Goal: Feedback & Contribution: Submit feedback/report problem

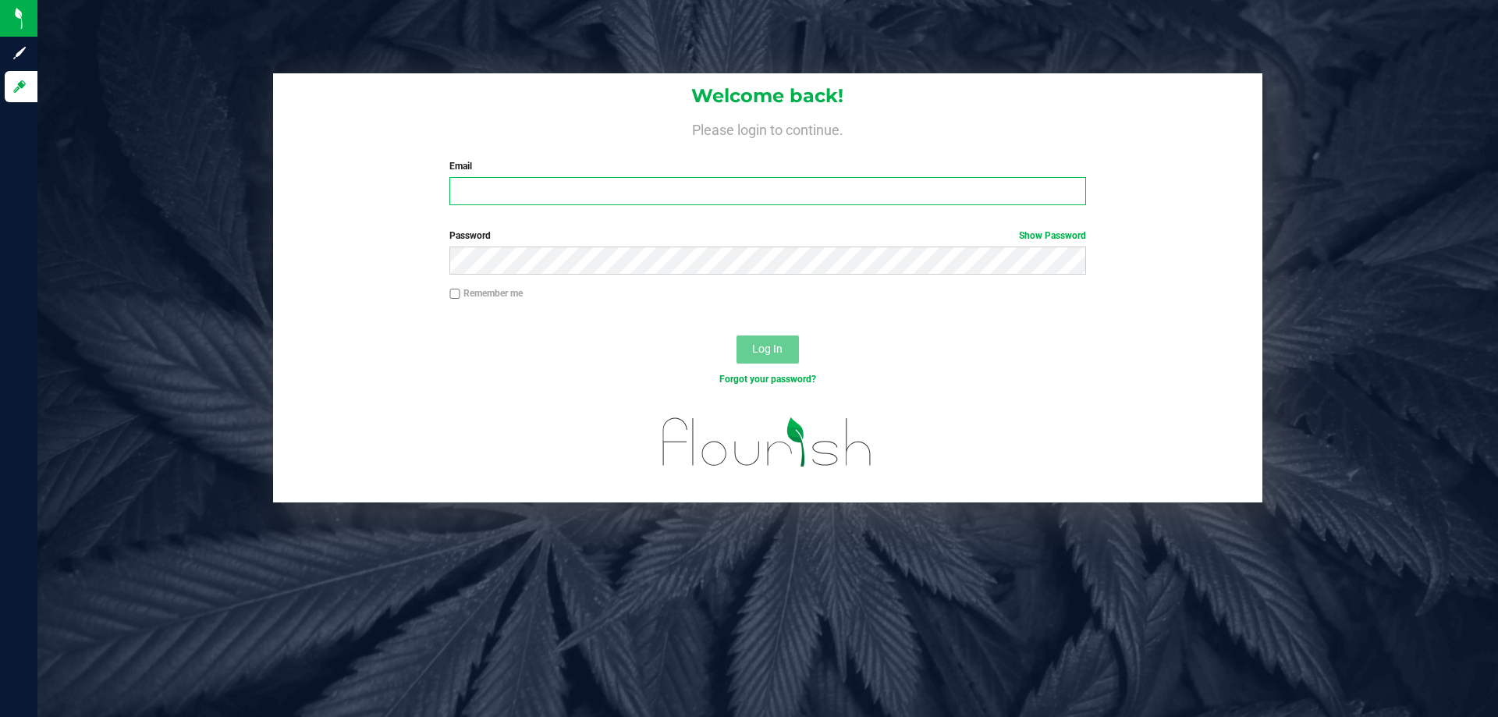
drag, startPoint x: 0, startPoint y: 0, endPoint x: 575, endPoint y: 186, distance: 604.3
click at [575, 186] on input "Email" at bounding box center [767, 191] width 636 height 28
type input "[EMAIL_ADDRESS][DOMAIN_NAME]"
click at [737, 336] on button "Log In" at bounding box center [768, 350] width 62 height 28
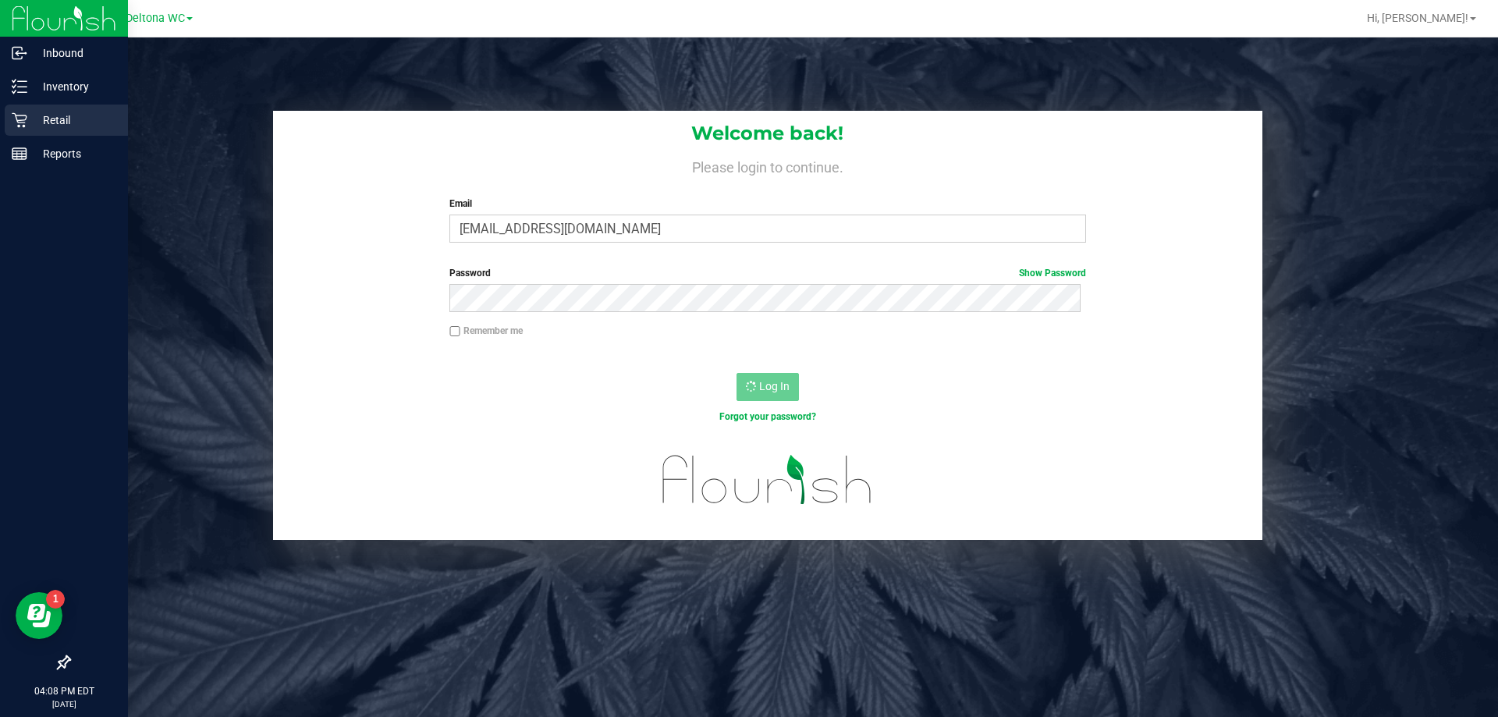
click at [36, 121] on p "Retail" at bounding box center [74, 120] width 94 height 19
click at [35, 88] on p "Inventory" at bounding box center [74, 86] width 94 height 19
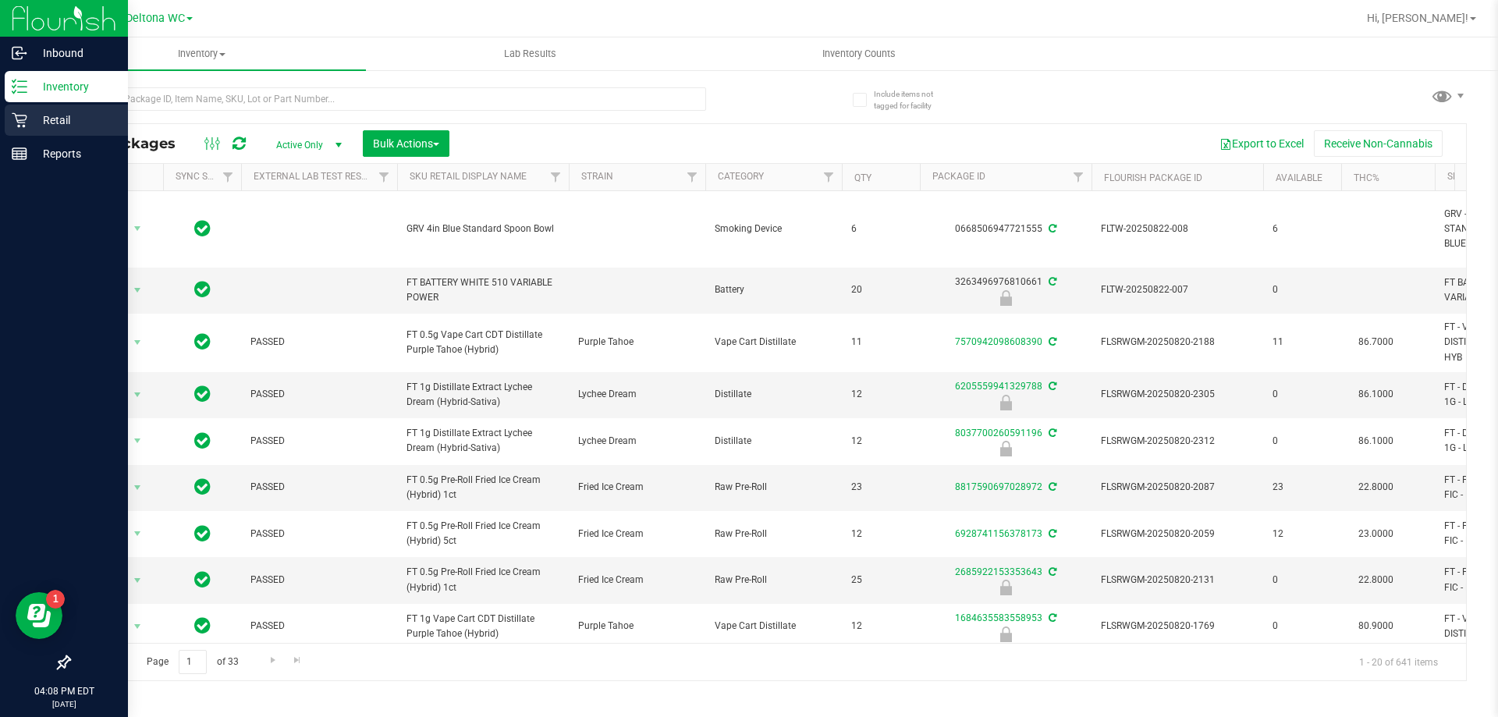
click at [30, 119] on p "Retail" at bounding box center [74, 120] width 94 height 19
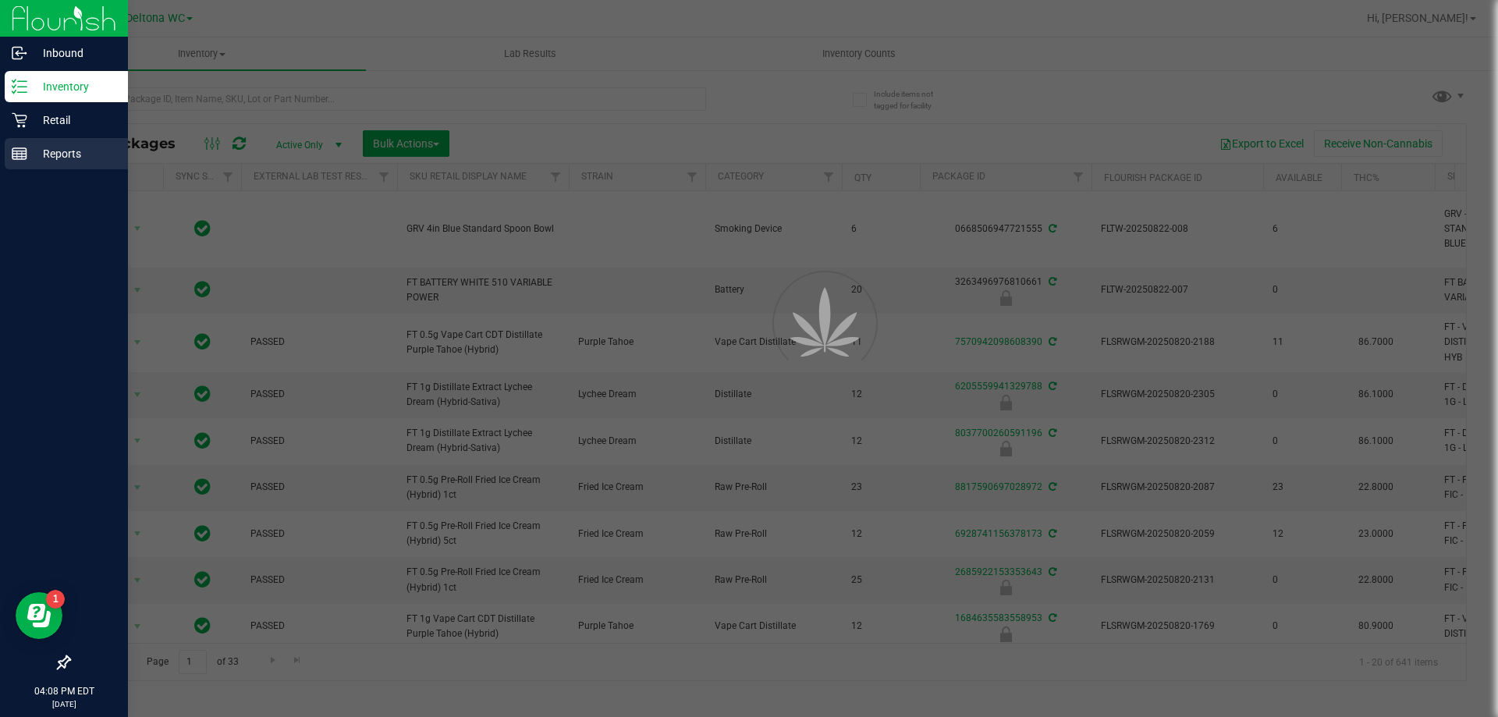
click at [38, 157] on p "Reports" at bounding box center [74, 153] width 94 height 19
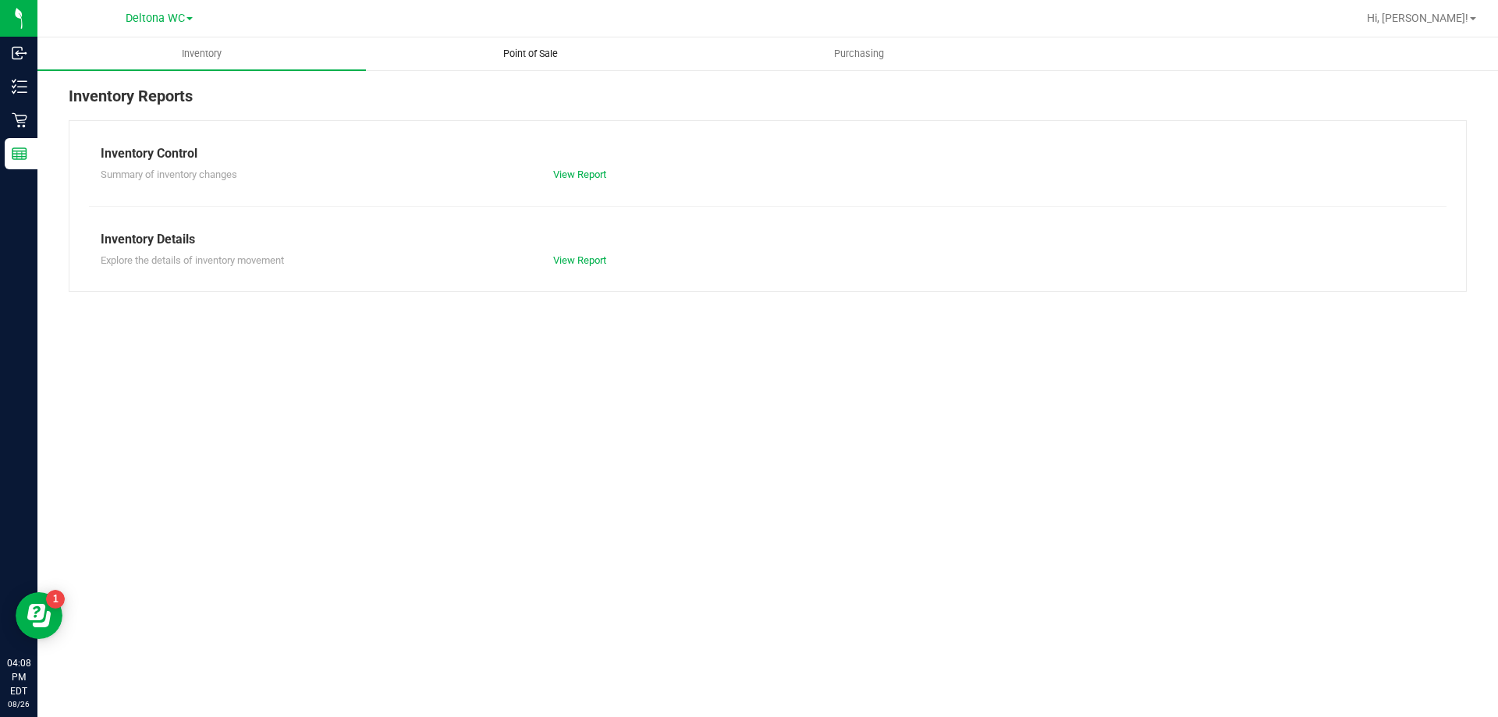
click at [519, 55] on span "Point of Sale" at bounding box center [530, 54] width 97 height 14
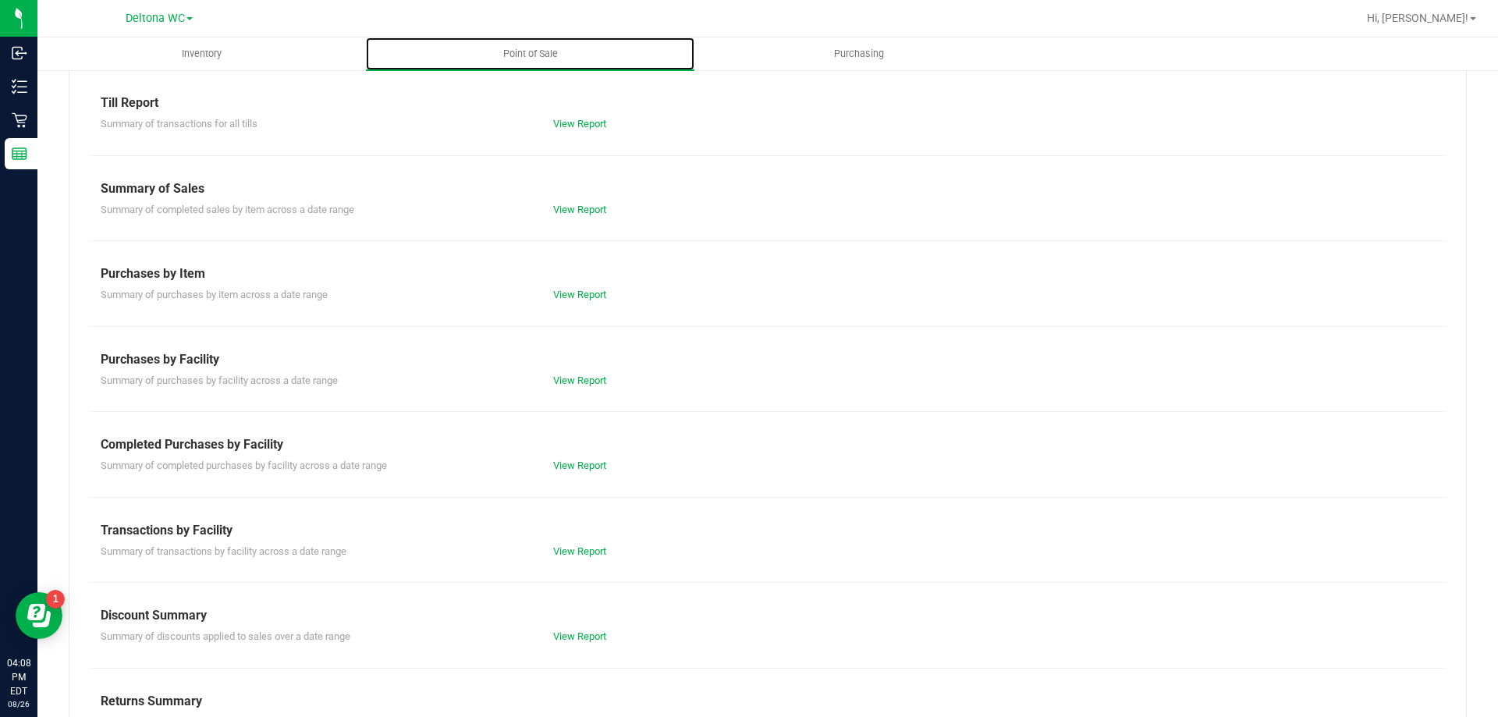
scroll to position [103, 0]
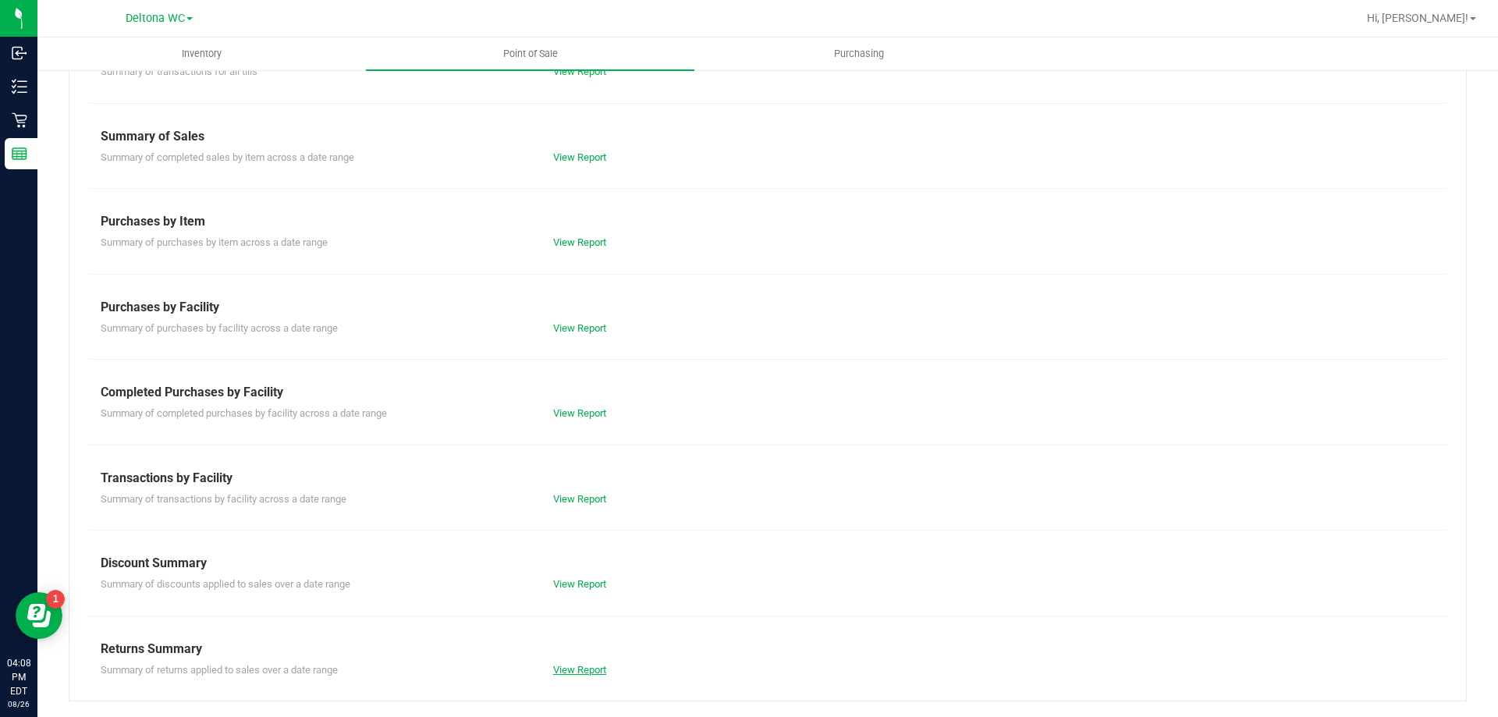
click at [569, 673] on link "View Report" at bounding box center [579, 670] width 53 height 12
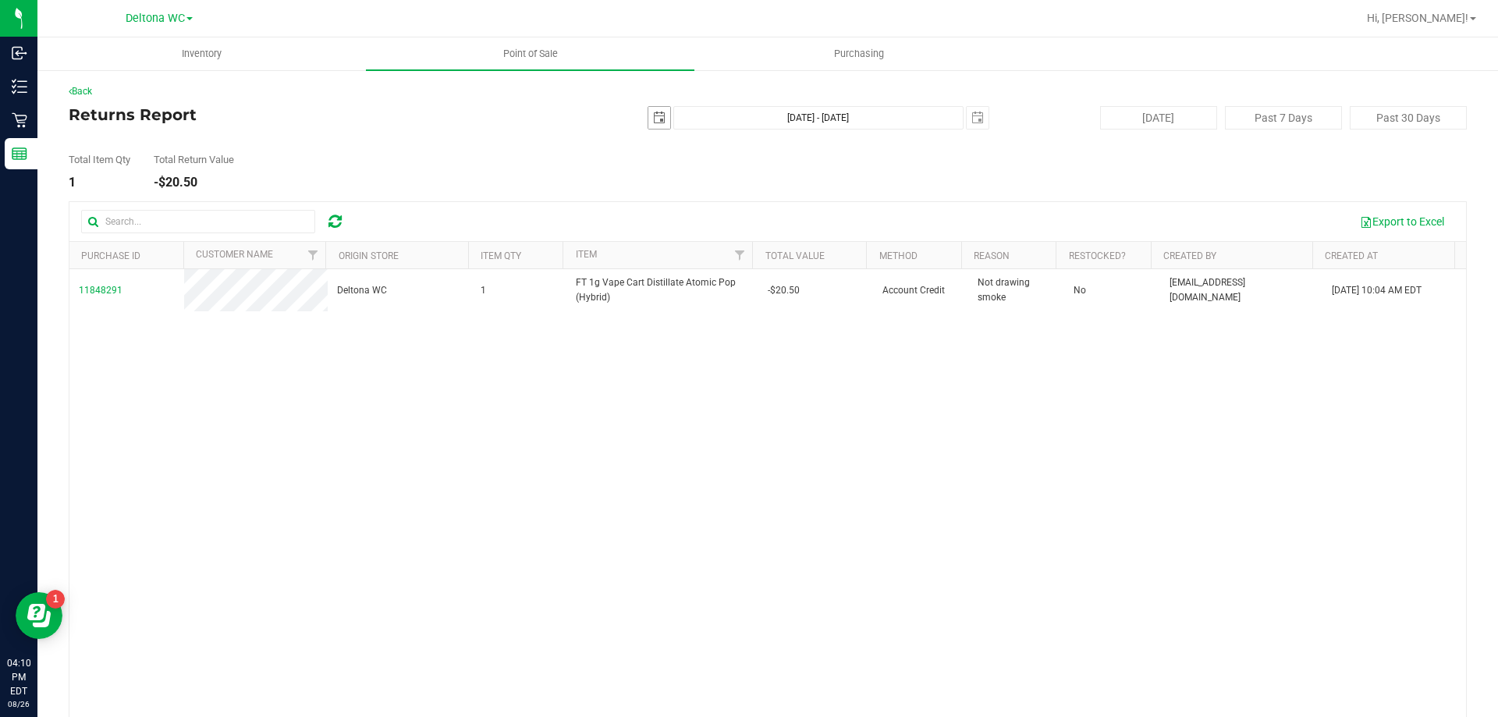
click at [653, 116] on span "select" at bounding box center [659, 118] width 12 height 12
click at [724, 227] on link "6" at bounding box center [722, 228] width 23 height 24
type input "2025-08-06"
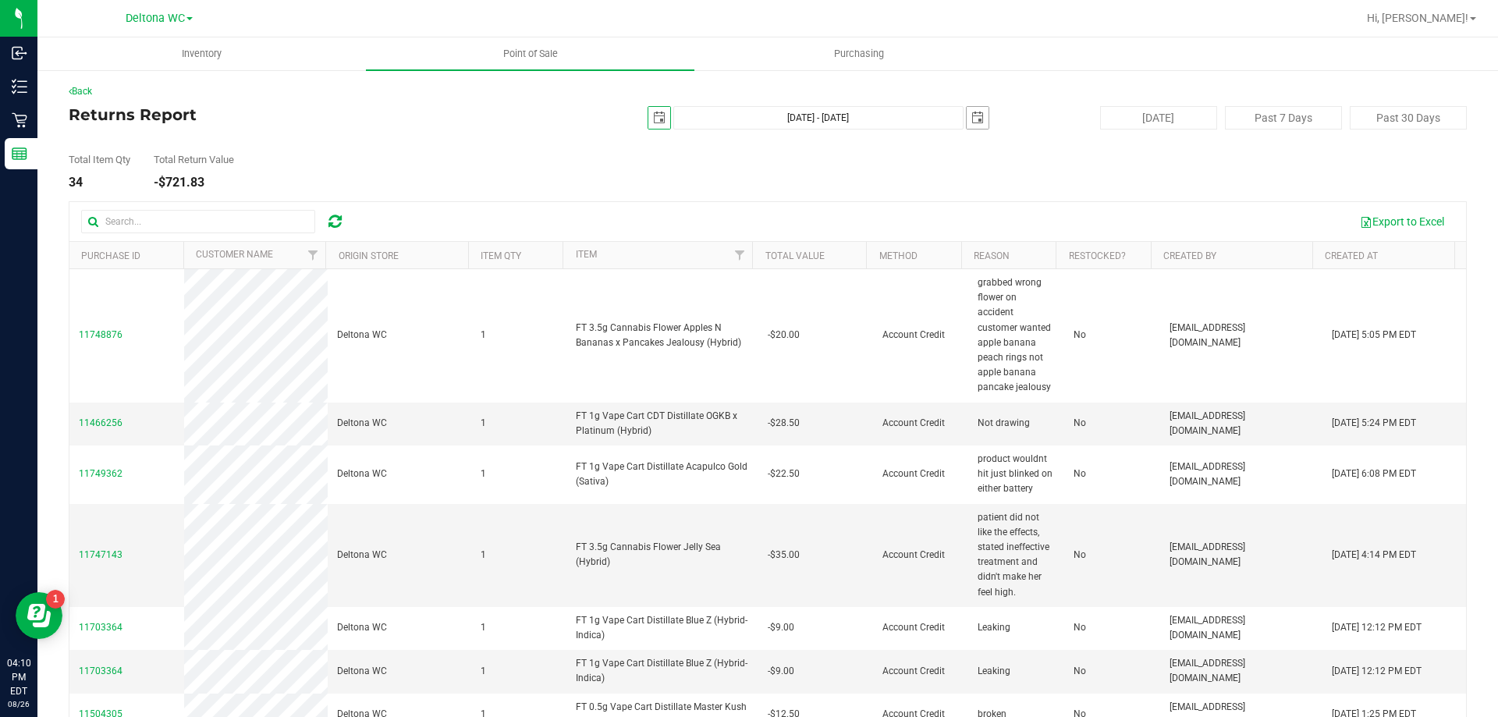
click at [971, 116] on span "select" at bounding box center [977, 118] width 12 height 12
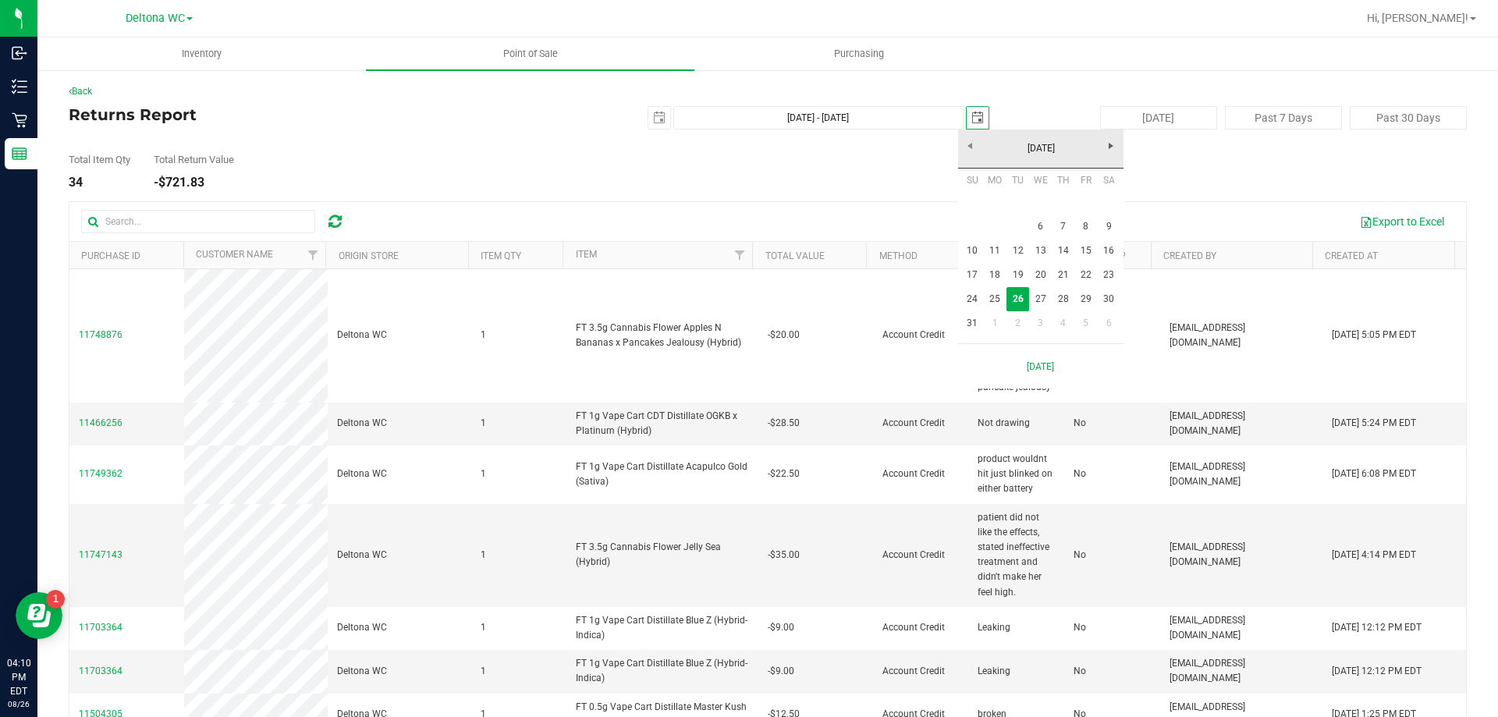
scroll to position [0, 39]
click at [1043, 229] on link "6" at bounding box center [1040, 227] width 23 height 24
type input "Aug 6, 2025 - Aug 6, 2025"
type input "2025-08-06"
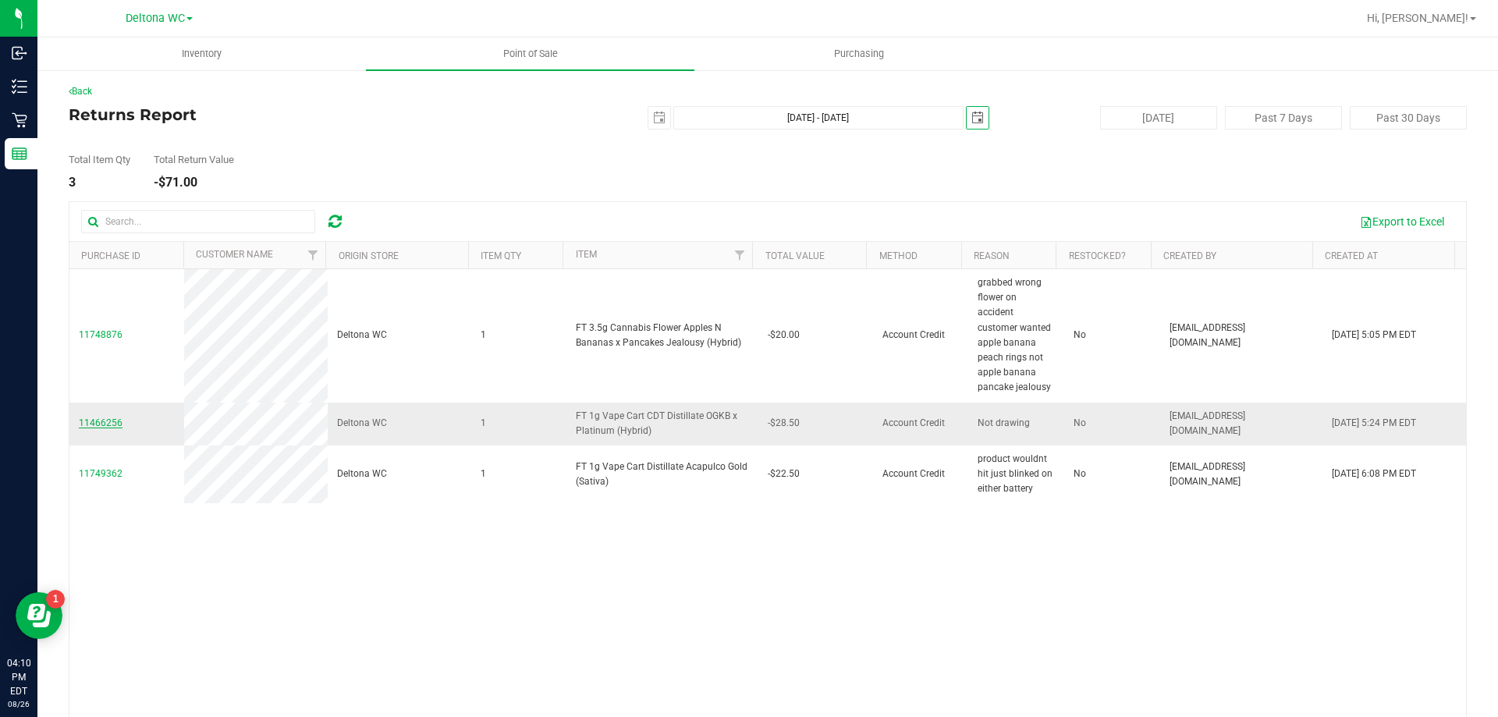
click at [96, 424] on span "11466256" at bounding box center [101, 422] width 44 height 11
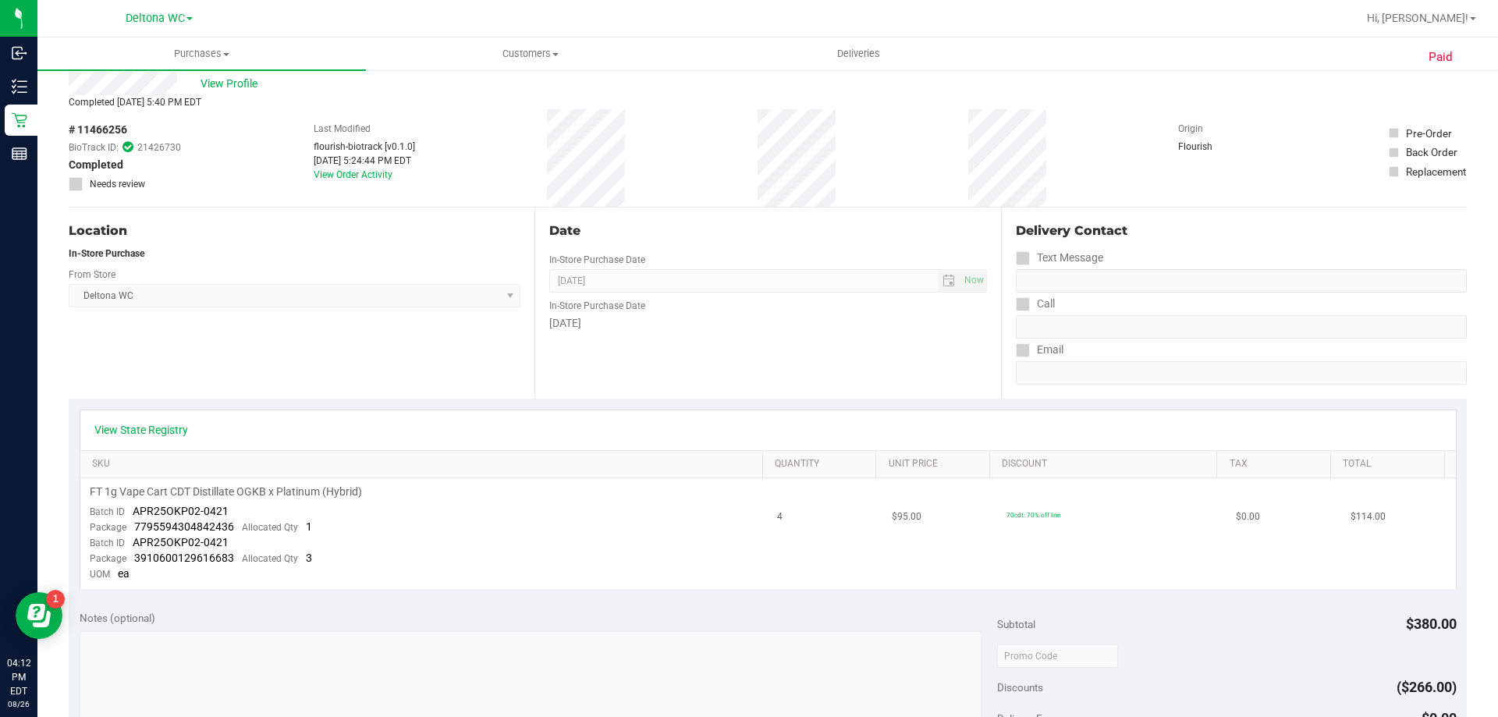
scroll to position [78, 0]
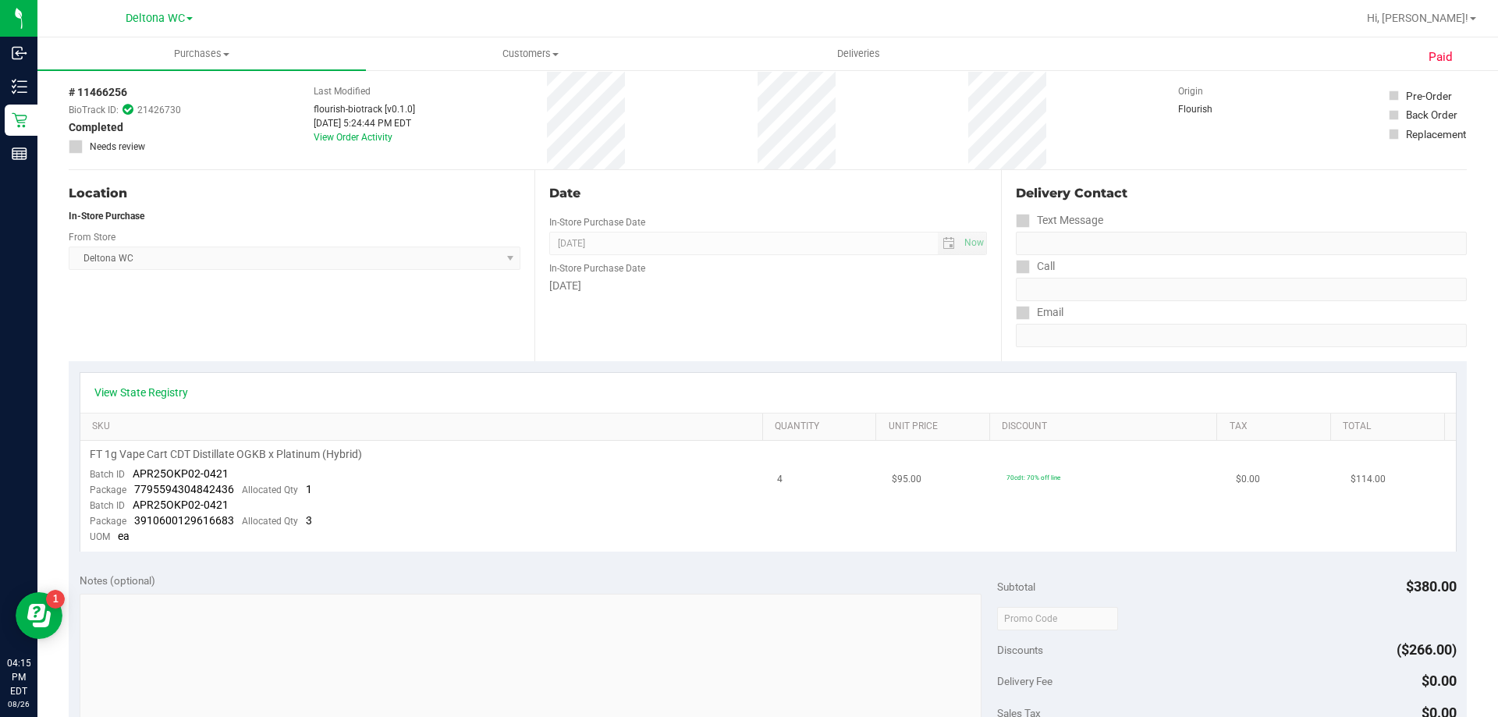
click at [169, 471] on span "APR25OKP02-0421" at bounding box center [181, 473] width 96 height 12
drag, startPoint x: 304, startPoint y: 471, endPoint x: 283, endPoint y: 481, distance: 22.7
click at [304, 471] on td "FT 1g Vape Cart CDT Distillate OGKB x Platinum (Hybrid) Batch ID APR25OKP02-042…" at bounding box center [424, 496] width 688 height 110
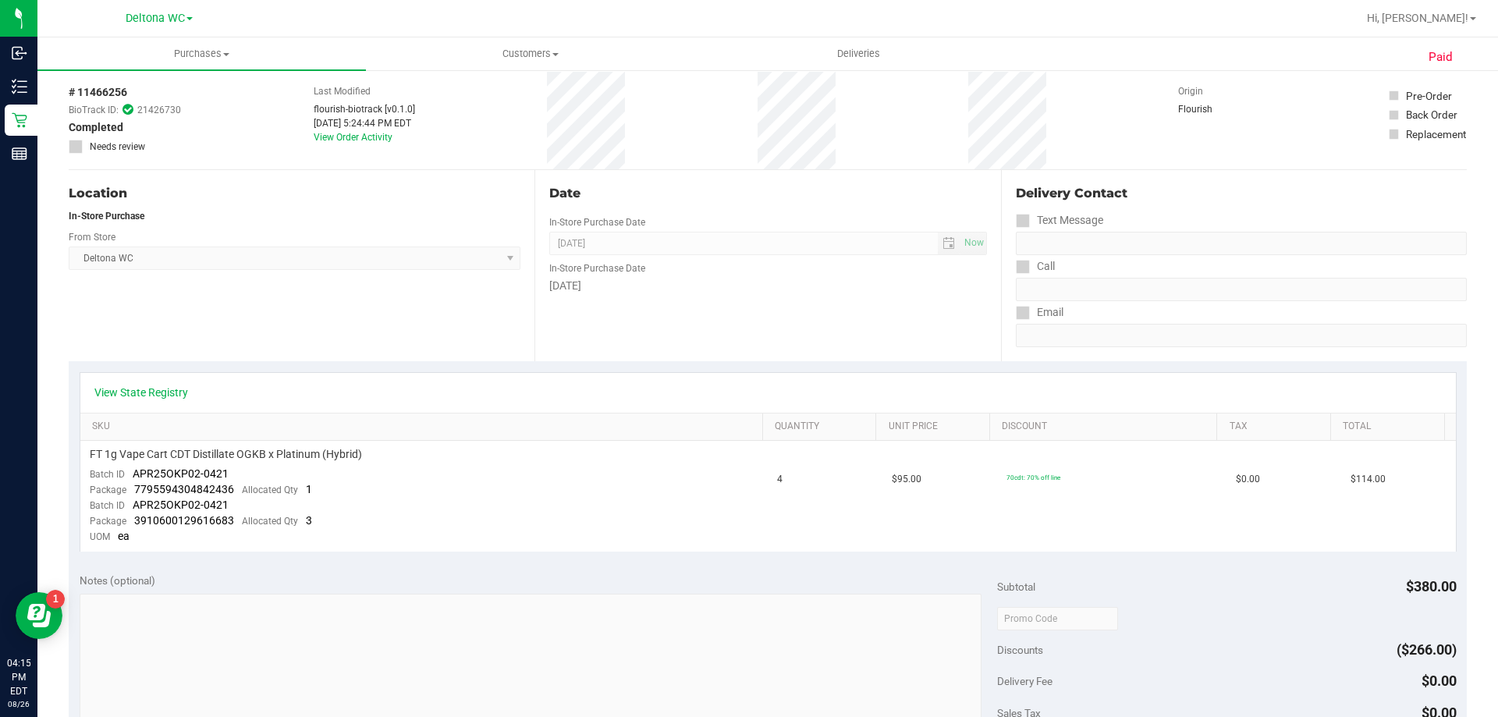
drag, startPoint x: 280, startPoint y: 397, endPoint x: 250, endPoint y: 423, distance: 39.3
click at [279, 398] on div "View State Registry" at bounding box center [768, 393] width 1348 height 16
drag, startPoint x: 224, startPoint y: 475, endPoint x: 130, endPoint y: 478, distance: 93.7
click at [130, 478] on div "Batch ID APR25OKP02-0421" at bounding box center [159, 475] width 139 height 16
copy span "APR25OKP02-0421"
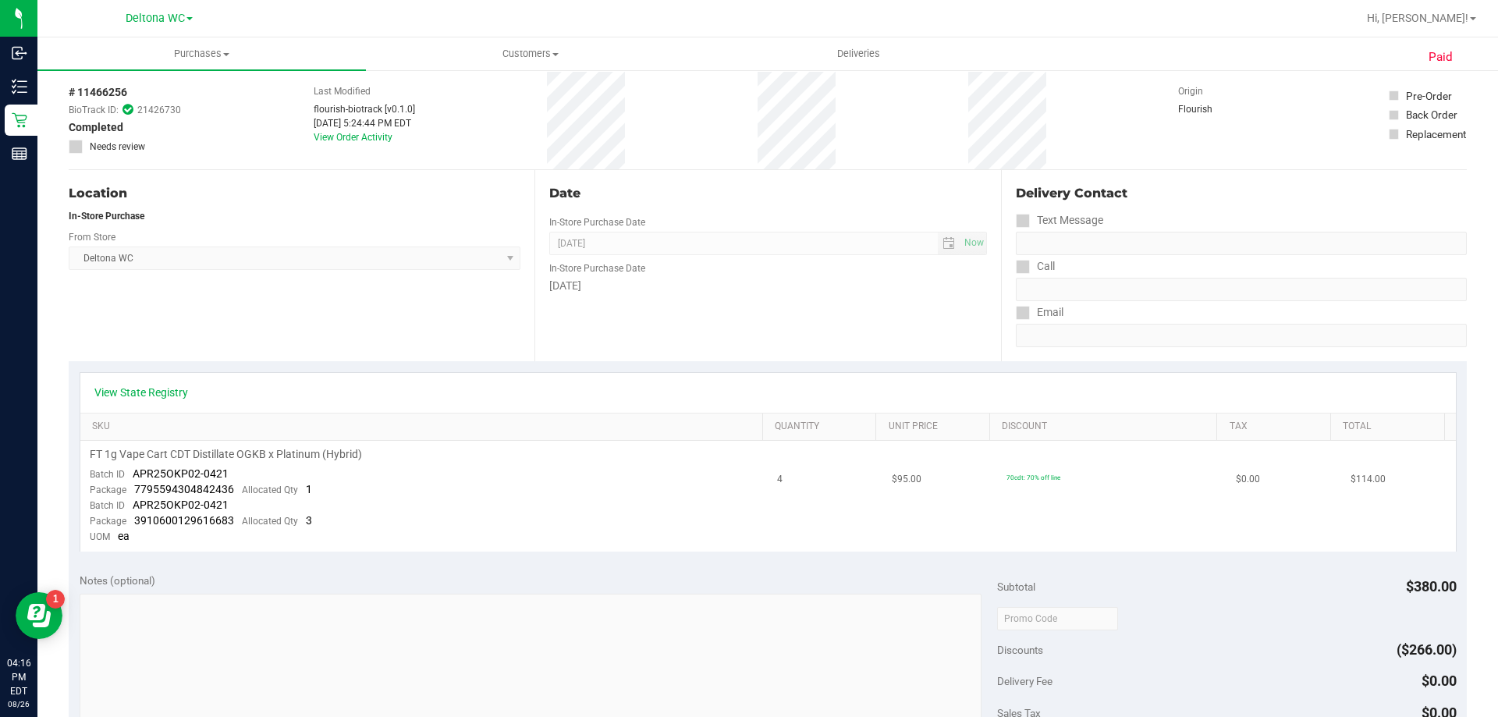
click at [235, 454] on span "FT 1g Vape Cart CDT Distillate OGKB x Platinum (Hybrid)" at bounding box center [226, 454] width 272 height 15
copy div "FT 1g Vape Cart CDT Distillate OGKB x Platinum (Hybrid)"
click at [111, 90] on span "# 11466256" at bounding box center [98, 92] width 59 height 16
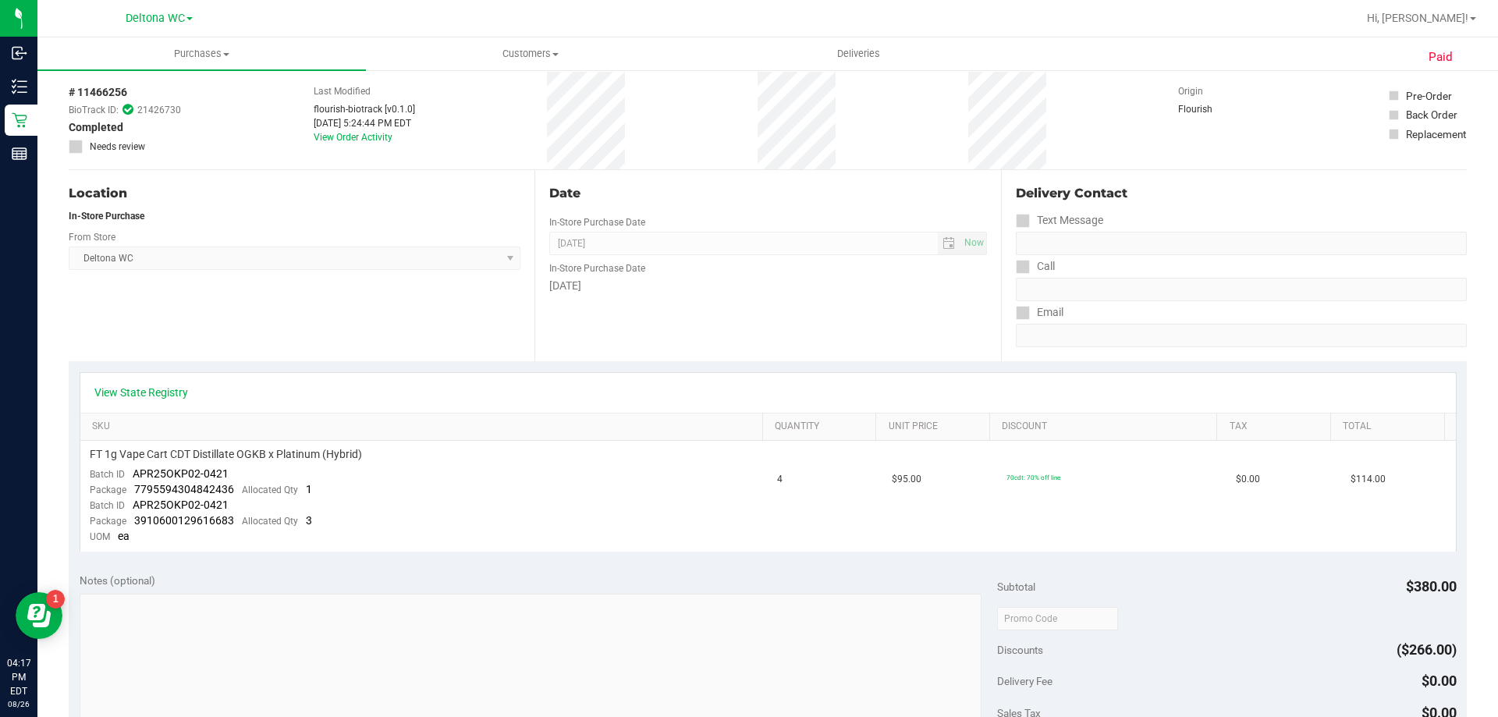
click at [111, 90] on span "# 11466256" at bounding box center [98, 92] width 59 height 16
copy span "11466256"
drag, startPoint x: 229, startPoint y: 472, endPoint x: 135, endPoint y: 468, distance: 93.7
click at [135, 468] on td "FT 1g Vape Cart CDT Distillate OGKB x Platinum (Hybrid) Batch ID APR25OKP02-042…" at bounding box center [424, 496] width 688 height 110
copy span "APR25OKP02-0421"
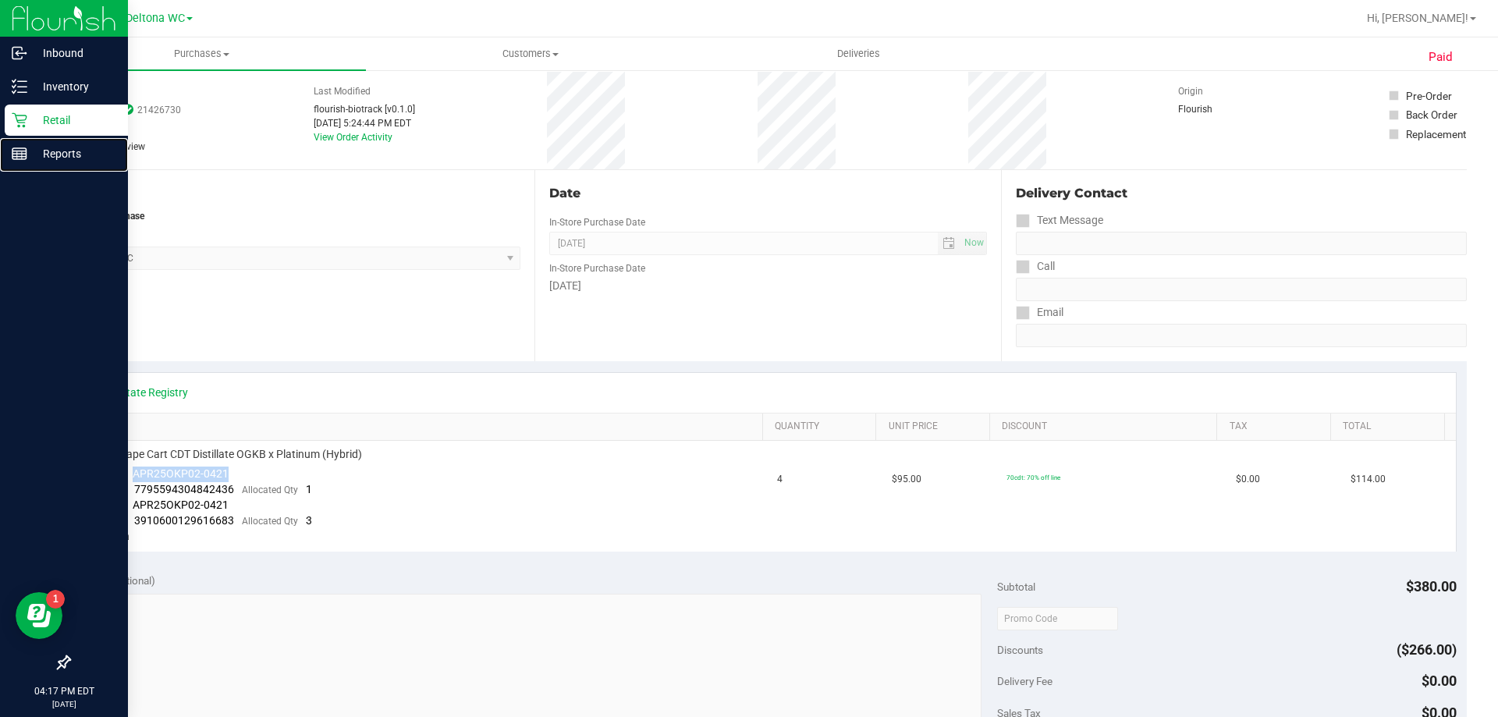
drag, startPoint x: 87, startPoint y: 157, endPoint x: 115, endPoint y: 127, distance: 40.8
click at [87, 155] on p "Reports" at bounding box center [74, 153] width 94 height 19
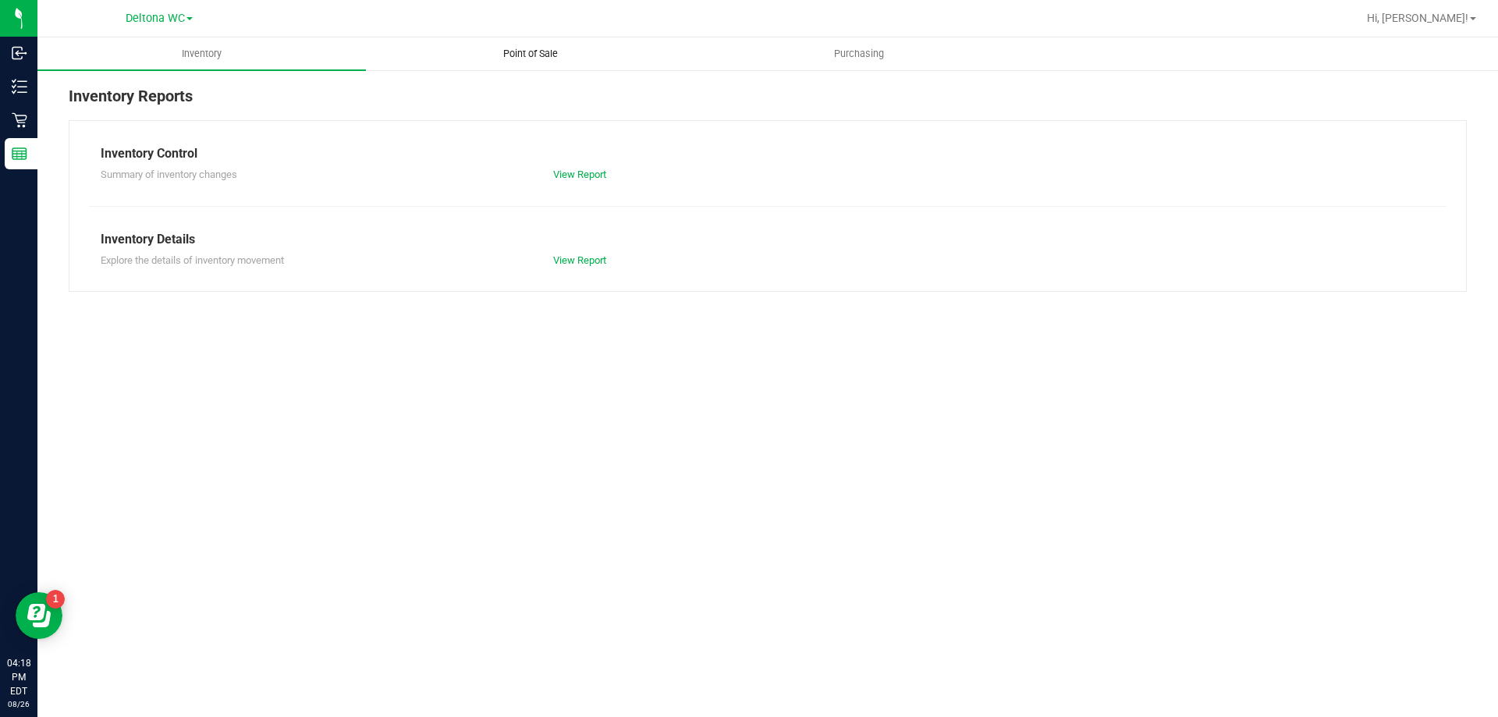
click at [483, 55] on span "Point of Sale" at bounding box center [530, 54] width 97 height 14
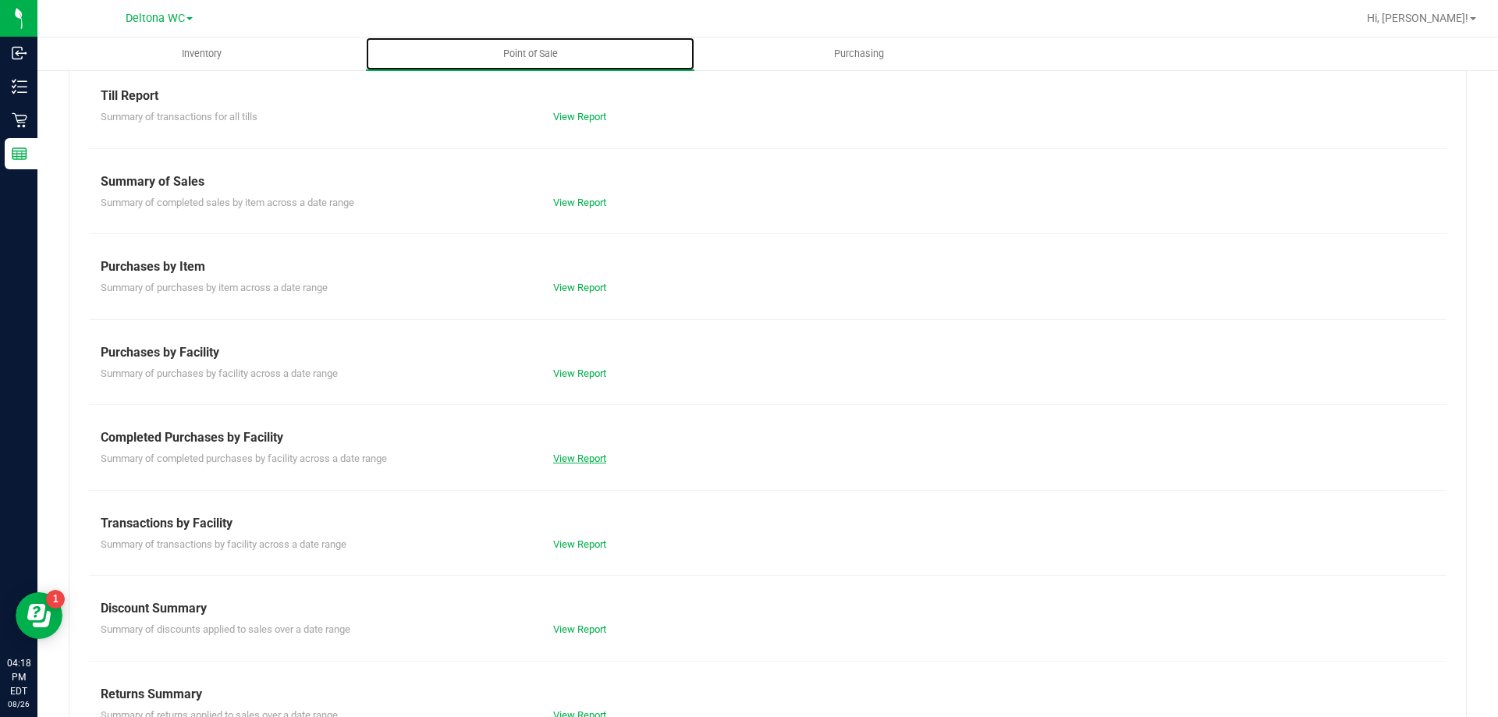
scroll to position [103, 0]
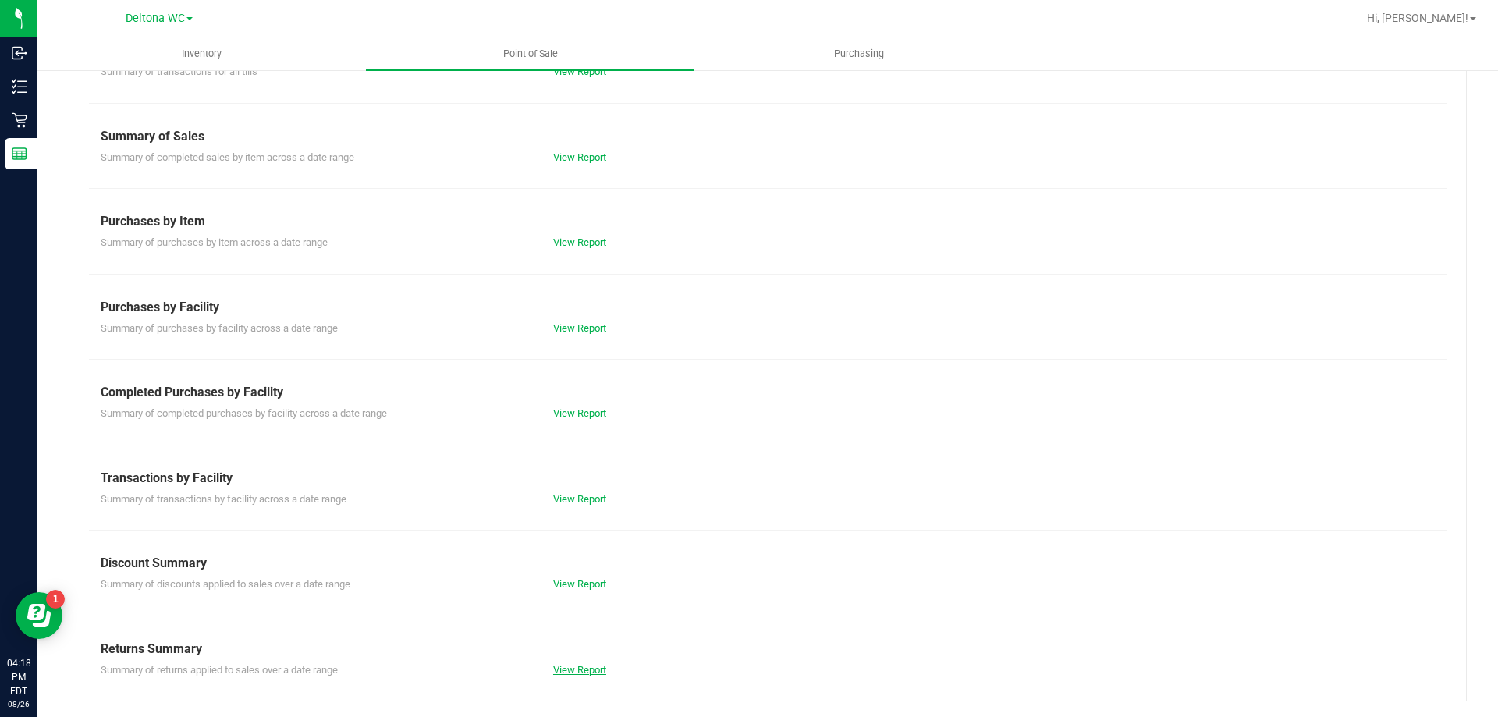
click at [569, 669] on link "View Report" at bounding box center [579, 670] width 53 height 12
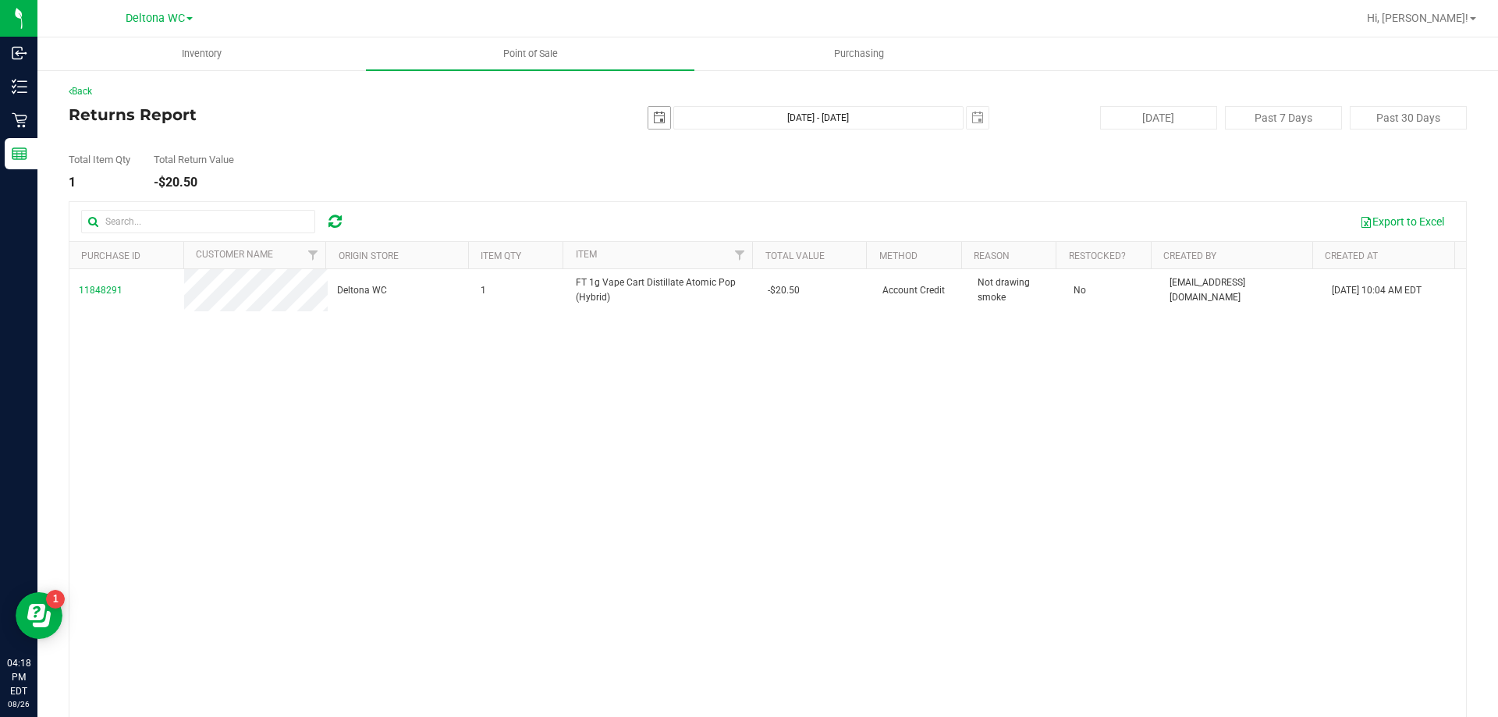
click at [653, 120] on span "select" at bounding box center [659, 118] width 12 height 12
click at [769, 227] on link "8" at bounding box center [767, 228] width 23 height 24
type input "2025-08-08"
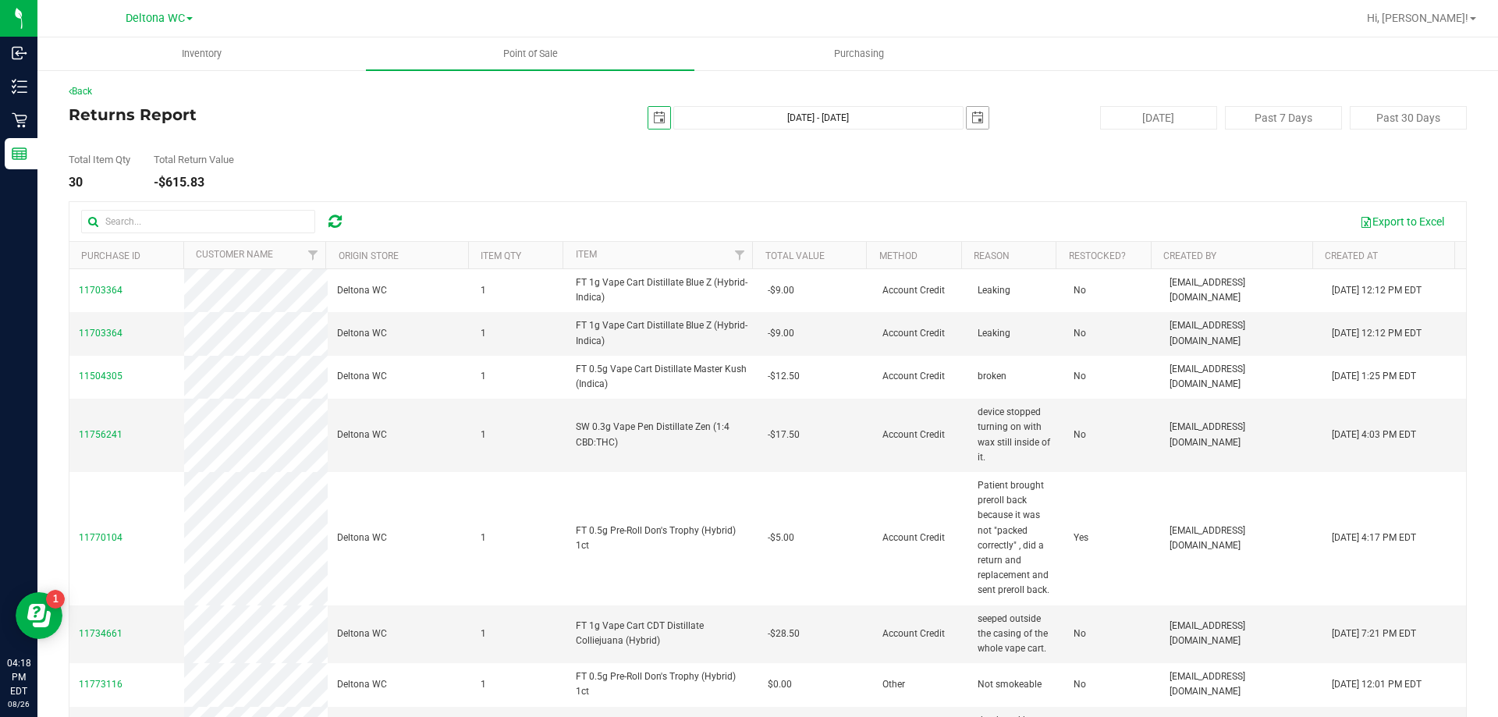
click at [971, 115] on span "select" at bounding box center [977, 118] width 12 height 12
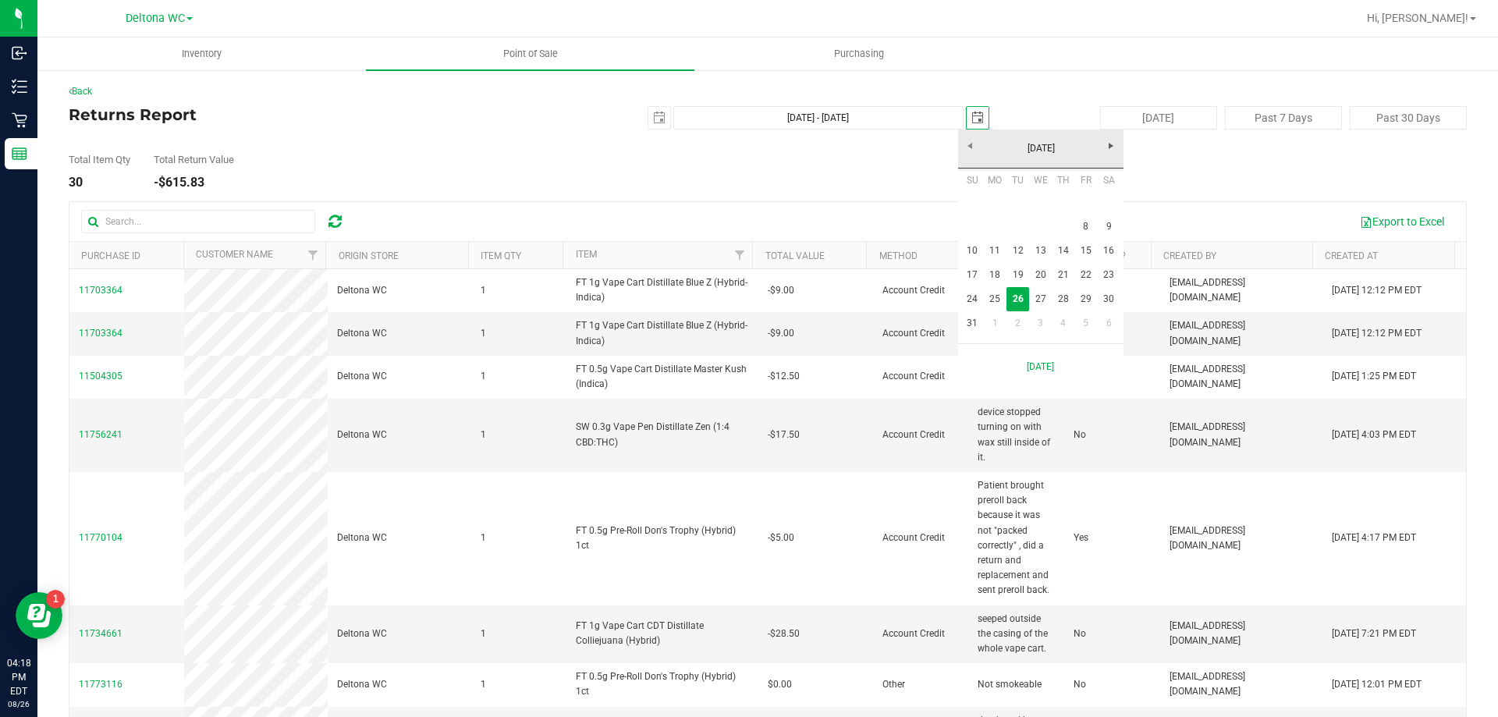
scroll to position [0, 39]
click at [1085, 224] on link "8" at bounding box center [1085, 227] width 23 height 24
type input "Aug 8, 2025 - Aug 8, 2025"
type input "2025-08-08"
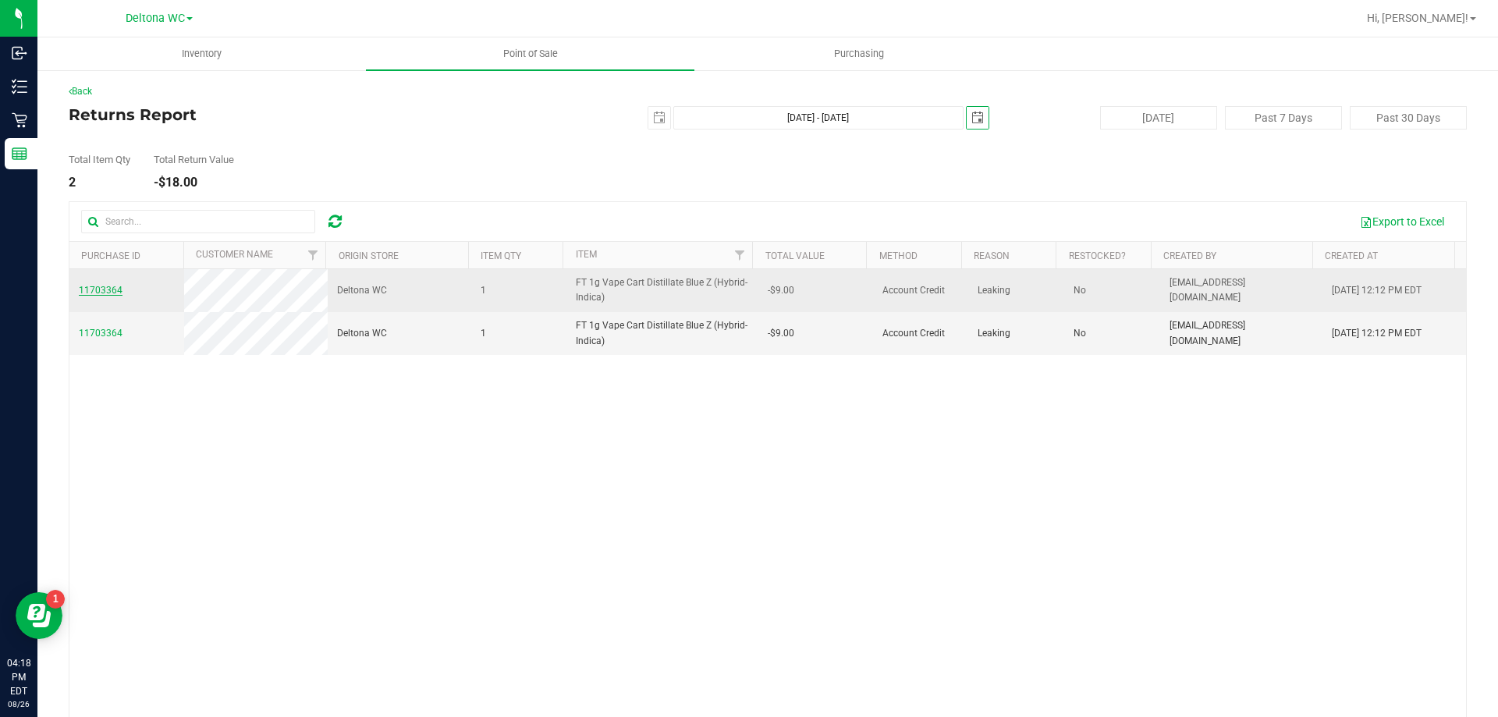
click at [105, 290] on span "11703364" at bounding box center [101, 290] width 44 height 11
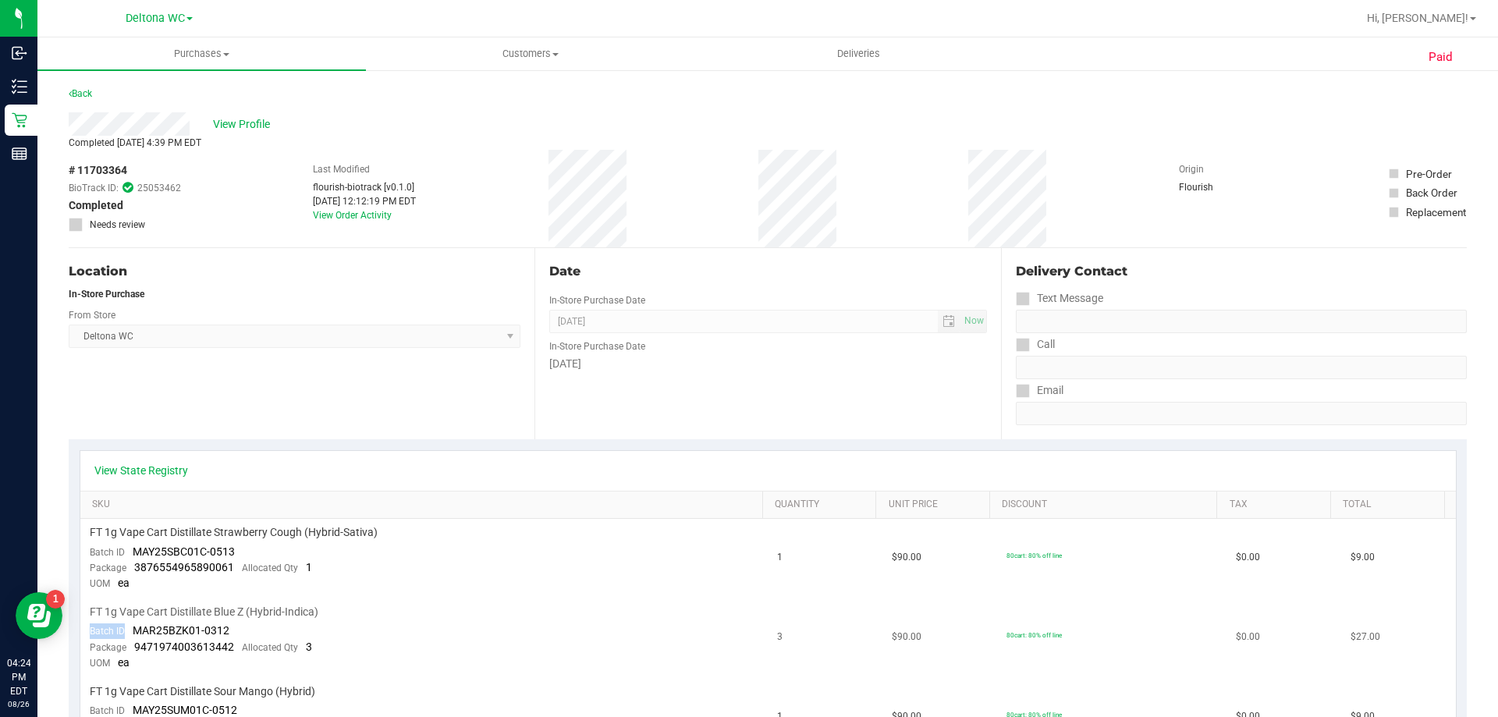
drag, startPoint x: 85, startPoint y: 634, endPoint x: 129, endPoint y: 628, distance: 44.0
click at [126, 633] on td "FT 1g Vape Cart Distillate Blue Z (Hybrid-Indica) Batch ID MAR25BZK01-0312 Pack…" at bounding box center [424, 638] width 688 height 80
drag, startPoint x: 133, startPoint y: 628, endPoint x: 222, endPoint y: 623, distance: 89.1
click at [222, 623] on div "Batch ID MAR25BZK01-0312" at bounding box center [160, 631] width 140 height 16
copy span "MAR25BZK01-0312"
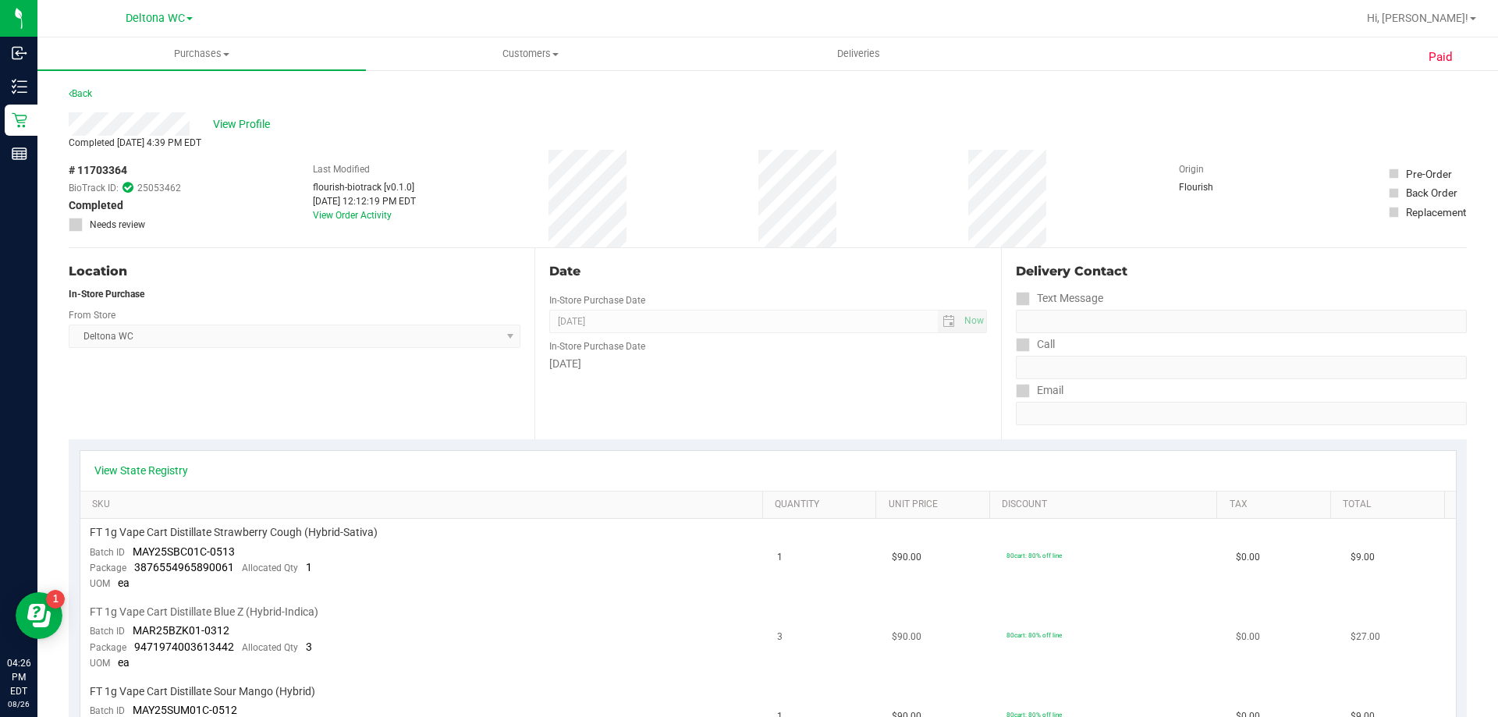
click at [93, 612] on span "FT 1g Vape Cart Distillate Blue Z (Hybrid-Indica)" at bounding box center [204, 612] width 229 height 15
copy div "FT 1g Vape Cart Distillate Blue Z (Hybrid-Indica)"
click at [122, 171] on span "# 11703364" at bounding box center [98, 170] width 59 height 16
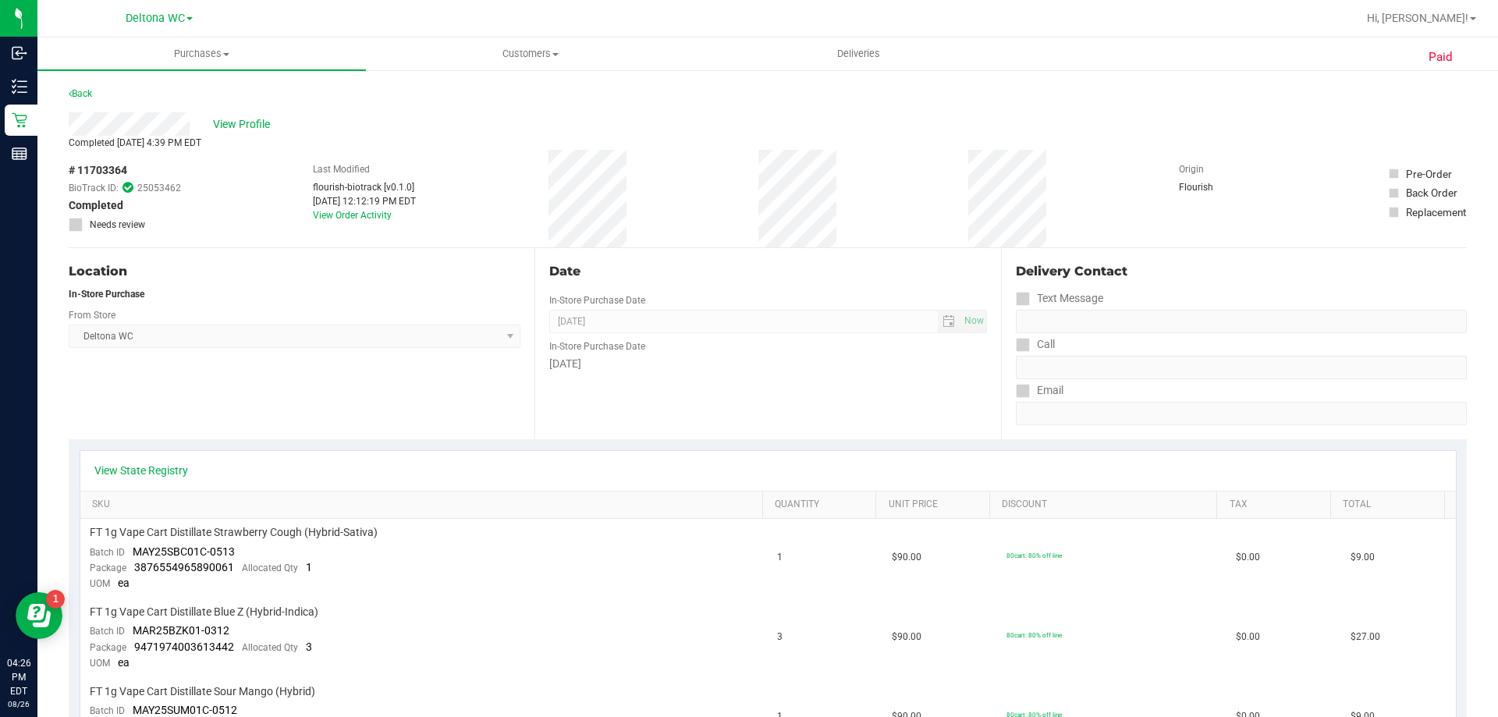
click at [122, 171] on span "# 11703364" at bounding box center [98, 170] width 59 height 16
copy span "11703364"
drag, startPoint x: 137, startPoint y: 630, endPoint x: 234, endPoint y: 631, distance: 97.5
click at [234, 631] on td "FT 1g Vape Cart Distillate Blue Z (Hybrid-Indica) Batch ID MAR25BZK01-0312 Pack…" at bounding box center [424, 638] width 688 height 80
copy span "MAR25BZK01-0312"
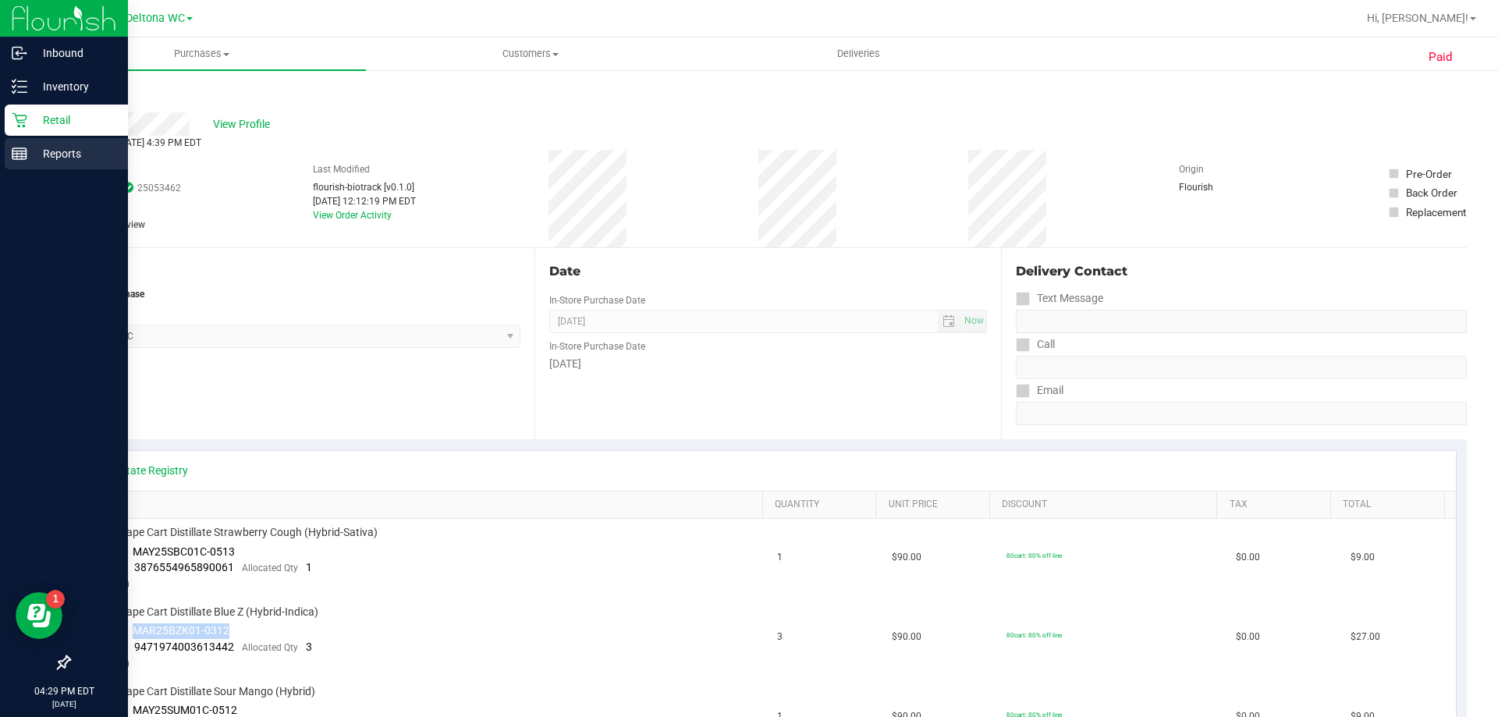
click at [56, 152] on p "Reports" at bounding box center [74, 153] width 94 height 19
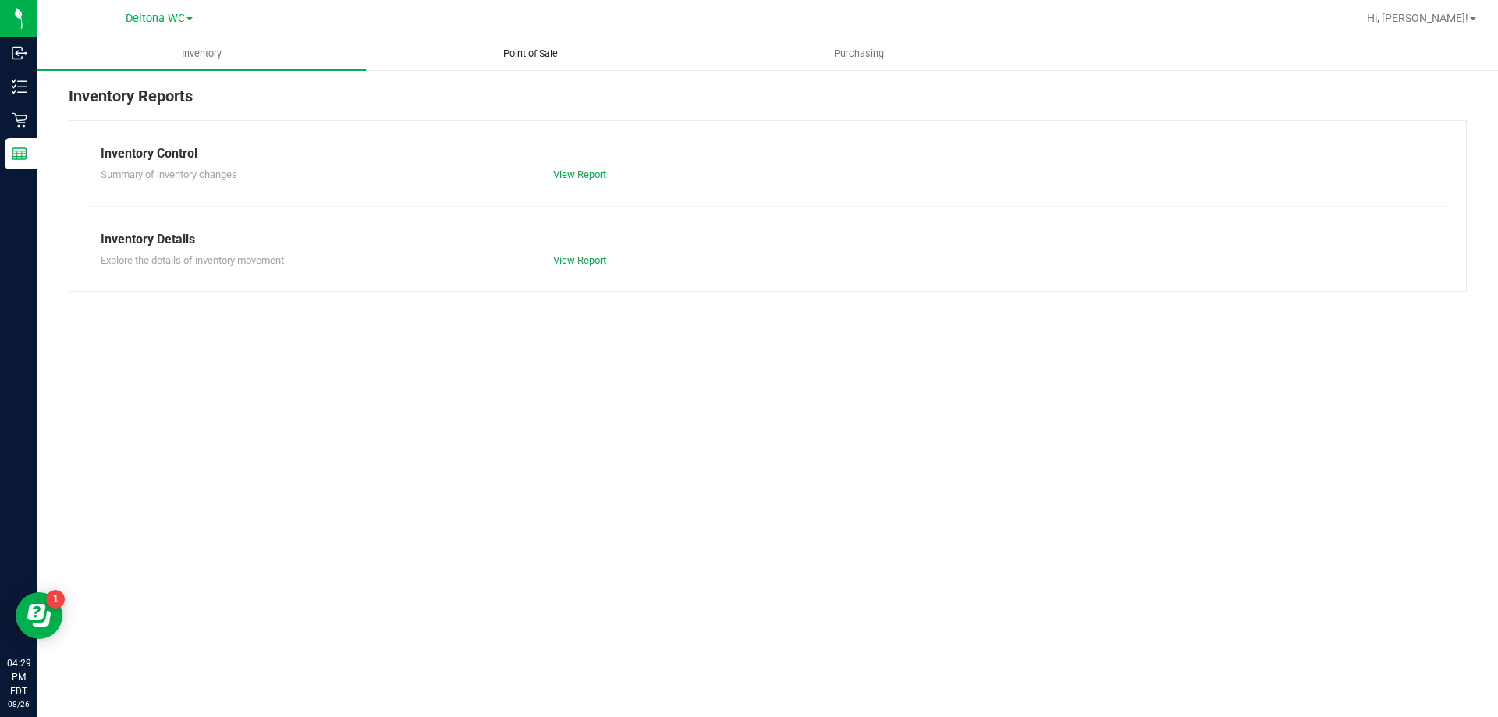
click at [559, 51] on span "Point of Sale" at bounding box center [530, 54] width 97 height 14
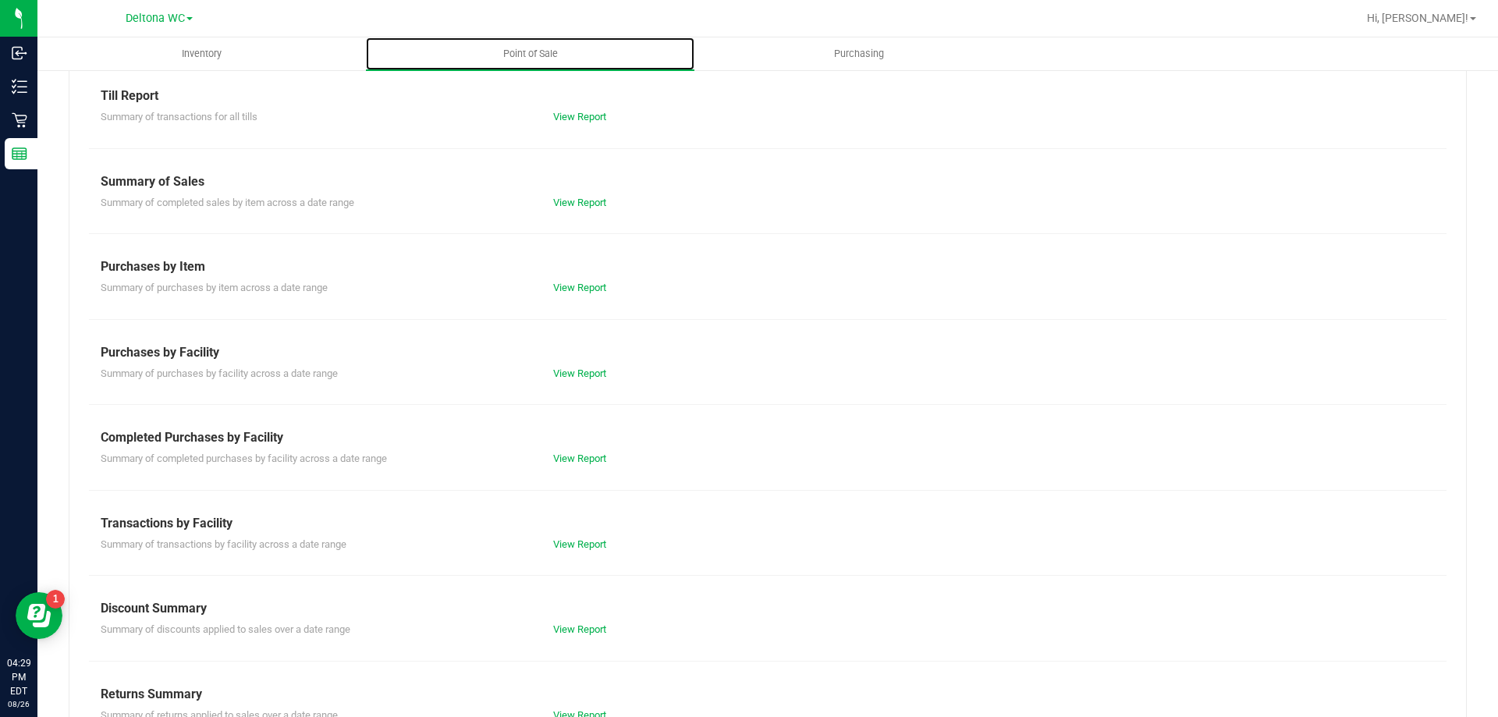
scroll to position [103, 0]
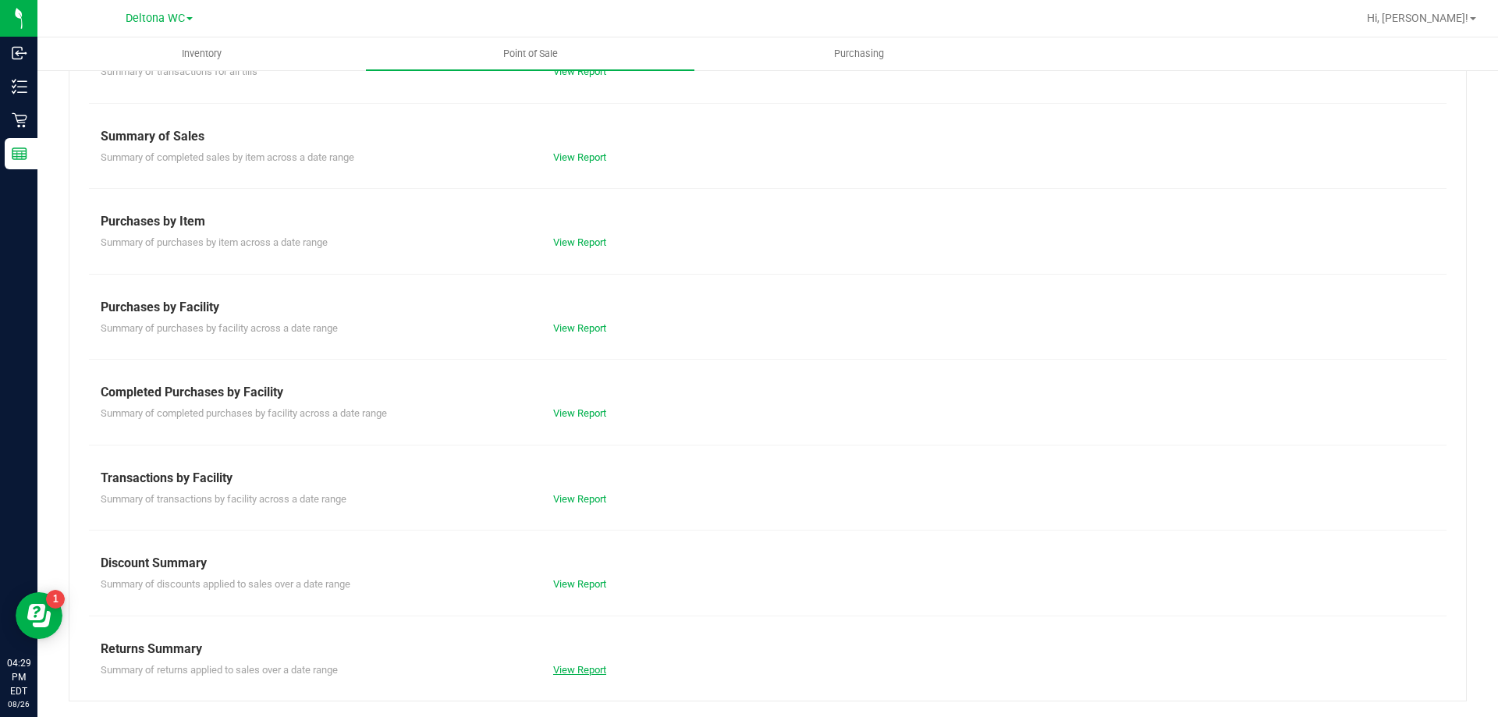
click at [601, 669] on link "View Report" at bounding box center [579, 670] width 53 height 12
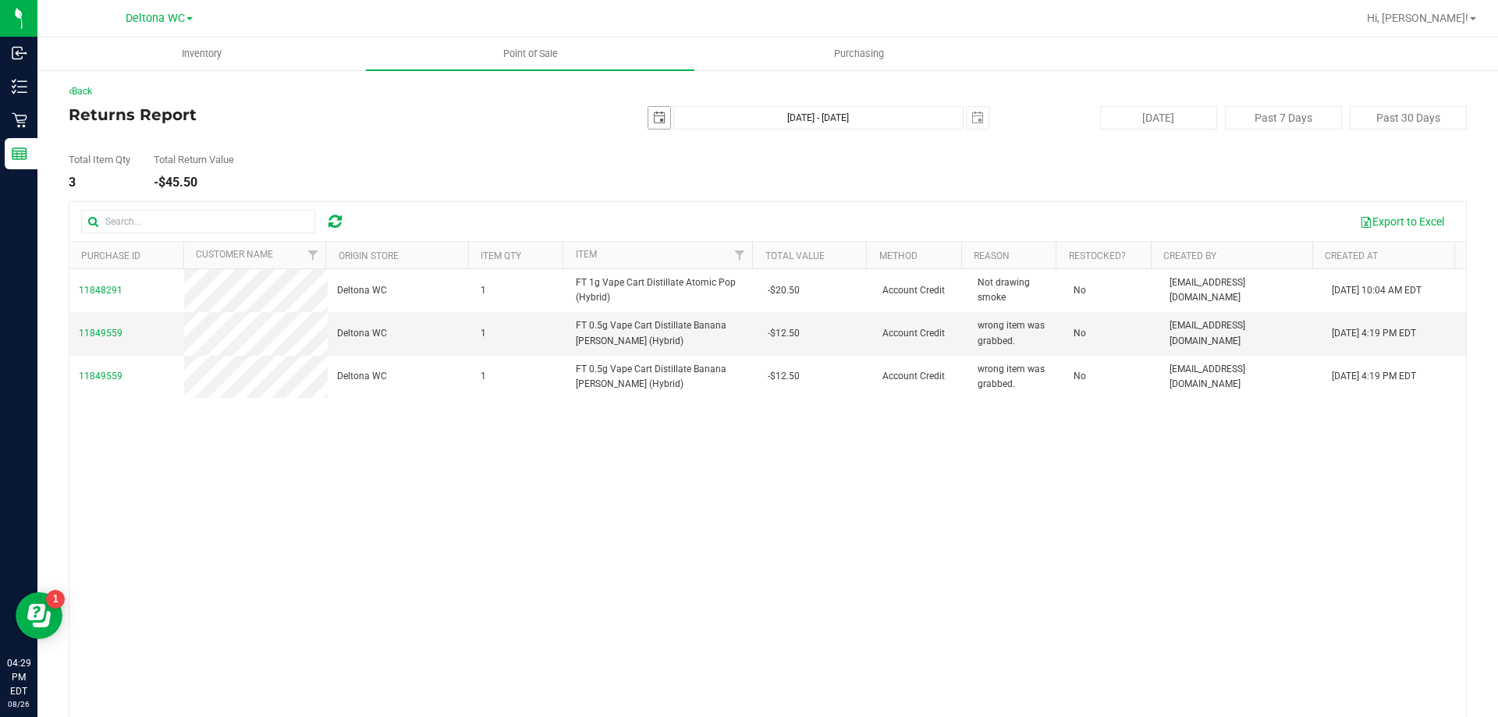
click at [653, 120] on span "select" at bounding box center [659, 118] width 12 height 12
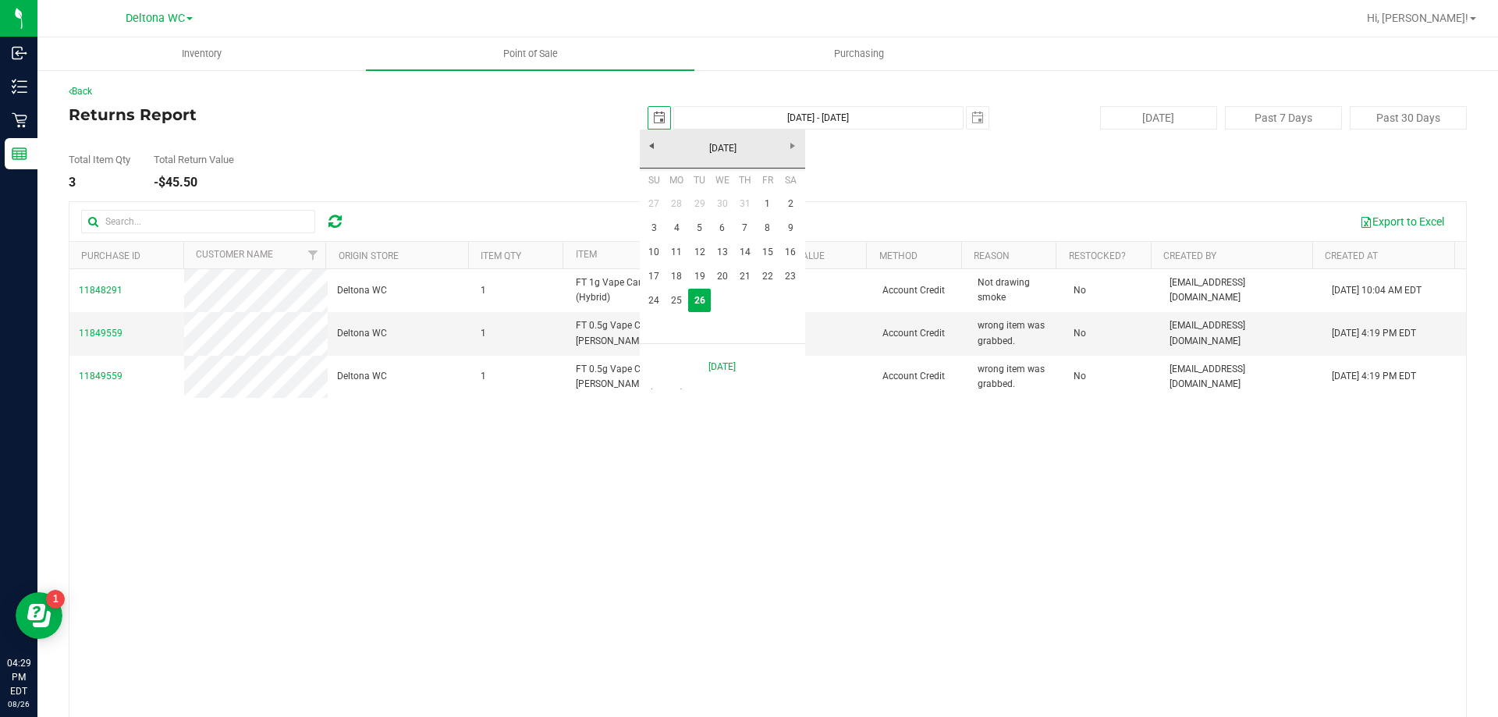
scroll to position [0, 39]
click at [701, 270] on link "19" at bounding box center [699, 277] width 23 height 24
type input "2025-08-19"
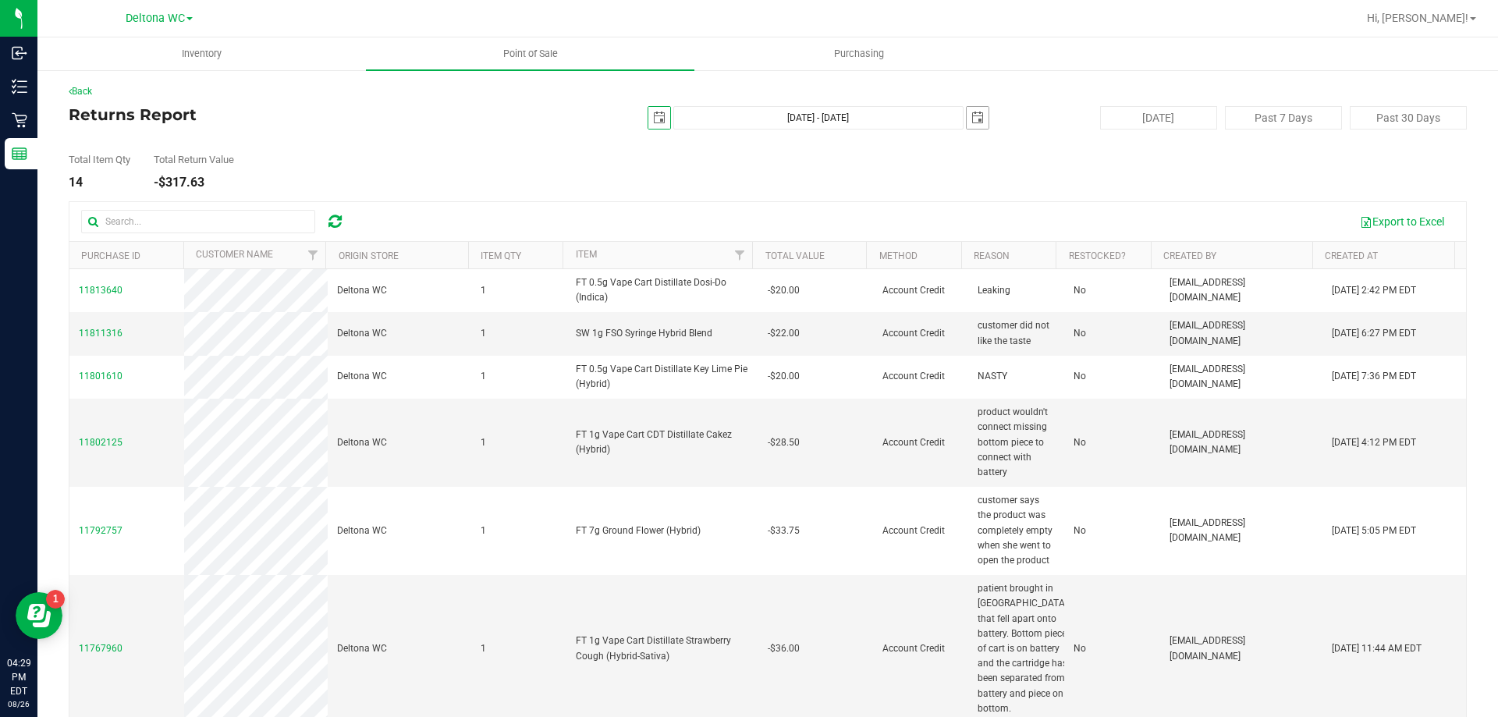
click at [971, 116] on span "select" at bounding box center [977, 118] width 12 height 12
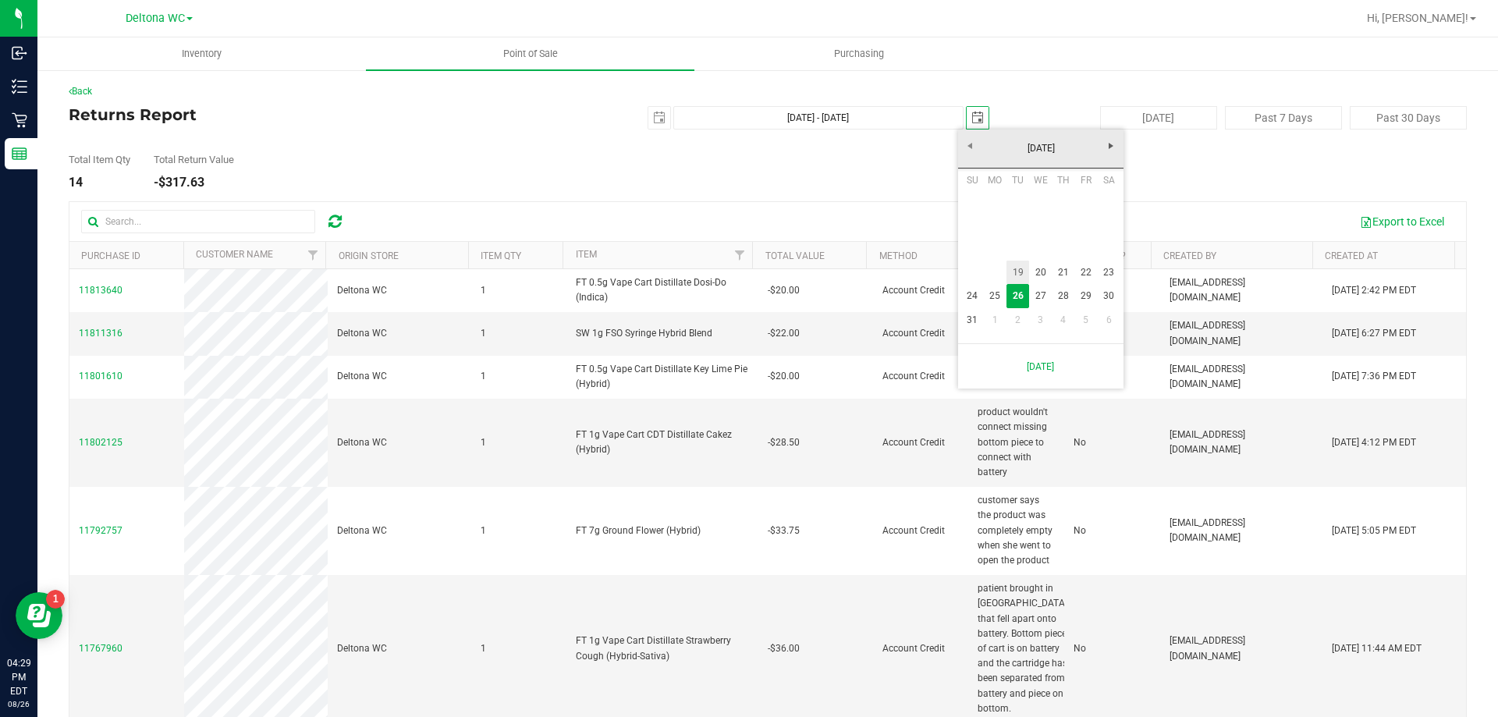
click at [1014, 274] on link "19" at bounding box center [1018, 273] width 23 height 24
type input "Aug 19, 2025 - Aug 19, 2025"
type input "2025-08-19"
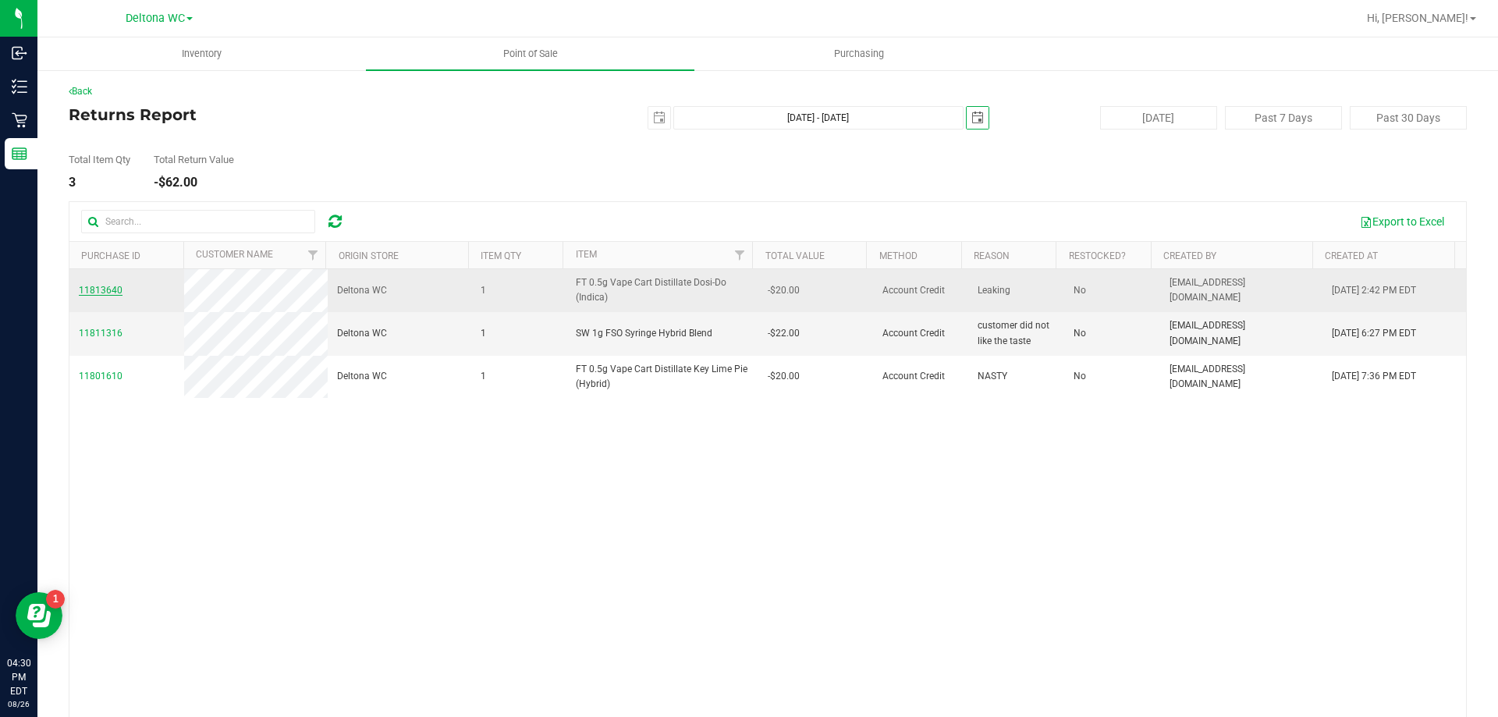
click at [107, 289] on span "11813640" at bounding box center [101, 290] width 44 height 11
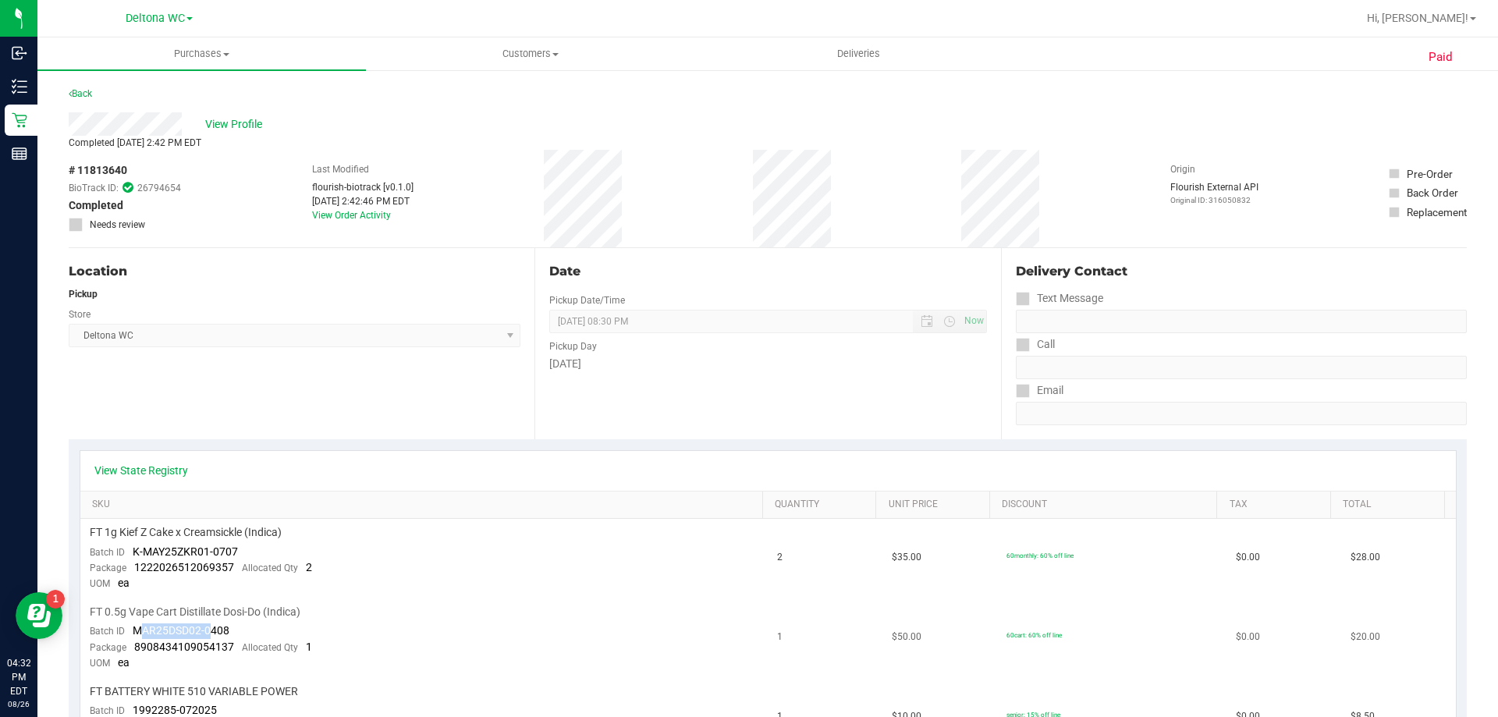
drag, startPoint x: 137, startPoint y: 628, endPoint x: 173, endPoint y: 624, distance: 36.1
click at [204, 624] on span "MAR25DSD02-0408" at bounding box center [181, 630] width 97 height 12
drag, startPoint x: 130, startPoint y: 633, endPoint x: 233, endPoint y: 624, distance: 103.4
click at [233, 624] on td "FT 0.5g Vape Cart Distillate Dosi-Do (Indica) Batch ID MAR25DSD02-0408 Package …" at bounding box center [424, 638] width 688 height 80
copy span "MAR25DSD02-0408"
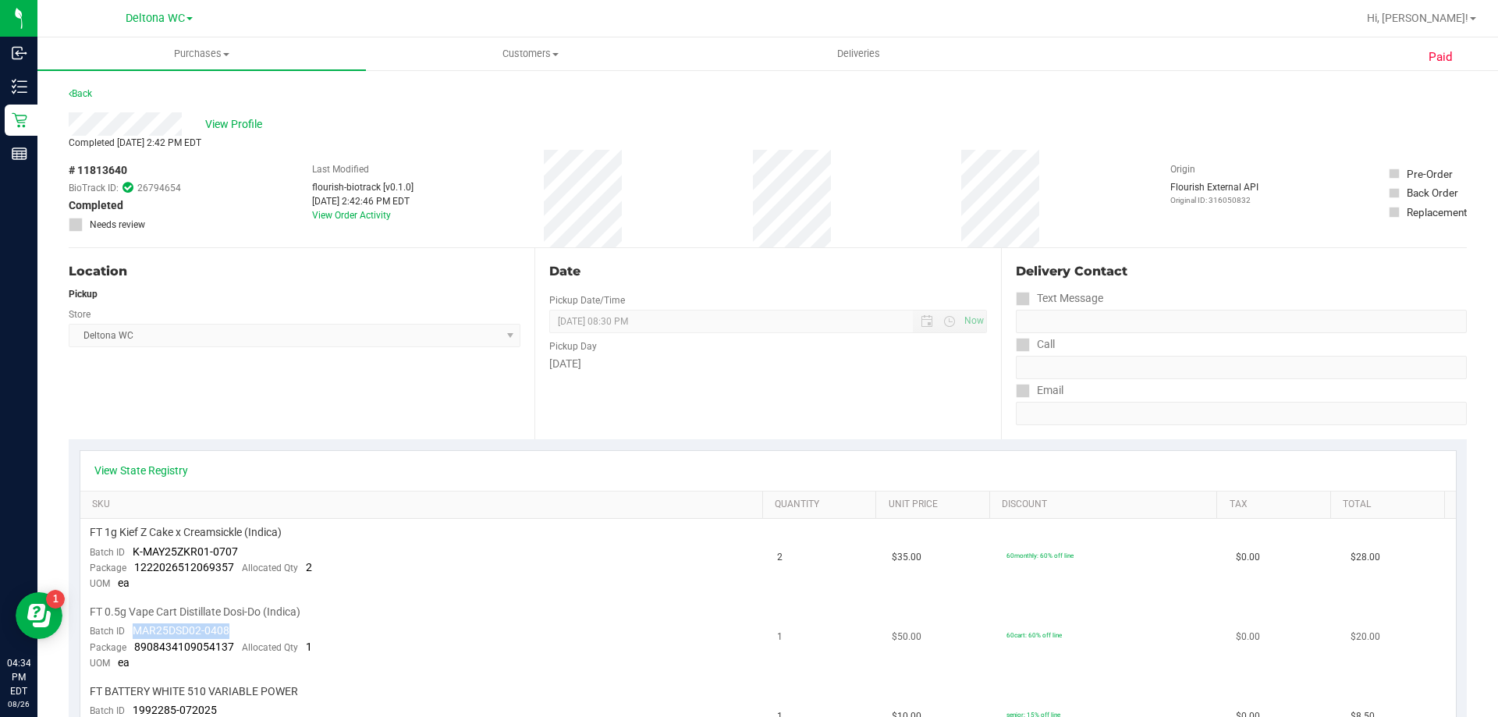
copy span "MAR25DSD02-0408"
click at [215, 609] on span "FT 0.5g Vape Cart Distillate Dosi-Do (Indica)" at bounding box center [195, 612] width 211 height 15
click at [215, 608] on span "FT 0.5g Vape Cart Distillate Dosi-Do (Indica)" at bounding box center [195, 612] width 211 height 15
click at [107, 168] on span "# 11813640" at bounding box center [98, 170] width 59 height 16
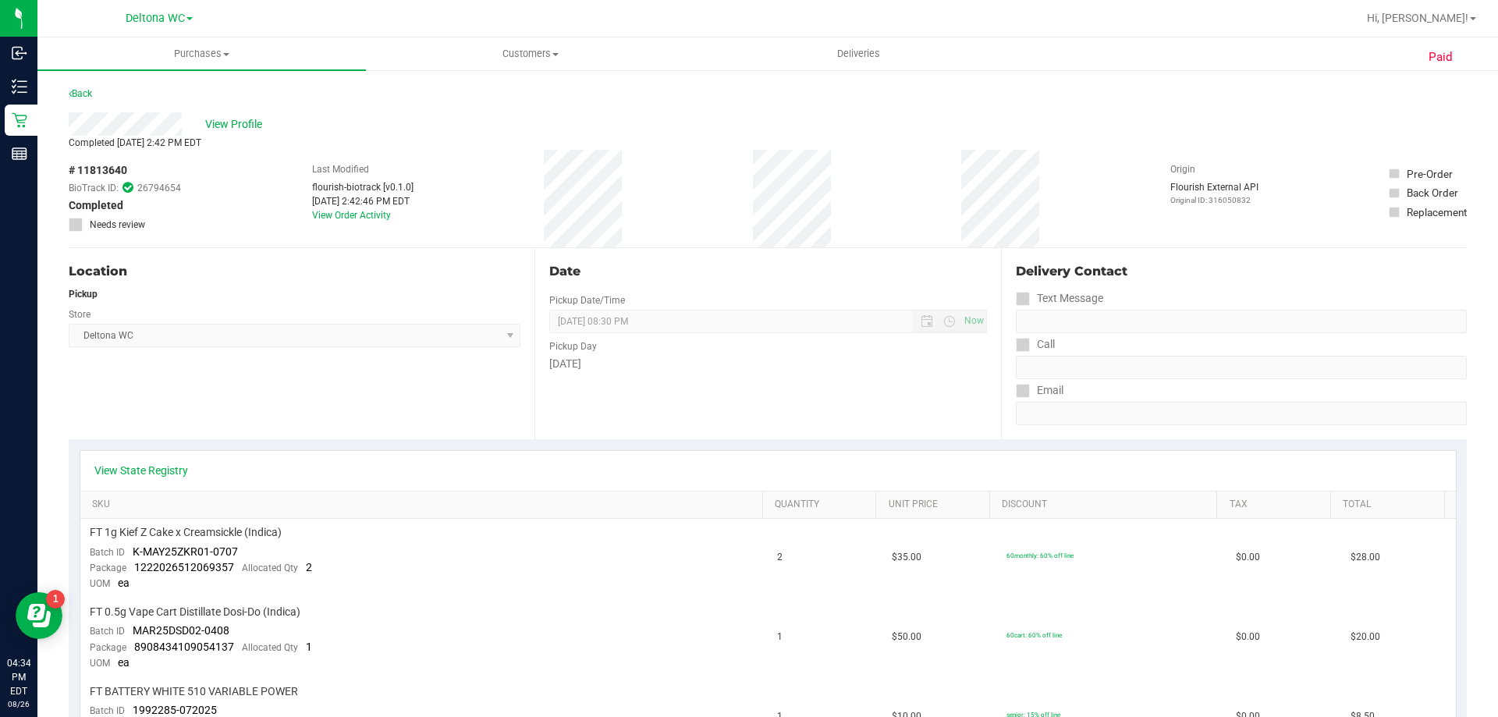
click at [107, 167] on span "# 11813640" at bounding box center [98, 170] width 59 height 16
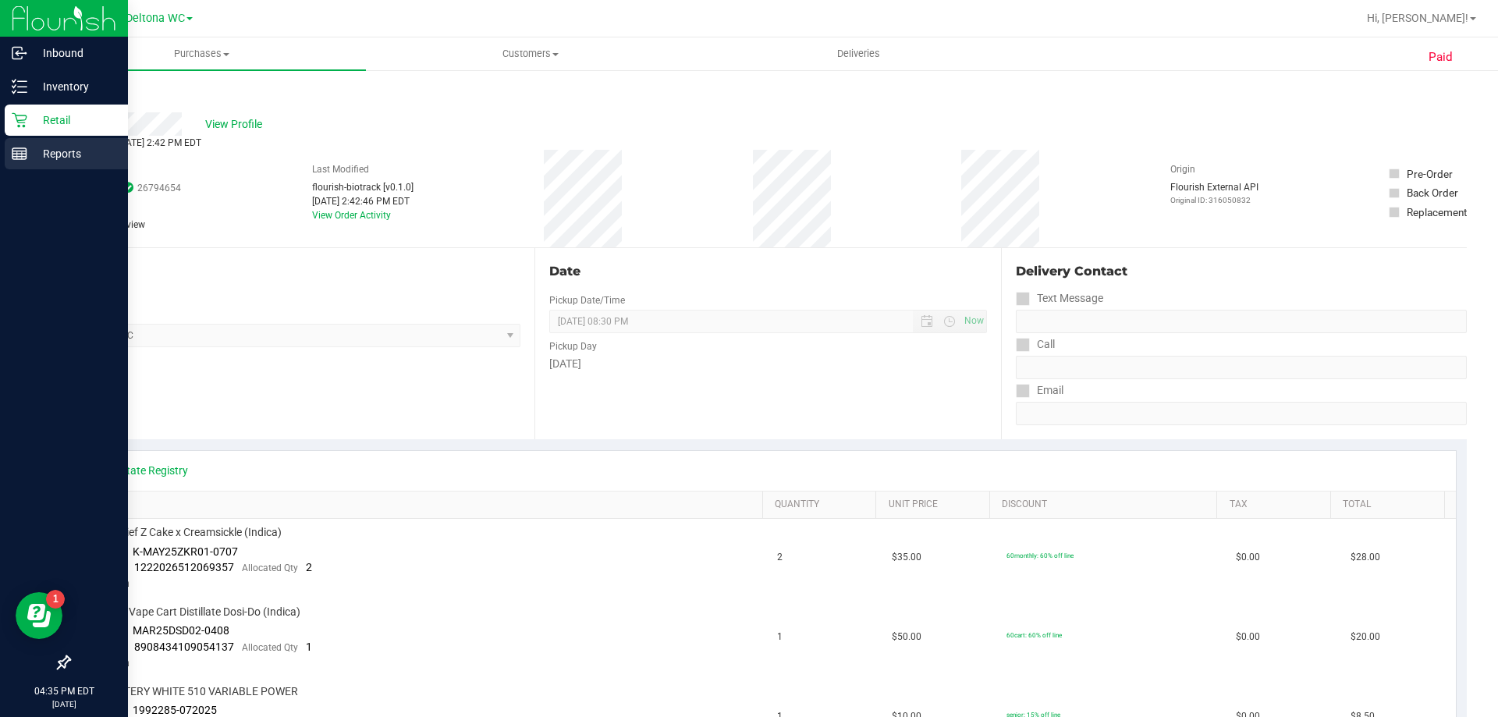
click at [22, 151] on line at bounding box center [19, 151] width 14 height 0
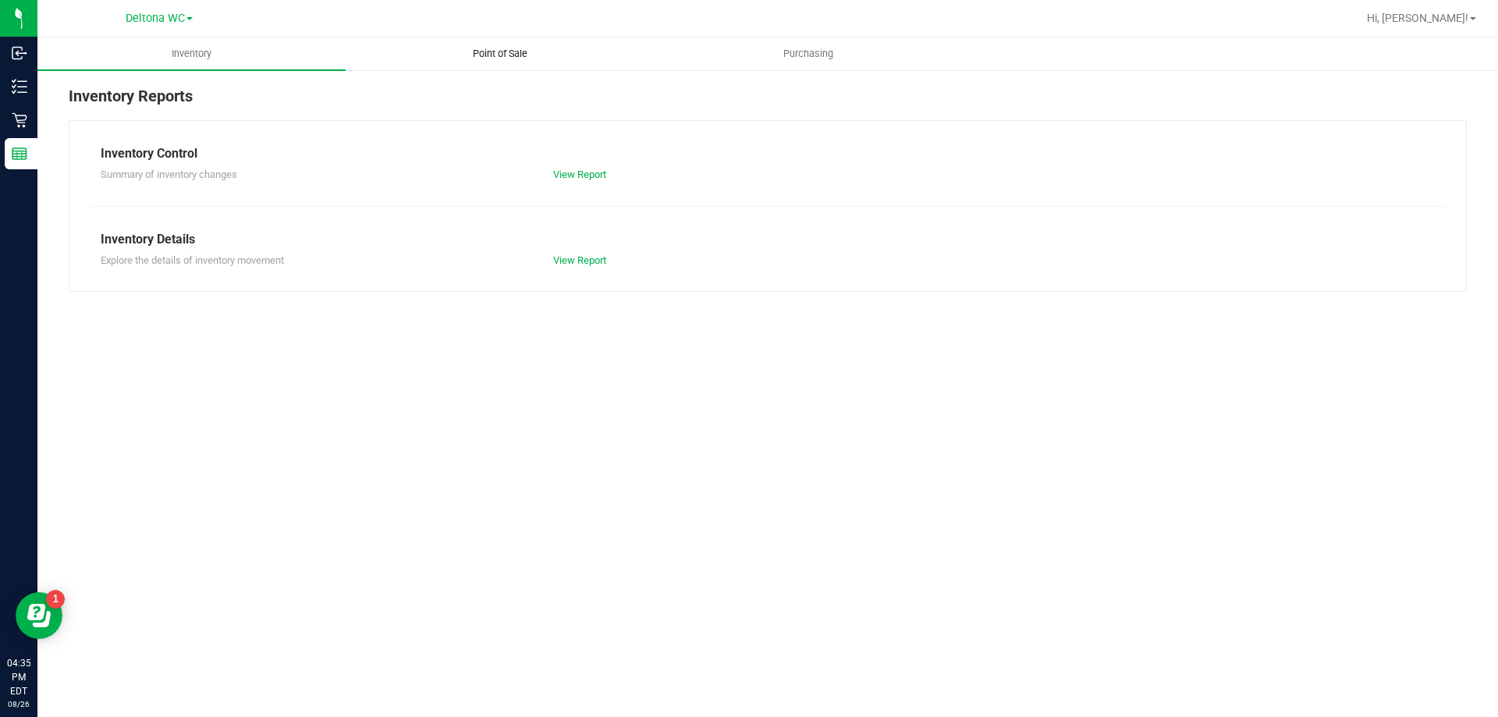
click at [506, 47] on span "Point of Sale" at bounding box center [500, 54] width 97 height 14
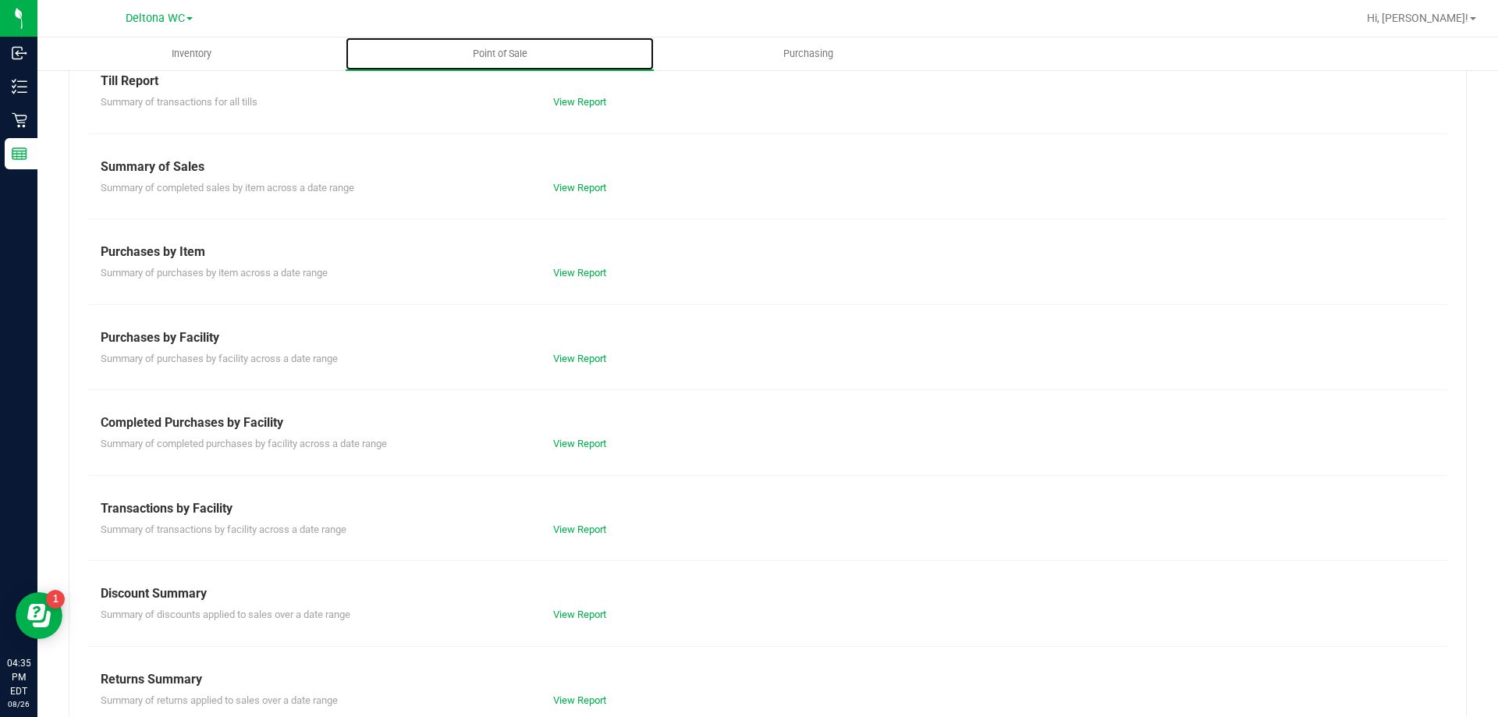
scroll to position [103, 0]
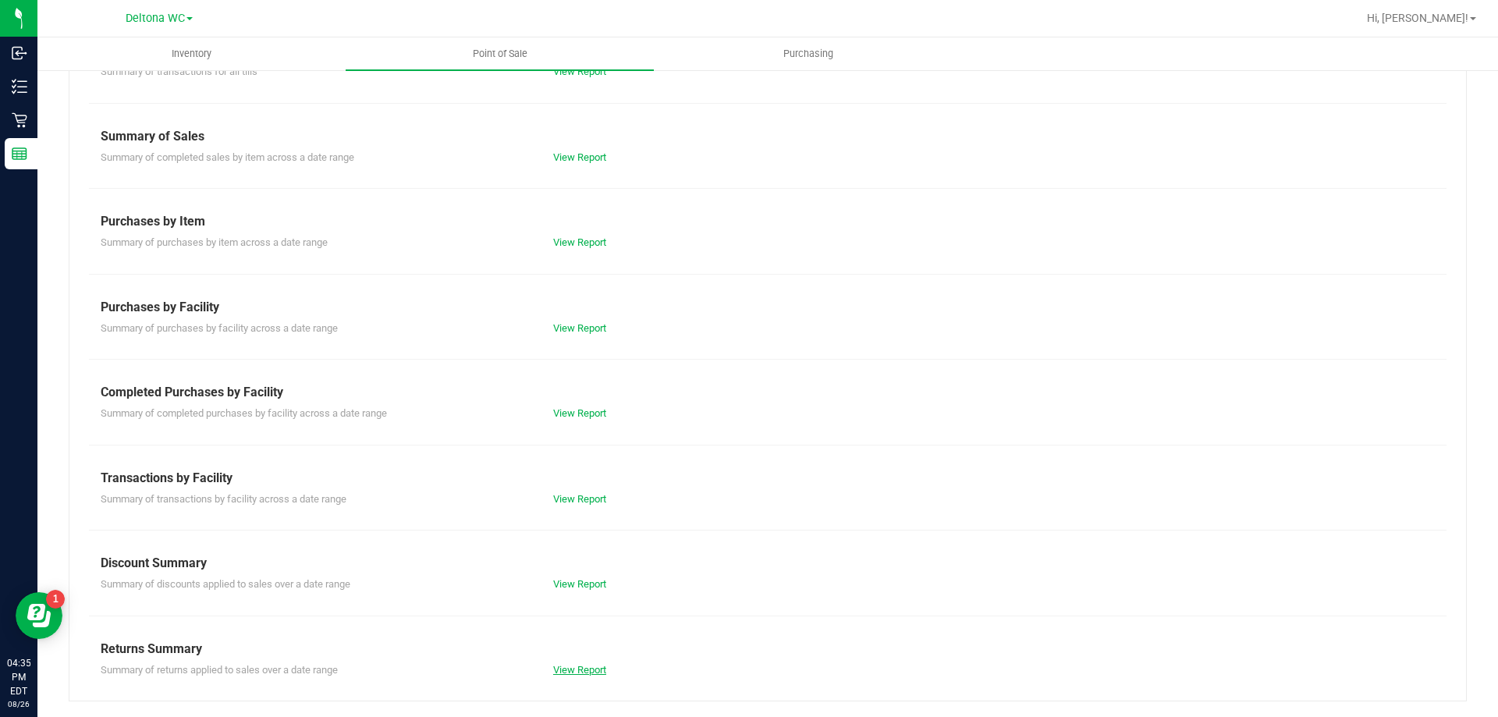
click at [591, 669] on link "View Report" at bounding box center [579, 670] width 53 height 12
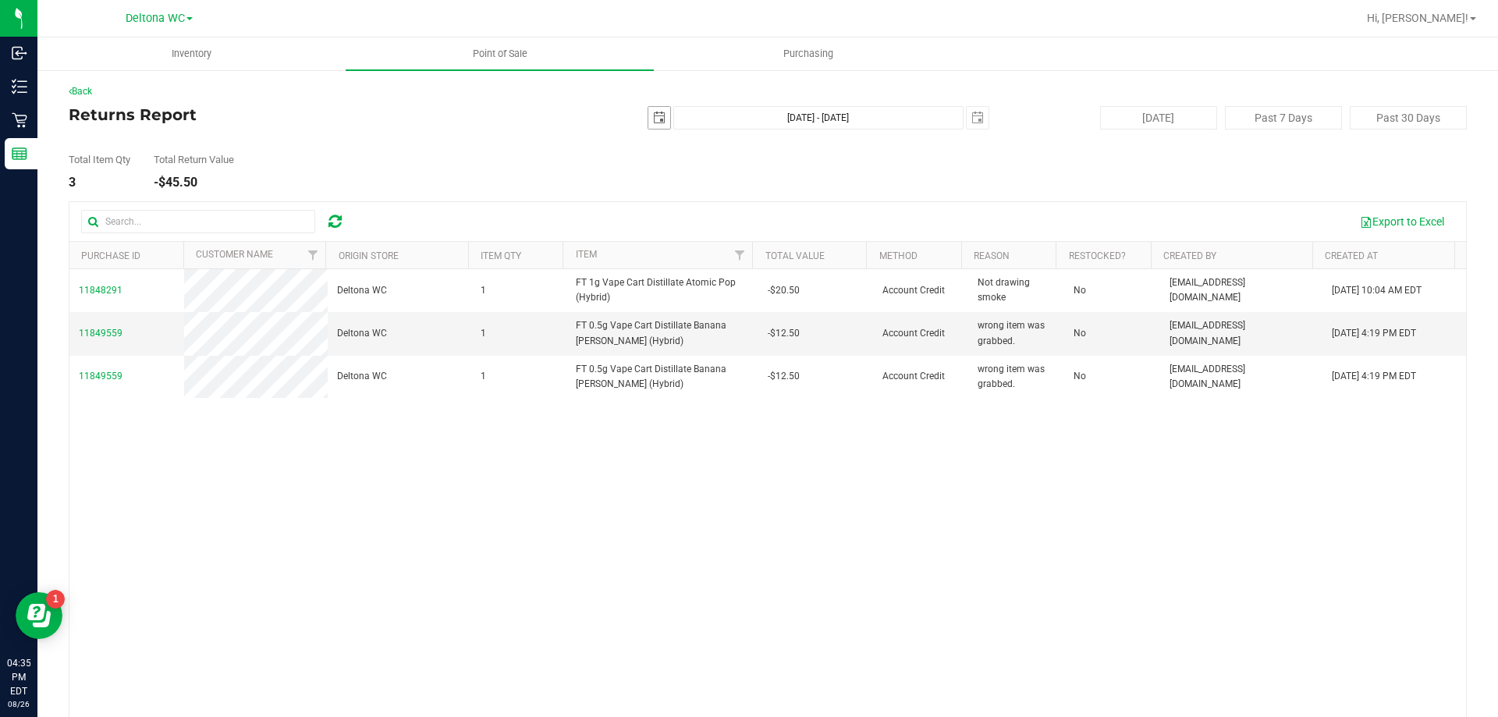
click at [656, 111] on span "select" at bounding box center [659, 118] width 22 height 22
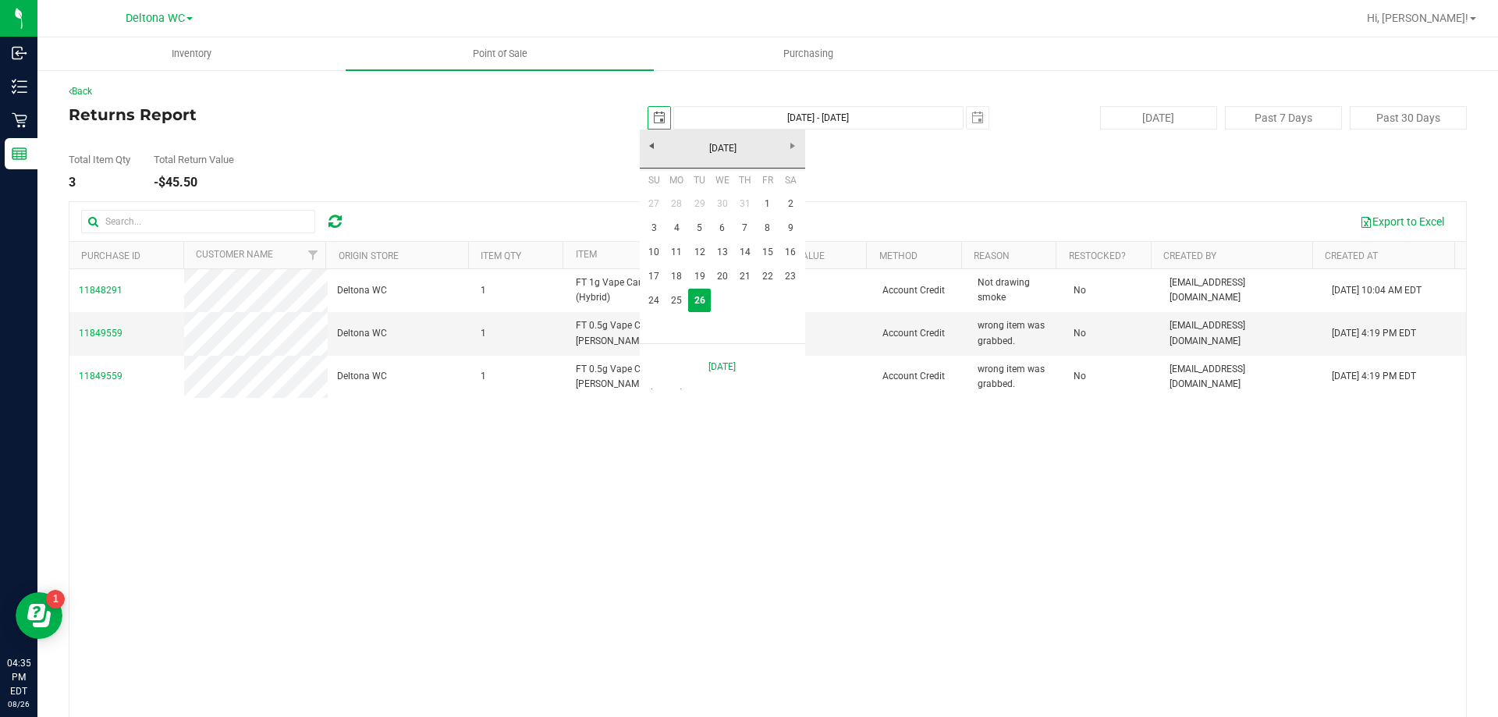
scroll to position [0, 39]
click at [695, 271] on link "19" at bounding box center [699, 277] width 23 height 24
type input "2025-08-19"
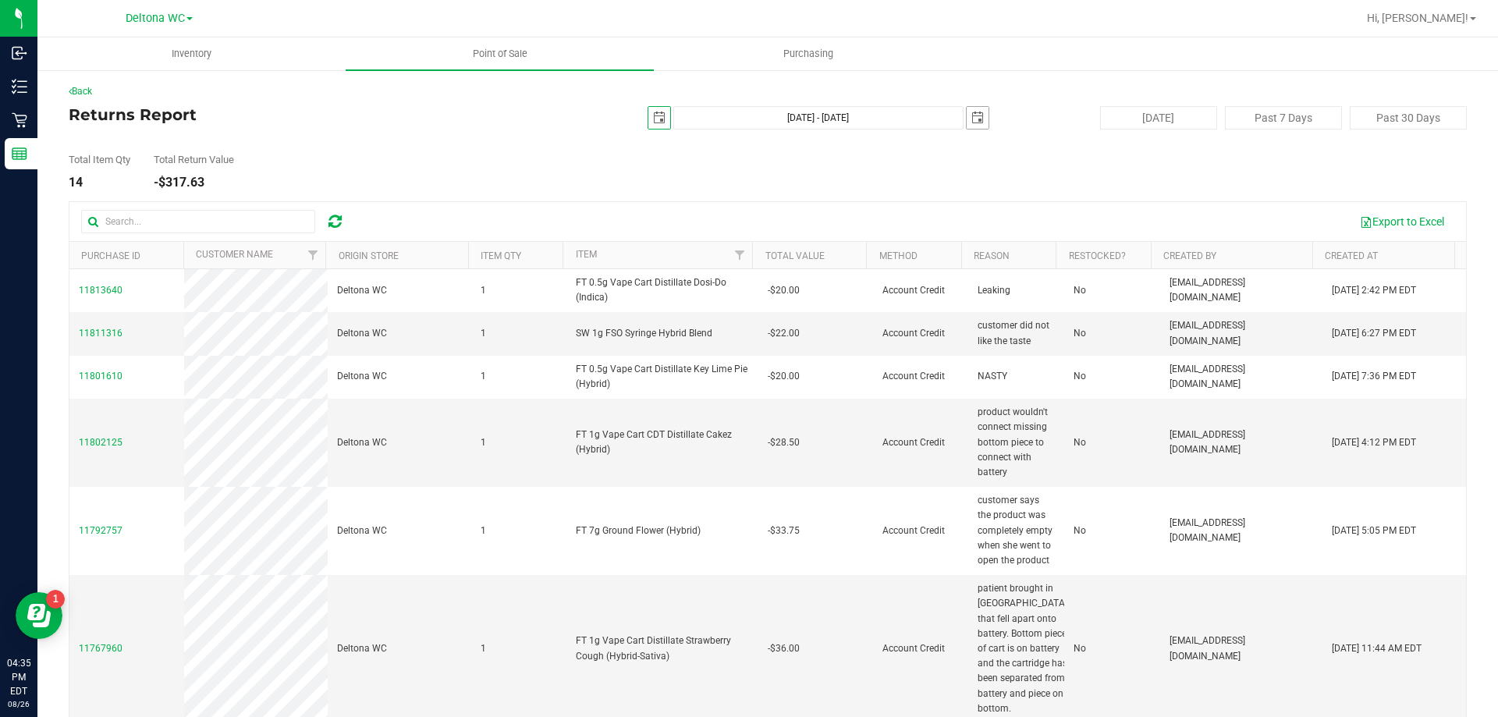
click at [971, 113] on span "select" at bounding box center [977, 118] width 12 height 12
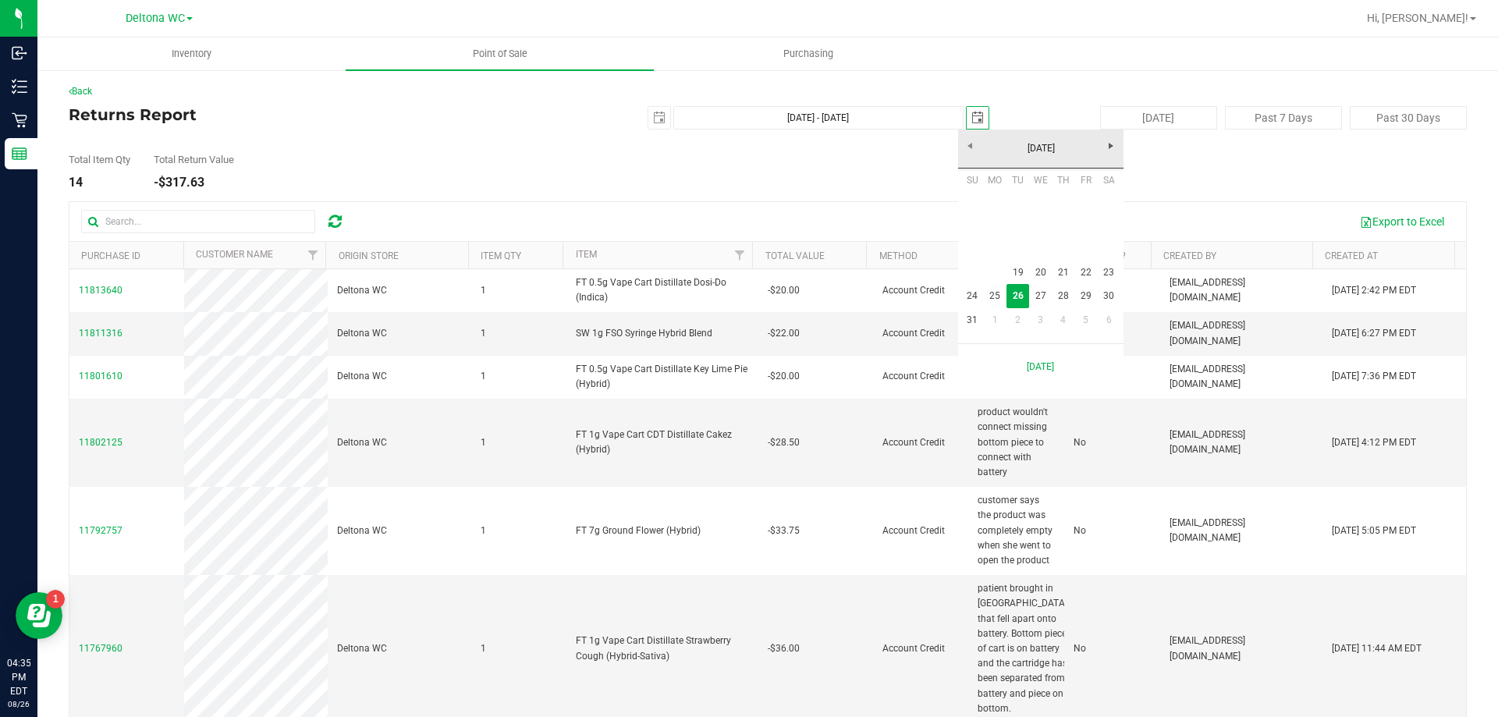
scroll to position [0, 39]
click at [1010, 263] on link "19" at bounding box center [1018, 273] width 23 height 24
type input "Aug 19, 2025 - Aug 19, 2025"
type input "2025-08-19"
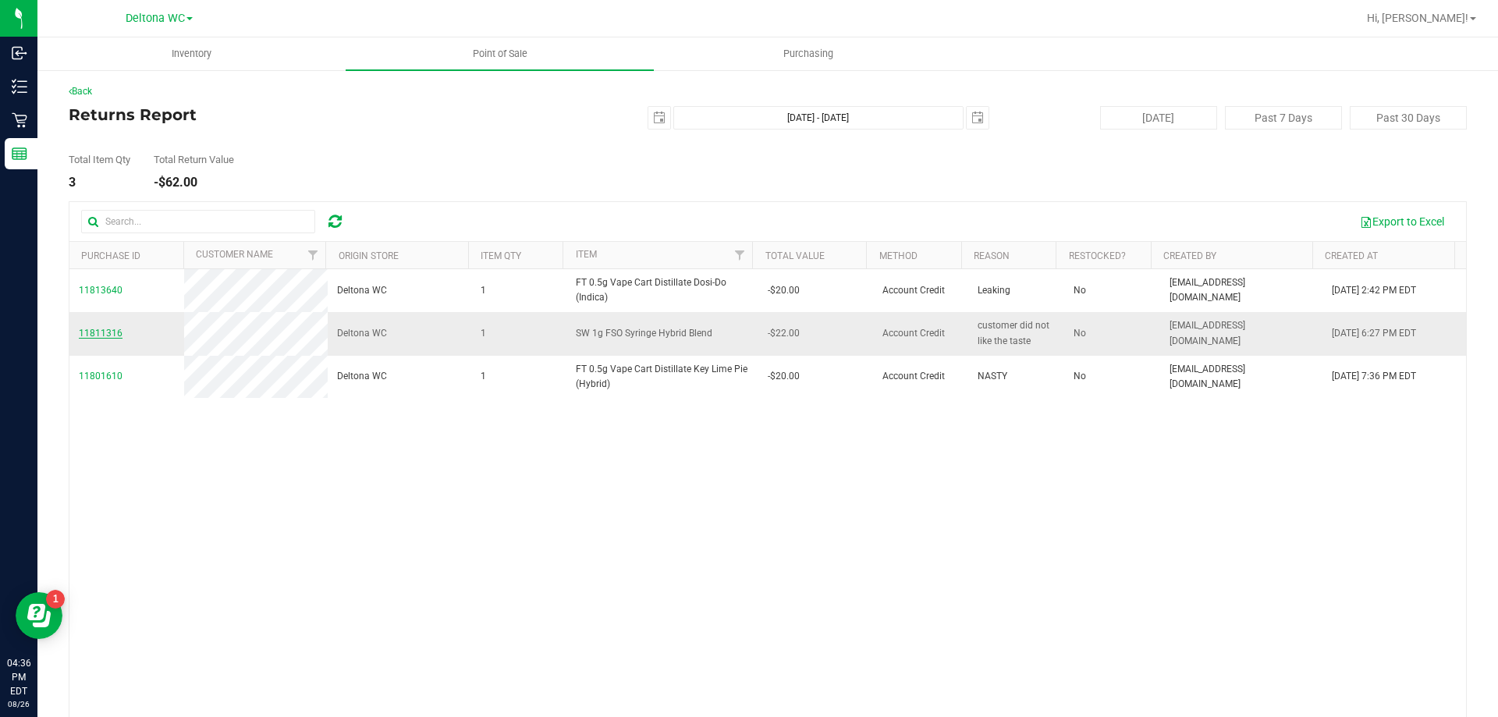
click at [98, 336] on span "11811316" at bounding box center [101, 333] width 44 height 11
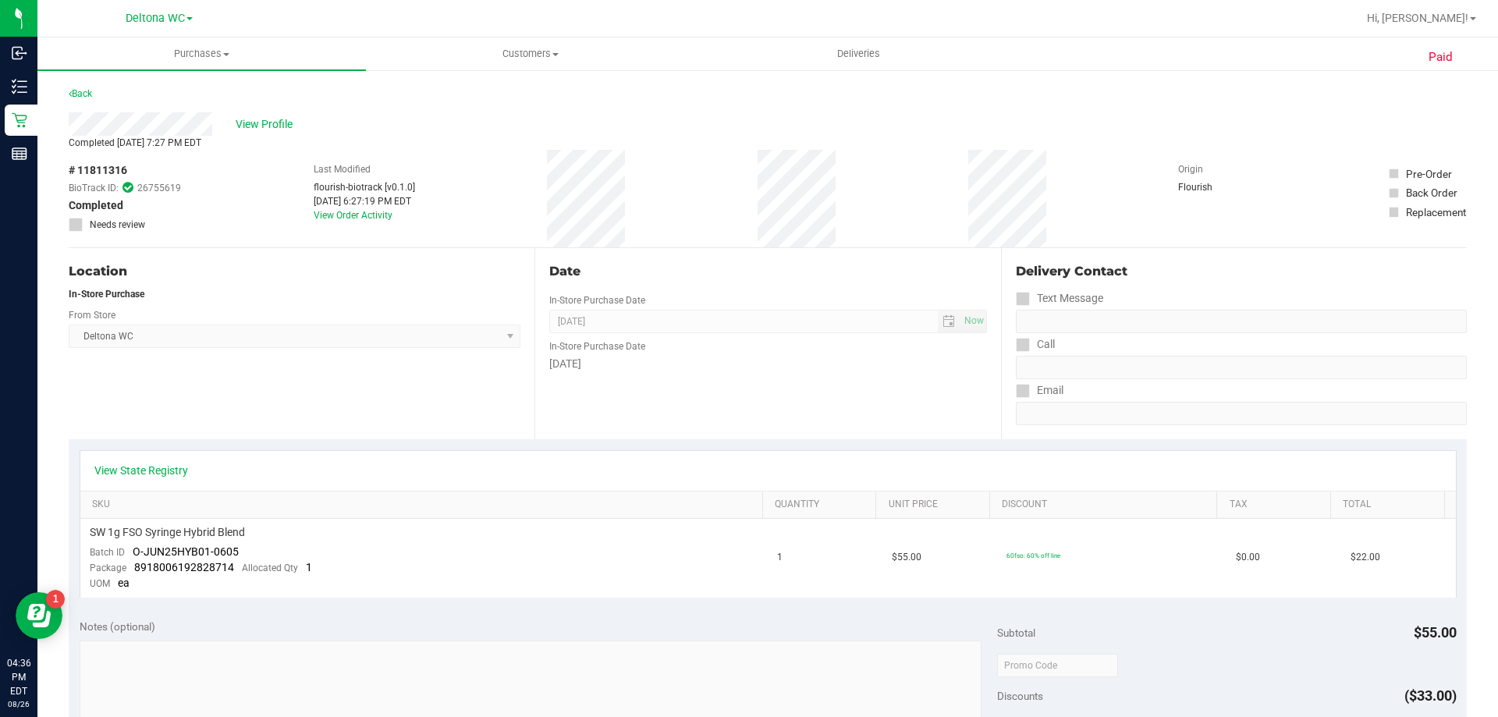
drag, startPoint x: 270, startPoint y: 129, endPoint x: 263, endPoint y: 189, distance: 60.5
click at [263, 189] on div "View Profile Completed Aug 18, 2025 7:27 PM EDT # 11811316 BioTrack ID: 2675561…" at bounding box center [768, 180] width 1398 height 136
click at [260, 202] on div "# 11811316 BioTrack ID: 26755619 Completed Needs review Last Modified flourish-…" at bounding box center [768, 199] width 1398 height 98
click at [174, 551] on span "O-JUN25HYB01-0605" at bounding box center [186, 551] width 106 height 12
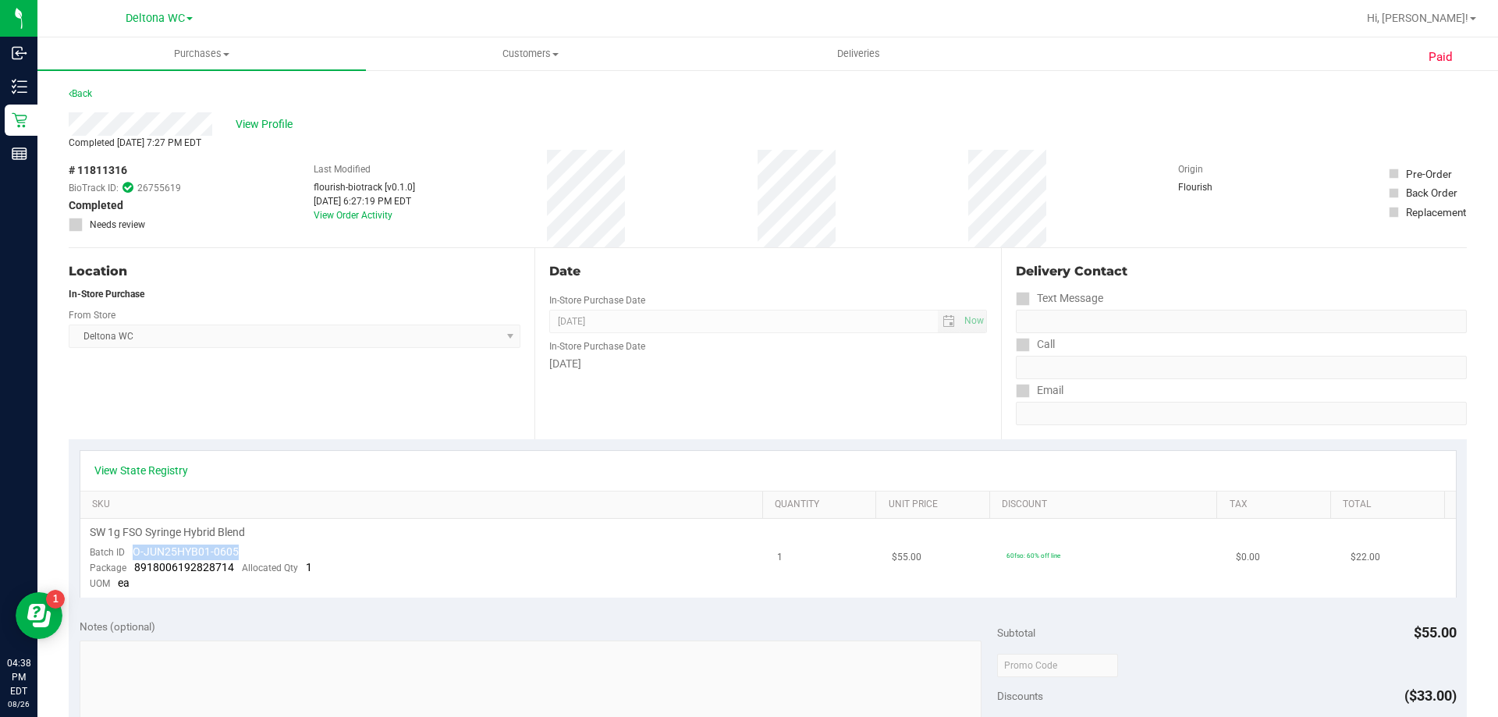
drag, startPoint x: 132, startPoint y: 552, endPoint x: 245, endPoint y: 548, distance: 113.2
click at [245, 548] on td "SW 1g FSO Syringe Hybrid Blend Batch ID O-JUN25HYB01-0605 Package 8918006192828…" at bounding box center [424, 558] width 688 height 79
click at [191, 534] on span "SW 1g FSO Syringe Hybrid Blend" at bounding box center [167, 532] width 155 height 15
click at [191, 533] on span "SW 1g FSO Syringe Hybrid Blend" at bounding box center [167, 532] width 155 height 15
drag, startPoint x: 89, startPoint y: 526, endPoint x: 243, endPoint y: 532, distance: 154.6
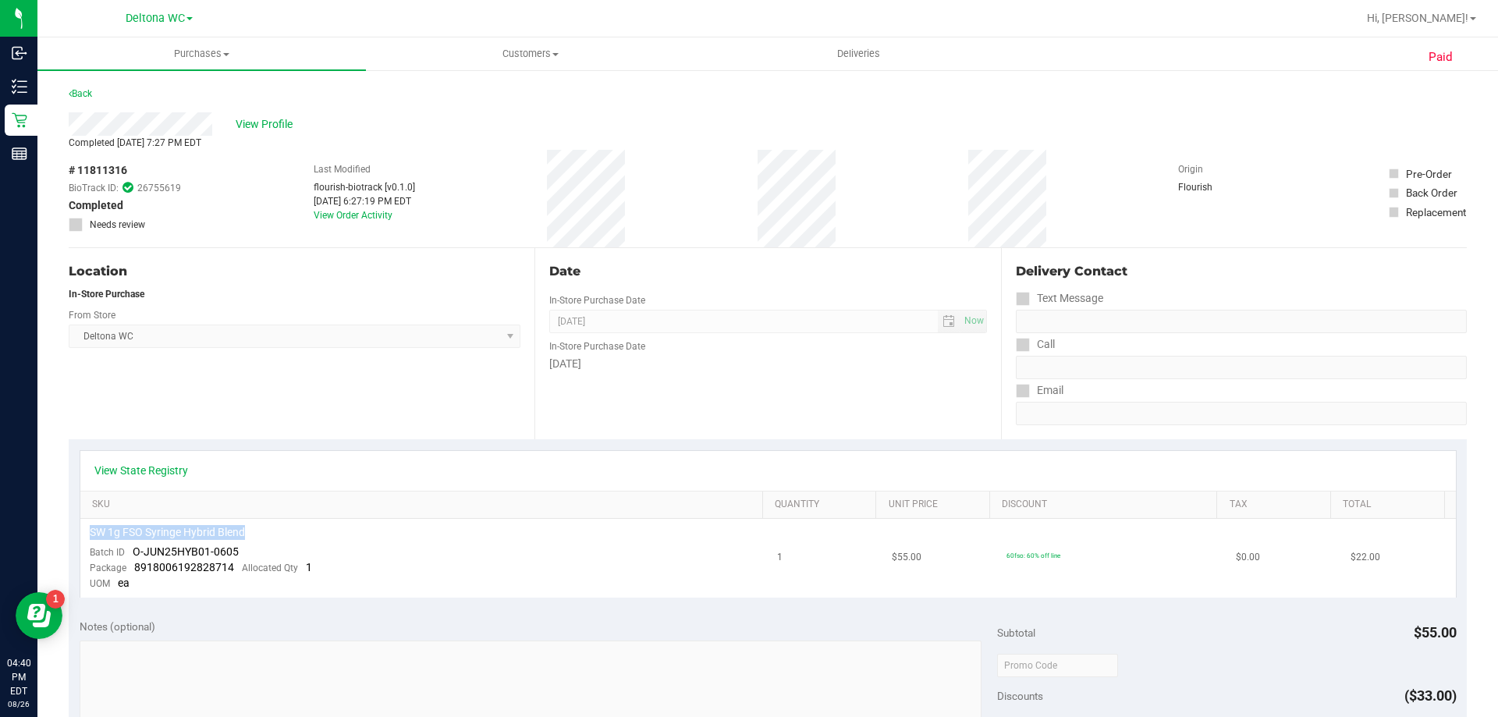
click at [243, 532] on span "SW 1g FSO Syringe Hybrid Blend" at bounding box center [167, 532] width 155 height 15
click at [383, 492] on th "SKU" at bounding box center [421, 506] width 682 height 28
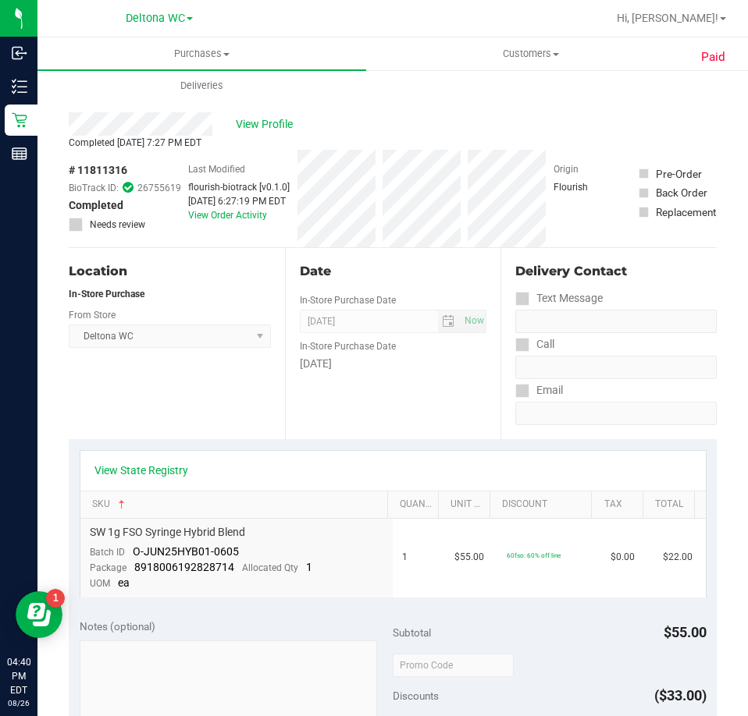
click at [108, 165] on span "# 11811316" at bounding box center [98, 170] width 59 height 16
click at [162, 550] on span "O-JUN25HYB01-0605" at bounding box center [186, 551] width 106 height 12
drag, startPoint x: 130, startPoint y: 549, endPoint x: 254, endPoint y: 546, distance: 124.1
click at [254, 546] on td "SW 1g FSO Syringe Hybrid Blend Batch ID O-JUN25HYB01-0605 Package 8918006192828…" at bounding box center [236, 558] width 313 height 79
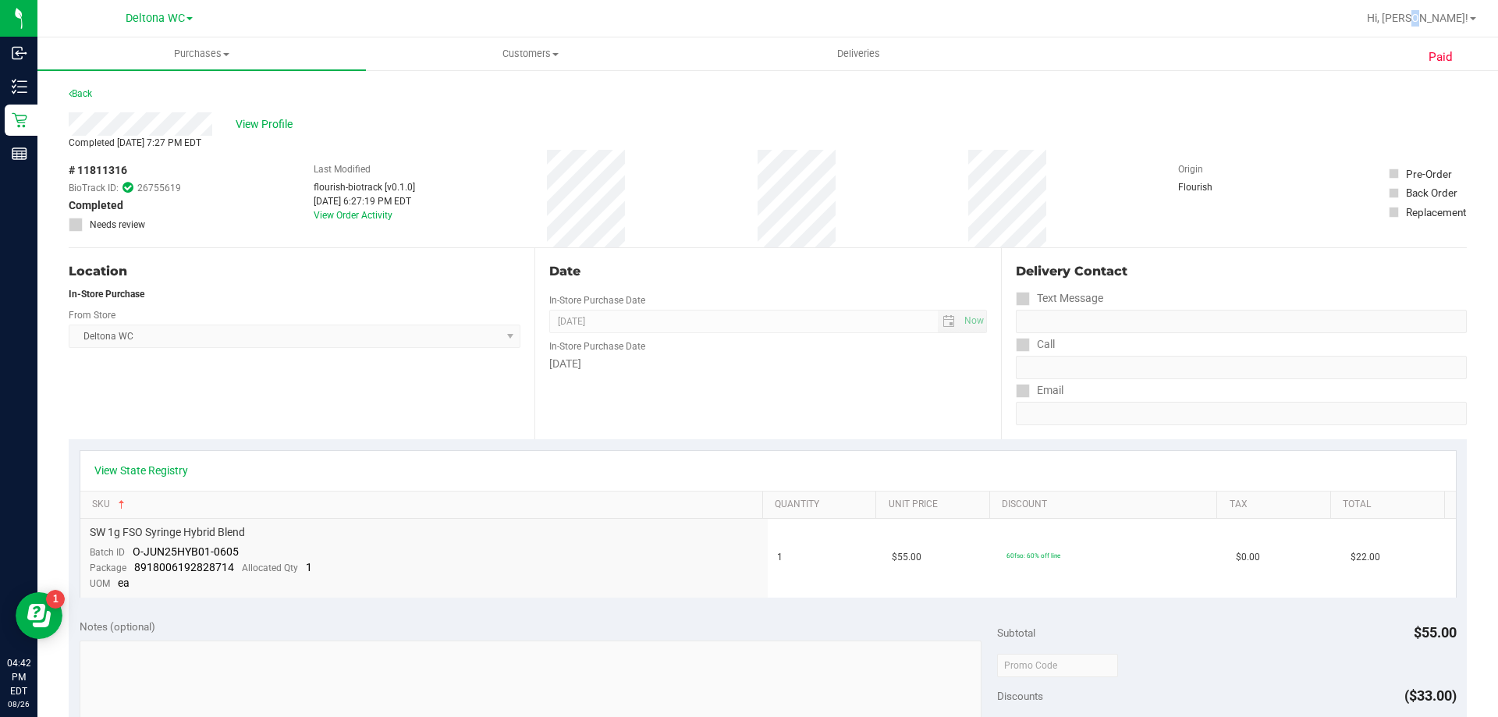
drag, startPoint x: 1462, startPoint y: 26, endPoint x: 1447, endPoint y: 27, distance: 15.6
click at [1447, 27] on div "Hi, [PERSON_NAME]!" at bounding box center [1422, 18] width 122 height 27
click at [1447, 17] on span "Hi, [PERSON_NAME]!" at bounding box center [1417, 18] width 101 height 12
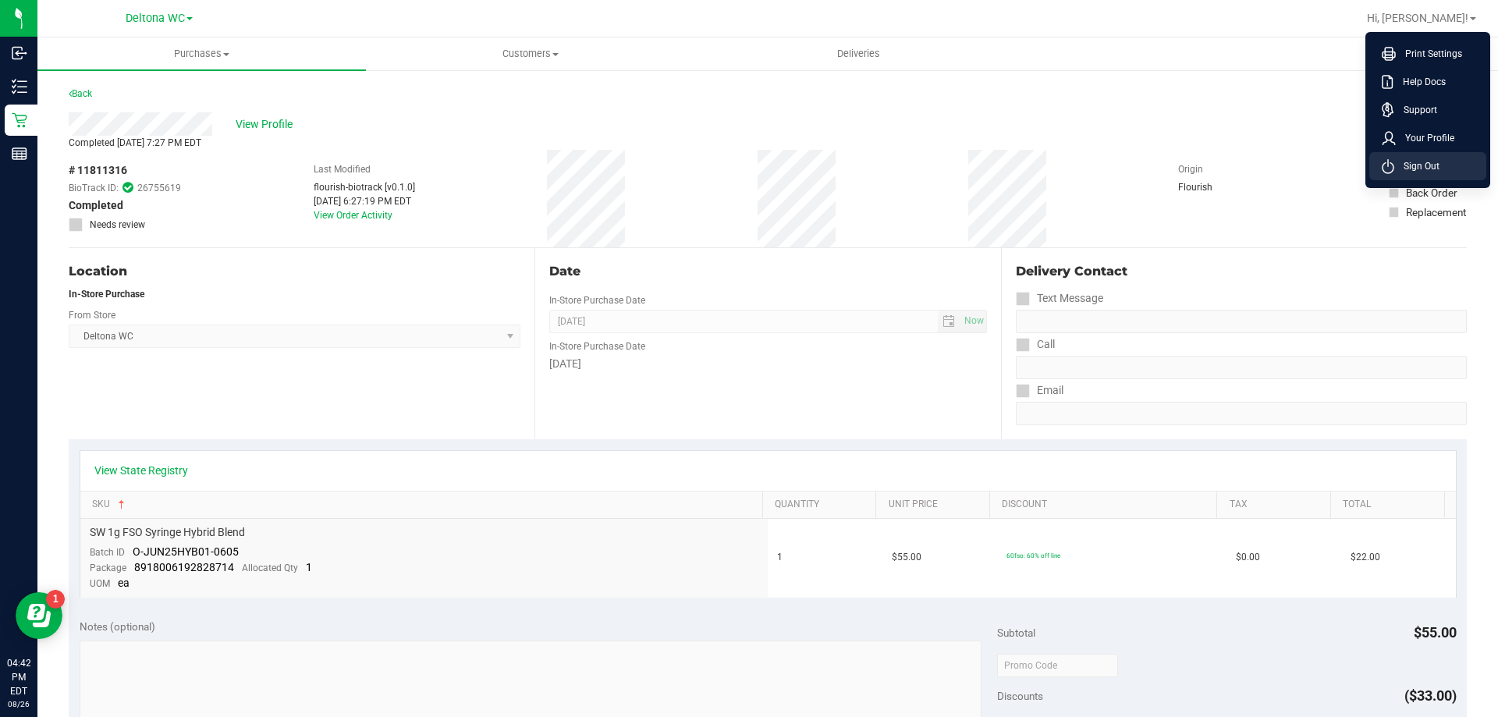
click at [1410, 165] on span "Sign Out" at bounding box center [1416, 166] width 45 height 16
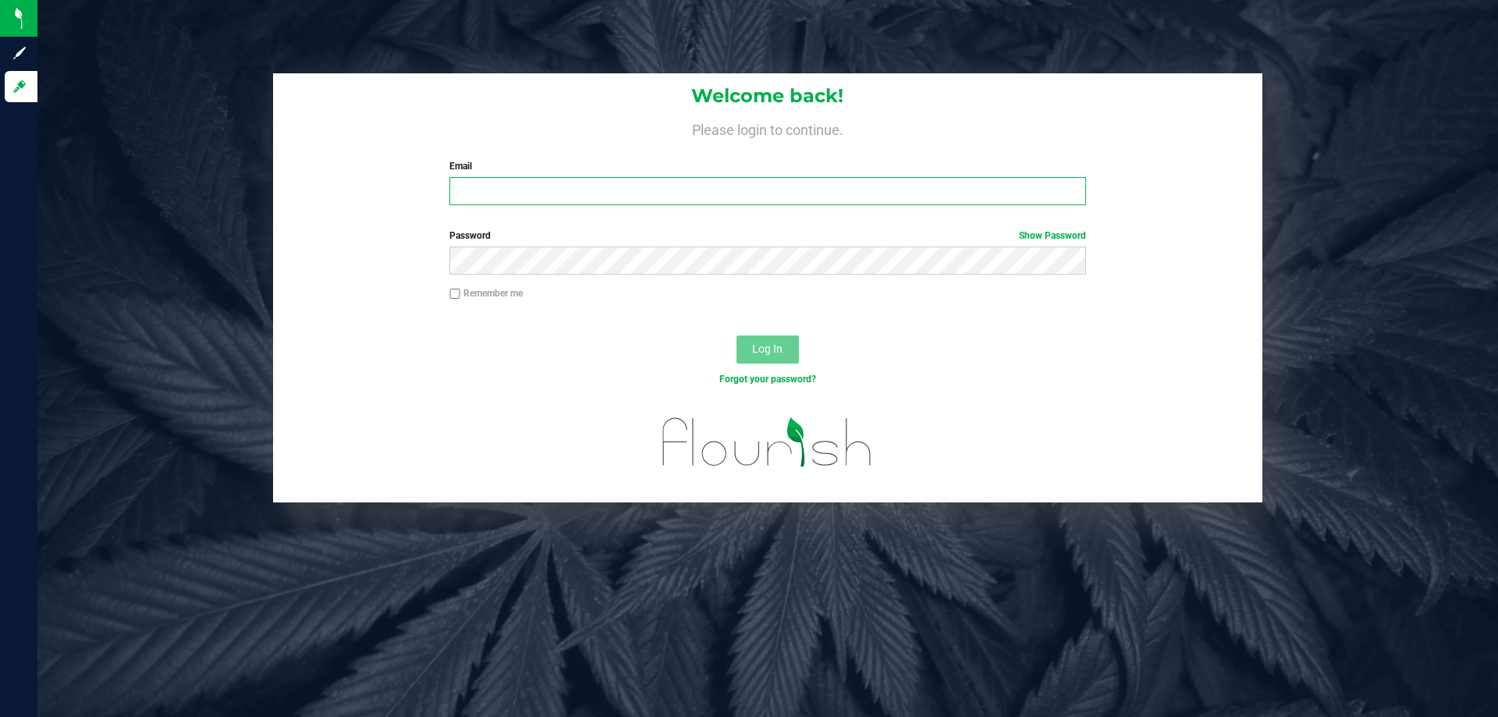
click at [610, 193] on input "Email" at bounding box center [767, 191] width 636 height 28
type input "kbarrena@liveparallel.com"
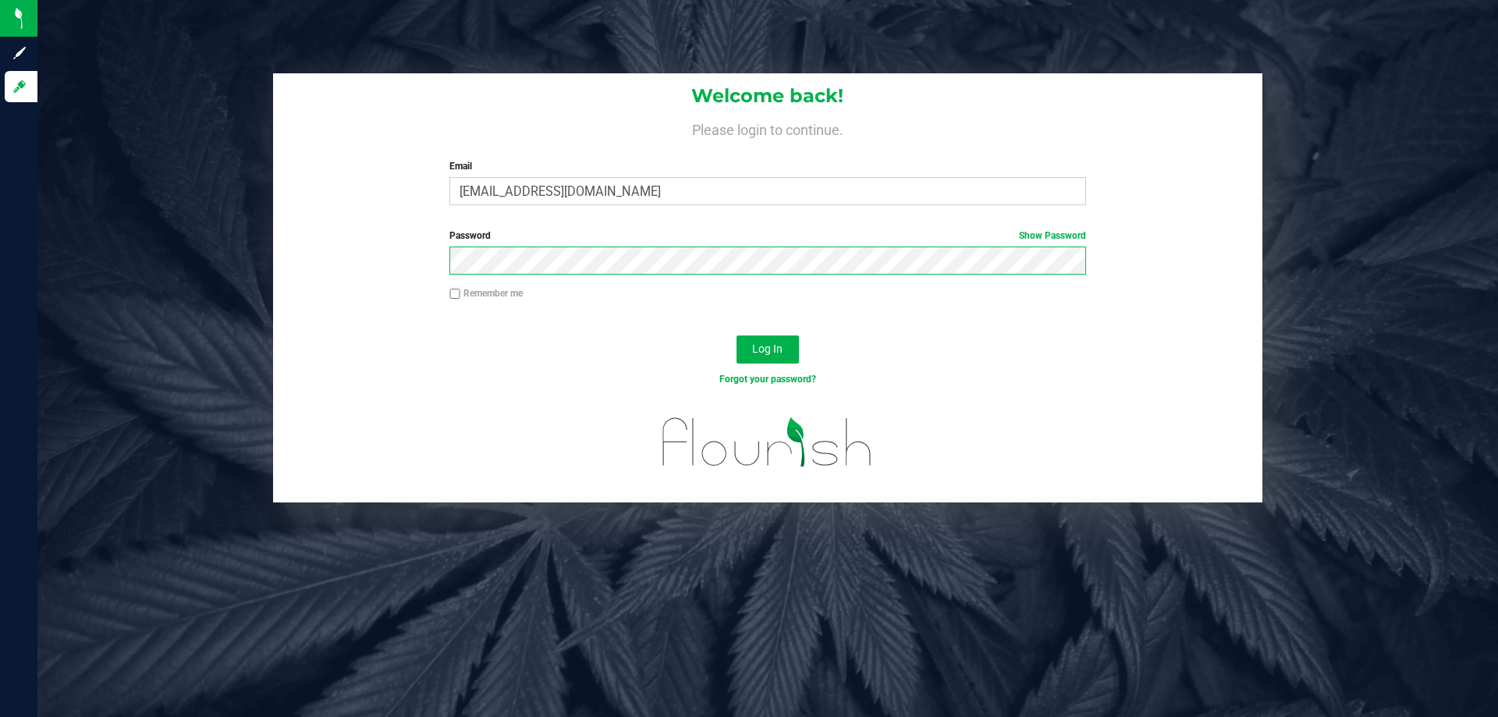
click at [737, 336] on button "Log In" at bounding box center [768, 350] width 62 height 28
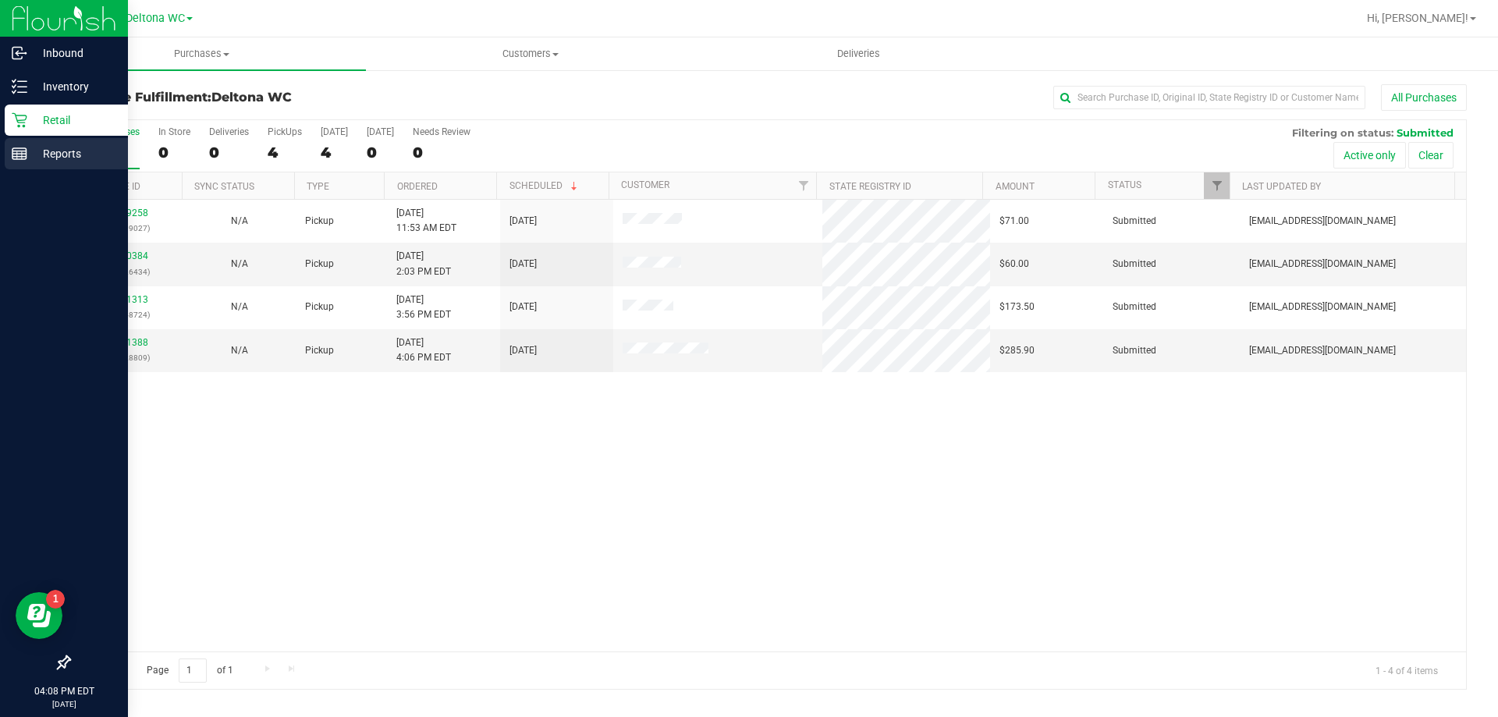
click at [41, 154] on p "Reports" at bounding box center [74, 153] width 94 height 19
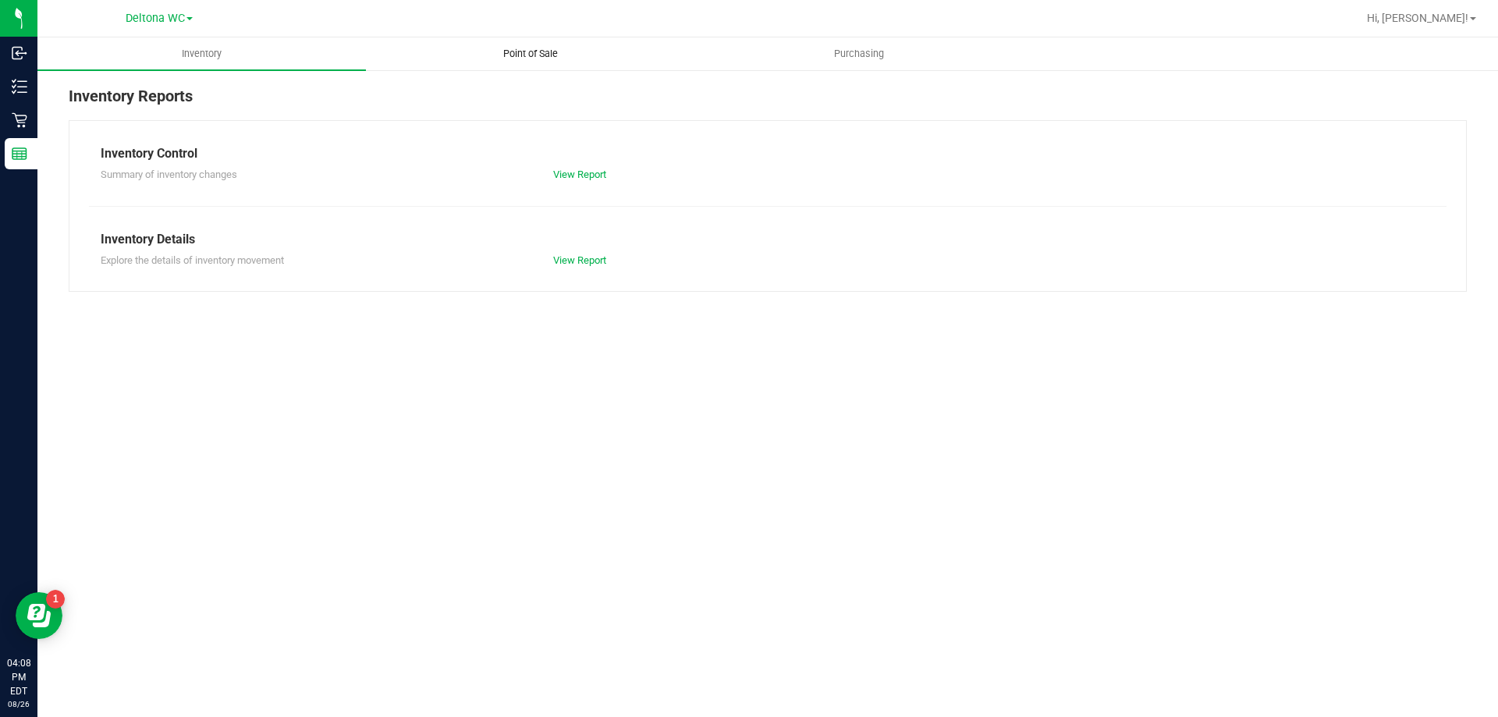
click at [534, 55] on span "Point of Sale" at bounding box center [530, 54] width 97 height 14
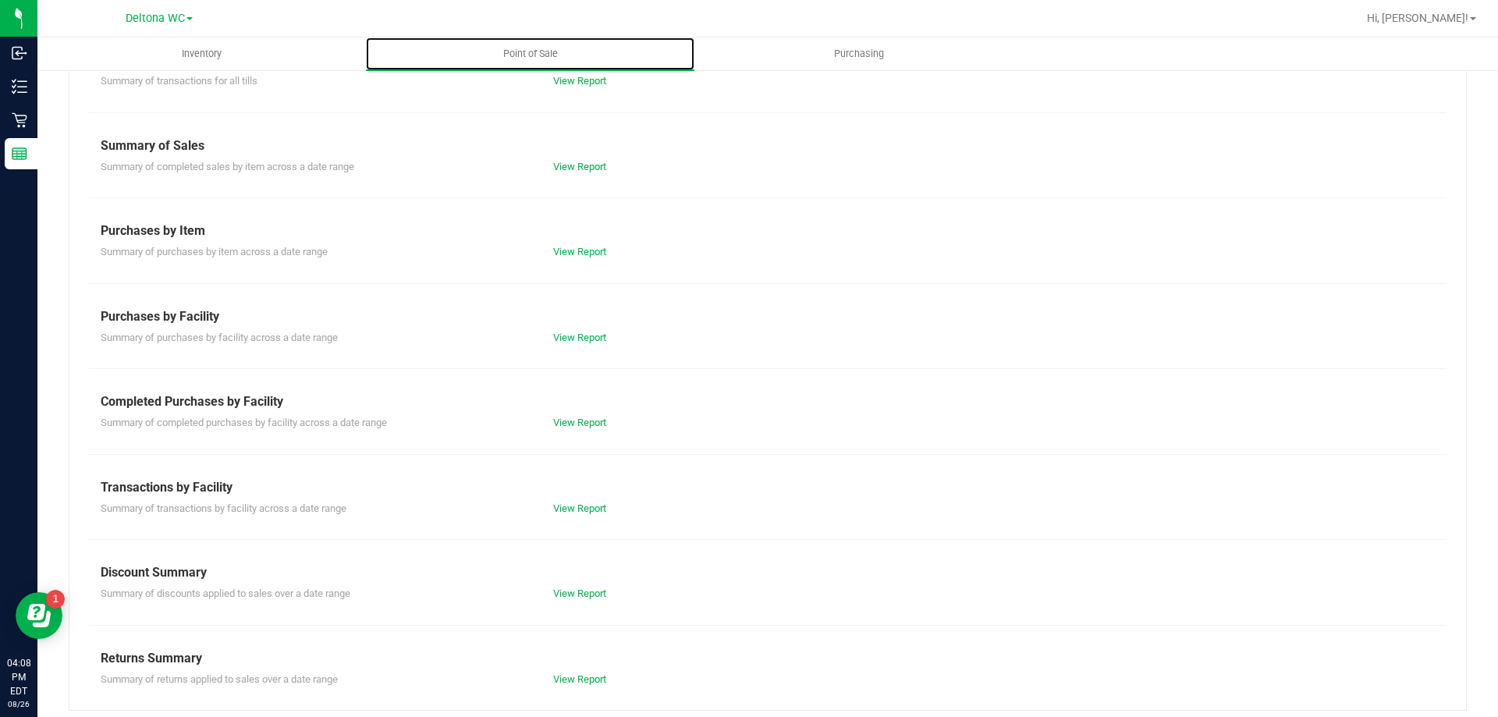
scroll to position [103, 0]
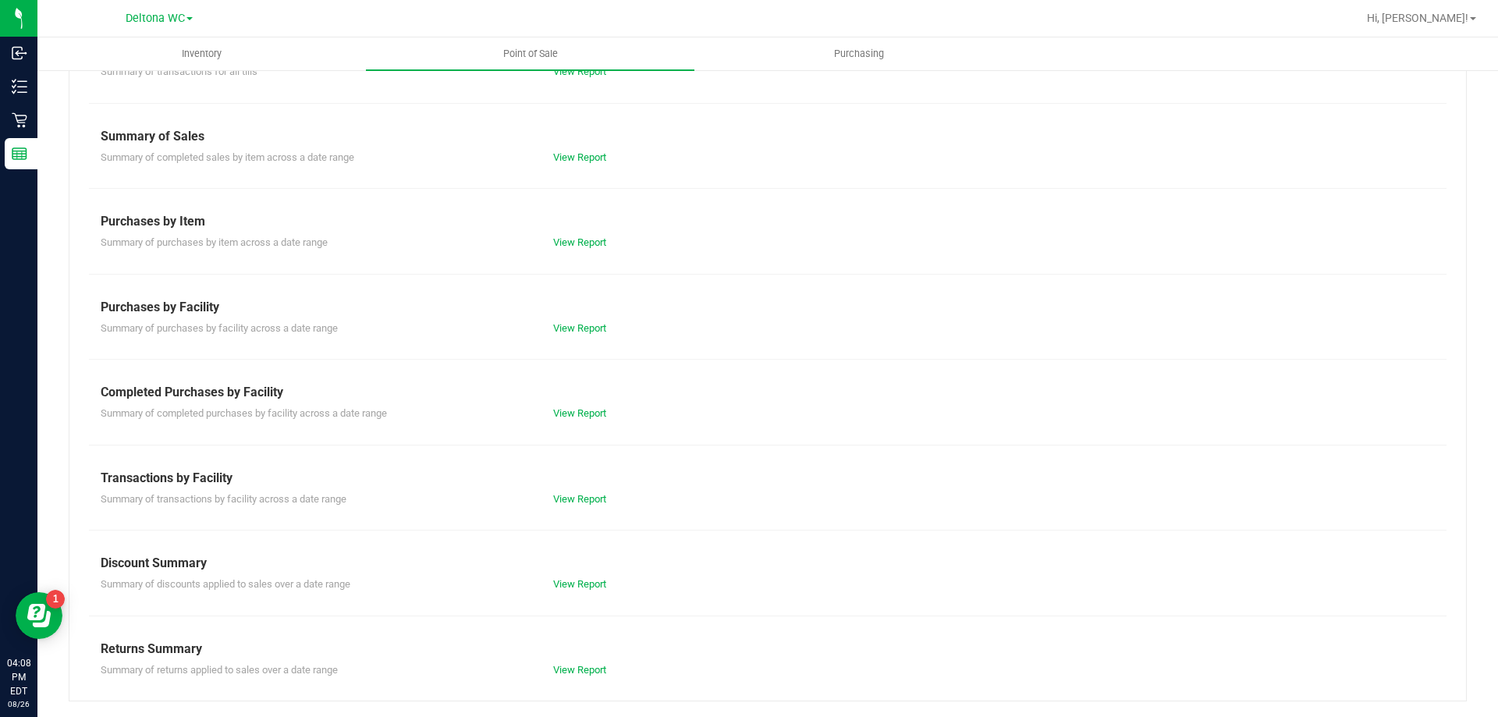
click at [586, 676] on div "View Report" at bounding box center [655, 670] width 226 height 16
click at [591, 671] on link "View Report" at bounding box center [579, 670] width 53 height 12
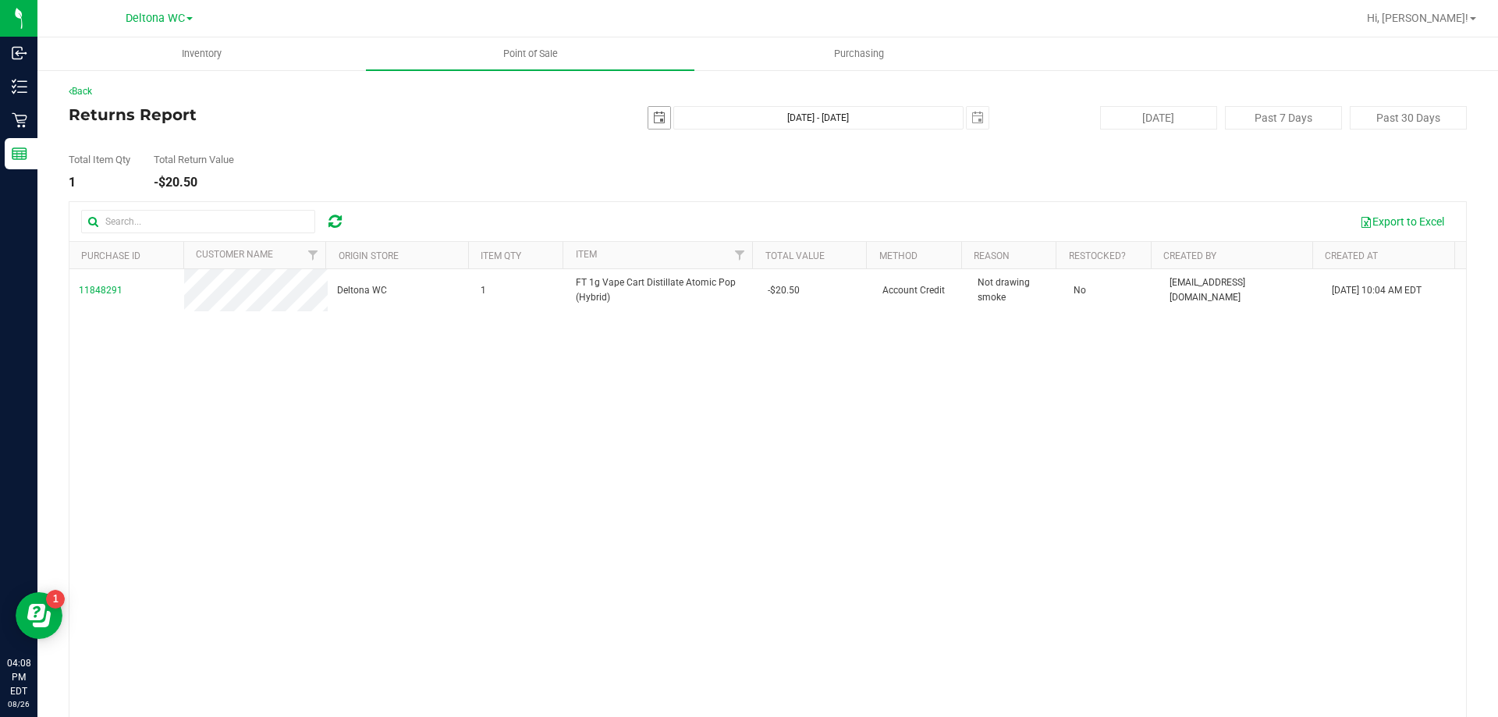
click at [649, 110] on span "select" at bounding box center [659, 118] width 22 height 22
click at [726, 222] on link "6" at bounding box center [722, 228] width 23 height 24
type input "[DATE]"
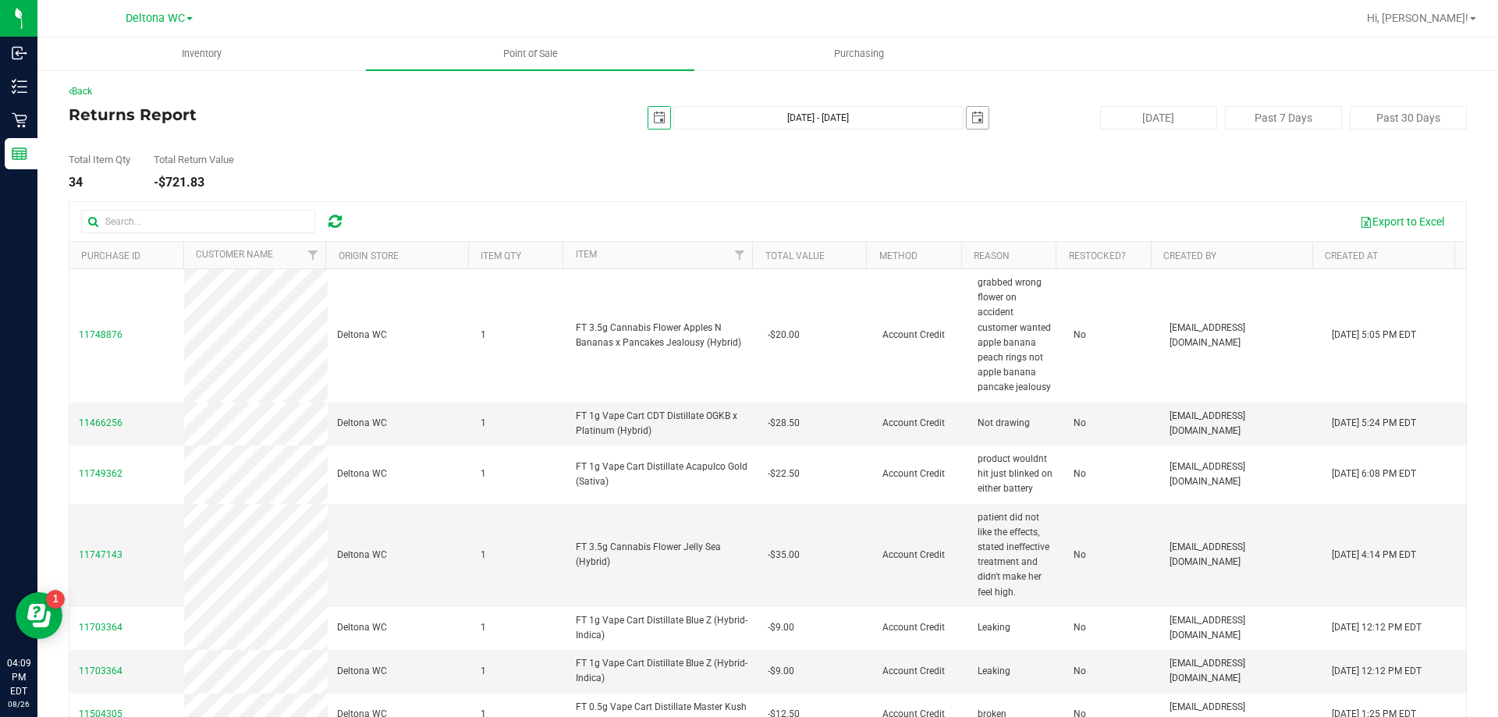
click at [973, 124] on span "select" at bounding box center [978, 118] width 22 height 22
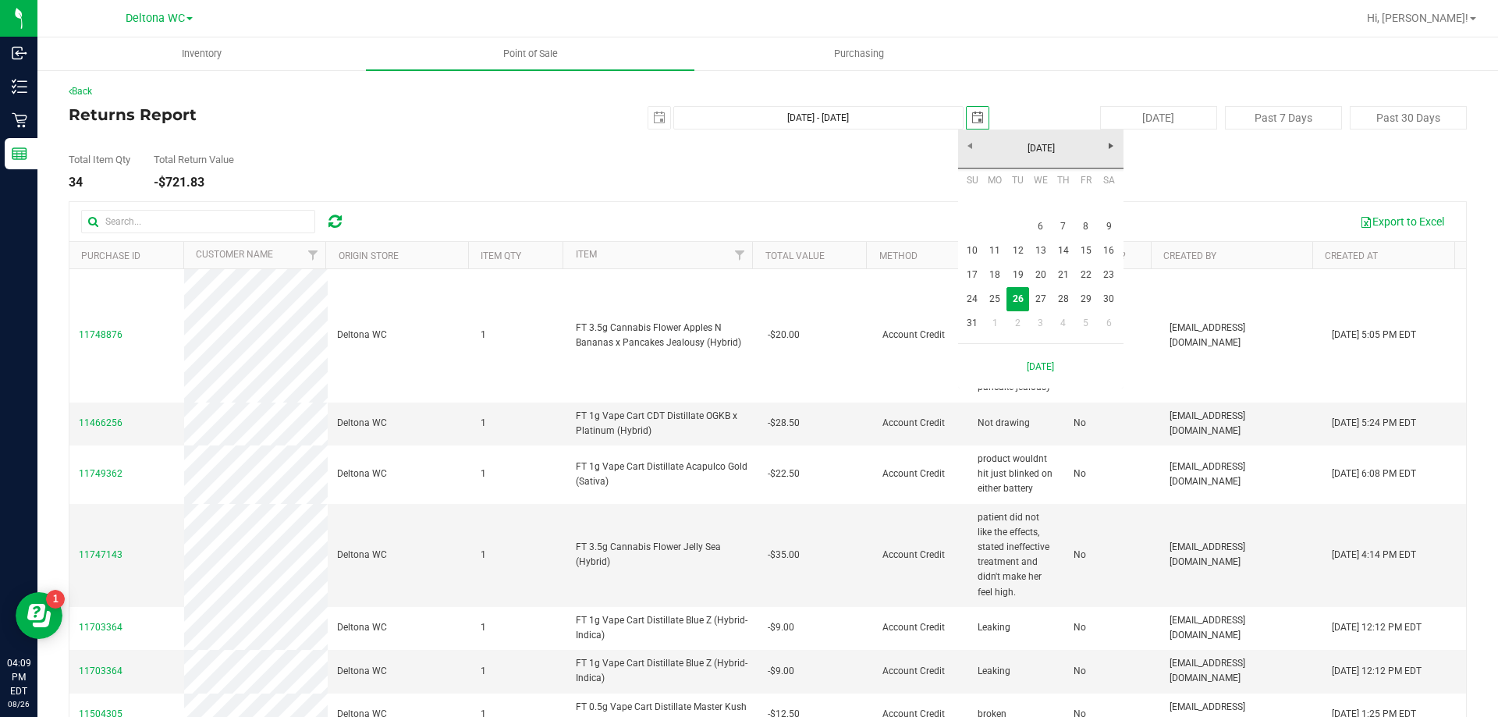
scroll to position [0, 39]
click at [1041, 226] on link "6" at bounding box center [1040, 227] width 23 height 24
type input "Aug 6, 2025 - Aug 6, 2025"
type input "2025-08-06"
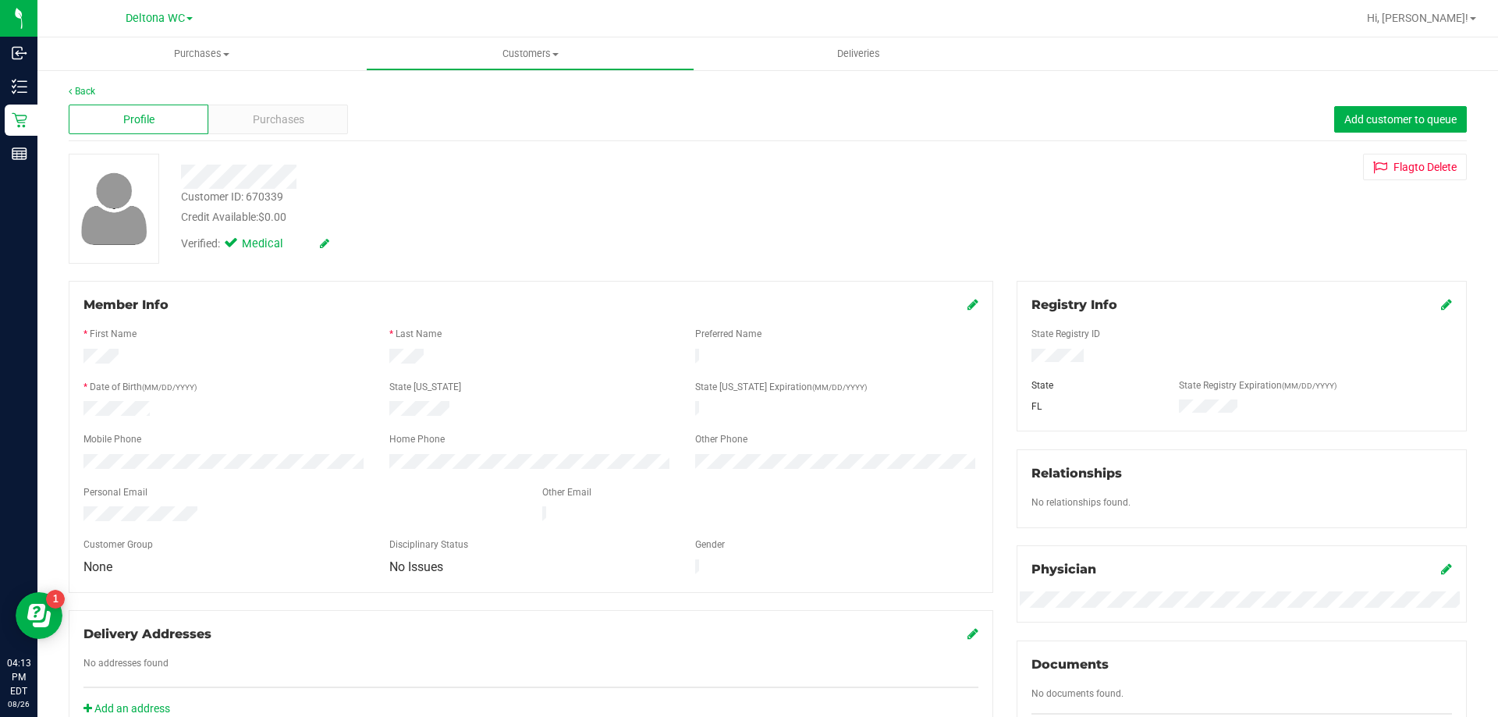
click at [254, 197] on div "Customer ID: 670339" at bounding box center [232, 197] width 102 height 16
copy div "670339"
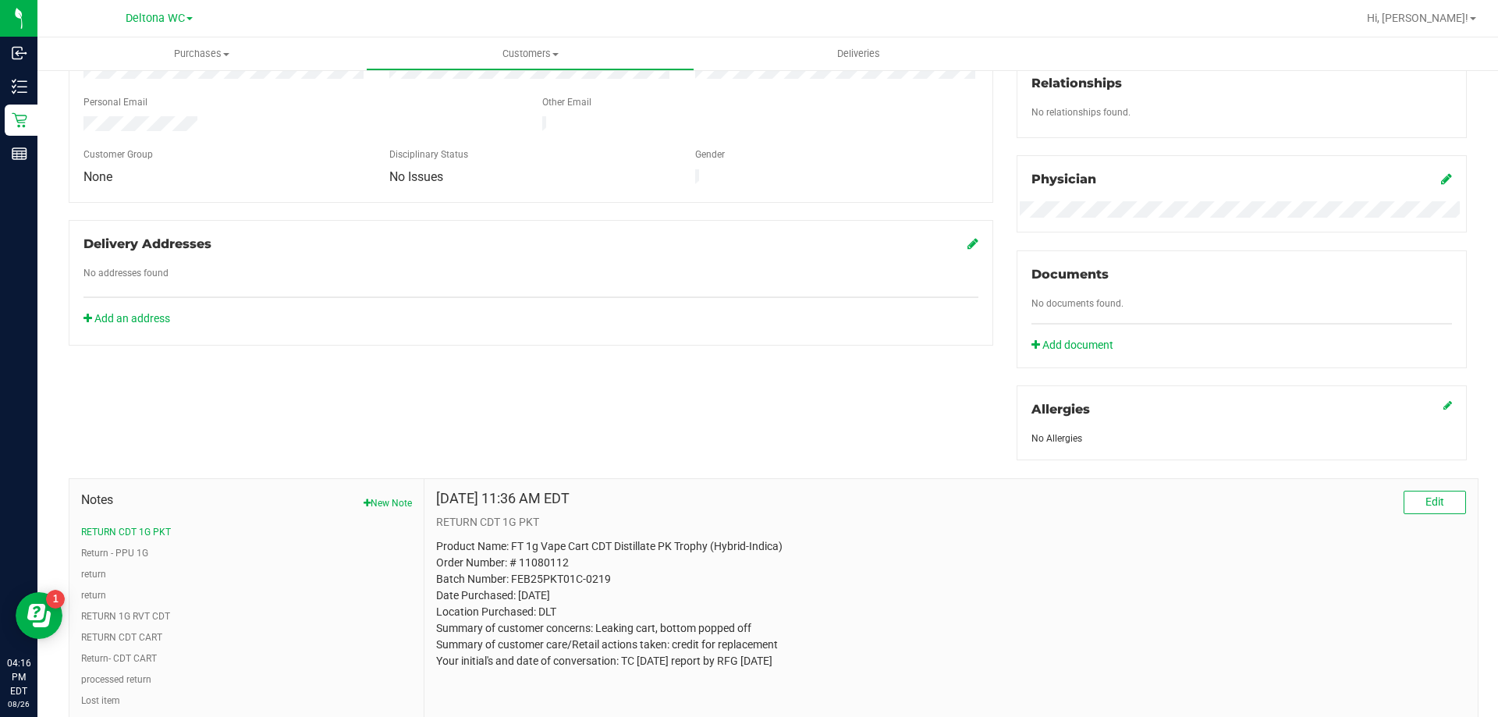
scroll to position [449, 0]
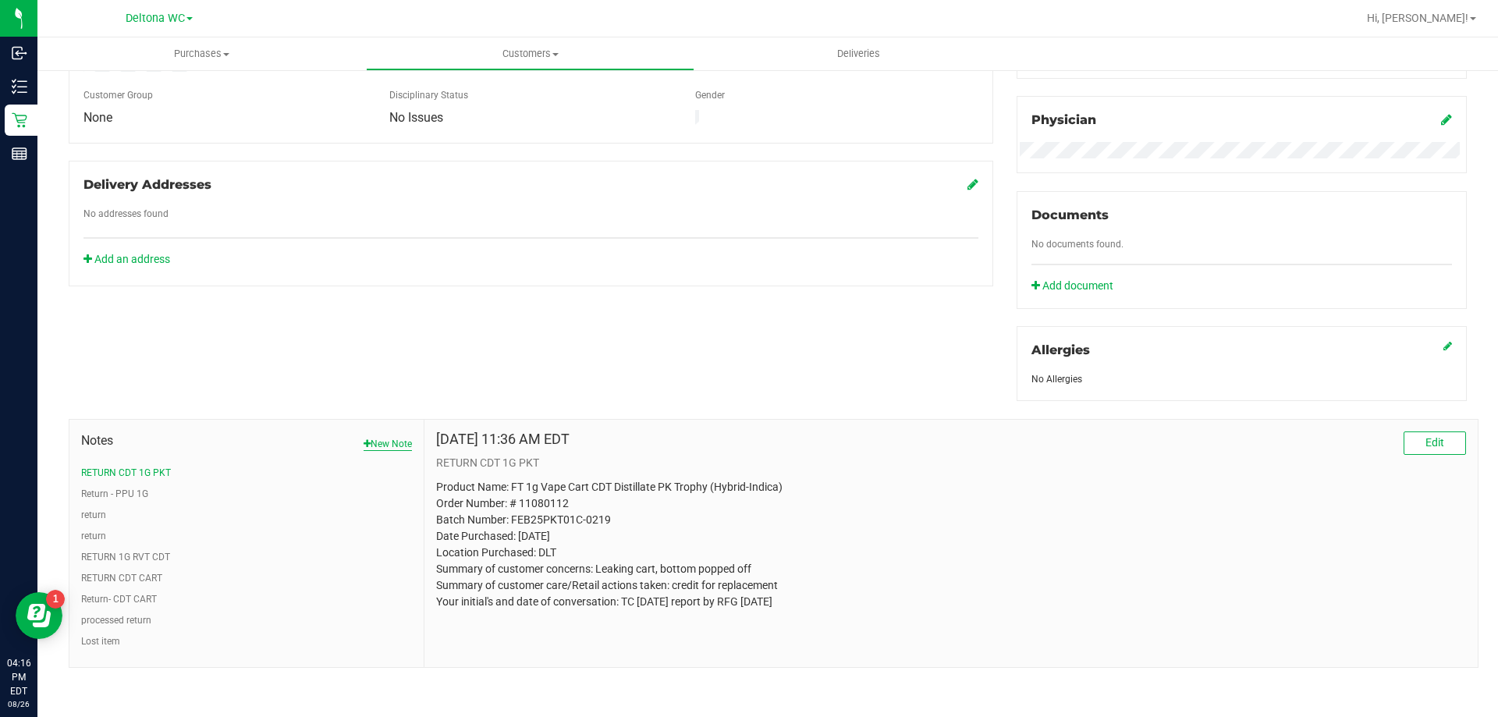
click at [390, 443] on button "New Note" at bounding box center [388, 444] width 48 height 14
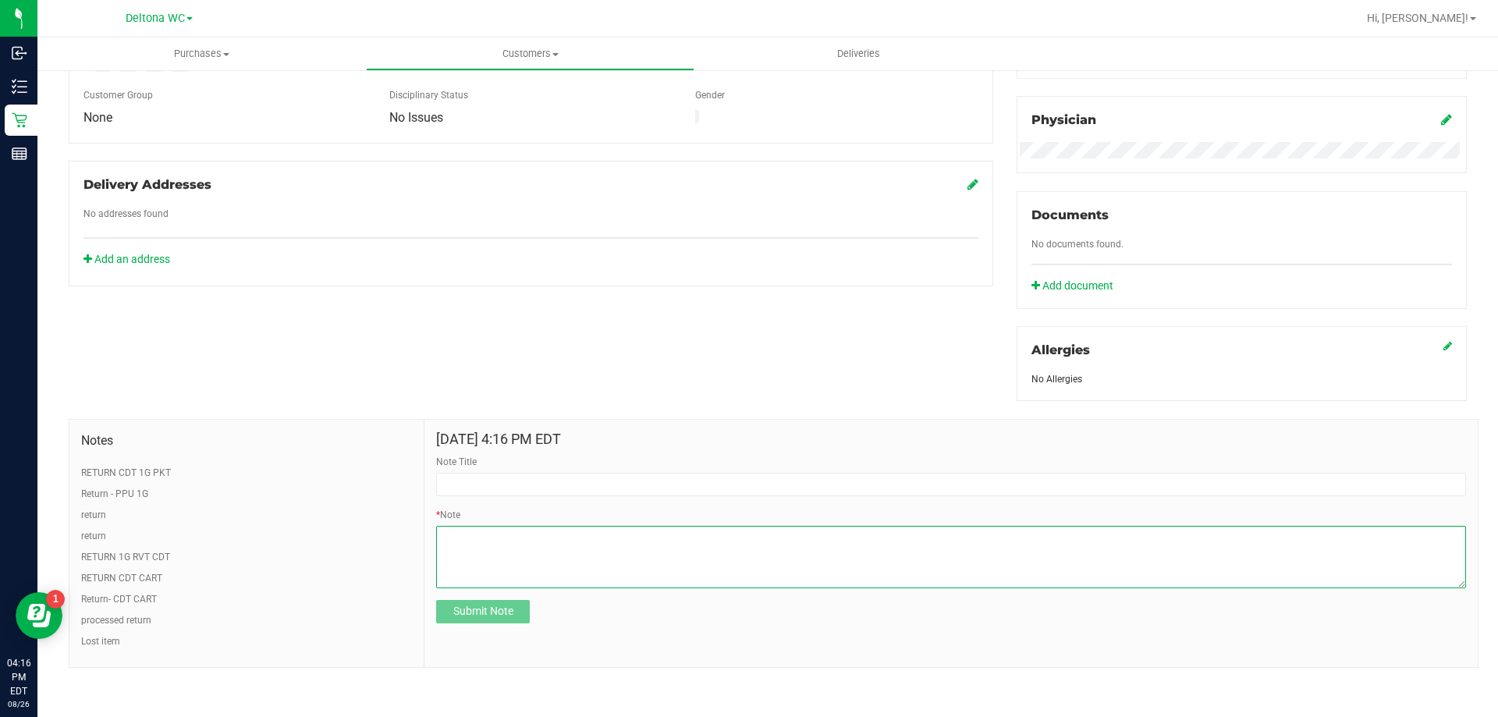
click at [568, 547] on textarea "* Note" at bounding box center [951, 557] width 1030 height 62
paste textarea "Product Name: Order Number: Batch Number: Date Purchased: Location Purchased: D…"
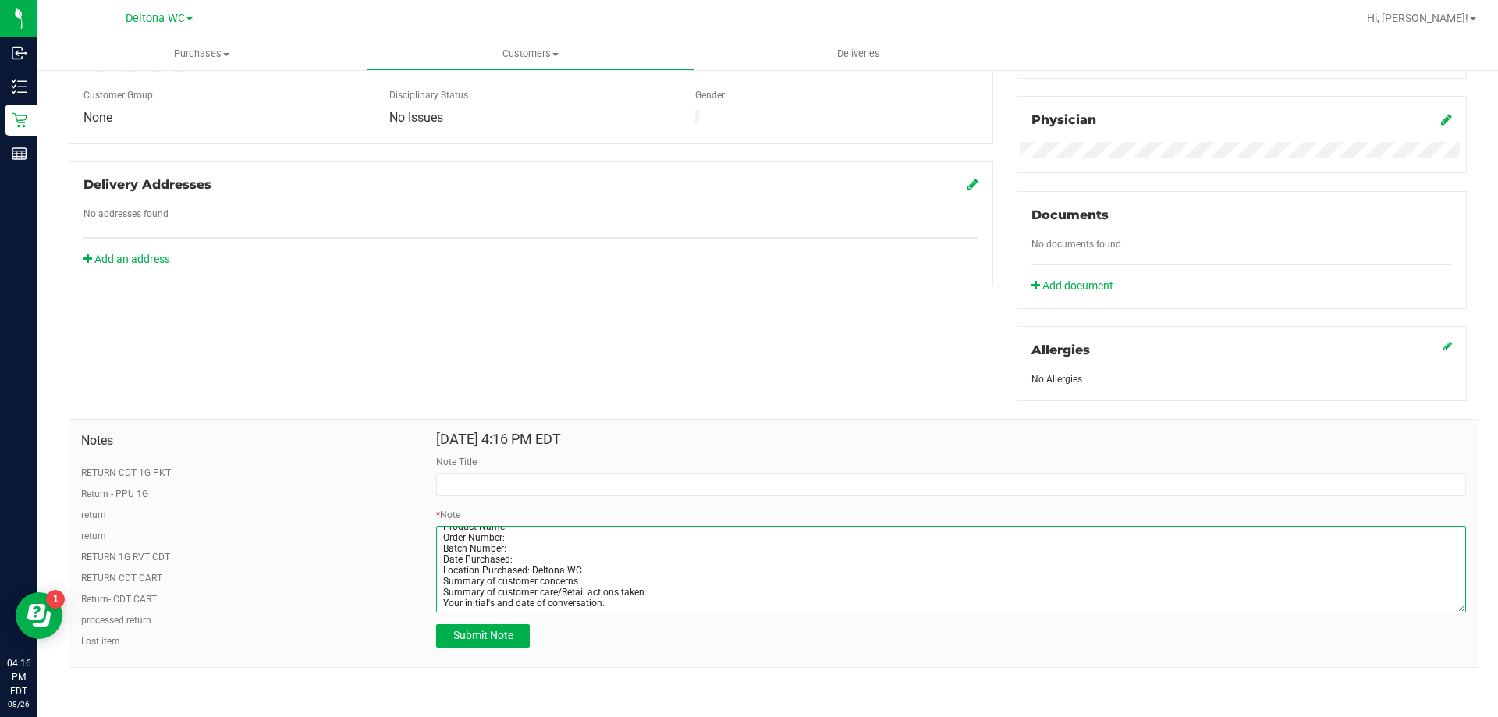
scroll to position [0, 0]
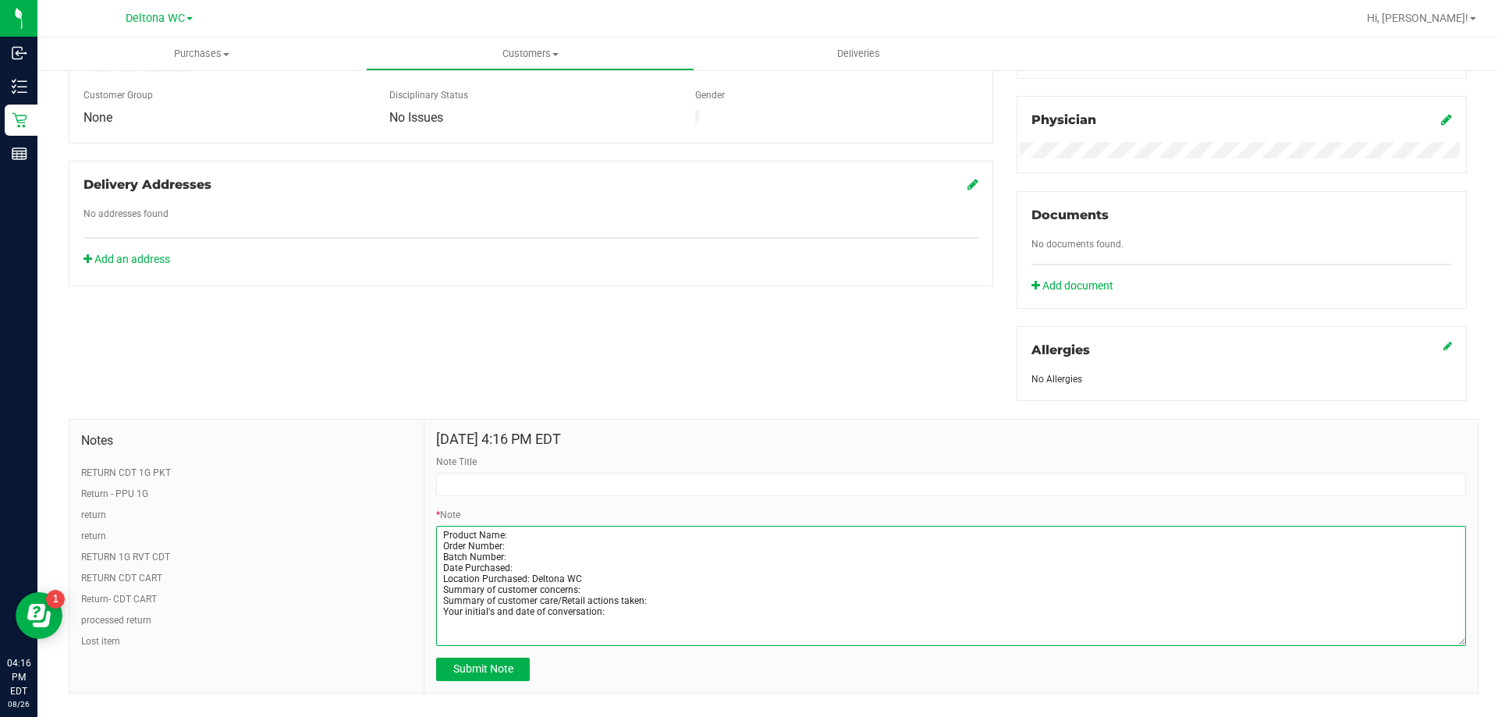
drag, startPoint x: 1450, startPoint y: 584, endPoint x: 1447, endPoint y: 637, distance: 53.2
click at [1461, 643] on div "Aug 26, 2025 4:16 PM EDT Note Title * Note Submit Note" at bounding box center [950, 556] width 1053 height 273
type textarea "Product Name: Order Number: Batch Number: Date Purchased: Location Purchased: D…"
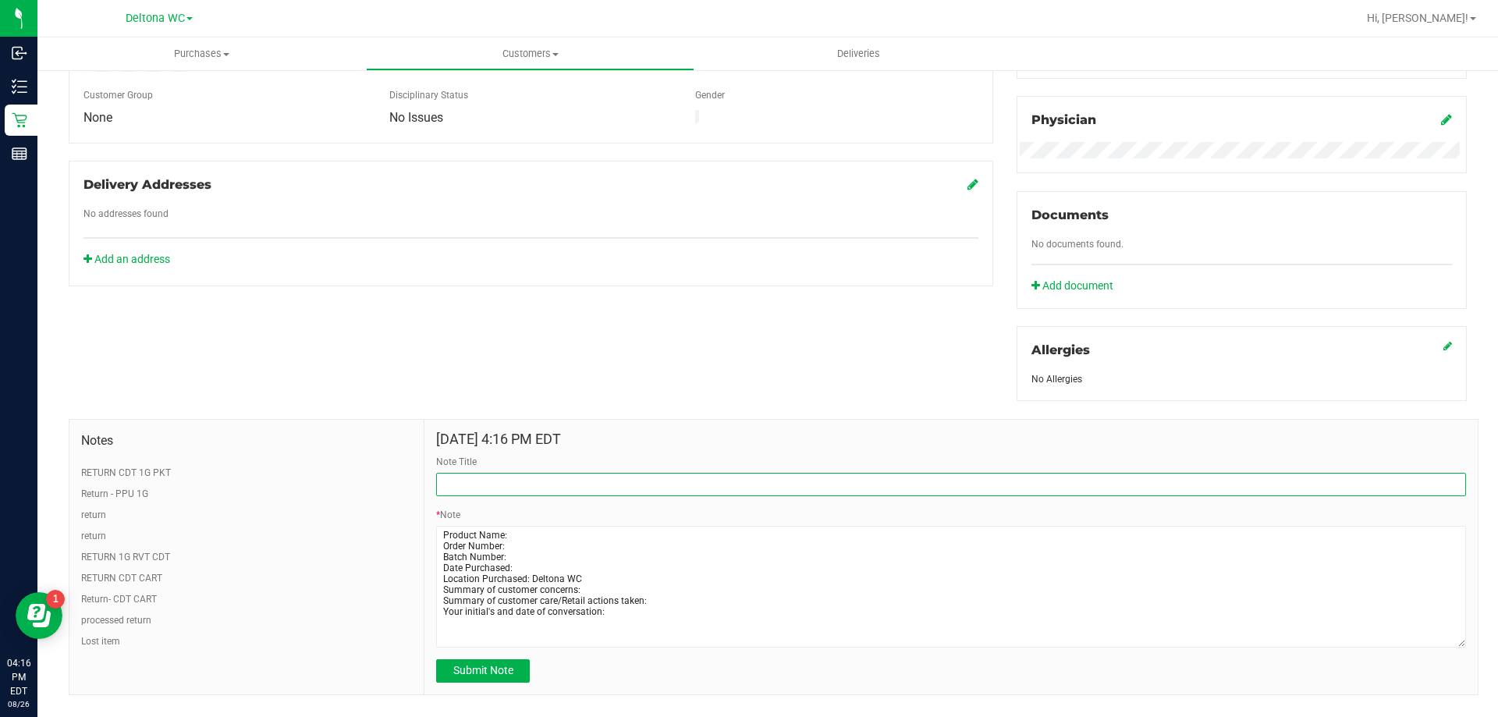
click at [570, 473] on input "Note Title" at bounding box center [951, 484] width 1030 height 23
type input "Return - OKP 1G"
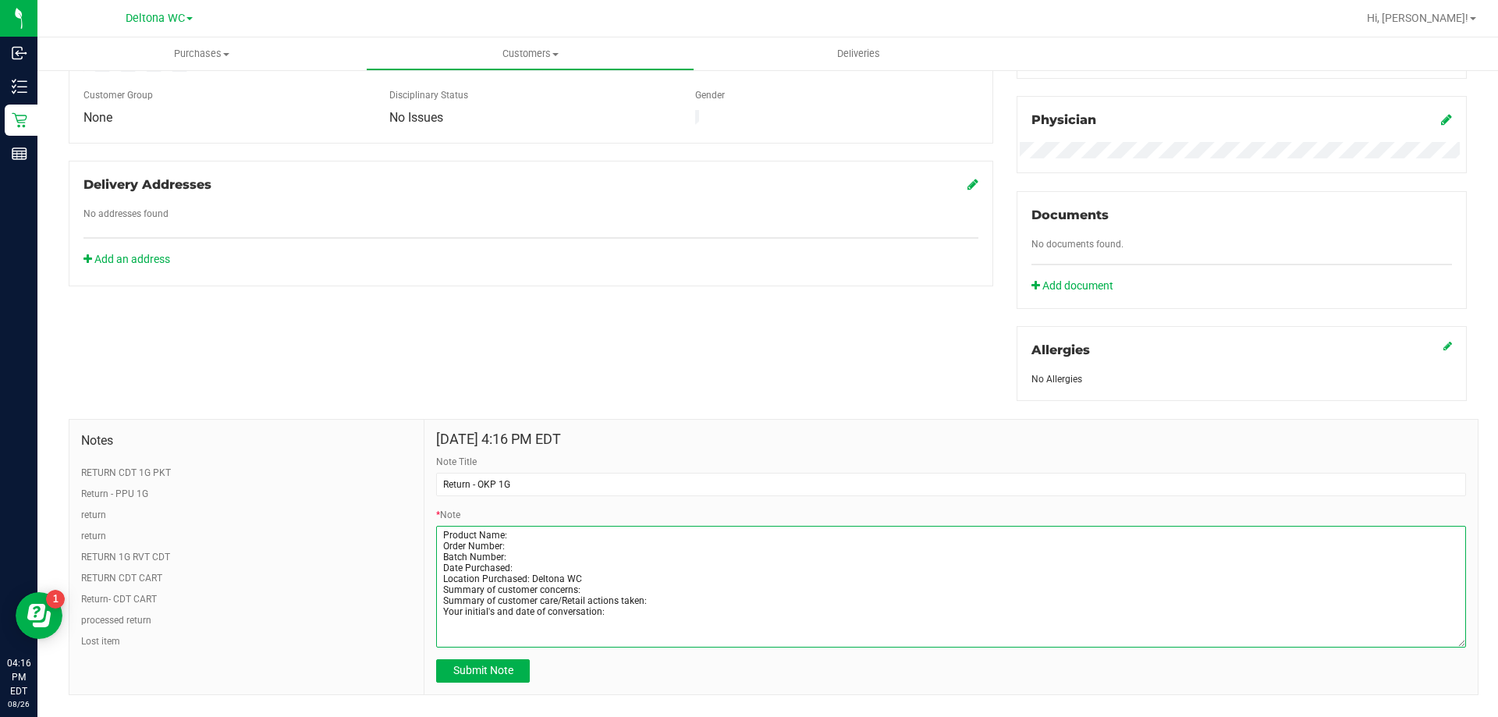
click at [521, 531] on textarea "* Note" at bounding box center [951, 587] width 1030 height 122
paste textarea "FT 1g Vape Cart CDT Distillate OGKB x Platinum (Hybrid)"
click at [512, 542] on textarea "* Note" at bounding box center [951, 587] width 1030 height 122
paste textarea "11466256"
click at [509, 556] on textarea "* Note" at bounding box center [951, 587] width 1030 height 122
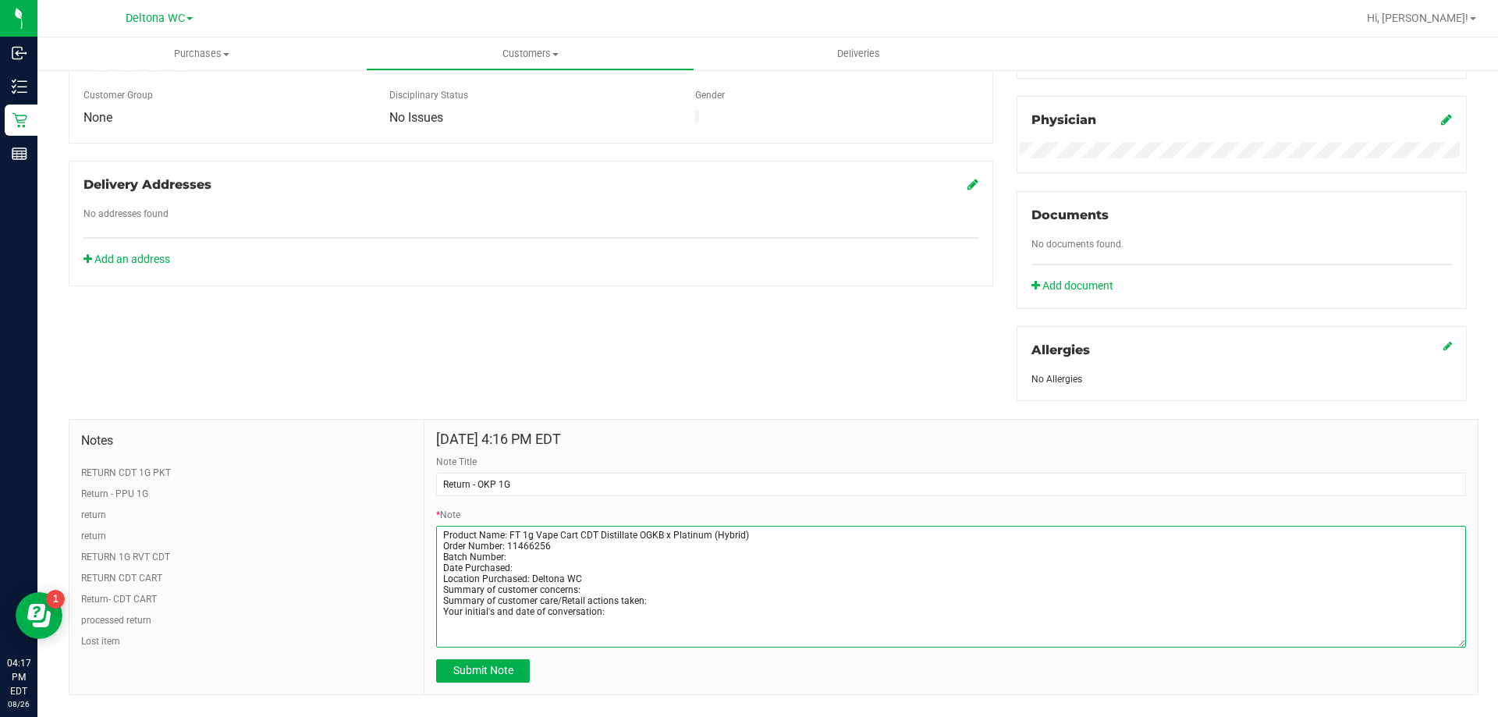
paste textarea "APR25OKP02-0421"
click at [517, 567] on textarea "* Note" at bounding box center [951, 587] width 1030 height 122
click at [591, 585] on textarea "* Note" at bounding box center [951, 587] width 1030 height 122
click at [645, 602] on textarea "* Note" at bounding box center [951, 587] width 1030 height 122
type textarea "Product Name: FT 1g Vape Cart CDT Distillate OGKB x Platinum (Hybrid) Order Num…"
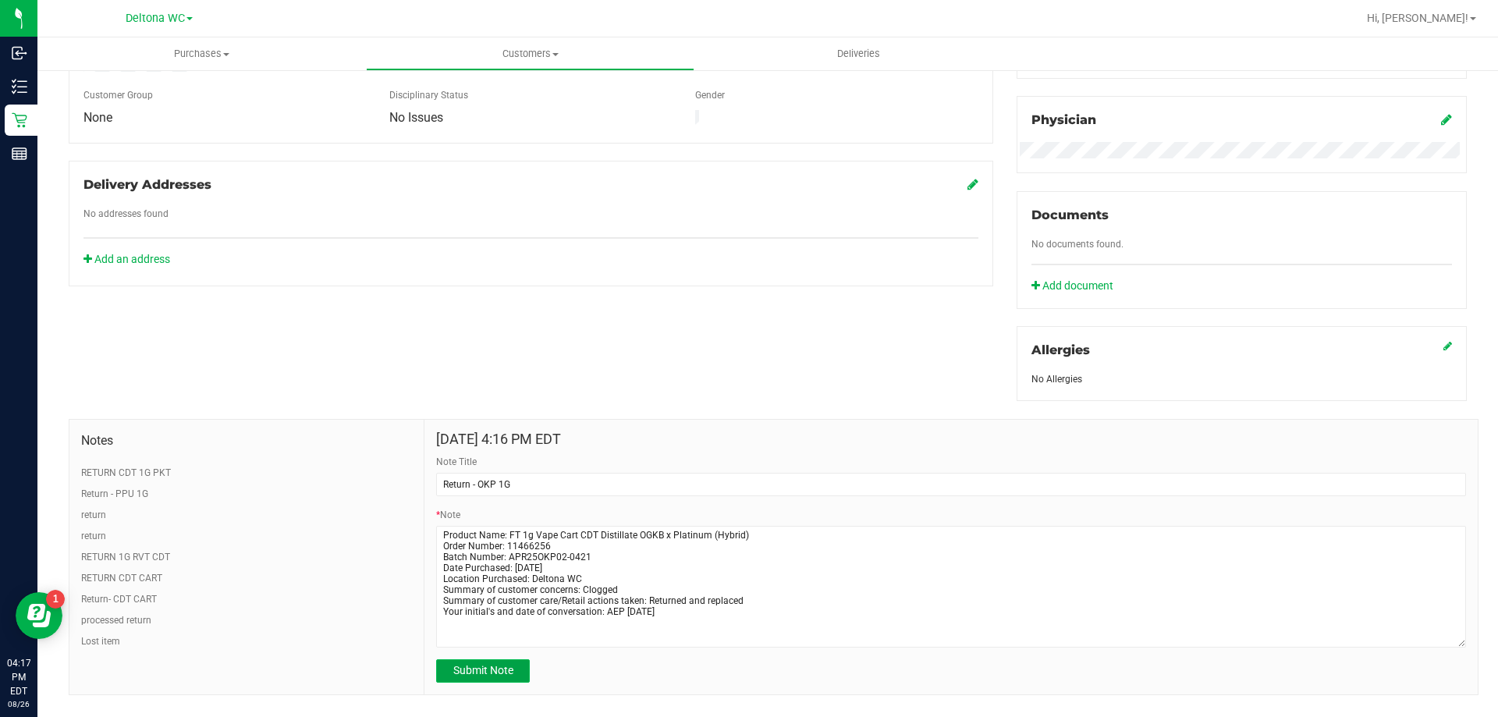
click at [509, 668] on span "Submit Note" at bounding box center [483, 670] width 60 height 12
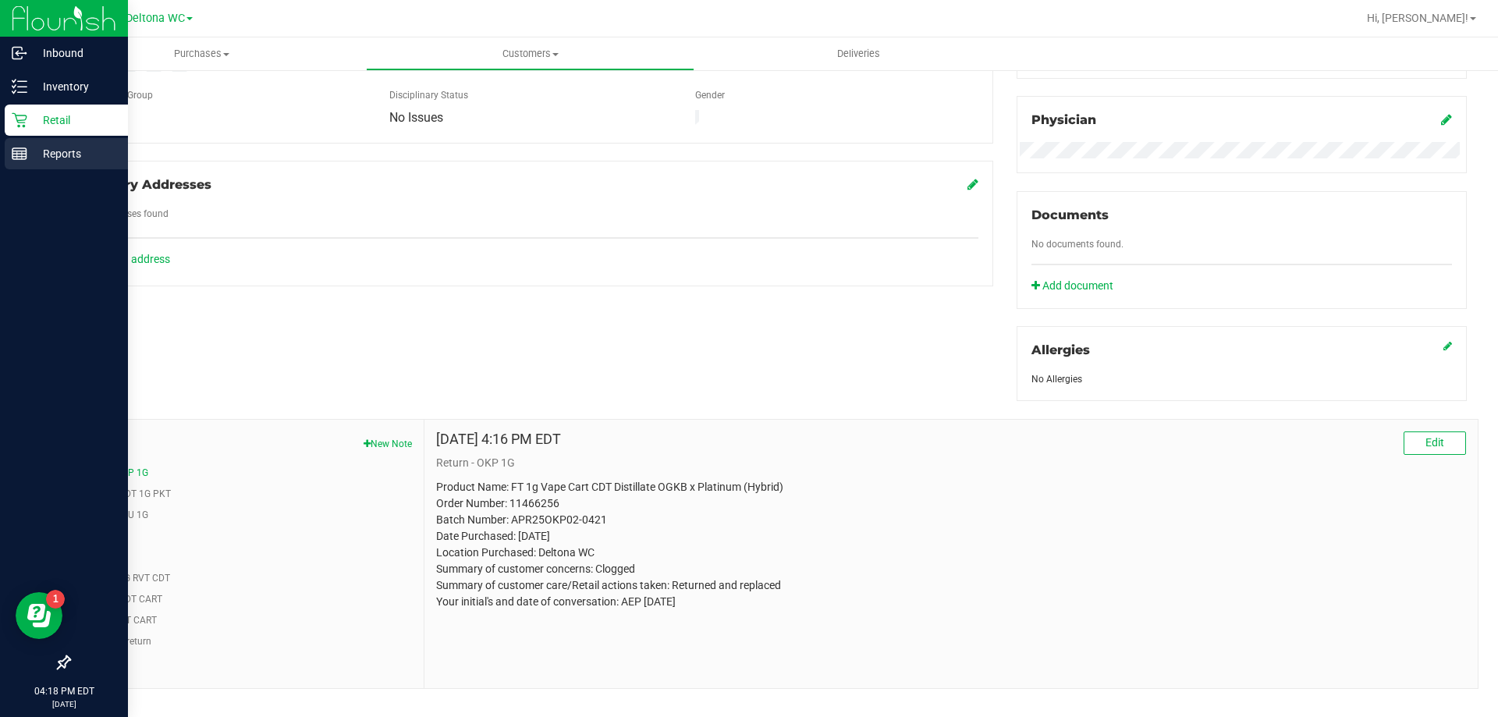
click at [45, 147] on p "Reports" at bounding box center [74, 153] width 94 height 19
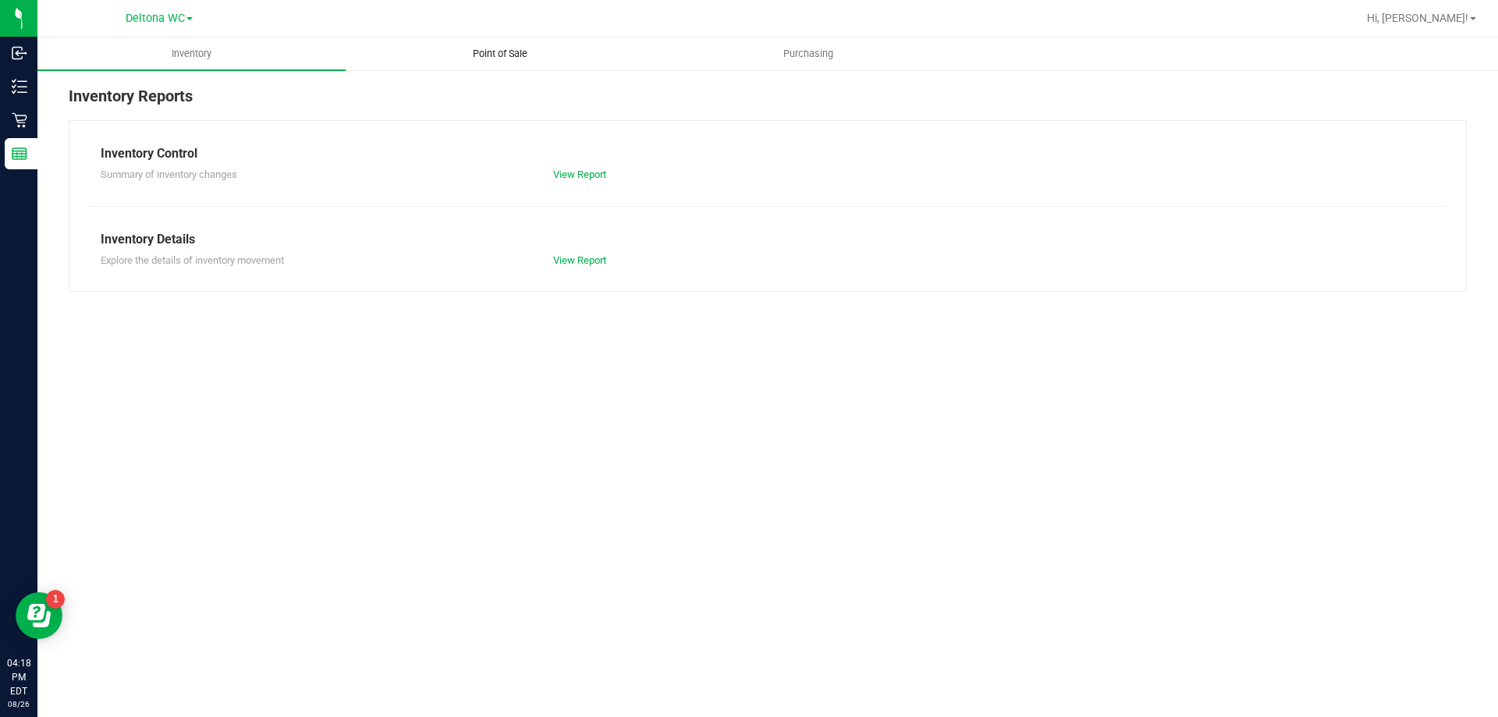
click at [503, 50] on span "Point of Sale" at bounding box center [500, 54] width 97 height 14
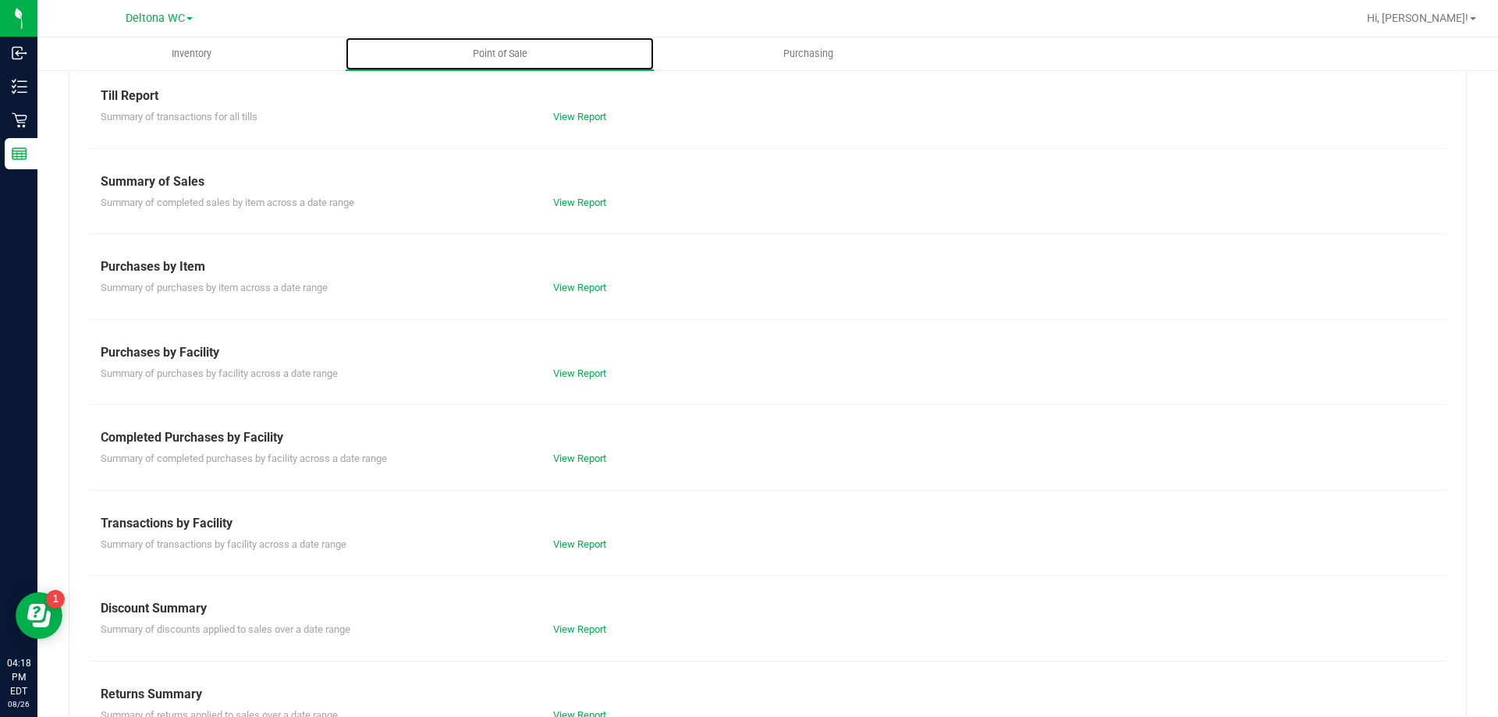
scroll to position [103, 0]
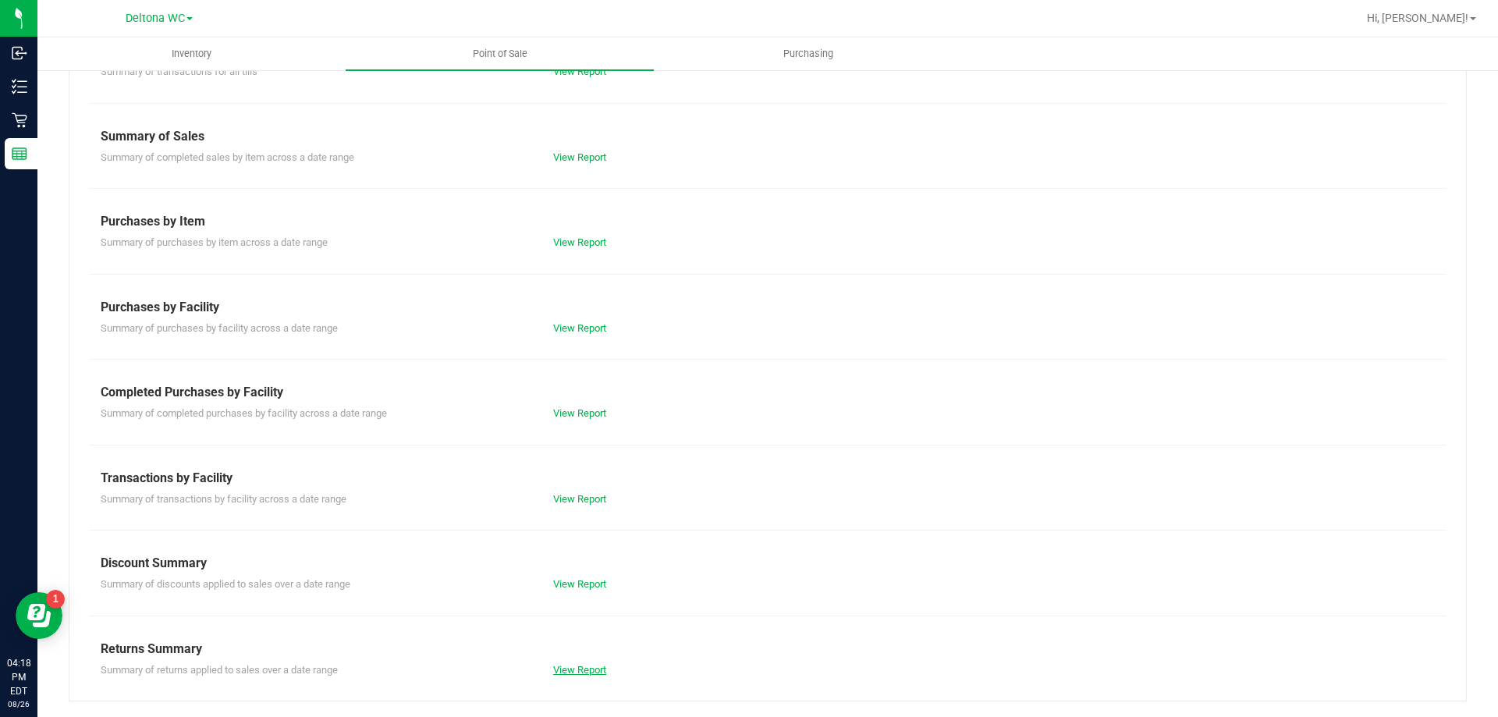
click at [566, 672] on link "View Report" at bounding box center [579, 670] width 53 height 12
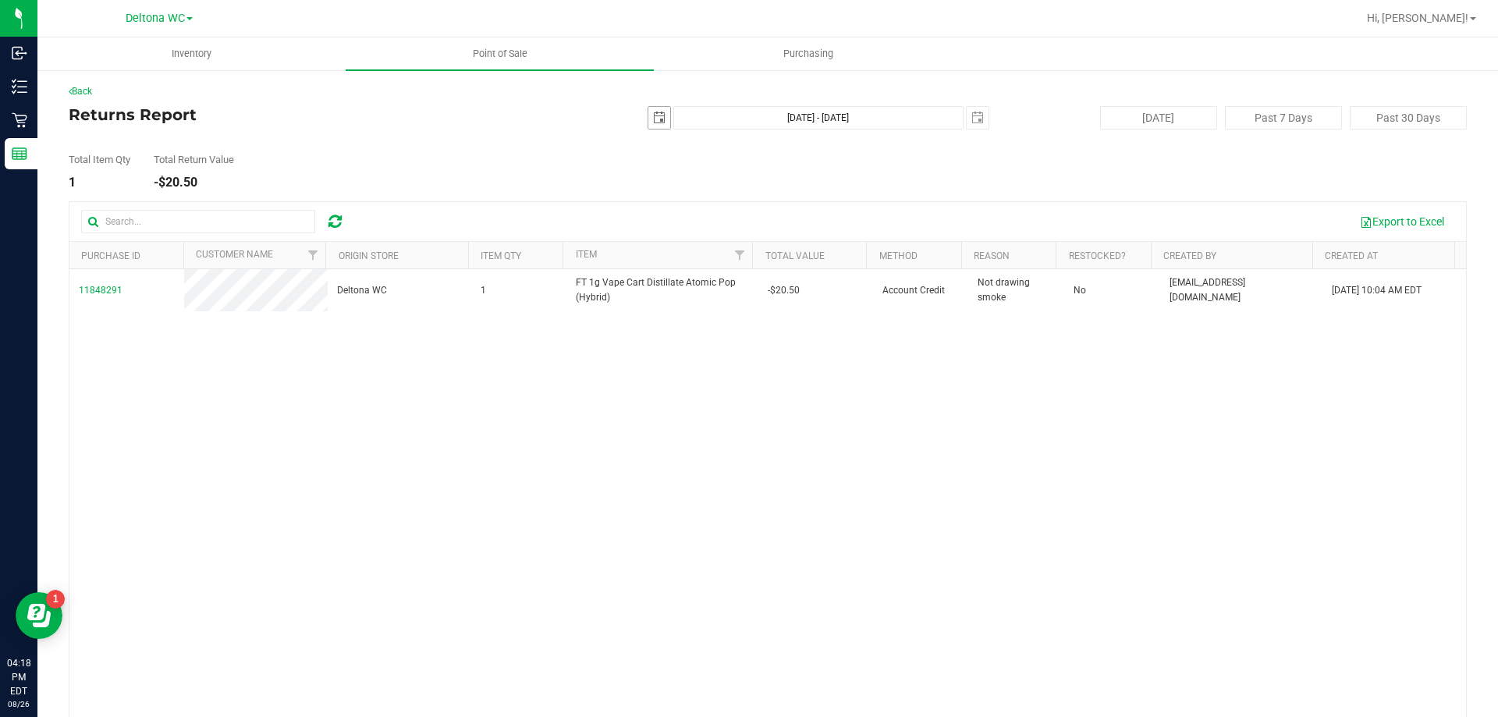
click at [653, 123] on span "select" at bounding box center [659, 118] width 12 height 12
click at [765, 229] on link "8" at bounding box center [767, 228] width 23 height 24
type input "2025-08-08"
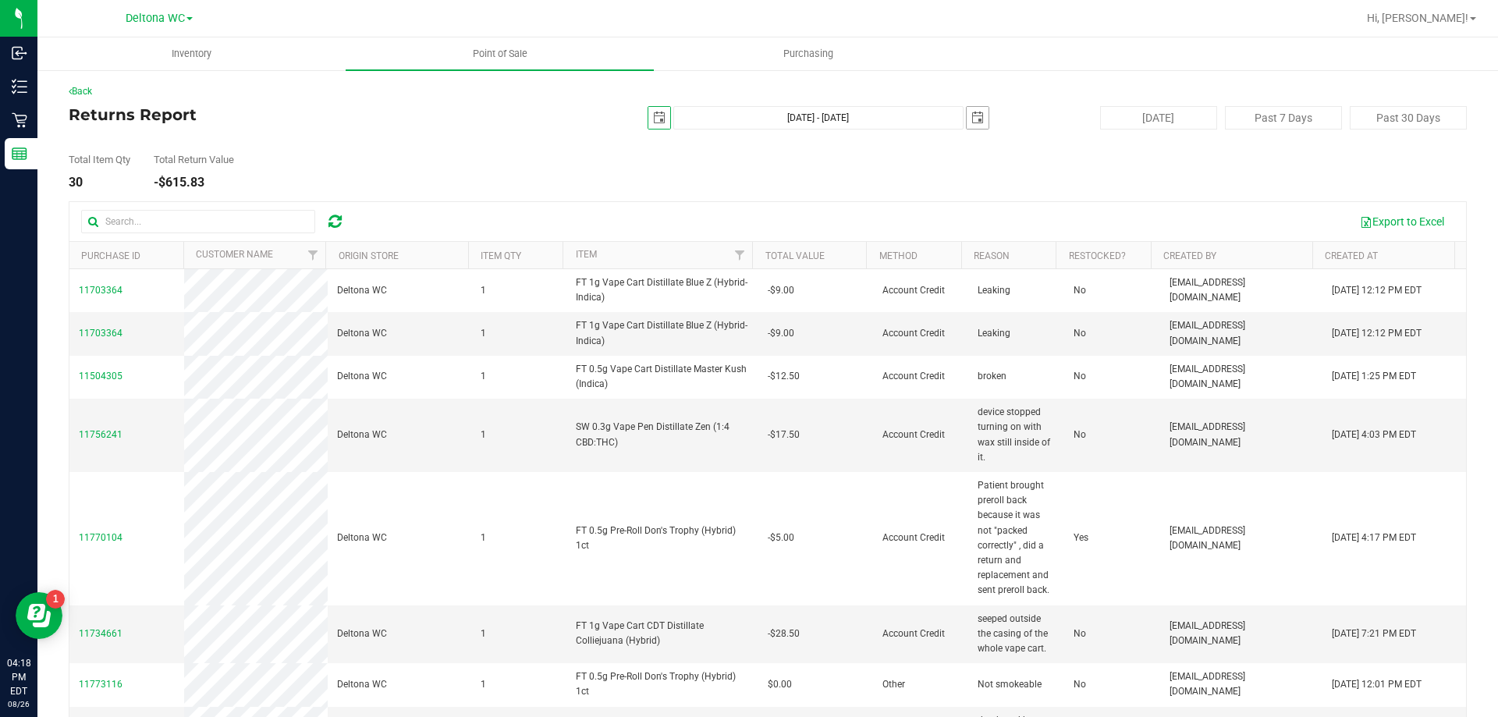
drag, startPoint x: 967, startPoint y: 123, endPoint x: 961, endPoint y: 128, distance: 8.3
click at [971, 123] on span "select" at bounding box center [977, 118] width 12 height 12
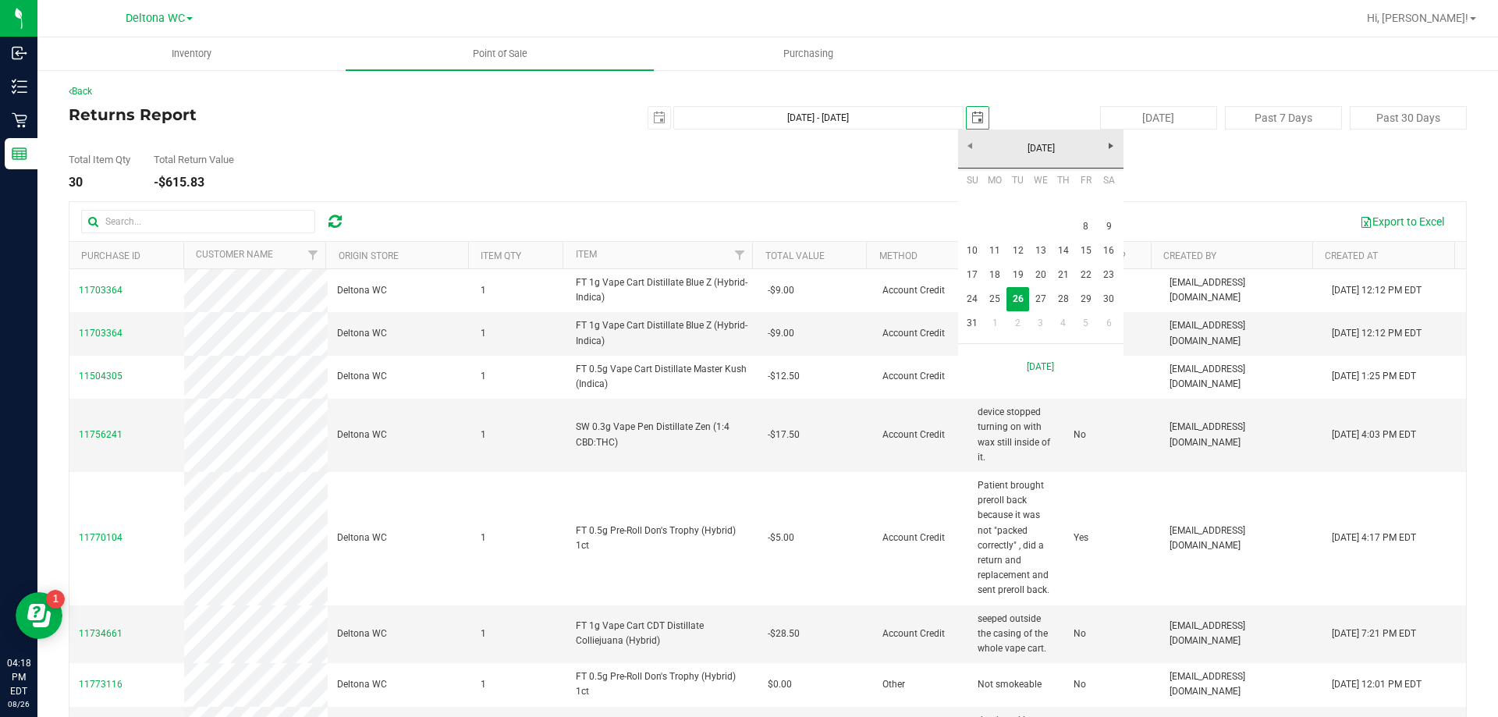
scroll to position [0, 39]
drag, startPoint x: 1079, startPoint y: 226, endPoint x: 1038, endPoint y: 205, distance: 46.1
click at [1078, 226] on link "8" at bounding box center [1085, 227] width 23 height 24
type input "Aug 8, 2025 - Aug 8, 2025"
type input "2025-08-08"
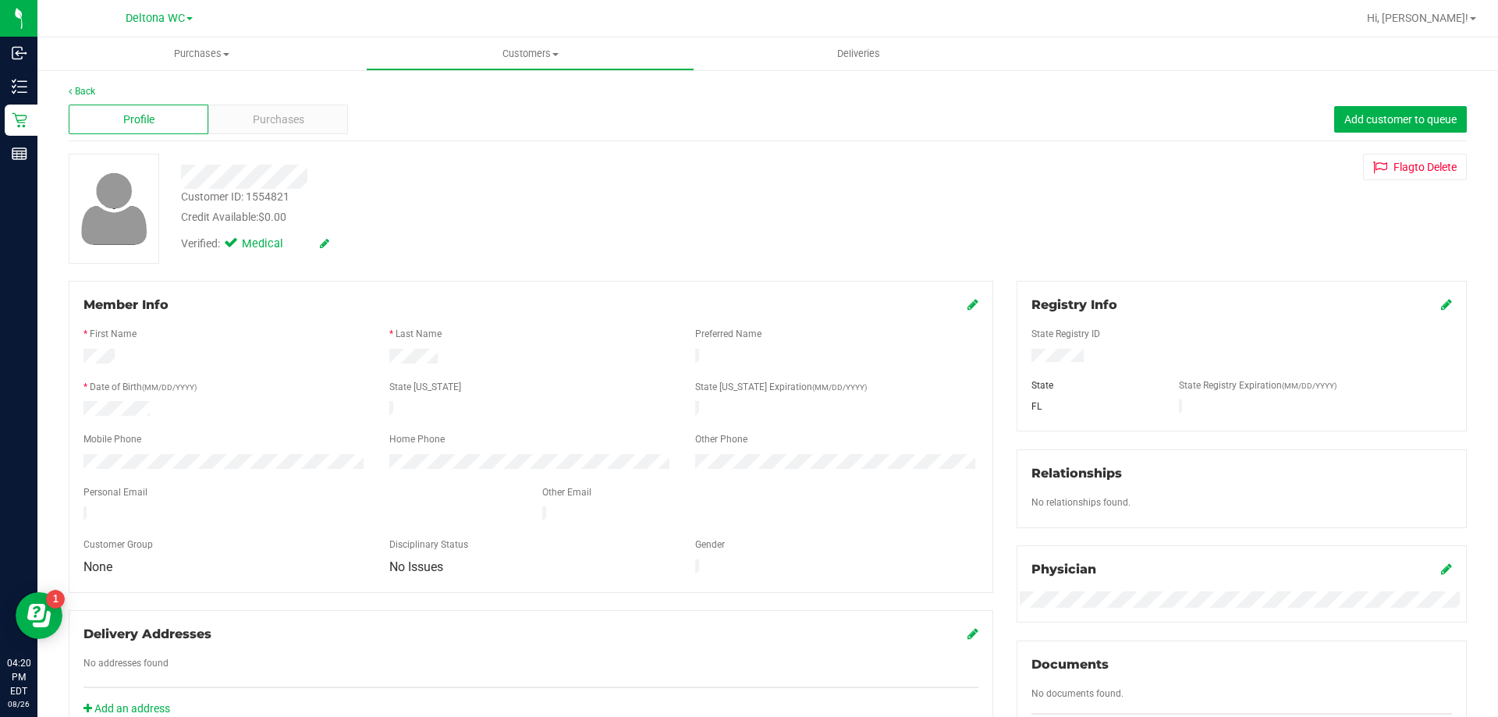
click at [261, 195] on div "Customer ID: 1554821" at bounding box center [235, 197] width 108 height 16
copy div "1554821"
click at [489, 229] on div "Verified: Medical" at bounding box center [524, 243] width 711 height 34
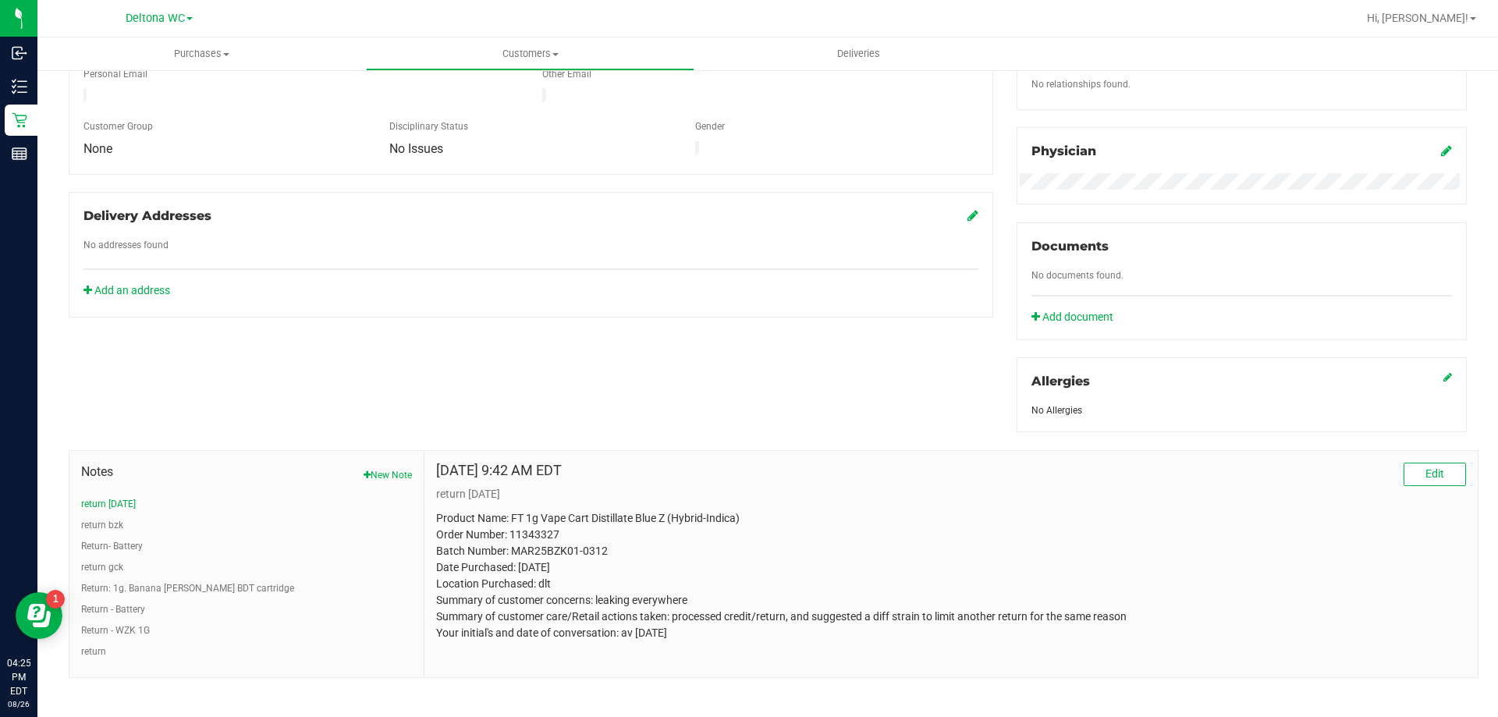
scroll to position [428, 0]
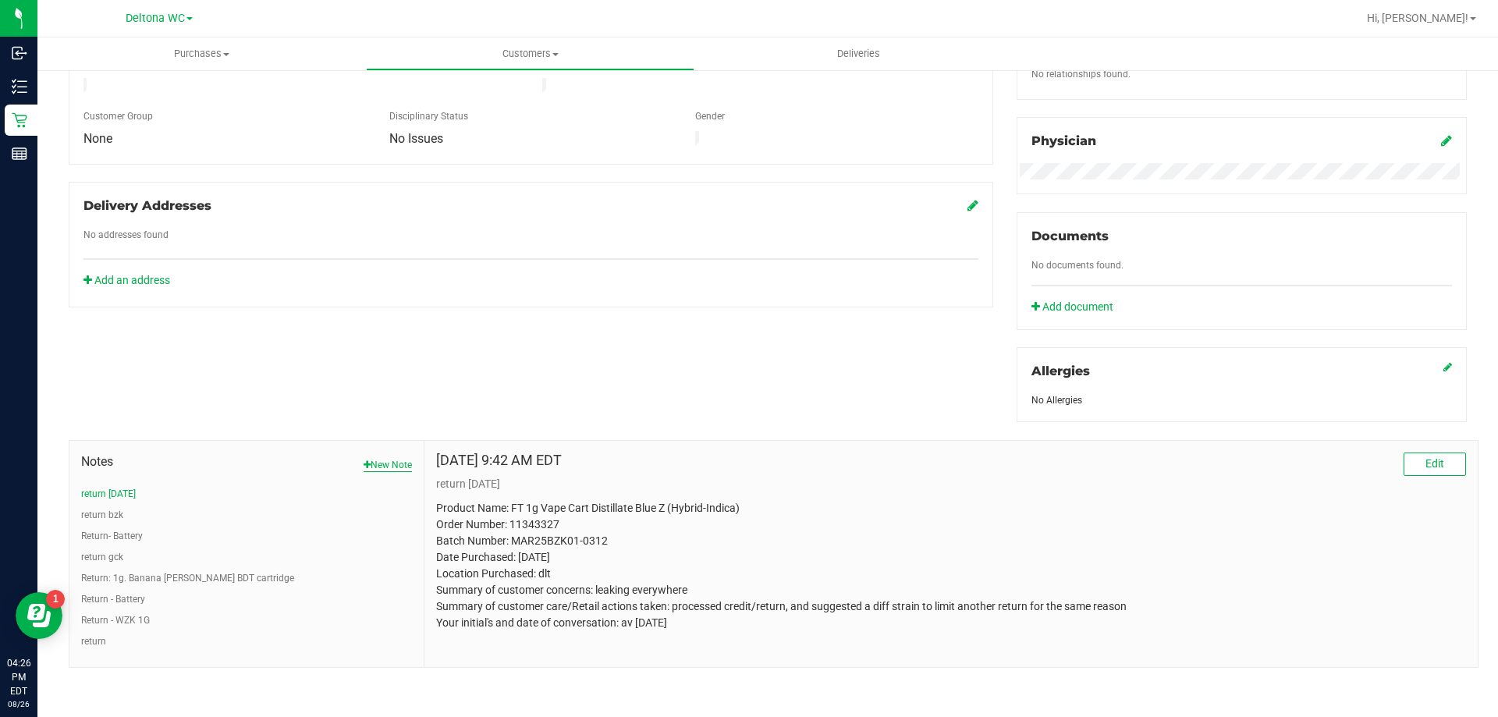
click at [392, 459] on button "New Note" at bounding box center [388, 465] width 48 height 14
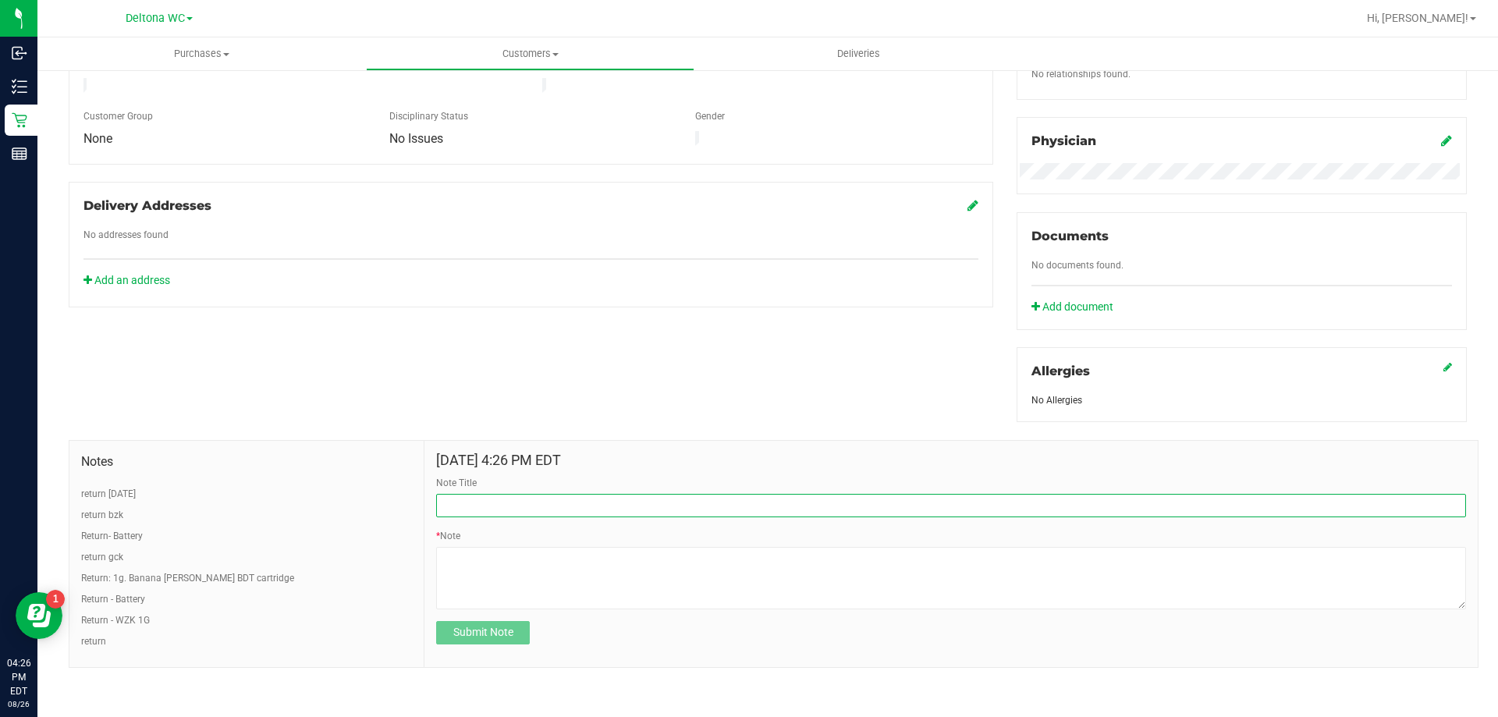
click at [506, 495] on input "Note Title" at bounding box center [951, 505] width 1030 height 23
type input "Return - BZK 1G"
click at [365, 459] on span "Notes" at bounding box center [246, 462] width 331 height 19
drag, startPoint x: 477, startPoint y: 353, endPoint x: 477, endPoint y: 345, distance: 8.6
click at [477, 345] on div "Member Info * First Name * Last Name Preferred Name * Date of Birth (MM/DD/YYYY…" at bounding box center [768, 260] width 1422 height 815
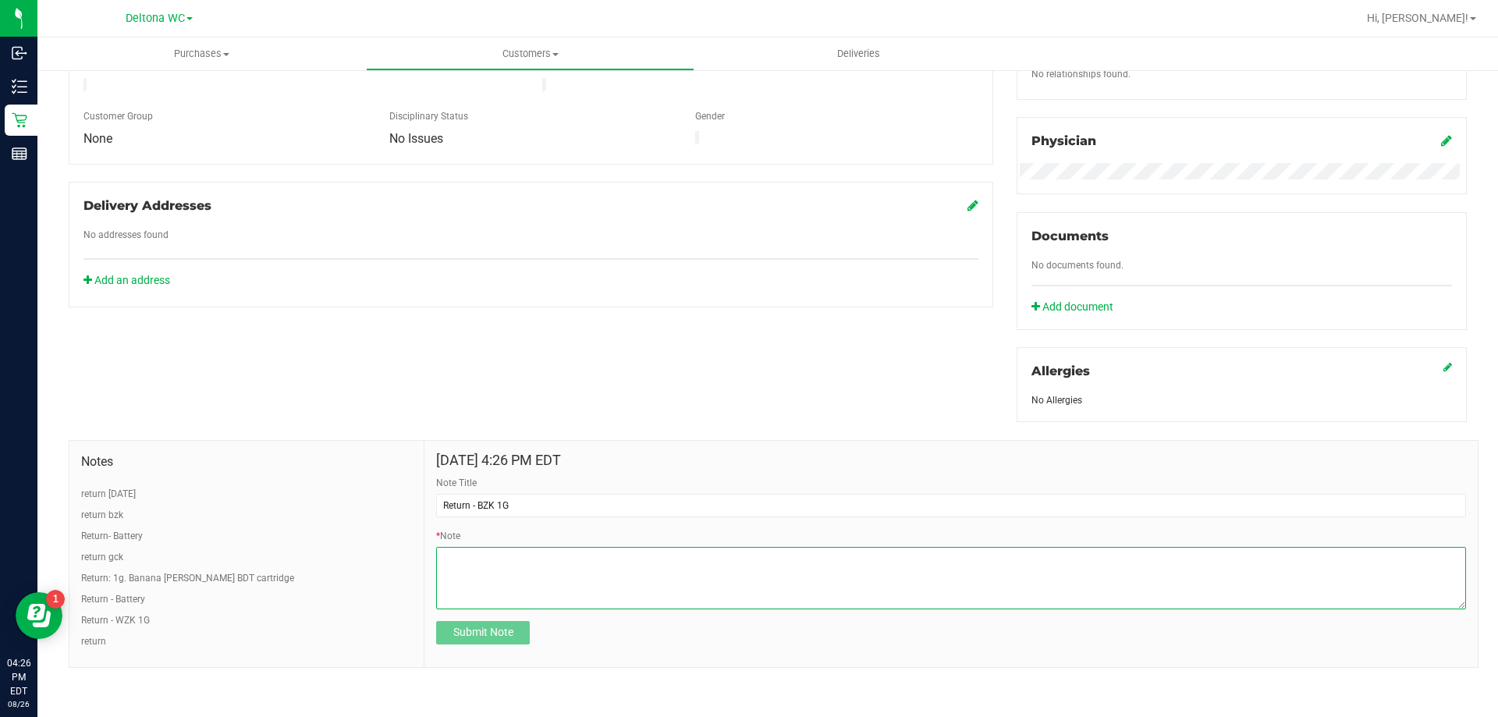
click at [553, 566] on textarea "* Note" at bounding box center [951, 578] width 1030 height 62
paste textarea "Product Name: Order Number: Batch Number: Date Purchased: Location Purchased: D…"
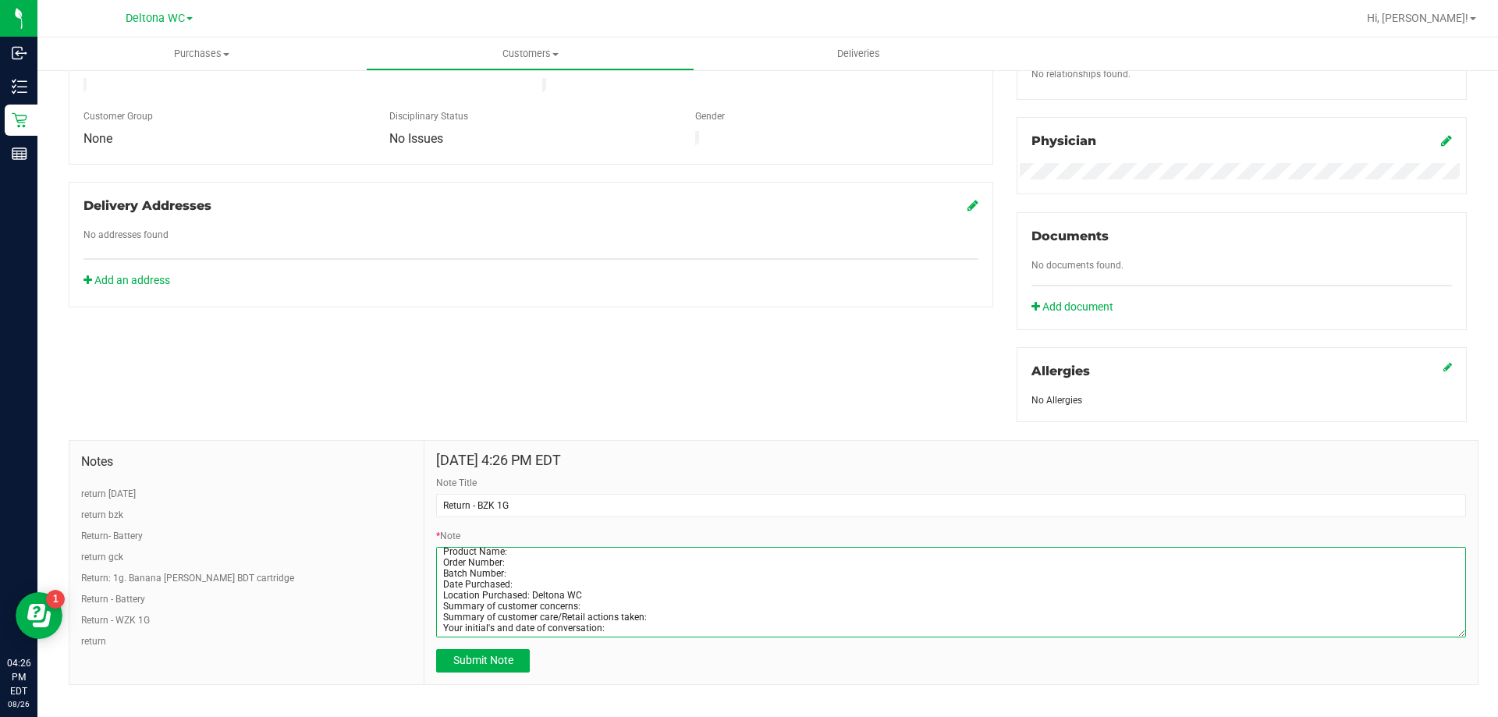
scroll to position [0, 0]
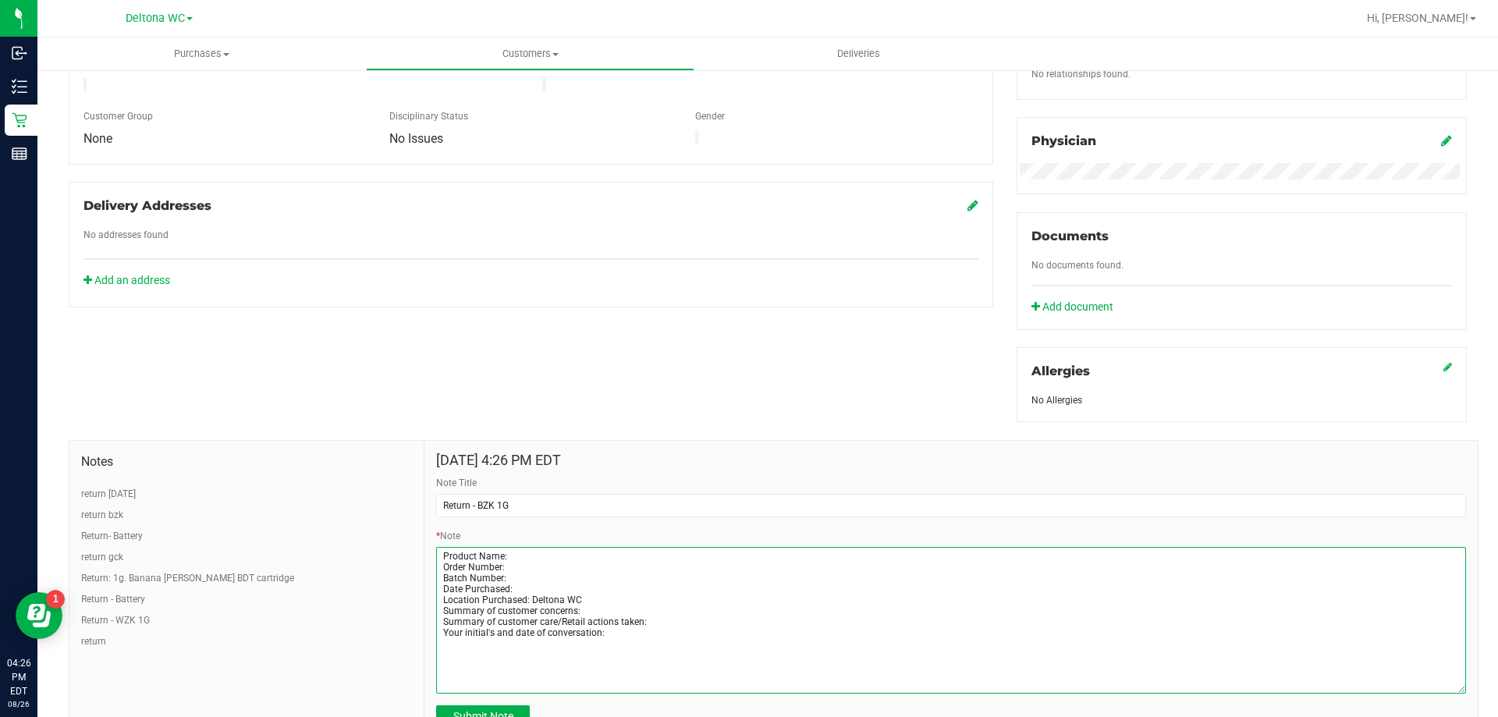
drag, startPoint x: 1452, startPoint y: 602, endPoint x: 1445, endPoint y: 687, distance: 85.3
click at [1445, 687] on textarea "* Note" at bounding box center [951, 620] width 1030 height 147
click at [527, 551] on textarea "* Note" at bounding box center [951, 620] width 1030 height 147
paste textarea "FT 1g Vape Cart Distillate Blue Z (Hybrid-Indica)"
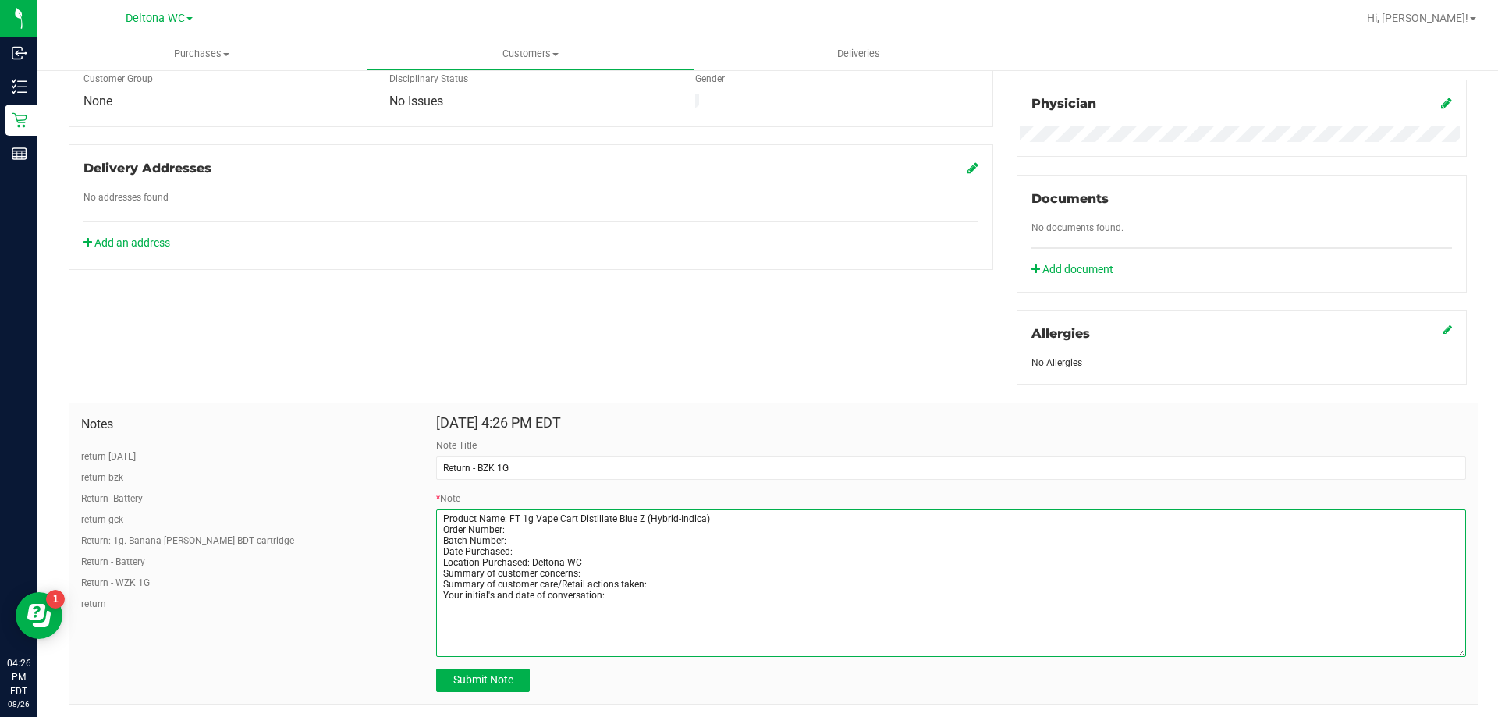
scroll to position [502, 0]
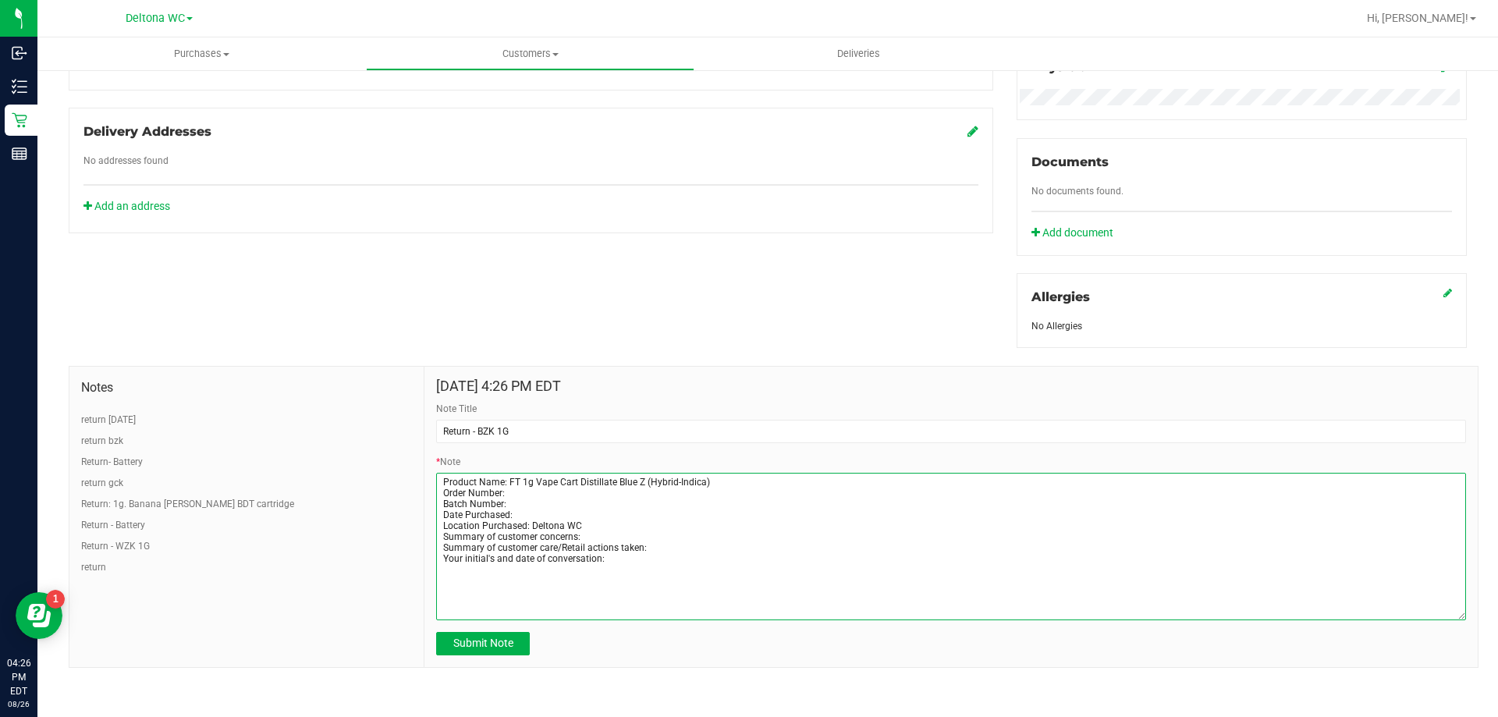
click at [511, 492] on textarea "* Note" at bounding box center [951, 546] width 1030 height 147
paste textarea "11703364"
click at [510, 504] on textarea "* Note" at bounding box center [951, 546] width 1030 height 147
paste textarea "MAR25BZK01-0312"
click at [520, 513] on textarea "* Note" at bounding box center [951, 546] width 1030 height 147
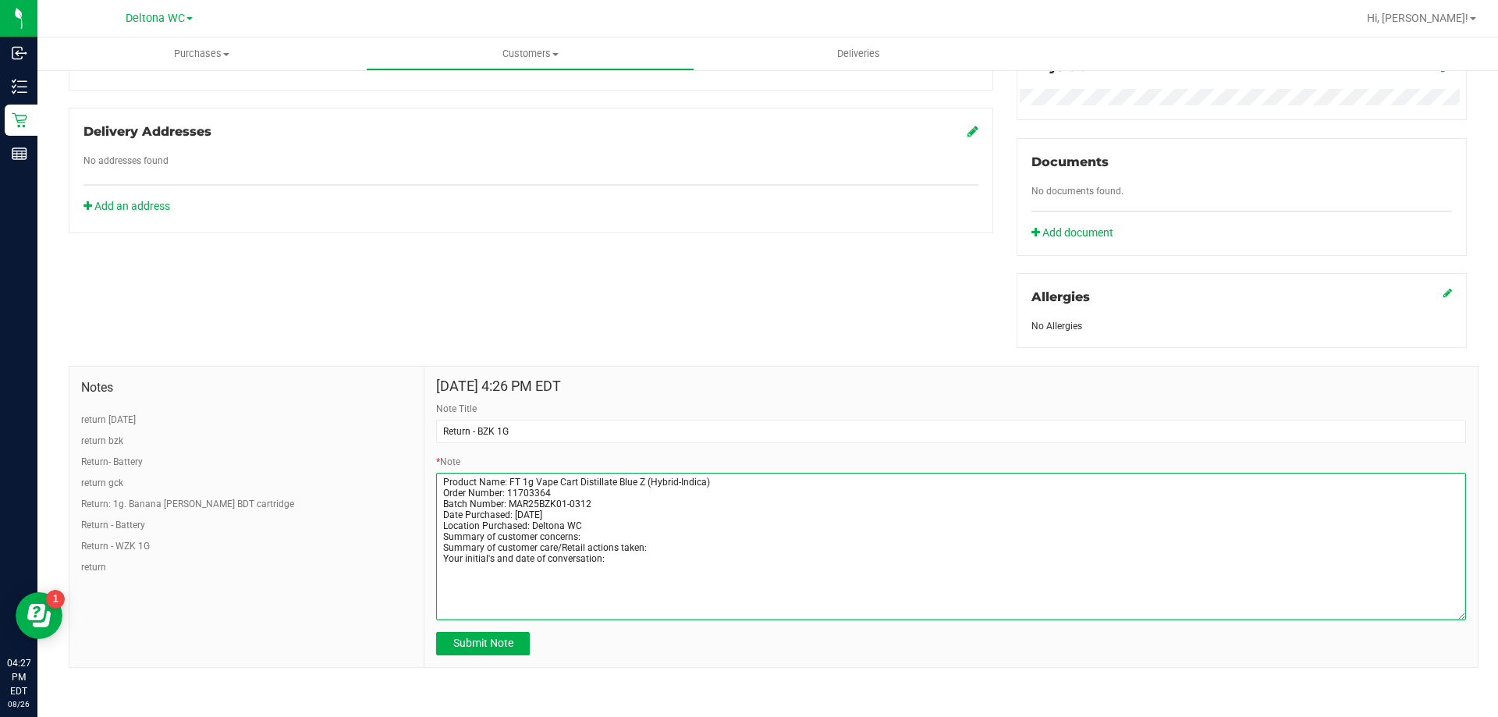
drag, startPoint x: 532, startPoint y: 524, endPoint x: 567, endPoint y: 524, distance: 35.1
click at [566, 524] on textarea "* Note" at bounding box center [951, 546] width 1030 height 147
click at [585, 534] on textarea "* Note" at bounding box center [951, 546] width 1030 height 147
click at [651, 547] on textarea "* Note" at bounding box center [951, 546] width 1030 height 147
click at [627, 563] on textarea "* Note" at bounding box center [951, 546] width 1030 height 147
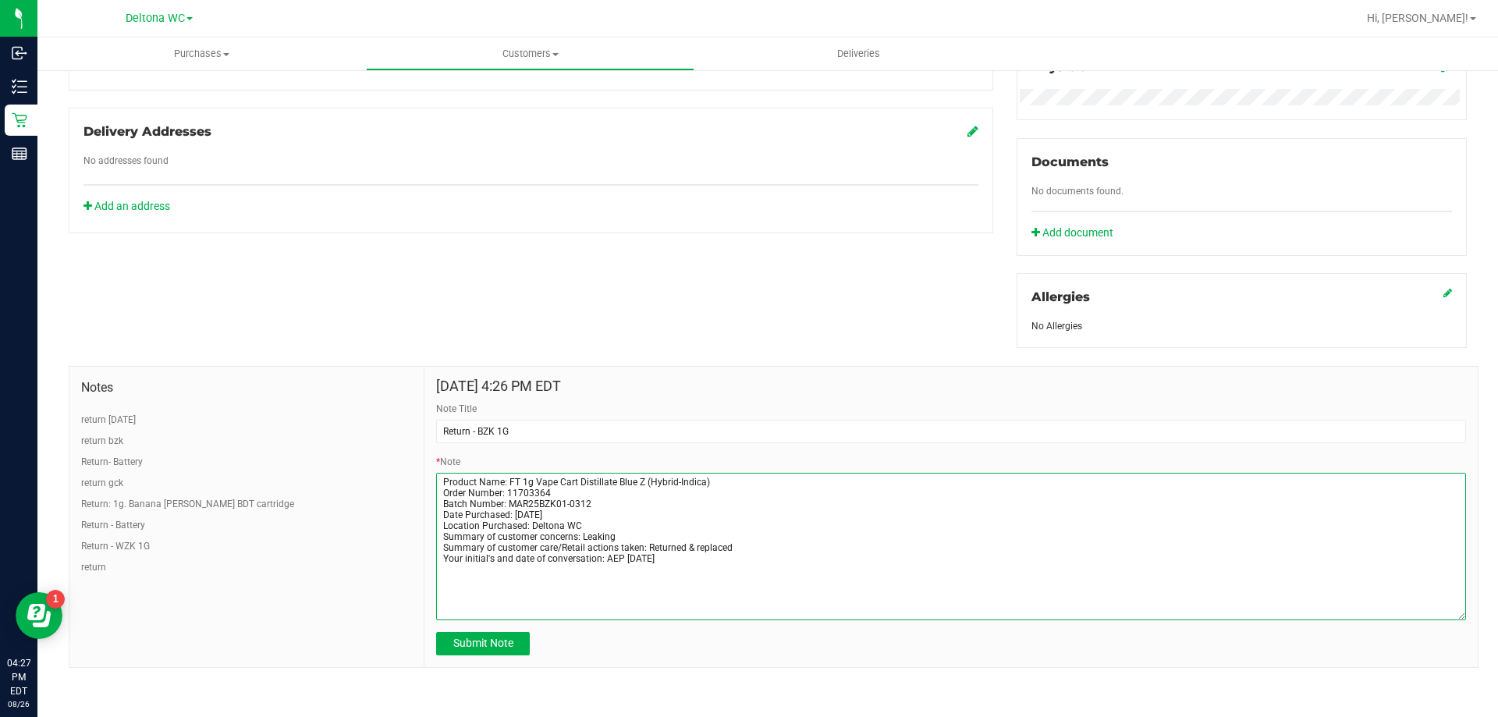
click at [636, 560] on textarea "* Note" at bounding box center [951, 546] width 1030 height 147
type textarea "Product Name: FT 1g Vape Cart Distillate Blue Z (Hybrid-Indica) Order Number: 1…"
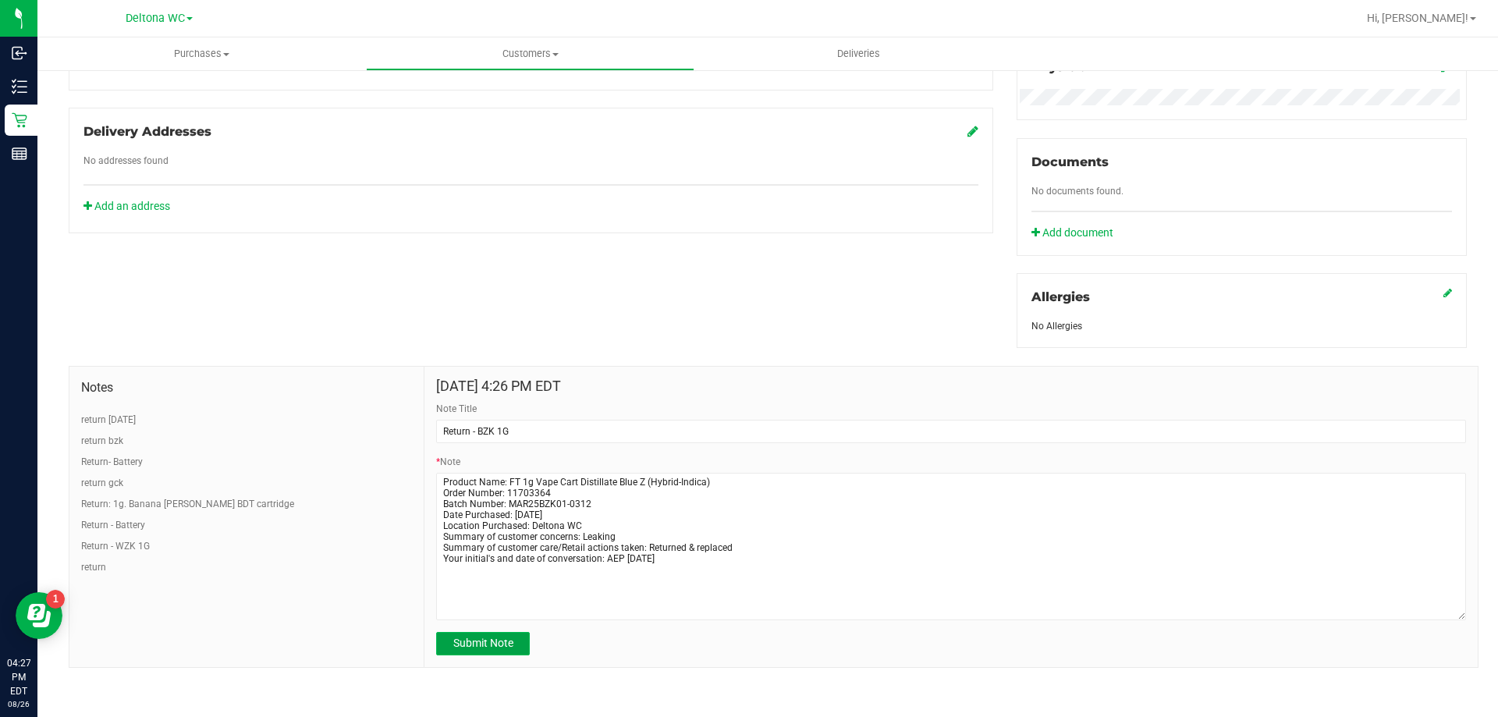
click at [499, 633] on button "Submit Note" at bounding box center [483, 643] width 94 height 23
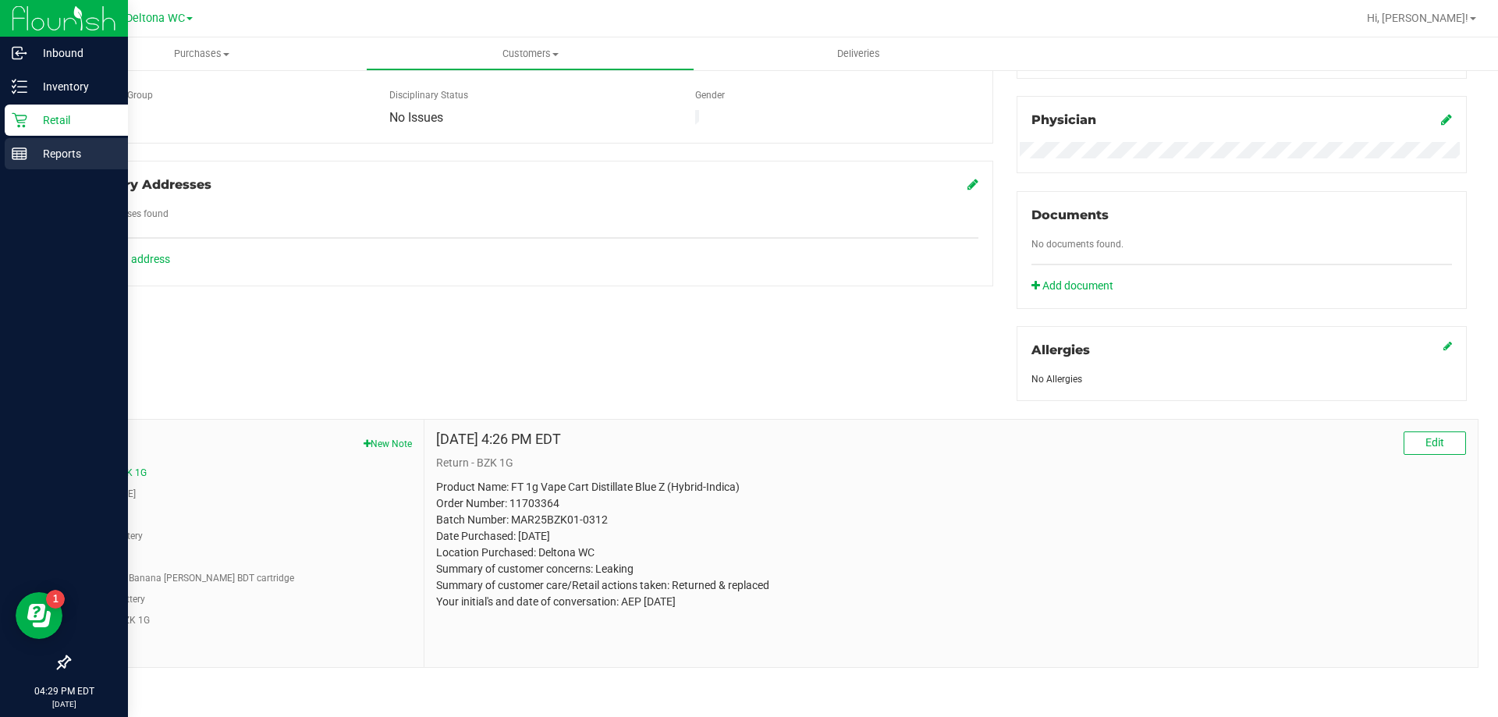
click at [77, 157] on p "Reports" at bounding box center [74, 153] width 94 height 19
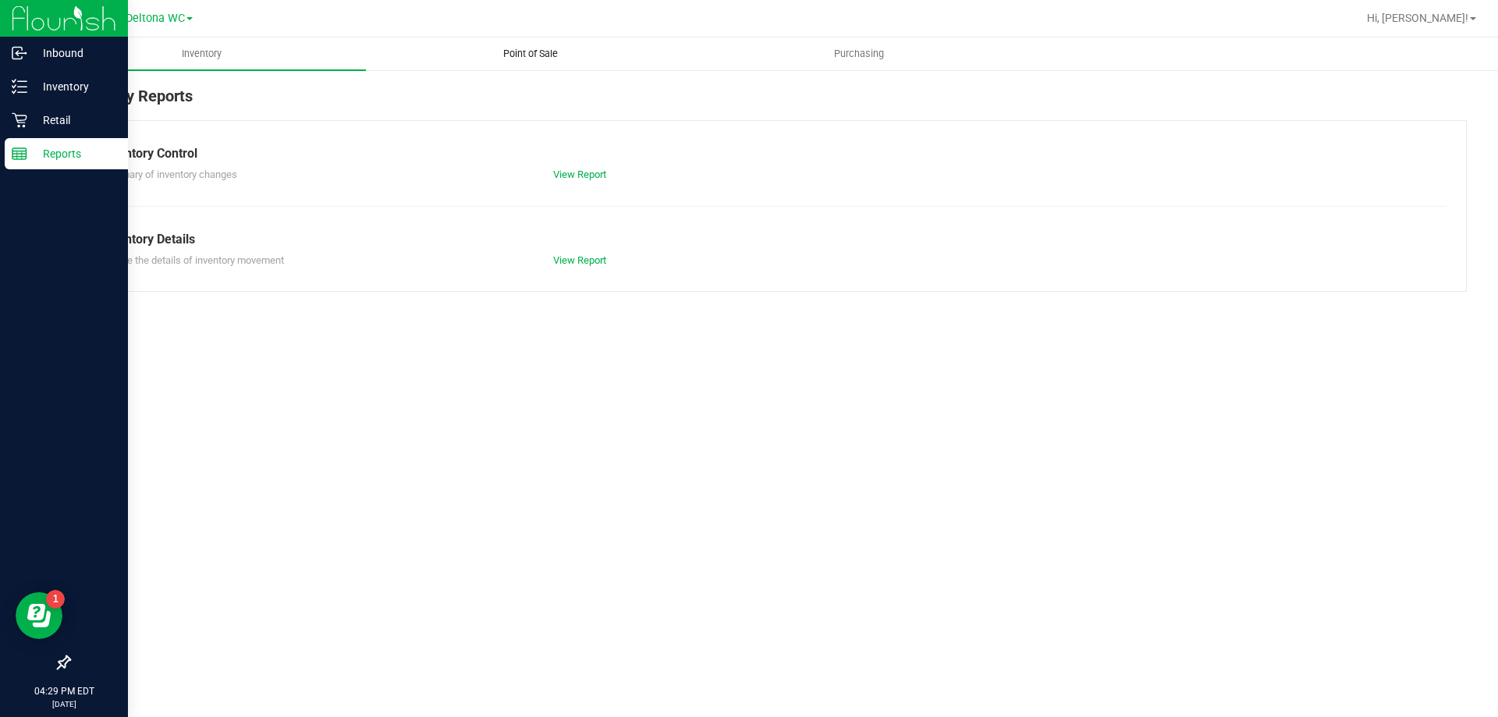
click at [527, 52] on span "Point of Sale" at bounding box center [530, 54] width 97 height 14
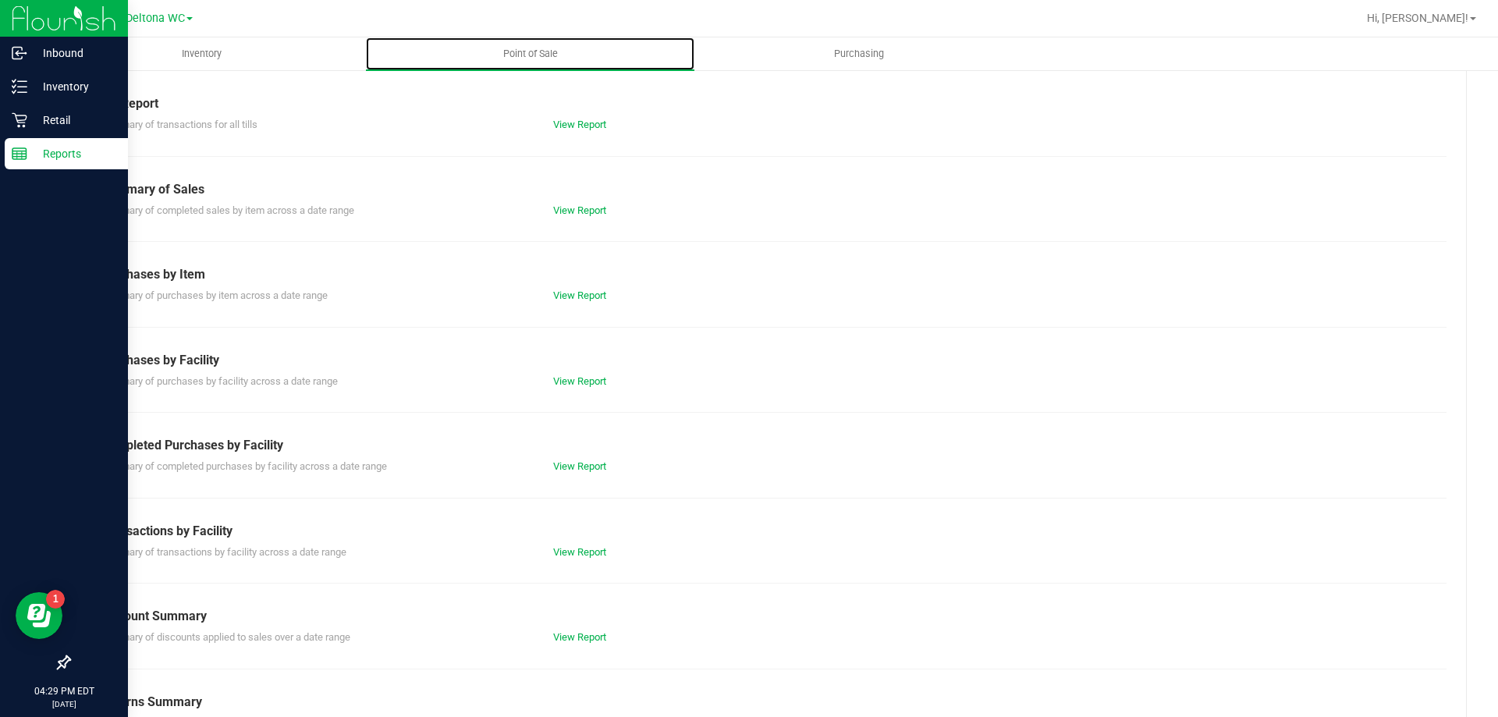
scroll to position [103, 0]
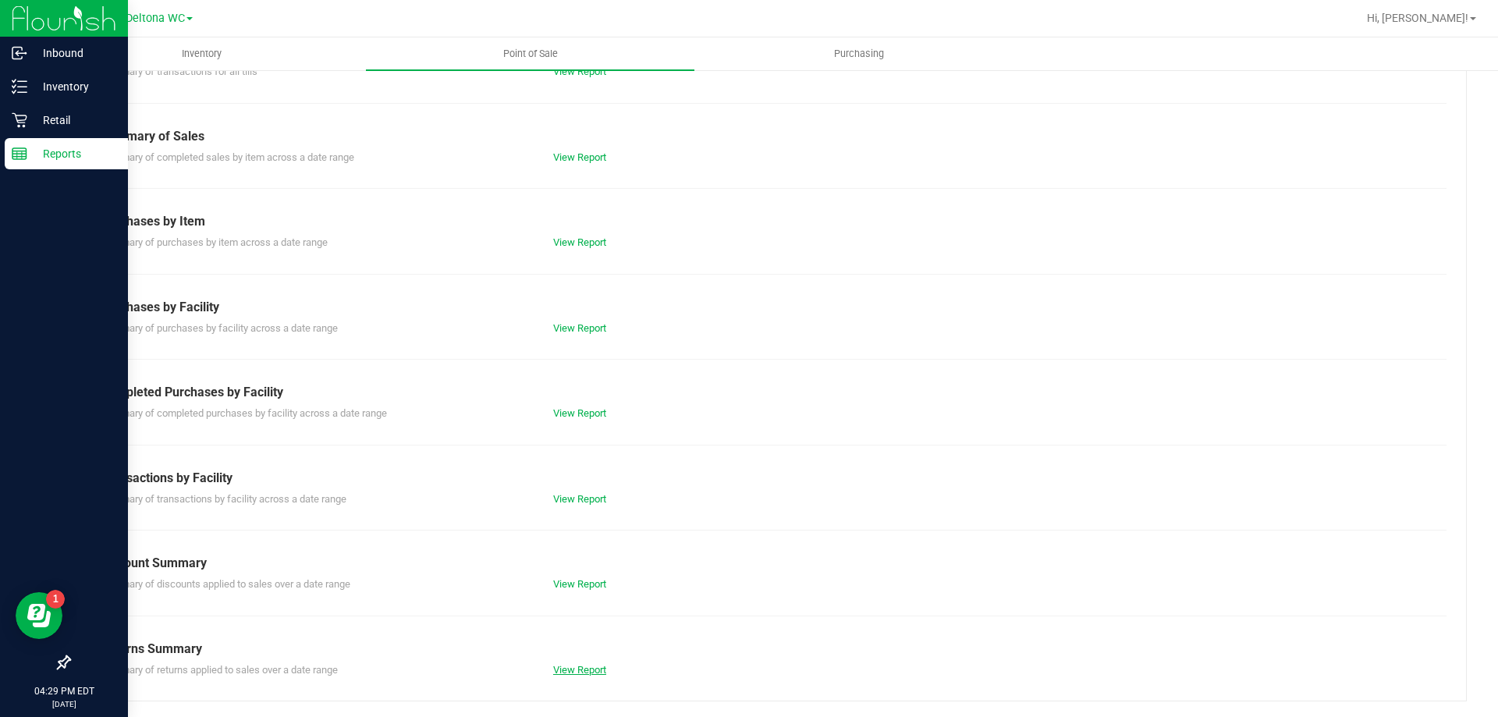
click at [595, 668] on link "View Report" at bounding box center [579, 670] width 53 height 12
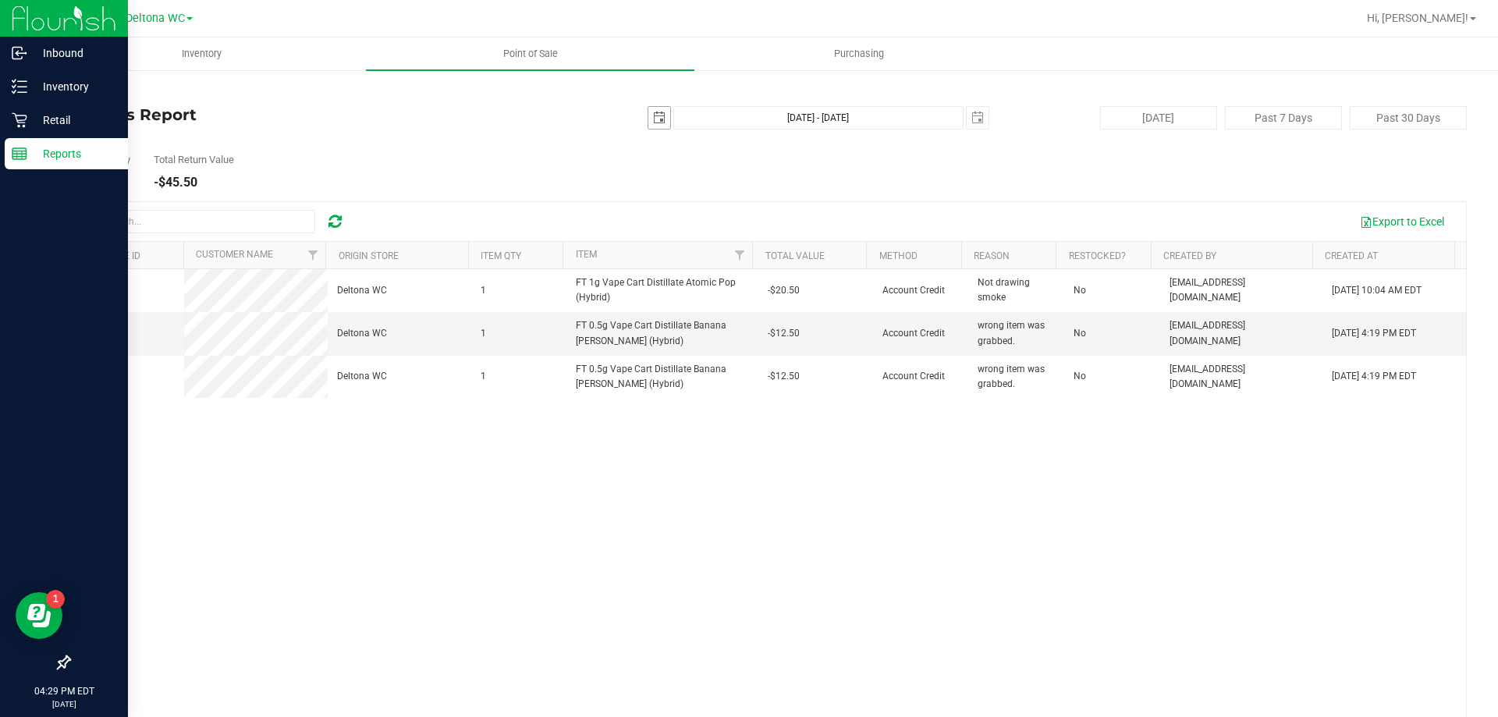
drag, startPoint x: 648, startPoint y: 120, endPoint x: 658, endPoint y: 119, distance: 9.5
click at [653, 121] on span "select" at bounding box center [659, 118] width 12 height 12
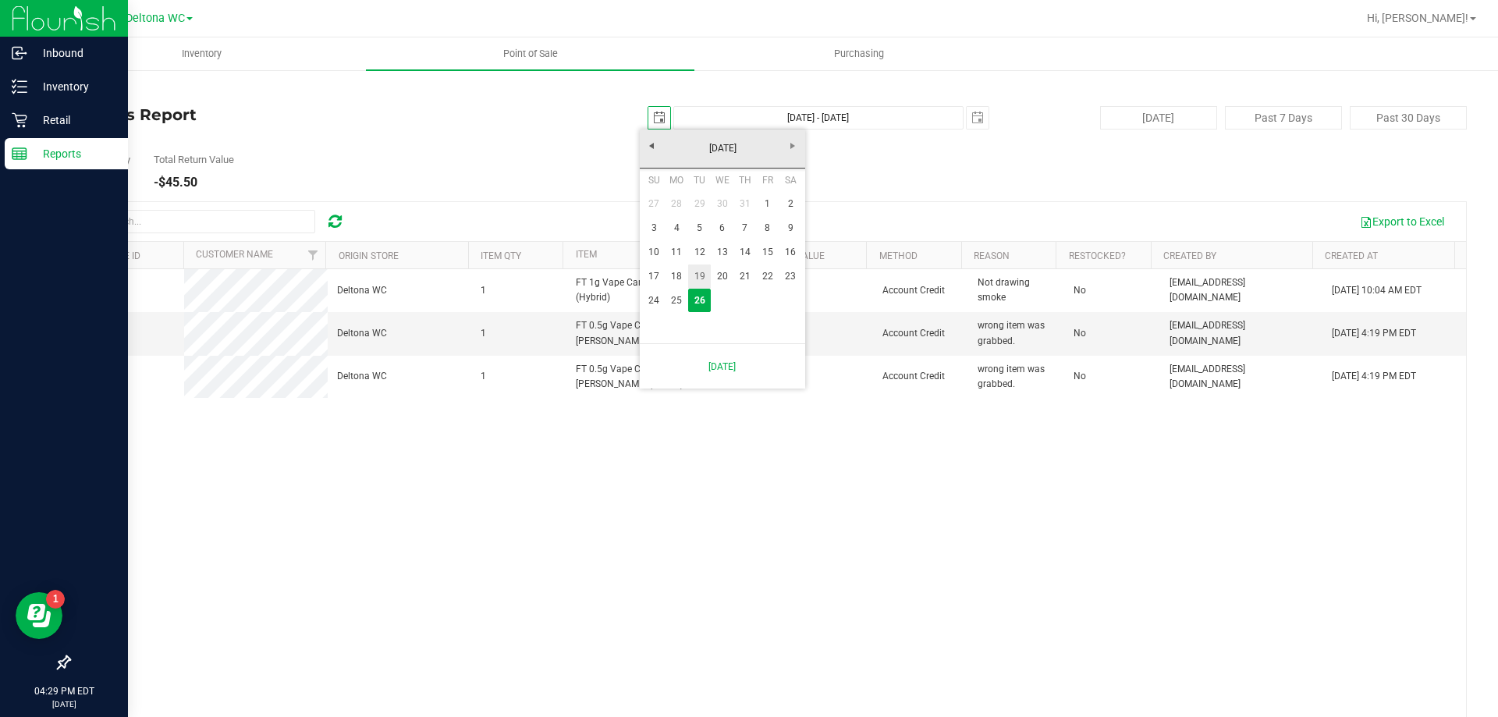
click at [699, 278] on link "19" at bounding box center [699, 277] width 23 height 24
type input "2025-08-19"
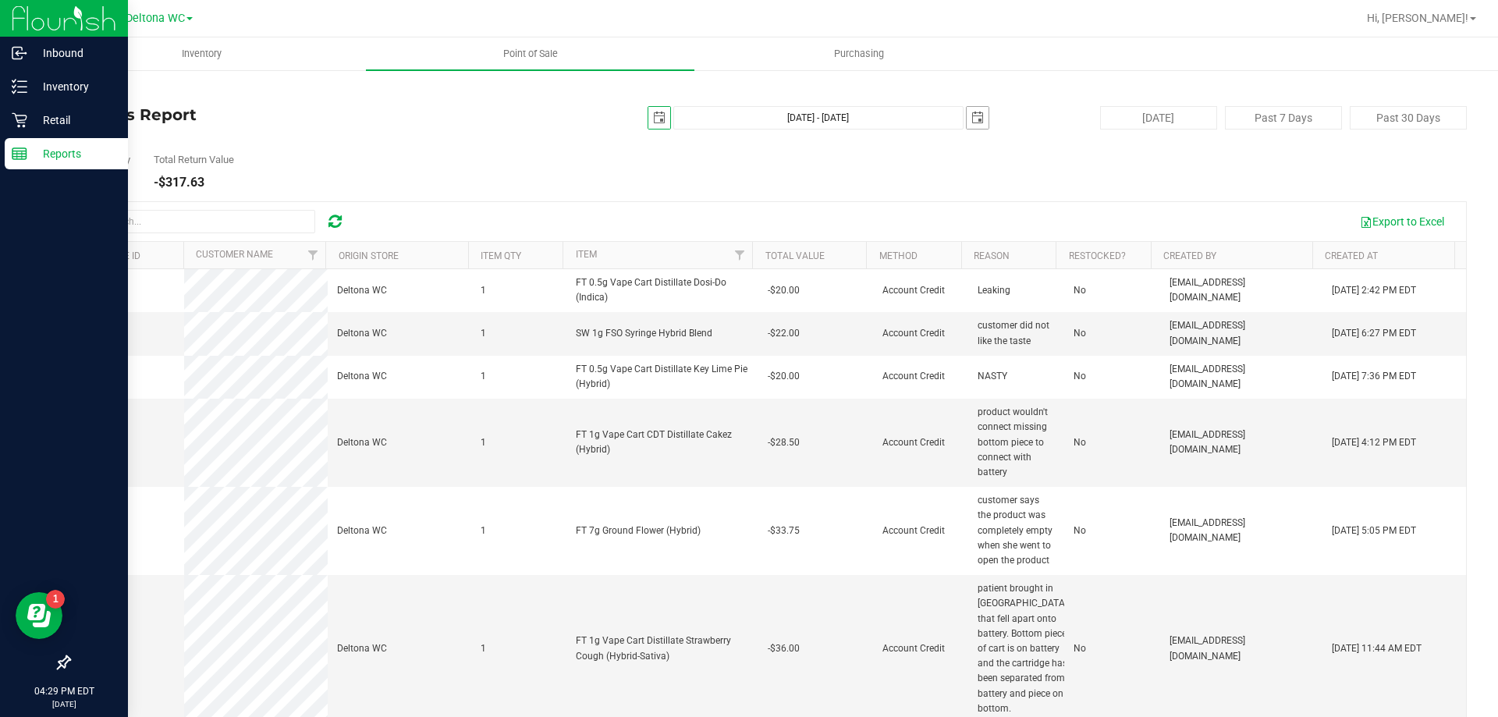
click at [974, 120] on span "select" at bounding box center [977, 118] width 12 height 12
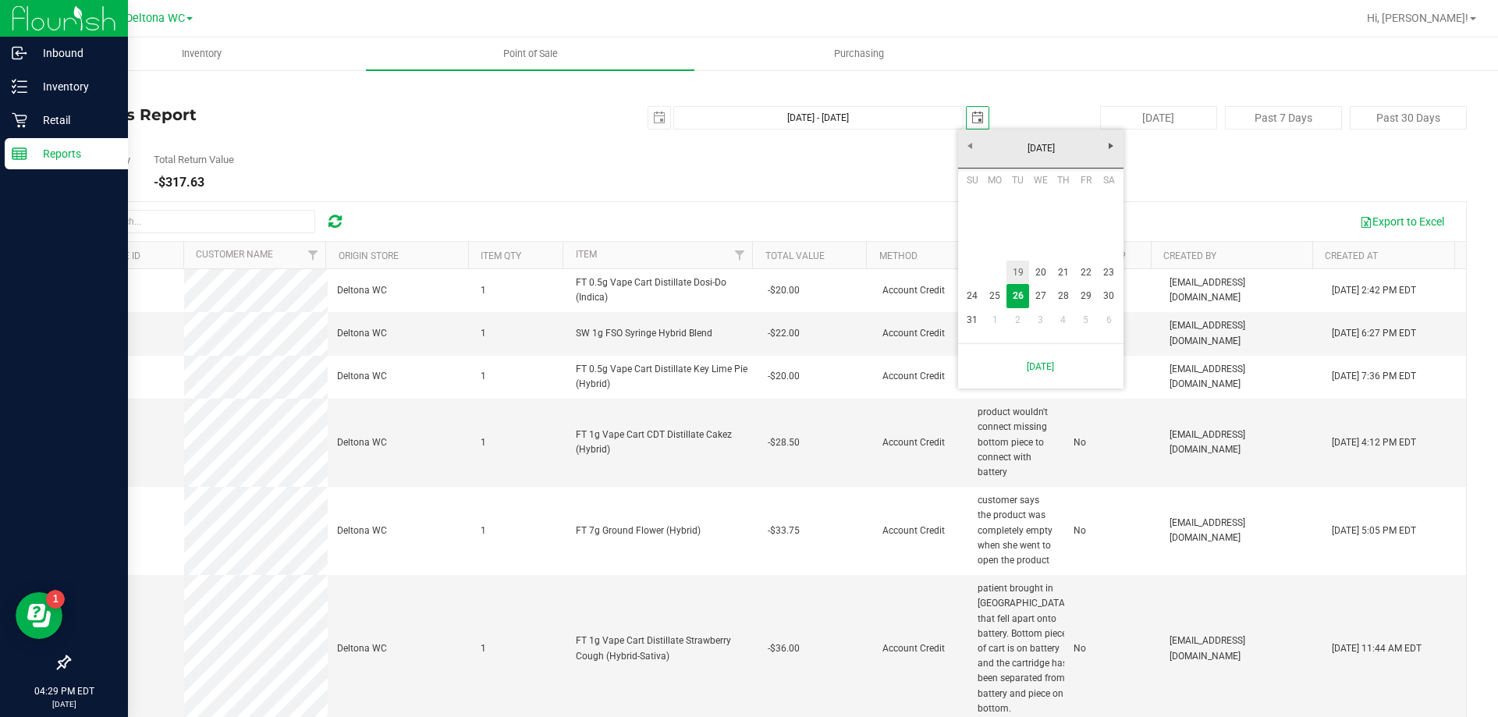
click at [1020, 275] on link "19" at bounding box center [1018, 273] width 23 height 24
type input "Aug 19, 2025 - Aug 19, 2025"
type input "2025-08-19"
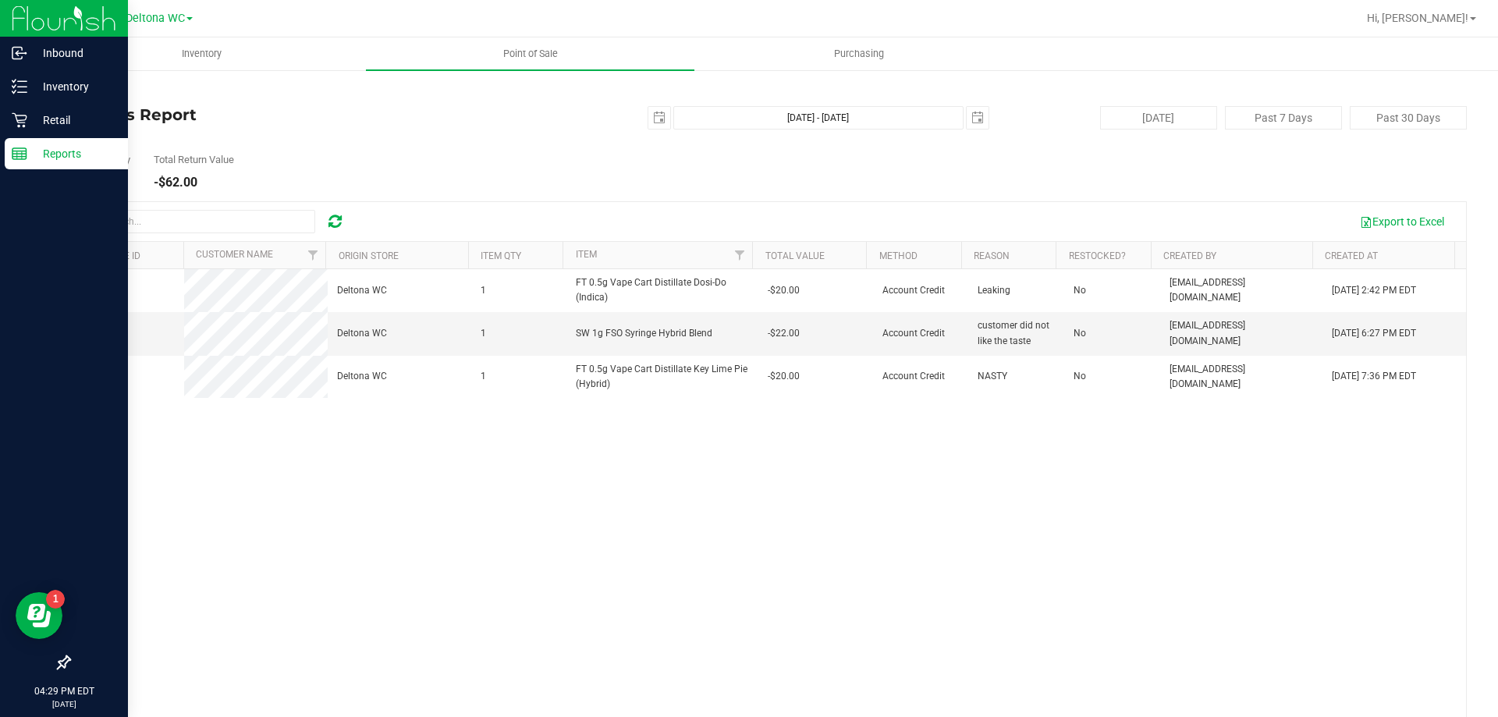
drag, startPoint x: 101, startPoint y: 287, endPoint x: 70, endPoint y: 435, distance: 151.3
click at [70, 435] on div "11813640 Deltona WC 1 FT 0.5g Vape Cart Distillate Dosi-Do (Indica) -$20.00 Acc…" at bounding box center [767, 495] width 1397 height 452
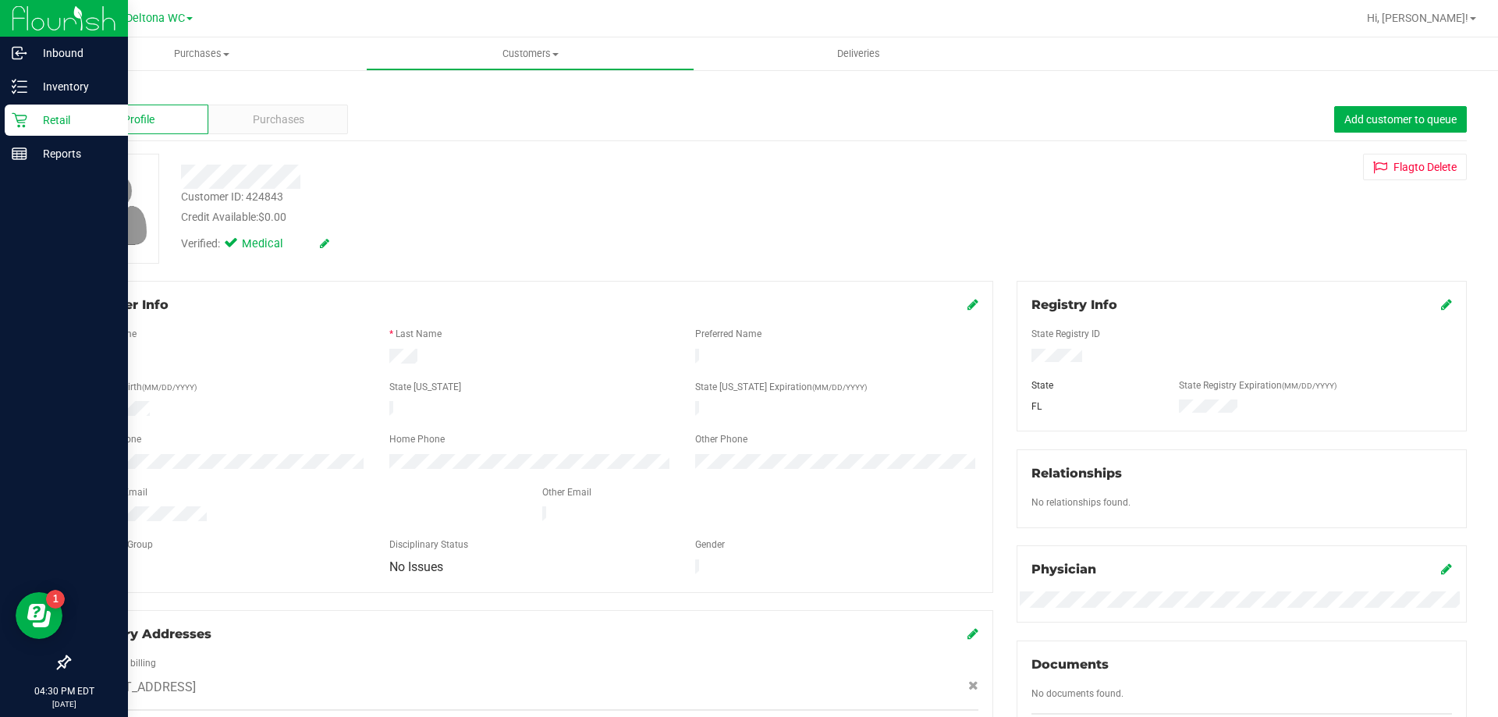
click at [271, 197] on div "Customer ID: 424843" at bounding box center [232, 197] width 102 height 16
copy div "424843"
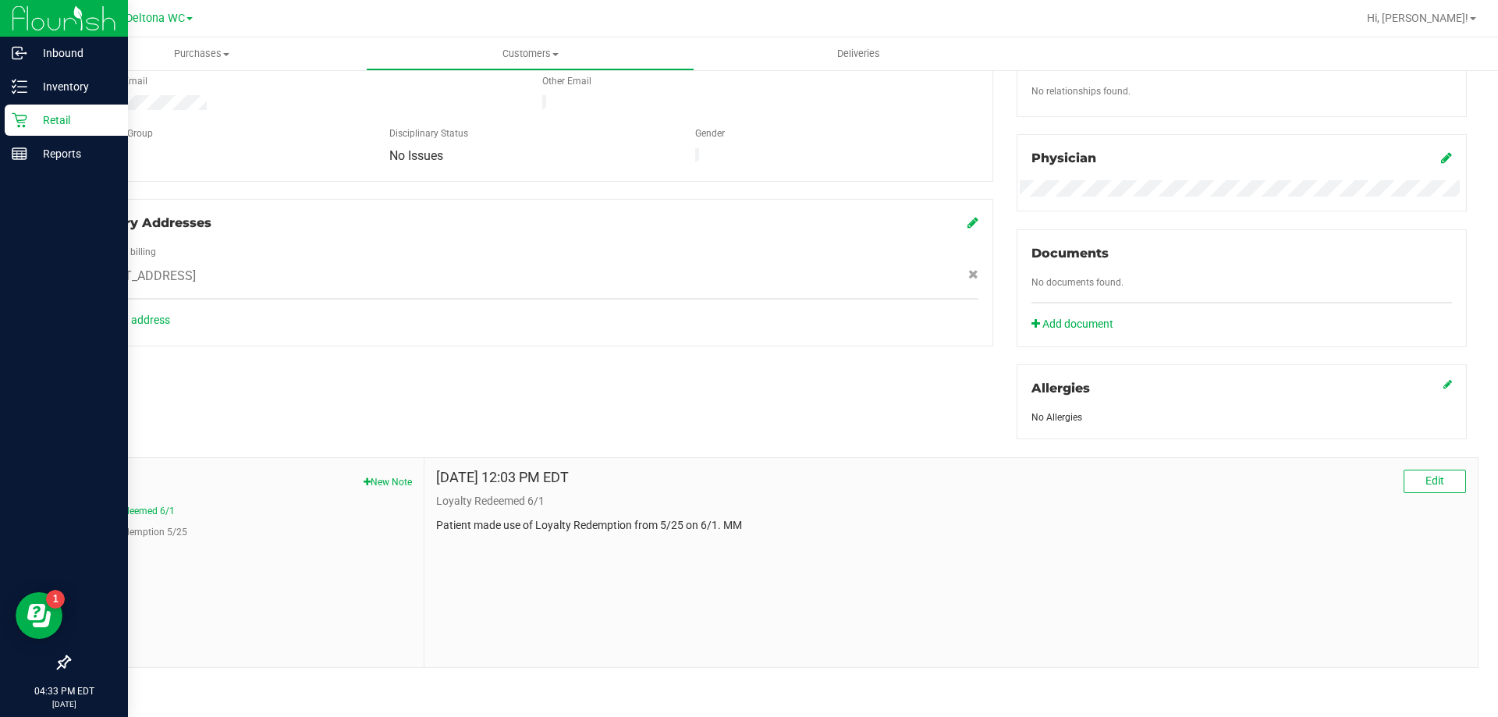
drag, startPoint x: 471, startPoint y: 378, endPoint x: 451, endPoint y: 485, distance: 108.8
click at [472, 377] on div "Member Info * First Name * Last Name Preferred Name * Date of Birth (MM/DD/YYYY…" at bounding box center [768, 269] width 1422 height 798
click at [397, 479] on button "New Note" at bounding box center [388, 482] width 48 height 14
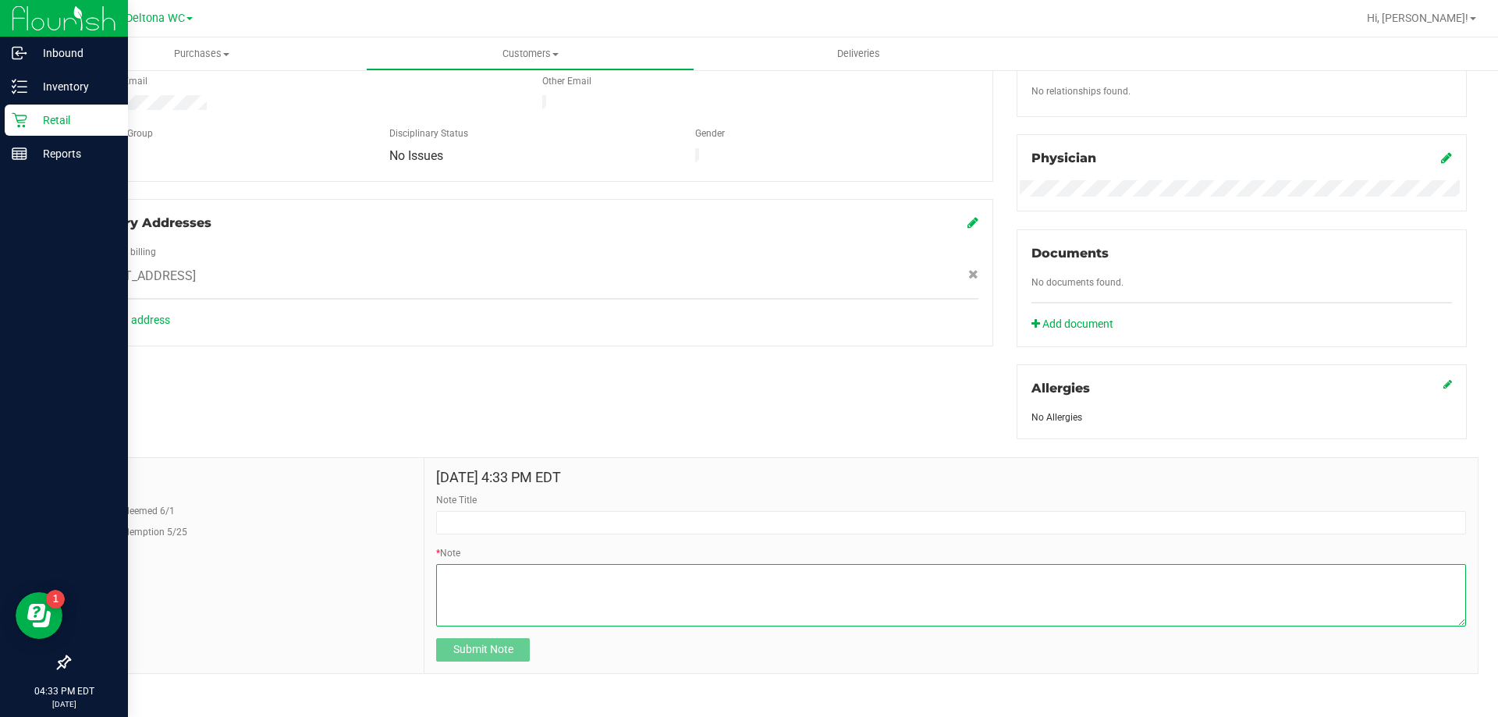
click at [523, 574] on textarea "* Note" at bounding box center [951, 595] width 1030 height 62
paste textarea "Product Name: Order Number: Batch Number: Date Purchased: Location Purchased: D…"
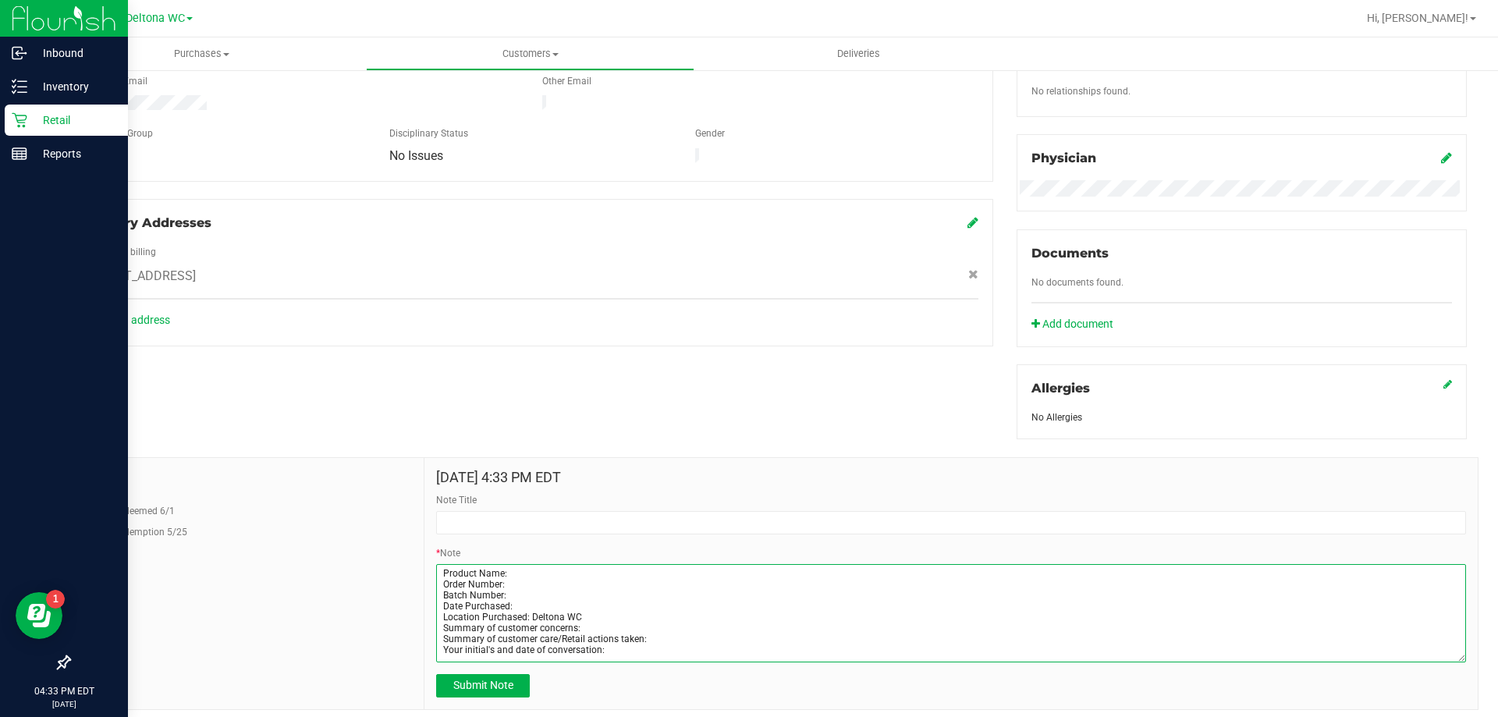
scroll to position [0, 0]
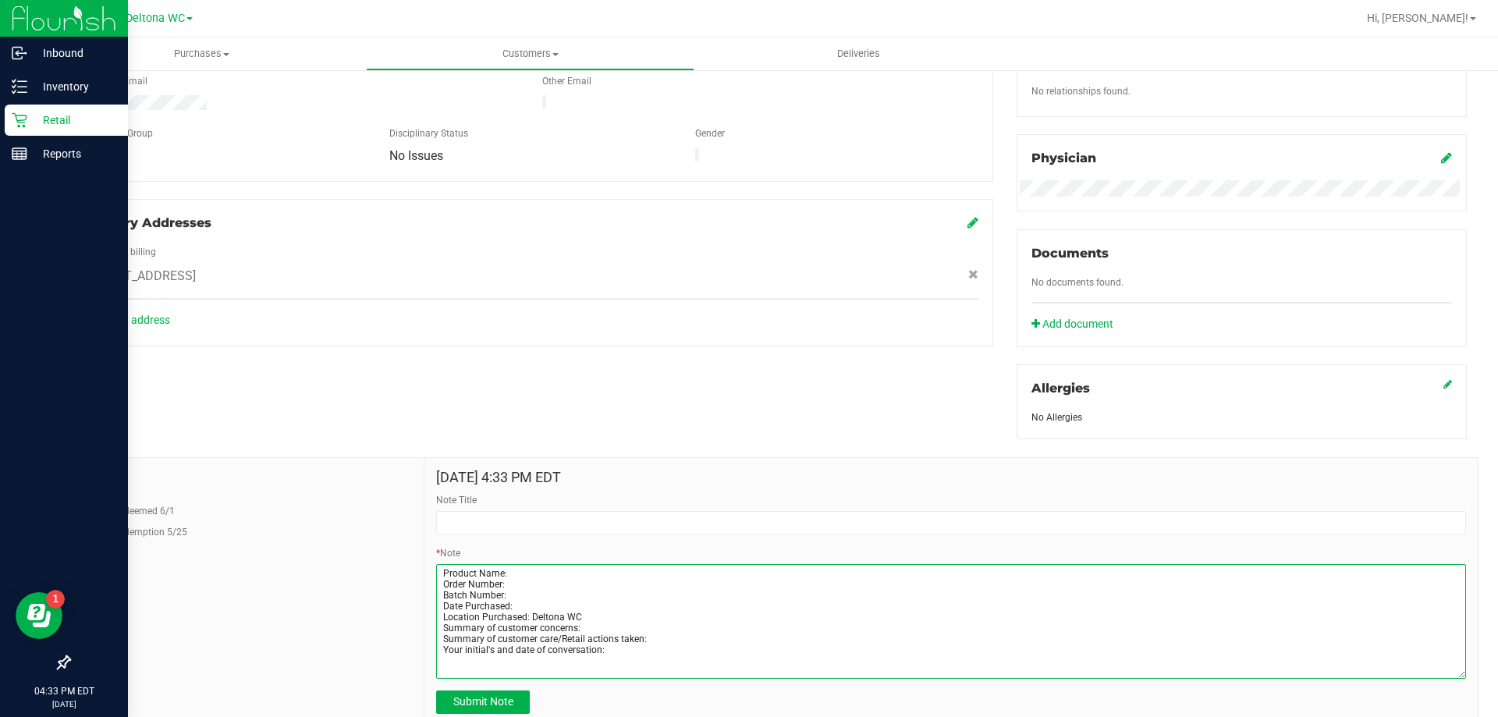
drag, startPoint x: 1450, startPoint y: 621, endPoint x: 1225, endPoint y: 641, distance: 225.6
click at [1447, 667] on textarea "* Note" at bounding box center [951, 621] width 1030 height 115
type textarea "Product Name: Order Number: Batch Number: Date Purchased: Location Purchased: D…"
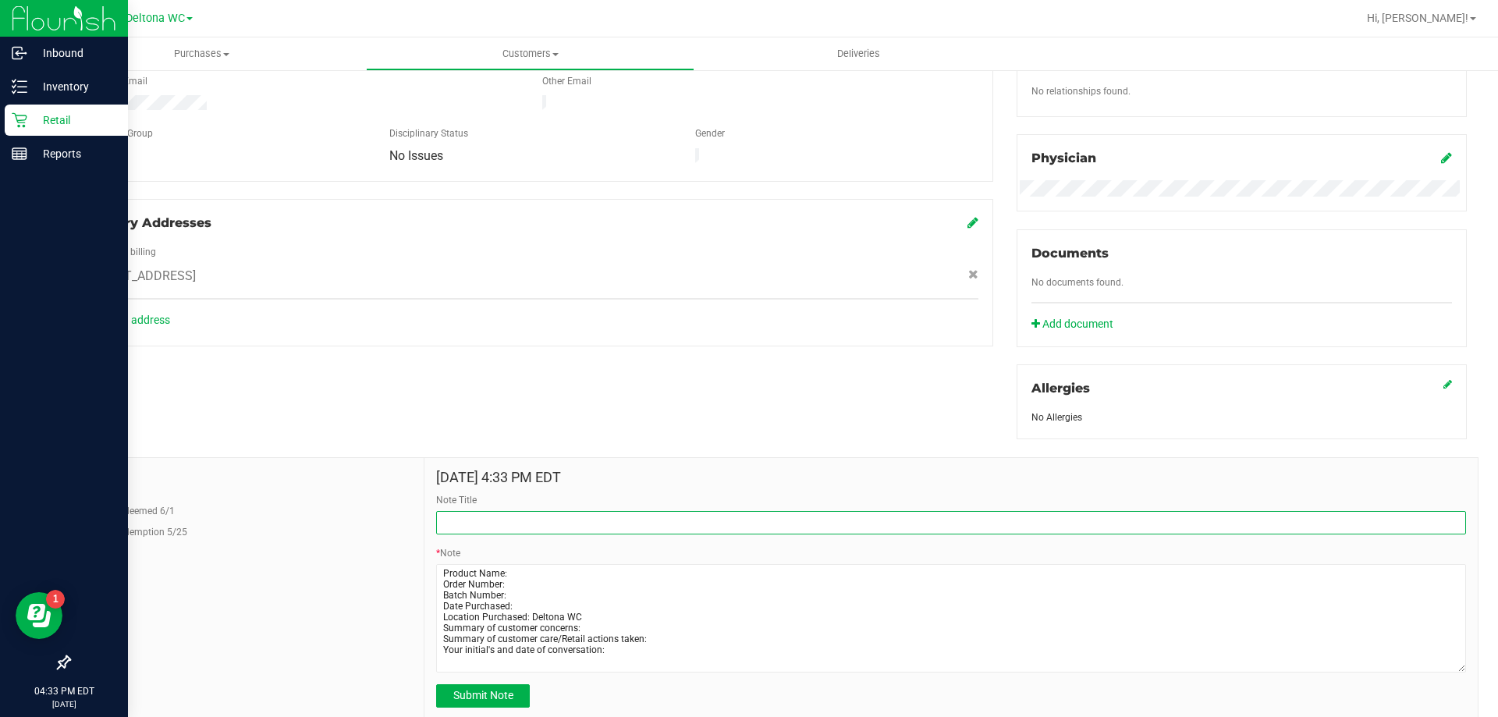
click at [525, 516] on input "Note Title" at bounding box center [951, 522] width 1030 height 23
type input "Return - DSD .5G"
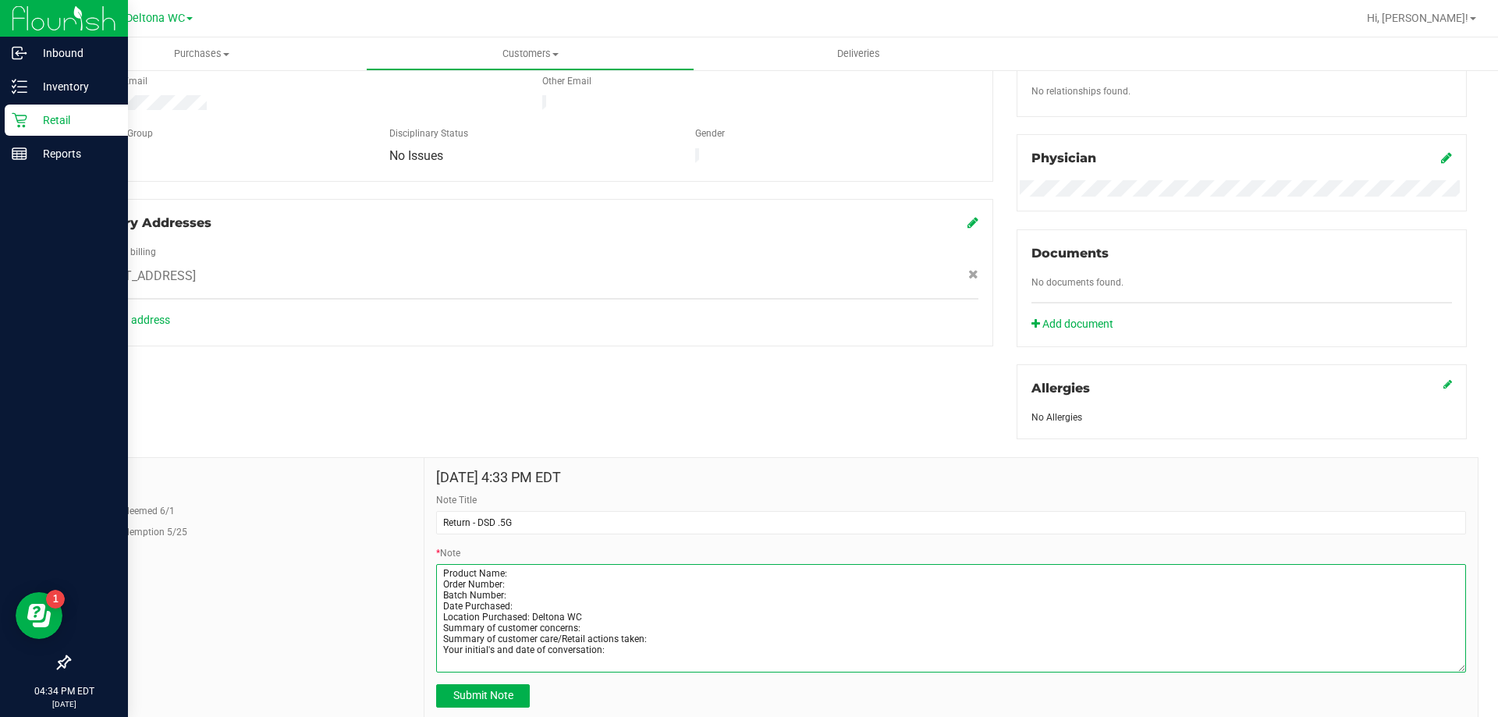
click at [518, 570] on textarea "* Note" at bounding box center [951, 618] width 1030 height 108
click at [510, 590] on textarea "* Note" at bounding box center [951, 618] width 1030 height 108
paste textarea "MAR25DSD02-0408"
click at [520, 570] on textarea "* Note" at bounding box center [951, 618] width 1030 height 108
paste textarea "FT 0.5g Vape Cart Distillate Dosi-Do (Indica)"
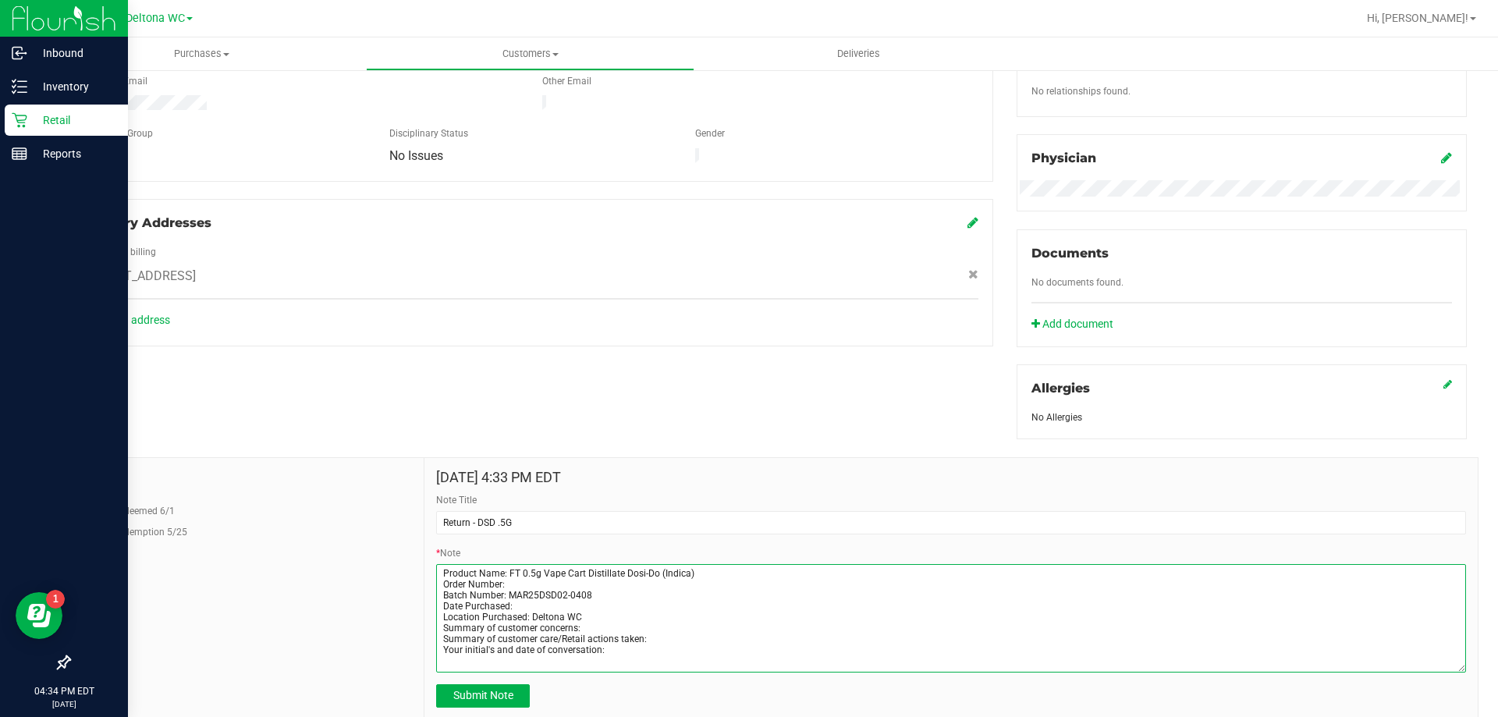
click at [506, 585] on textarea "* Note" at bounding box center [951, 618] width 1030 height 108
paste textarea "11813640"
click at [523, 598] on textarea "* Note" at bounding box center [951, 618] width 1030 height 108
click at [517, 604] on textarea "* Note" at bounding box center [951, 618] width 1030 height 108
click at [597, 623] on textarea "* Note" at bounding box center [951, 618] width 1030 height 108
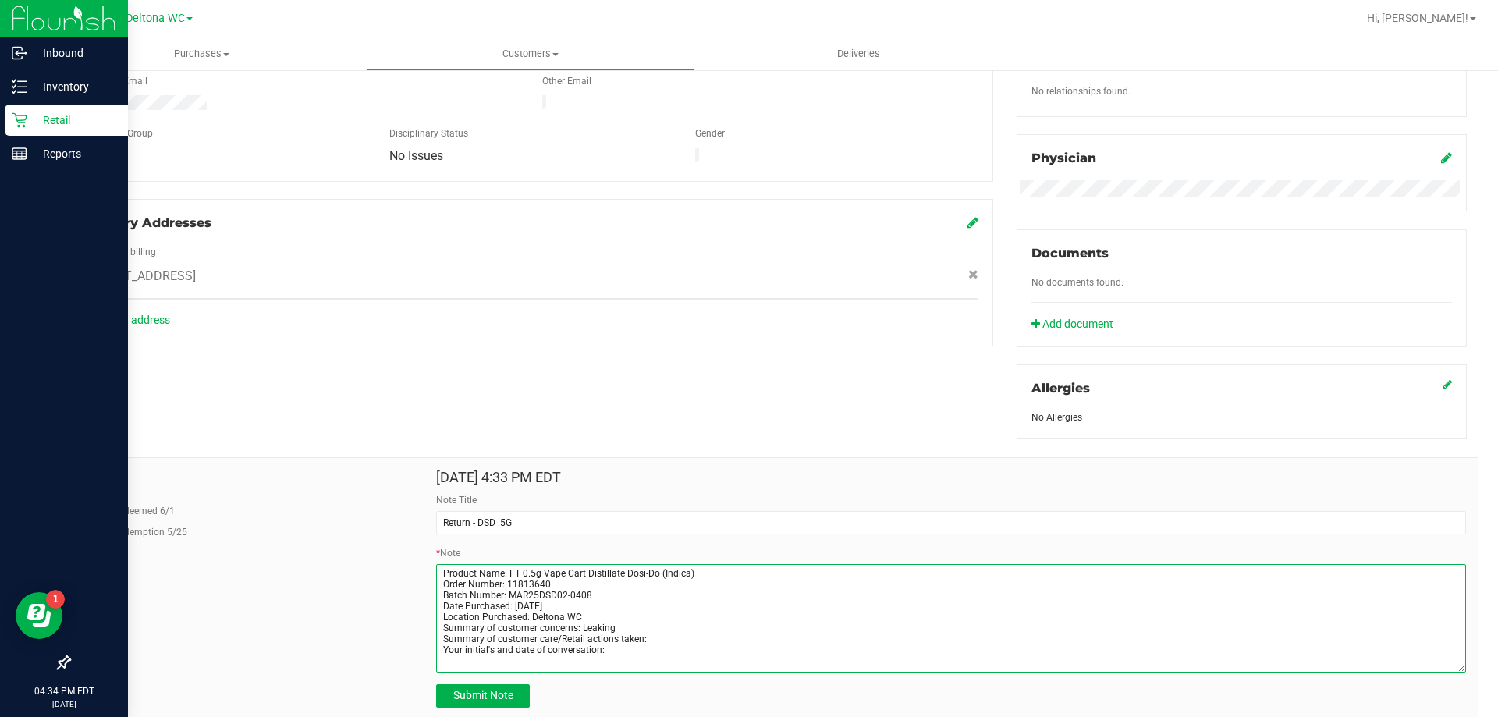
click at [662, 640] on textarea "* Note" at bounding box center [951, 618] width 1030 height 108
click at [644, 648] on textarea "* Note" at bounding box center [951, 618] width 1030 height 108
type textarea "Product Name: FT 0.5g Vape Cart Distillate Dosi-Do (Indica) Order Number: 11813…"
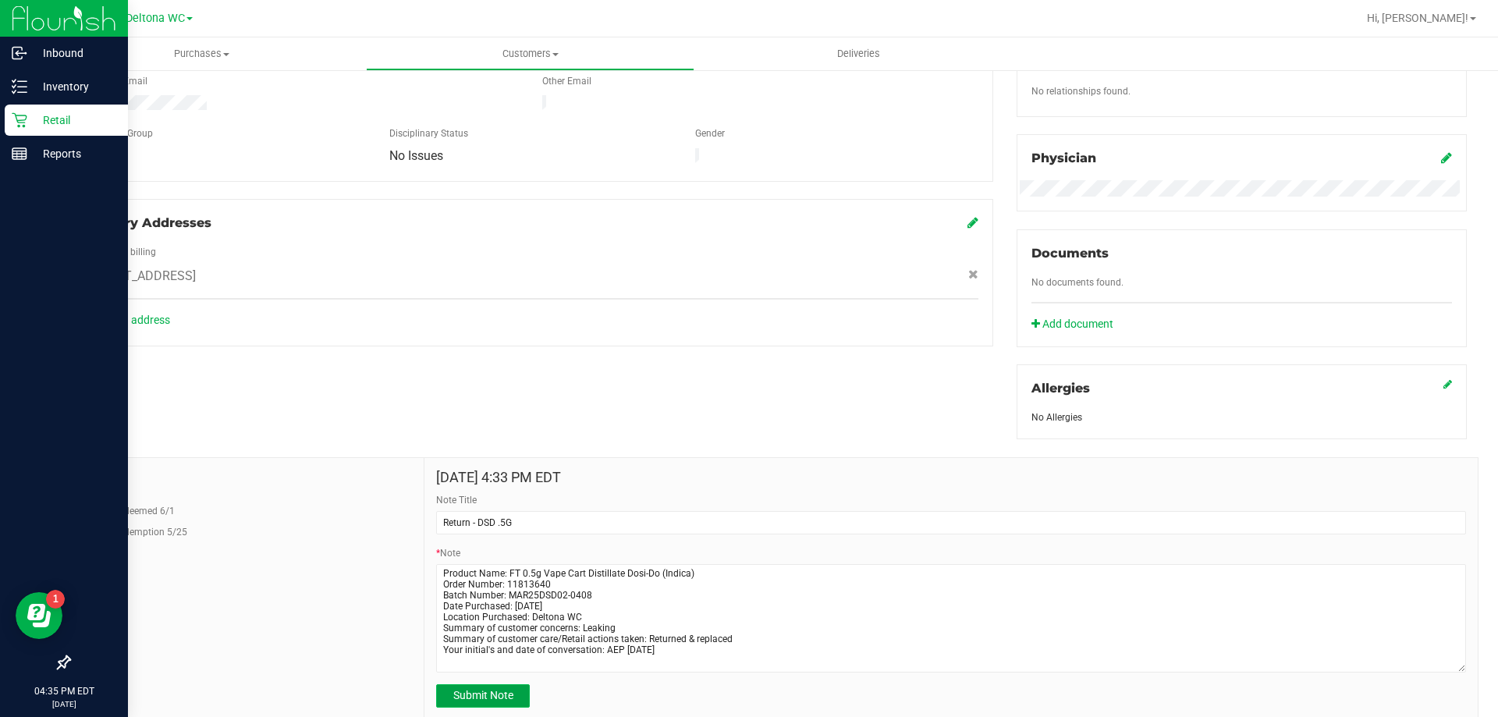
click at [482, 687] on button "Submit Note" at bounding box center [483, 695] width 94 height 23
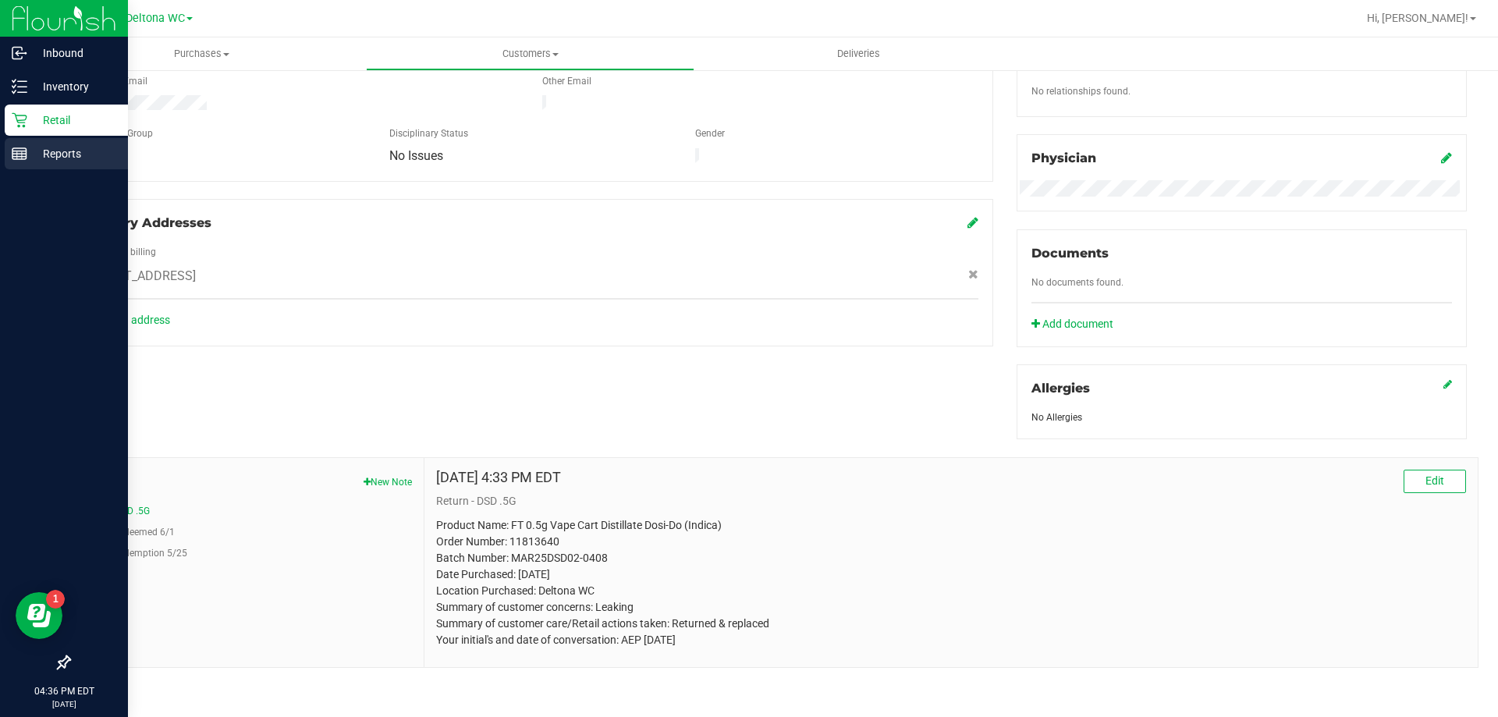
click at [37, 151] on p "Reports" at bounding box center [74, 153] width 94 height 19
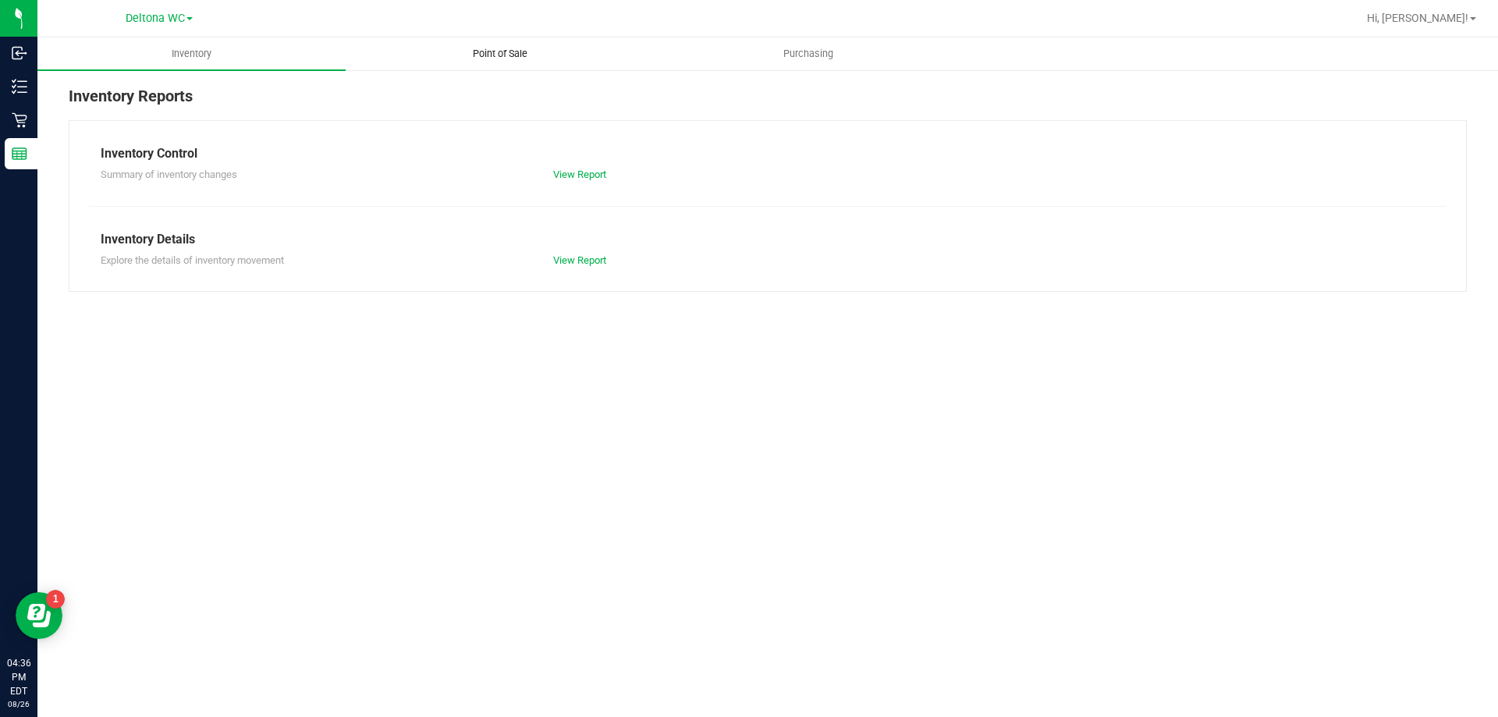
click at [498, 55] on span "Point of Sale" at bounding box center [500, 54] width 97 height 14
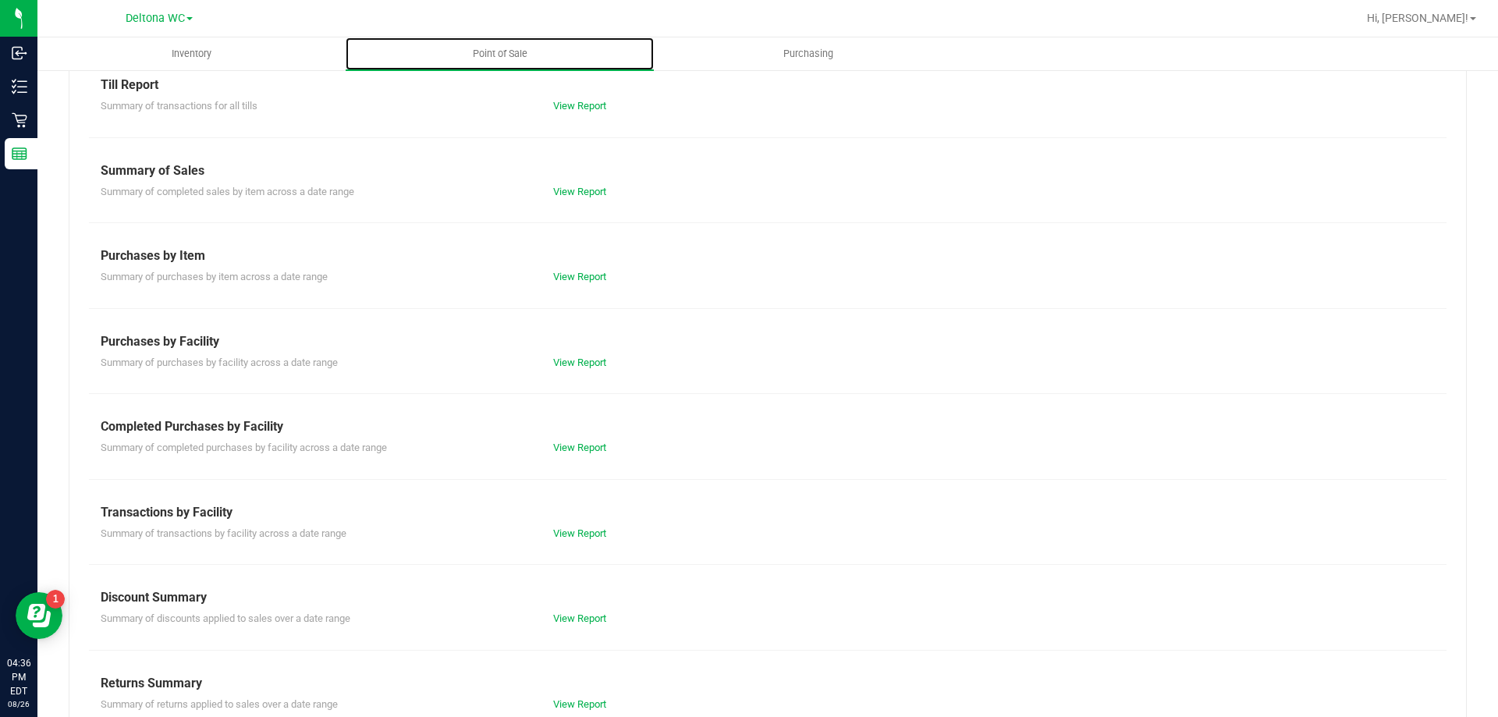
scroll to position [103, 0]
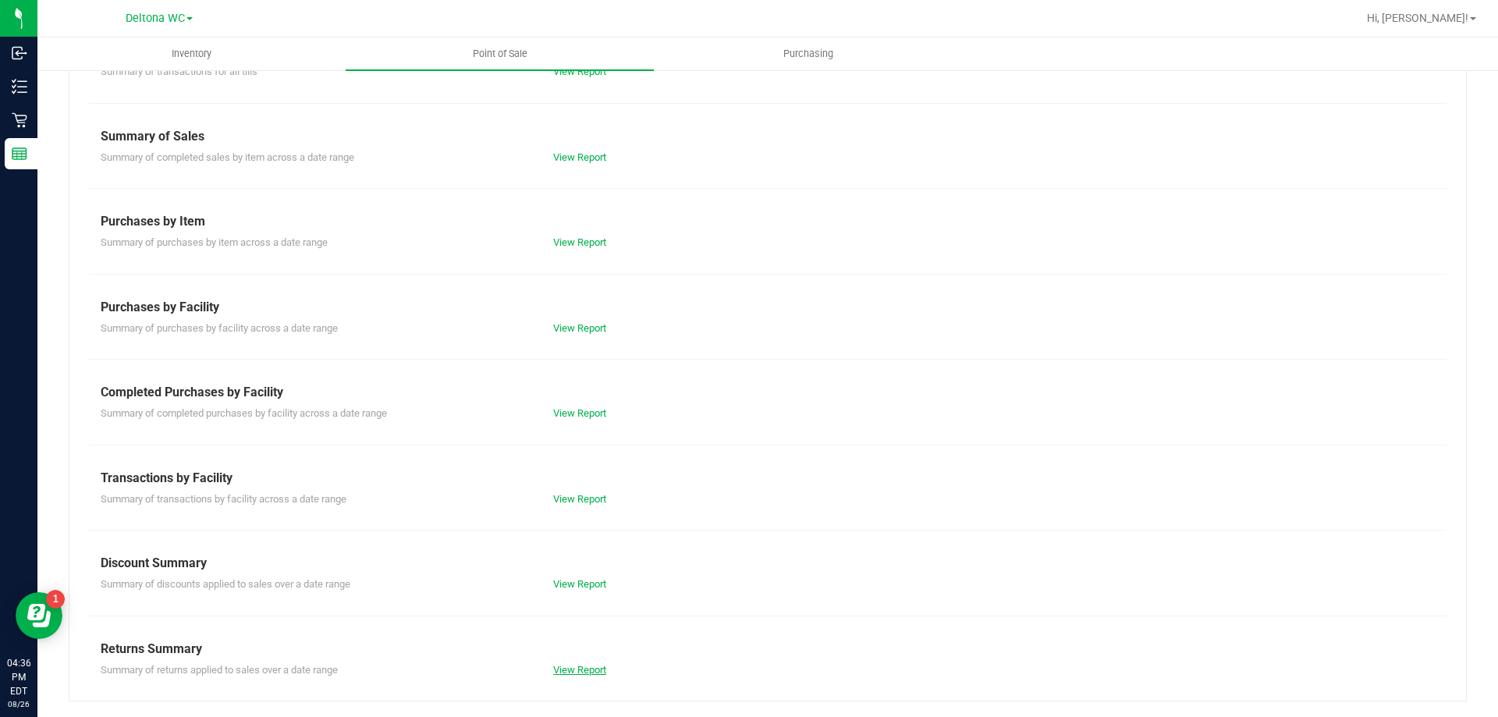
click at [596, 674] on link "View Report" at bounding box center [579, 670] width 53 height 12
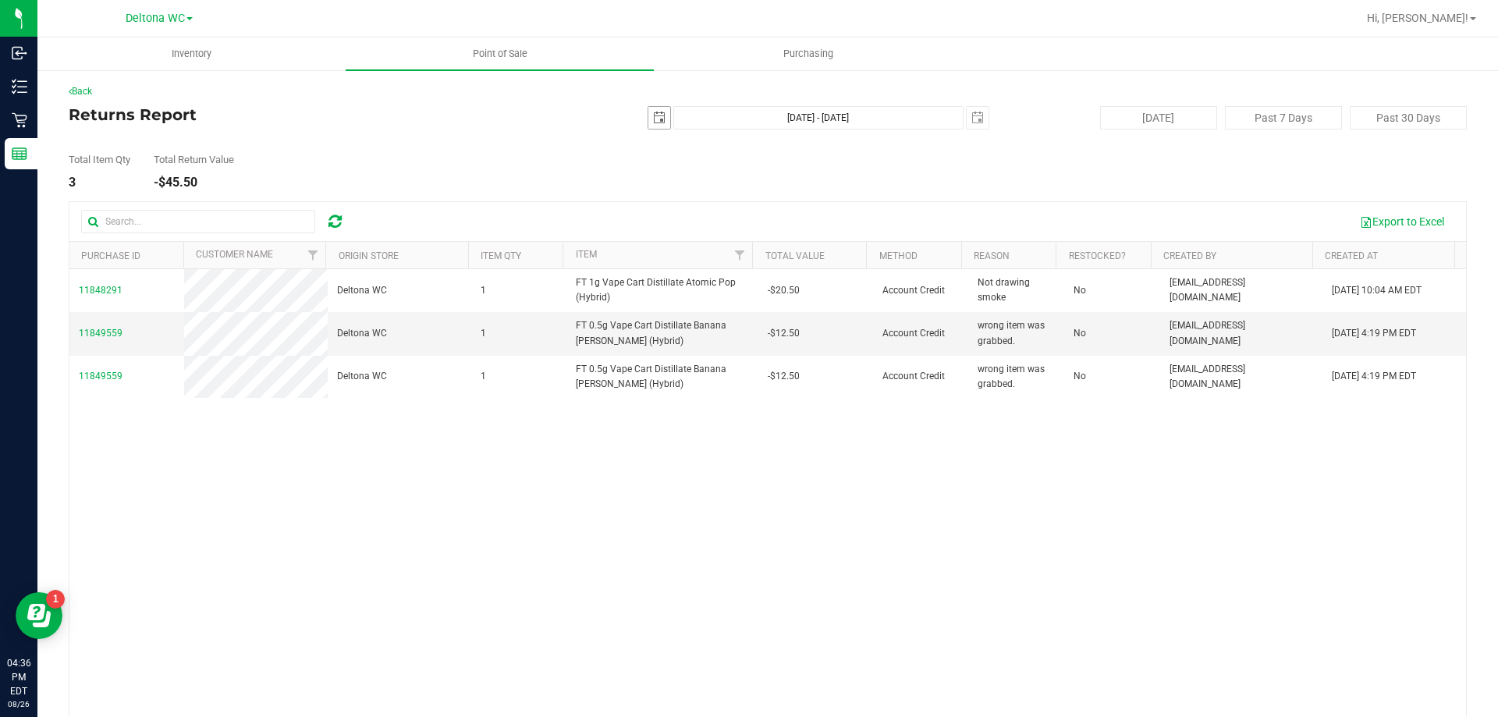
click at [650, 129] on span "[DATE]" at bounding box center [659, 117] width 23 height 23
drag, startPoint x: 657, startPoint y: 100, endPoint x: 655, endPoint y: 114, distance: 14.1
click at [657, 101] on div "Back Returns Report 2025-08-26 Aug 26, 2025 - Aug 26, 2025 2025-08-26 Today Pas…" at bounding box center [768, 421] width 1398 height 675
click at [655, 114] on span "select" at bounding box center [659, 118] width 12 height 12
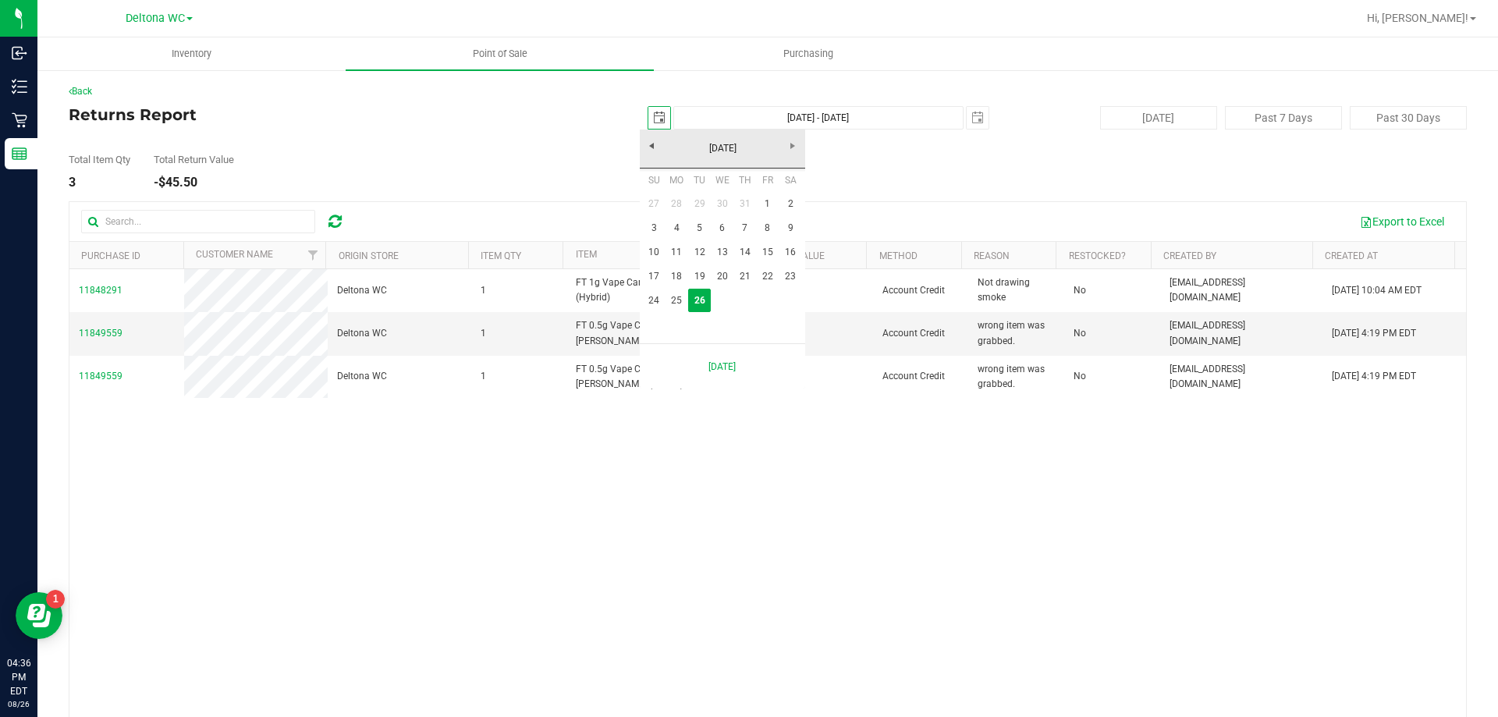
scroll to position [0, 39]
click at [704, 273] on link "19" at bounding box center [699, 277] width 23 height 24
type input "2025-08-19"
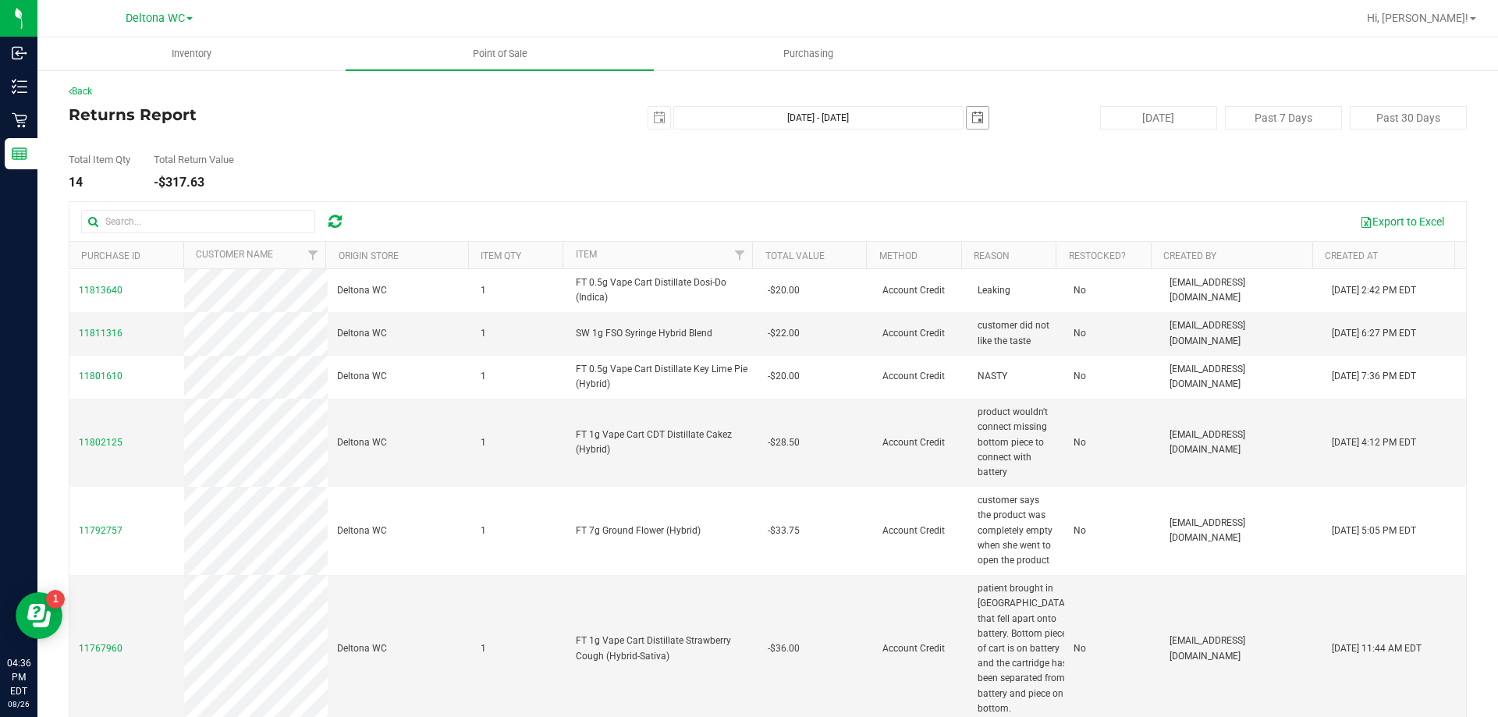
click at [978, 120] on span "[DATE]" at bounding box center [977, 117] width 23 height 23
click at [971, 123] on span "select" at bounding box center [977, 118] width 12 height 12
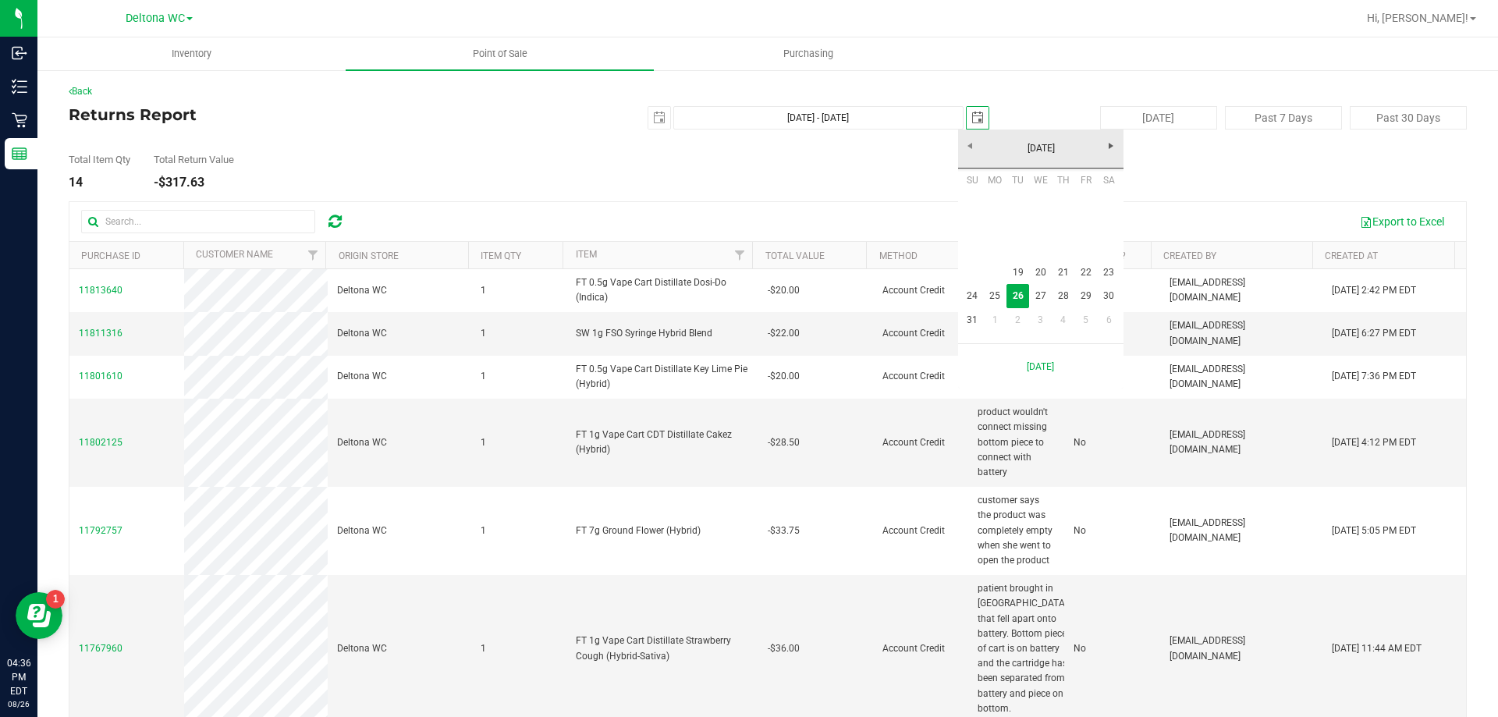
scroll to position [0, 39]
click at [1012, 271] on link "19" at bounding box center [1018, 273] width 23 height 24
type input "Aug 19, 2025 - Aug 19, 2025"
type input "2025-08-19"
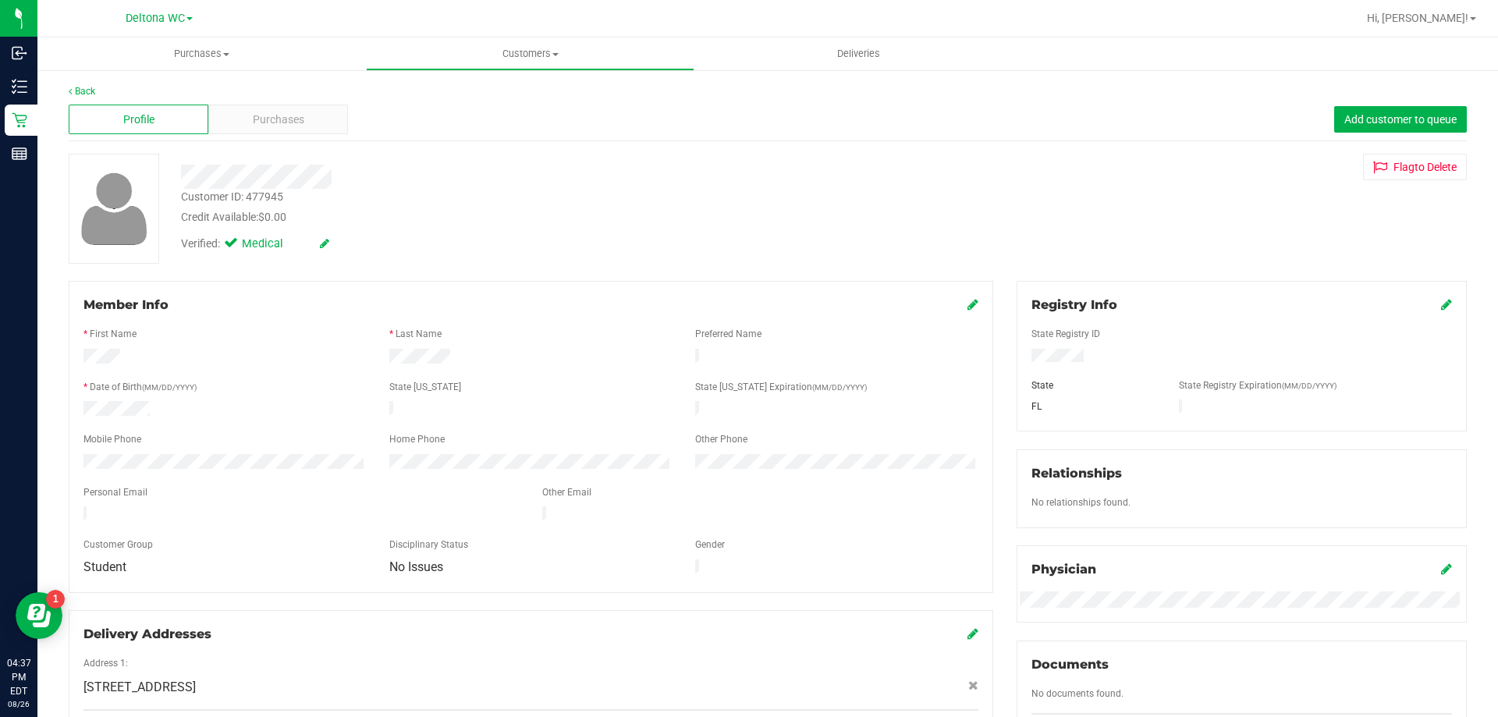
click at [268, 195] on div "Customer ID: 477945" at bounding box center [232, 197] width 102 height 16
click at [268, 197] on div "Customer ID: 477945" at bounding box center [232, 197] width 102 height 16
copy div "477945"
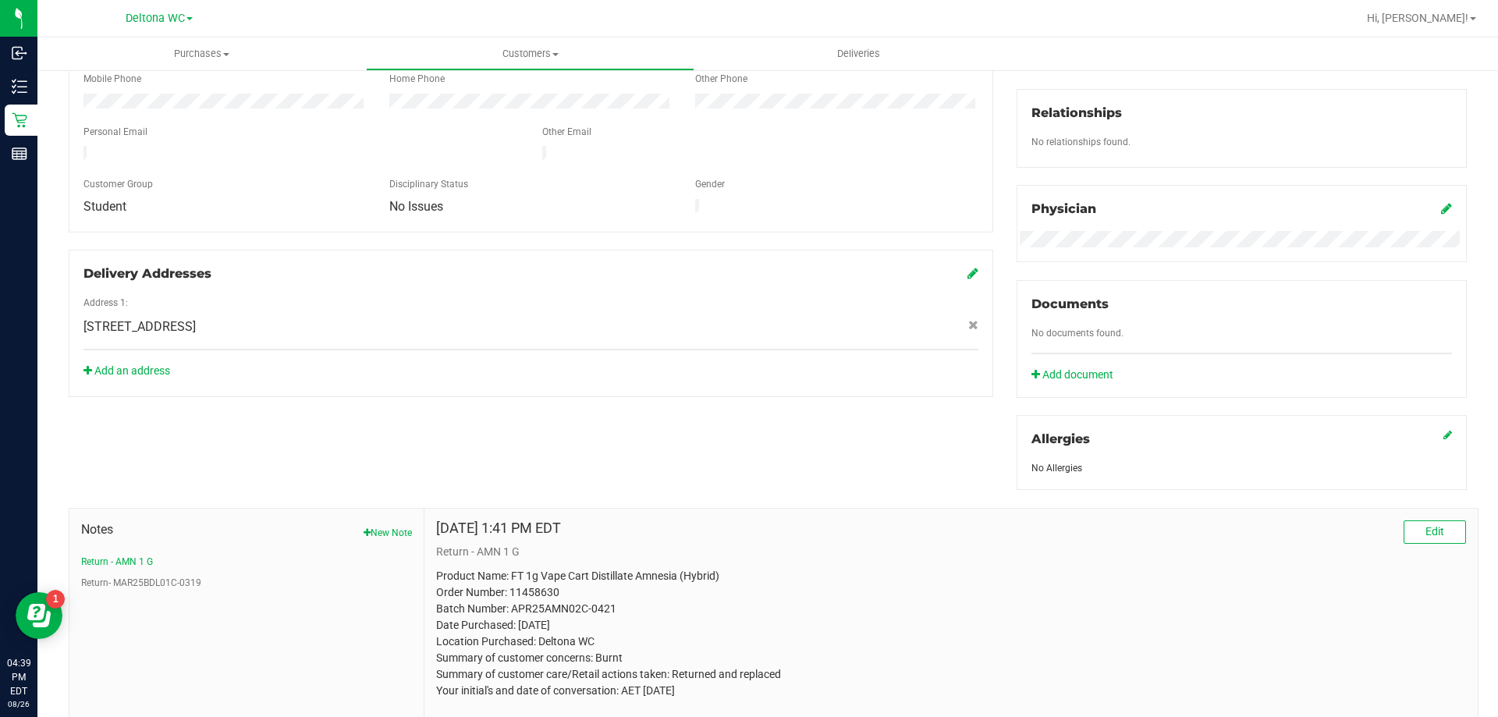
scroll to position [411, 0]
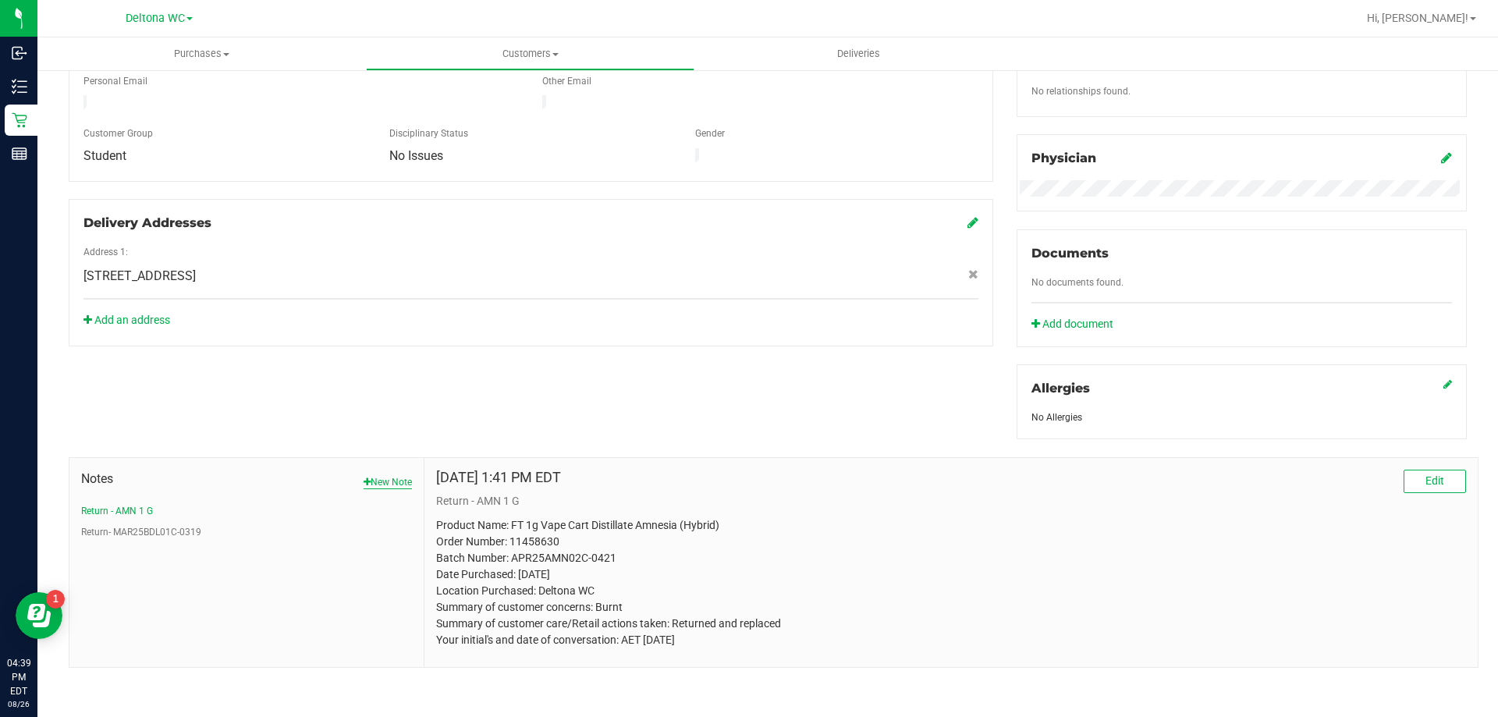
click at [394, 476] on button "New Note" at bounding box center [388, 482] width 48 height 14
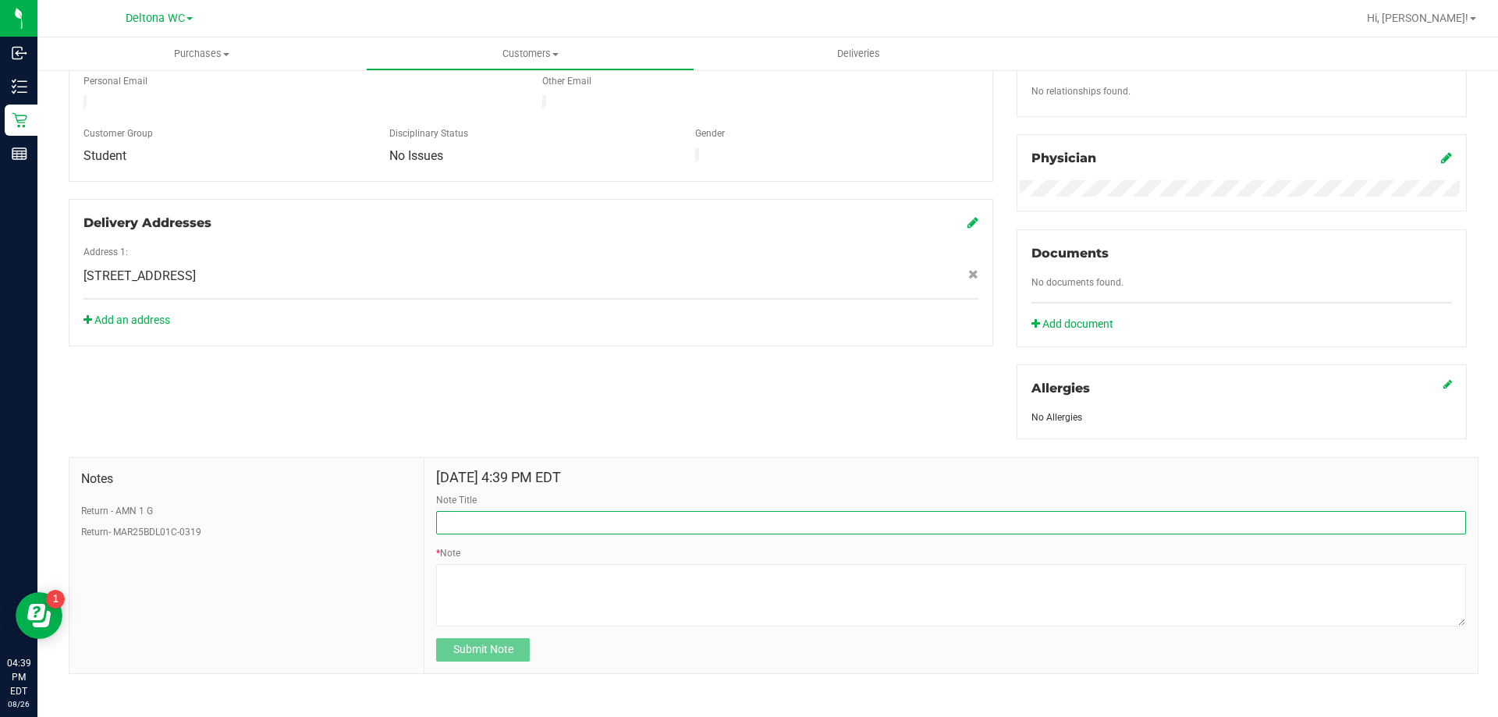
click at [478, 524] on input "Note Title" at bounding box center [951, 522] width 1030 height 23
type input "Return - FSO 1g HYB"
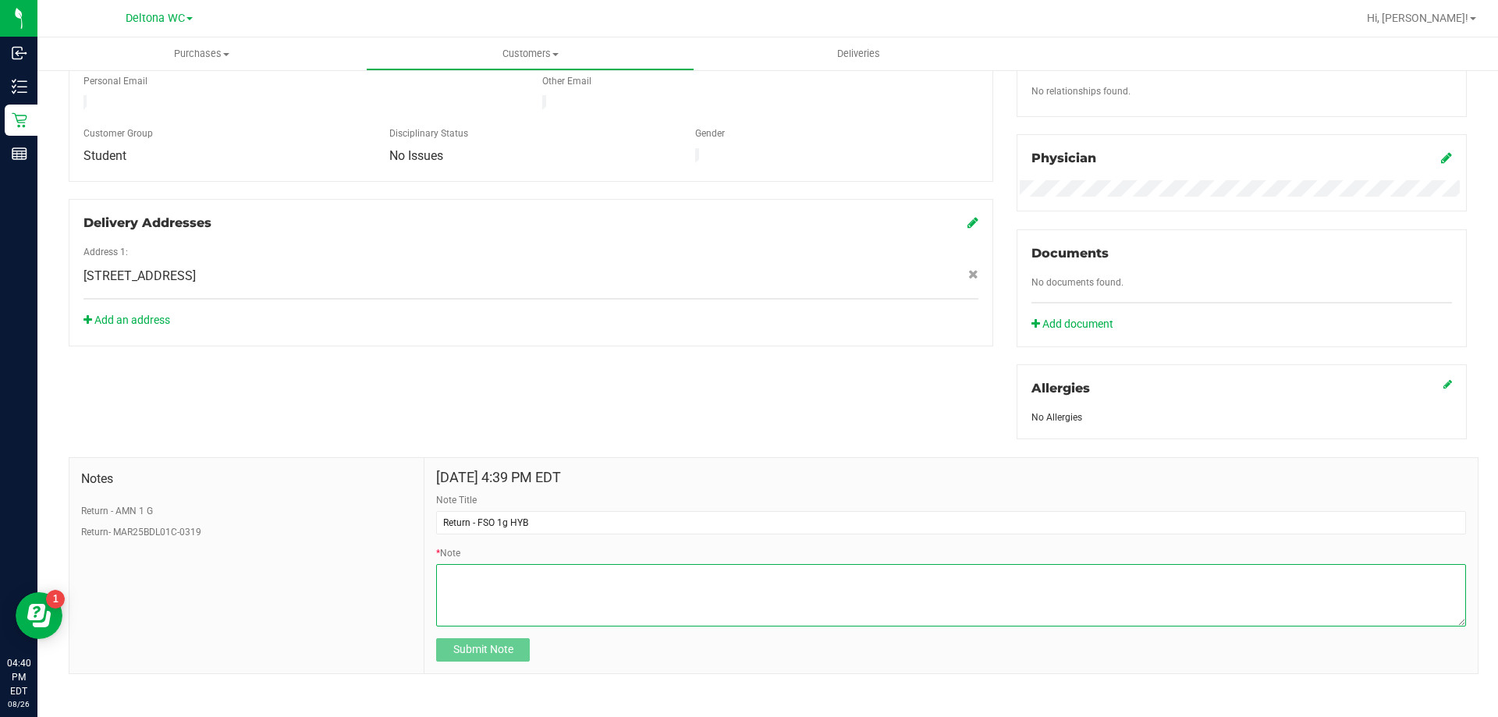
click at [502, 585] on textarea "* Note" at bounding box center [951, 595] width 1030 height 62
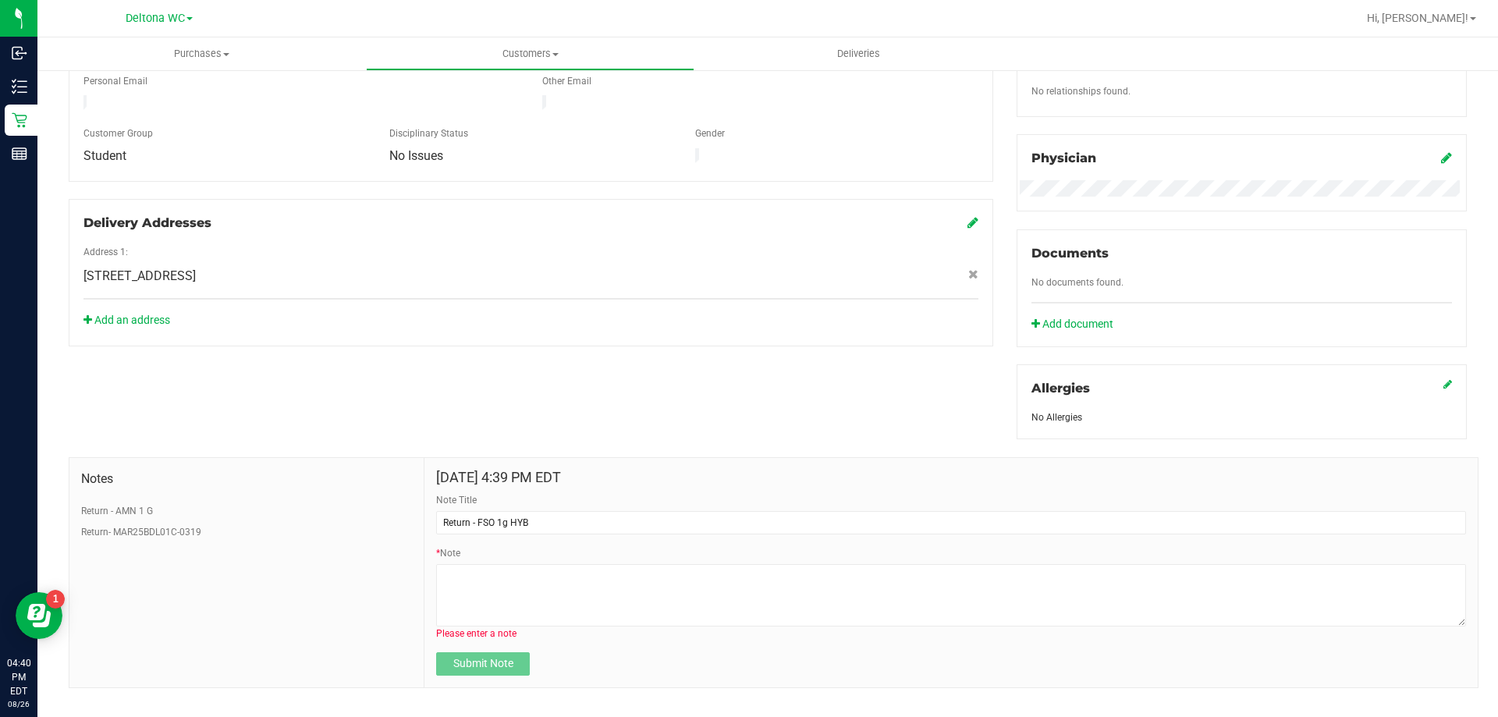
click at [336, 392] on div "Member Info * First Name * Last Name Preferred Name * Date of Birth (MM/DD/YYYY…" at bounding box center [768, 279] width 1422 height 818
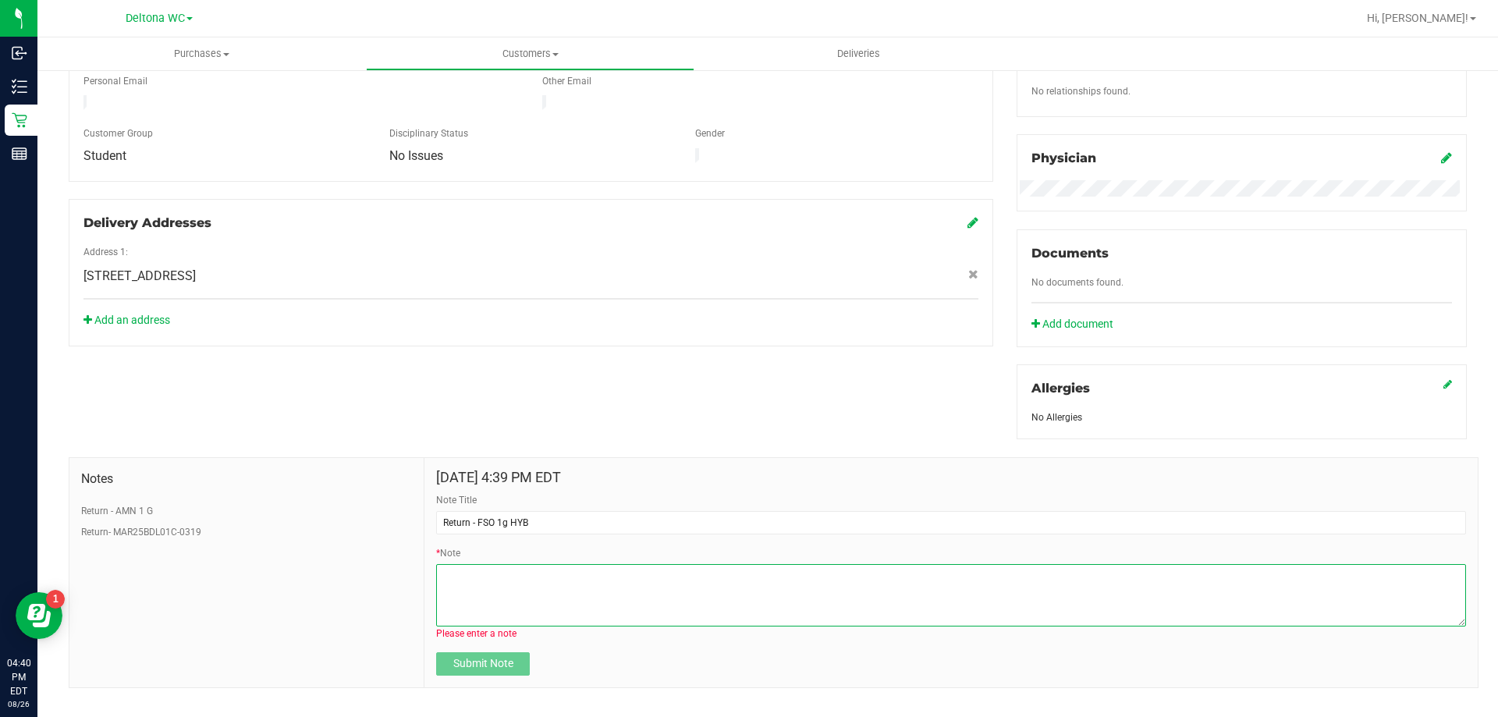
click at [547, 576] on textarea "* Note" at bounding box center [951, 595] width 1030 height 62
paste textarea "Product Name: Order Number: Batch Number: Date Purchased: Location Purchased: D…"
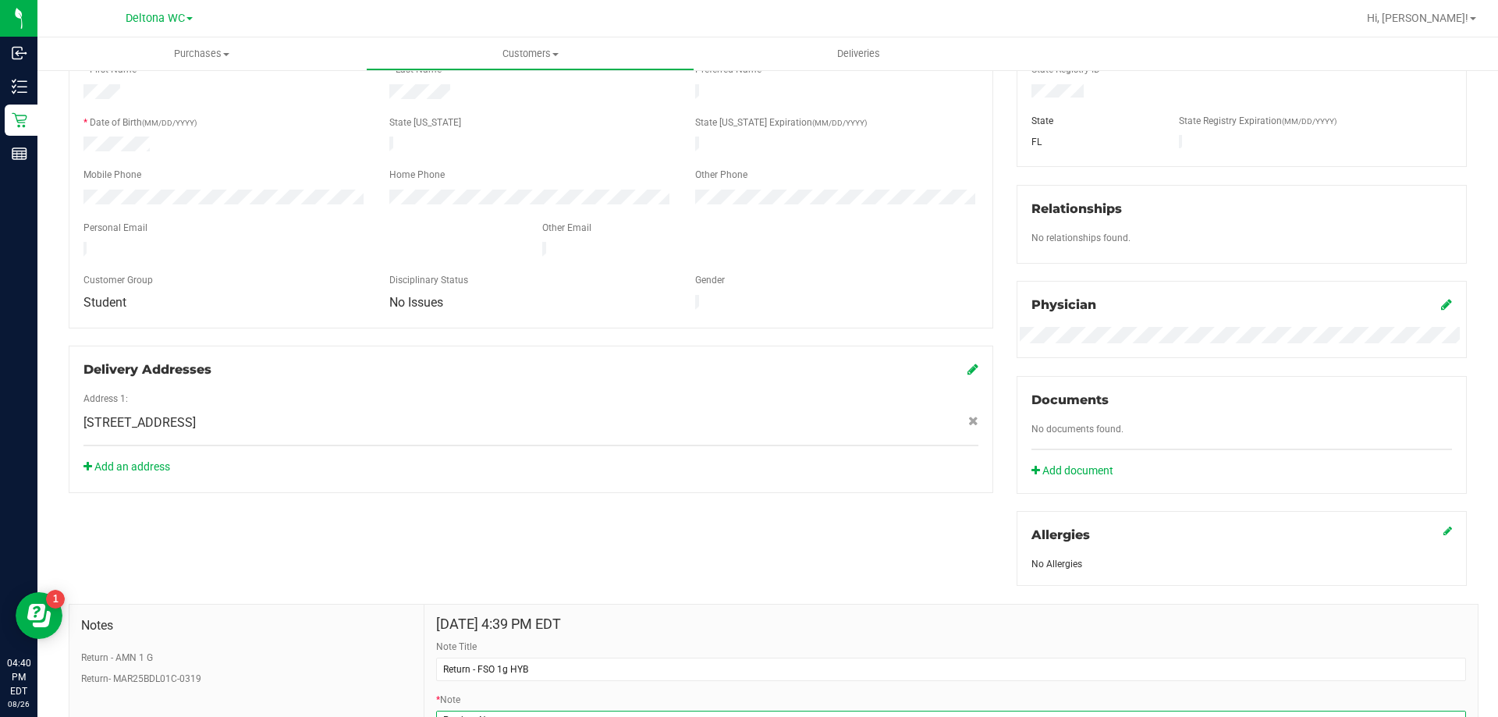
scroll to position [417, 0]
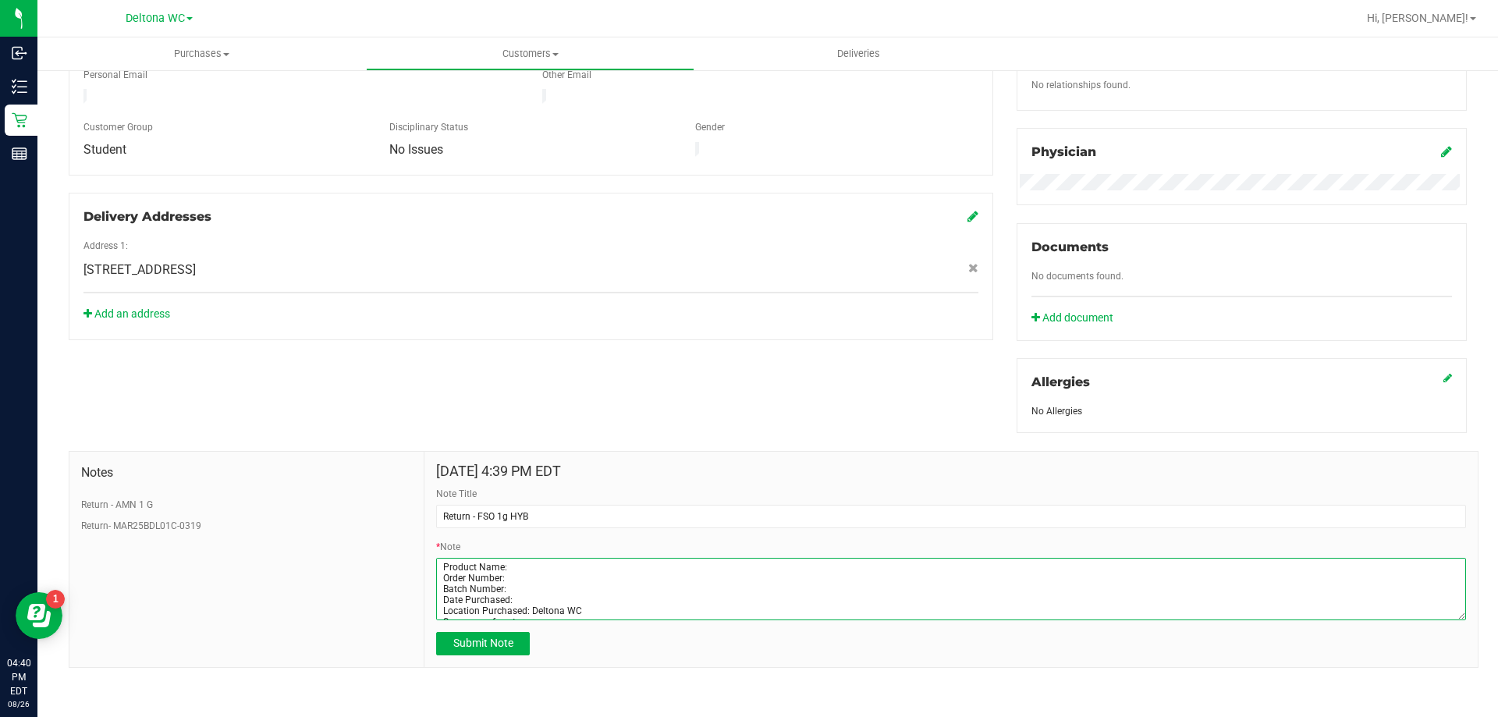
click at [535, 565] on textarea "* Note" at bounding box center [951, 589] width 1030 height 62
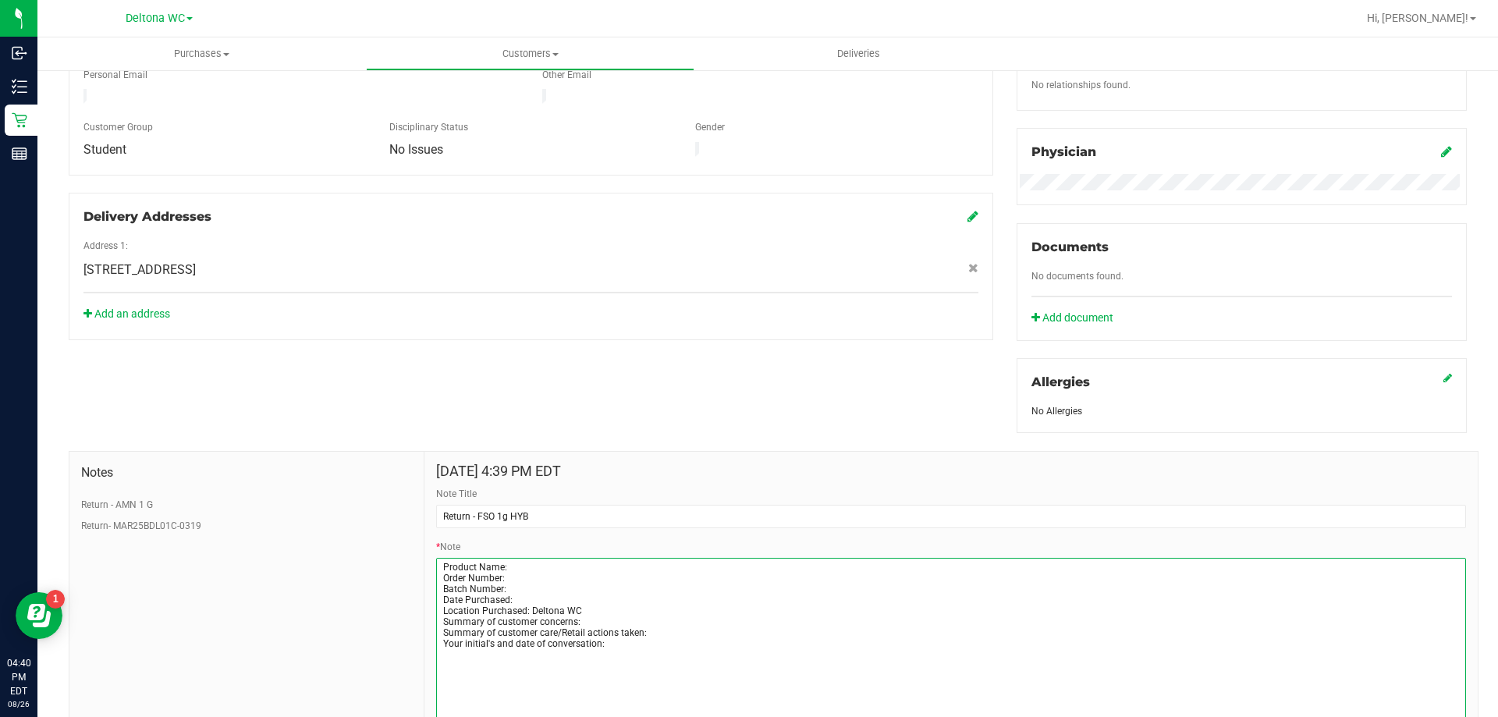
drag, startPoint x: 1446, startPoint y: 616, endPoint x: 1461, endPoint y: 739, distance: 124.2
click at [1461, 716] on html "Inbound Inventory Retail Reports 04:40 PM EDT 08/26/2025 08/26 Deltona WC Hi, A…" at bounding box center [749, 358] width 1498 height 717
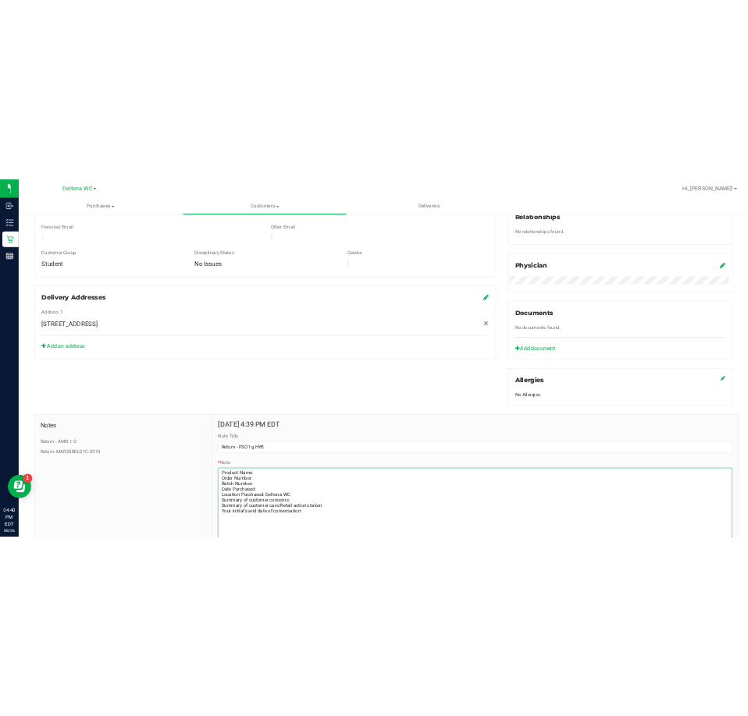
scroll to position [385, 0]
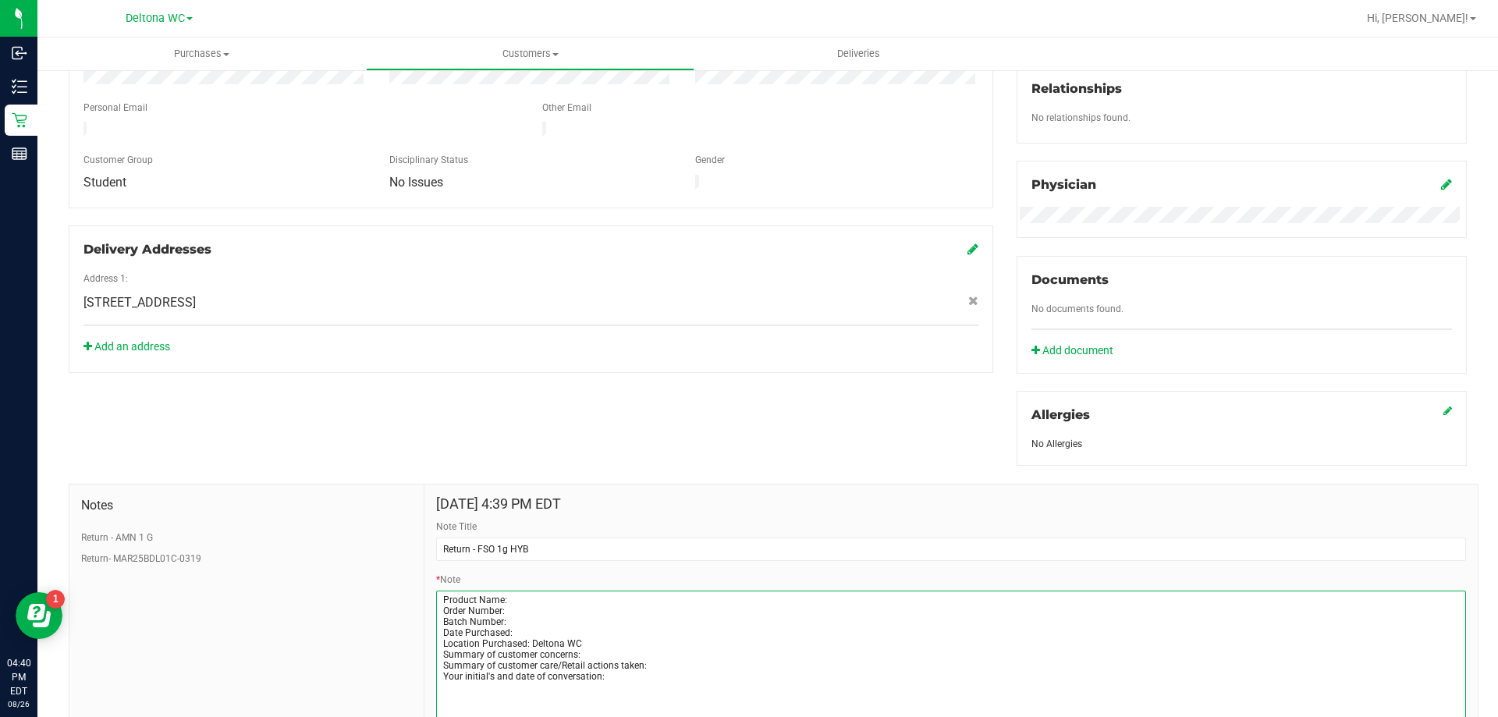
paste textarea "SW 1g FSO Syringe Hybrid Blend"
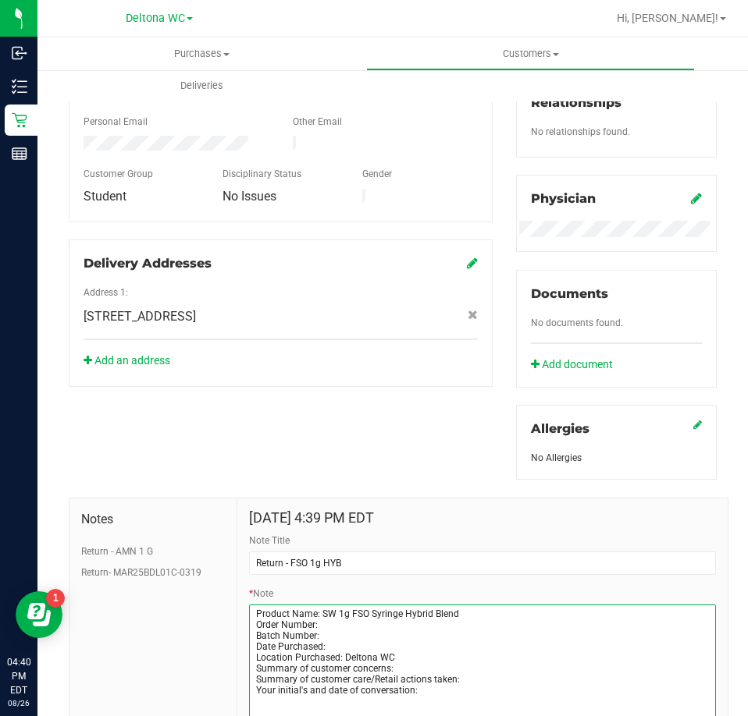
click at [326, 622] on textarea "* Note" at bounding box center [482, 698] width 467 height 186
click at [323, 620] on textarea "* Note" at bounding box center [482, 698] width 467 height 186
paste textarea "11811316"
click at [324, 630] on textarea "* Note" at bounding box center [482, 698] width 467 height 186
click at [321, 630] on textarea "* Note" at bounding box center [482, 698] width 467 height 186
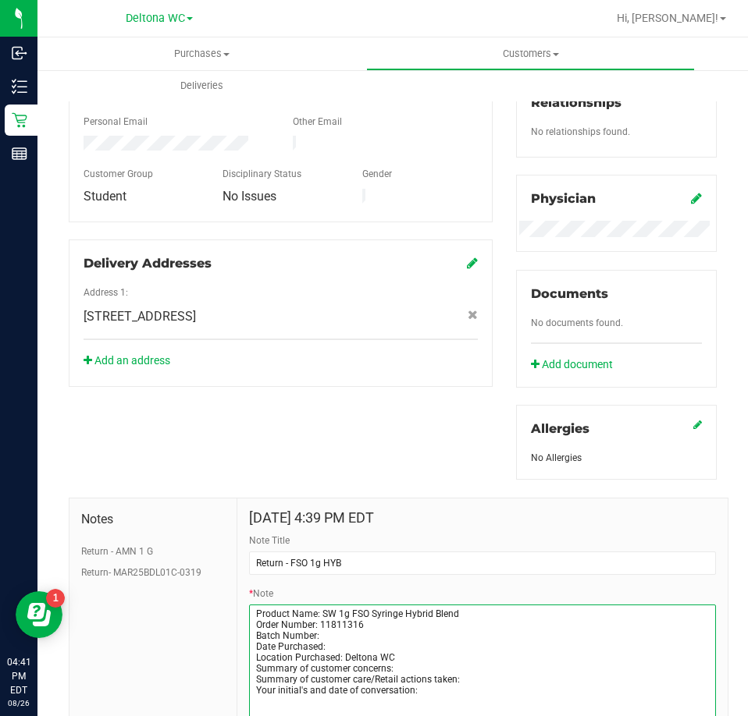
paste textarea "O-JUN25HYB01-0605"
click at [327, 644] on textarea "* Note" at bounding box center [482, 698] width 467 height 186
click at [392, 668] on textarea "* Note" at bounding box center [482, 698] width 467 height 186
click at [514, 677] on textarea "* Note" at bounding box center [482, 698] width 467 height 186
click at [460, 694] on textarea "* Note" at bounding box center [482, 698] width 467 height 186
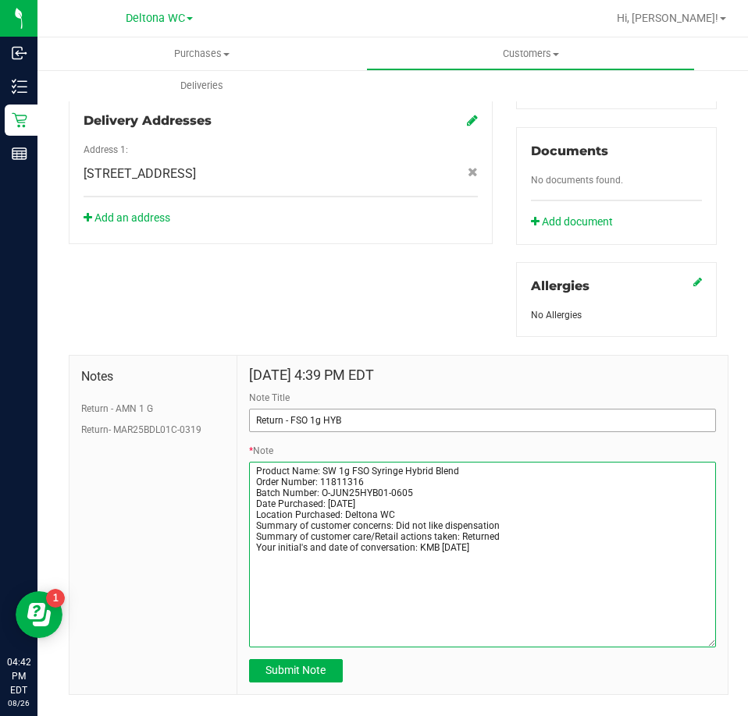
scroll to position [541, 0]
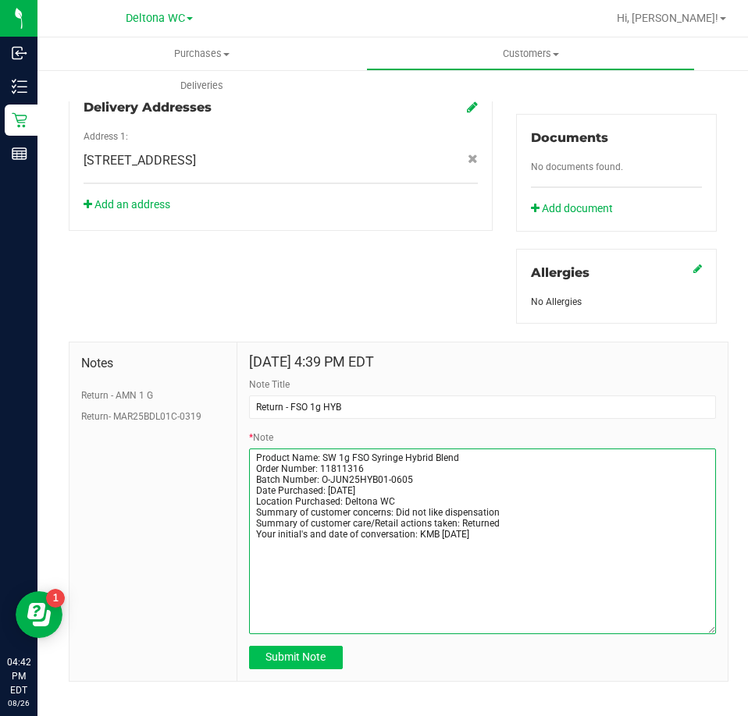
type textarea "Product Name: SW 1g FSO Syringe Hybrid Blend Order Number: 11811316 Batch Numbe…"
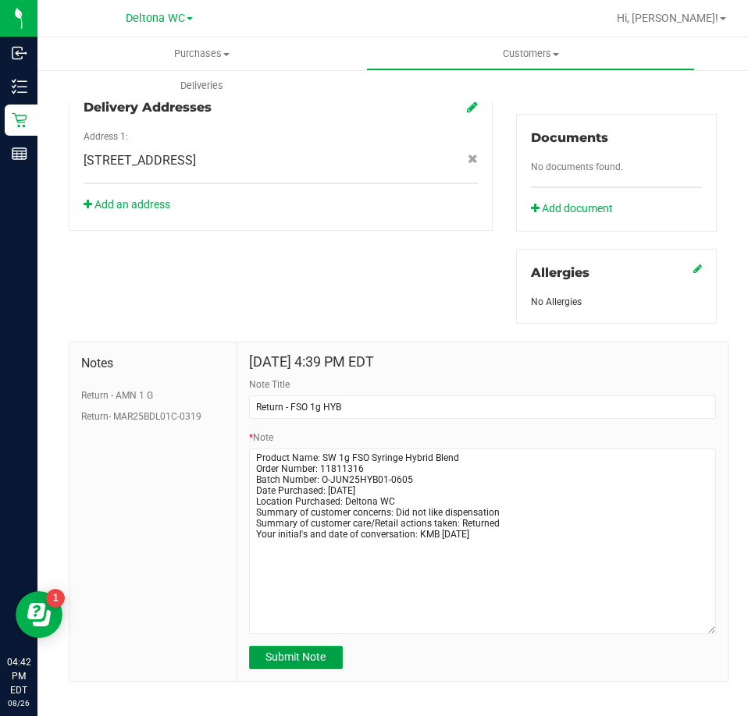
click at [311, 655] on span "Submit Note" at bounding box center [295, 657] width 60 height 12
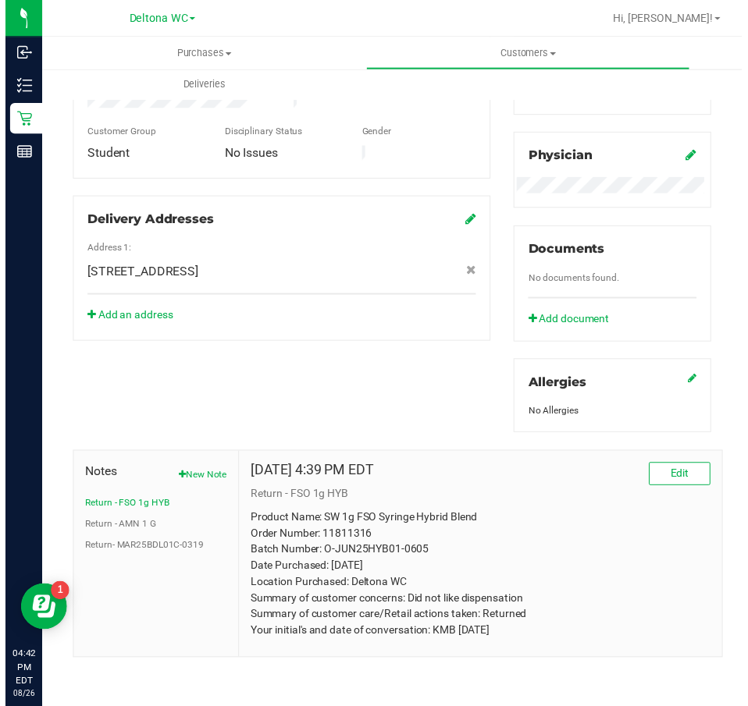
scroll to position [425, 0]
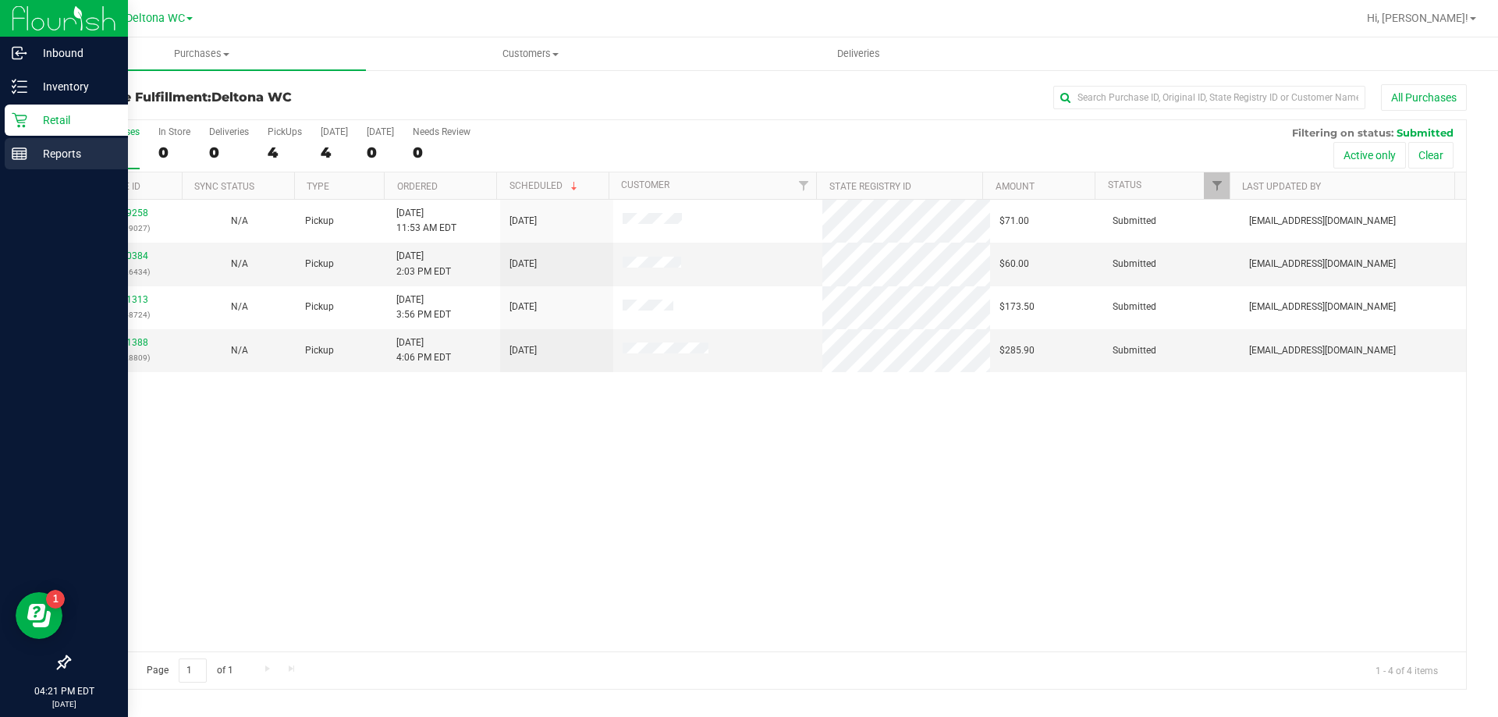
click at [34, 150] on p "Reports" at bounding box center [74, 153] width 94 height 19
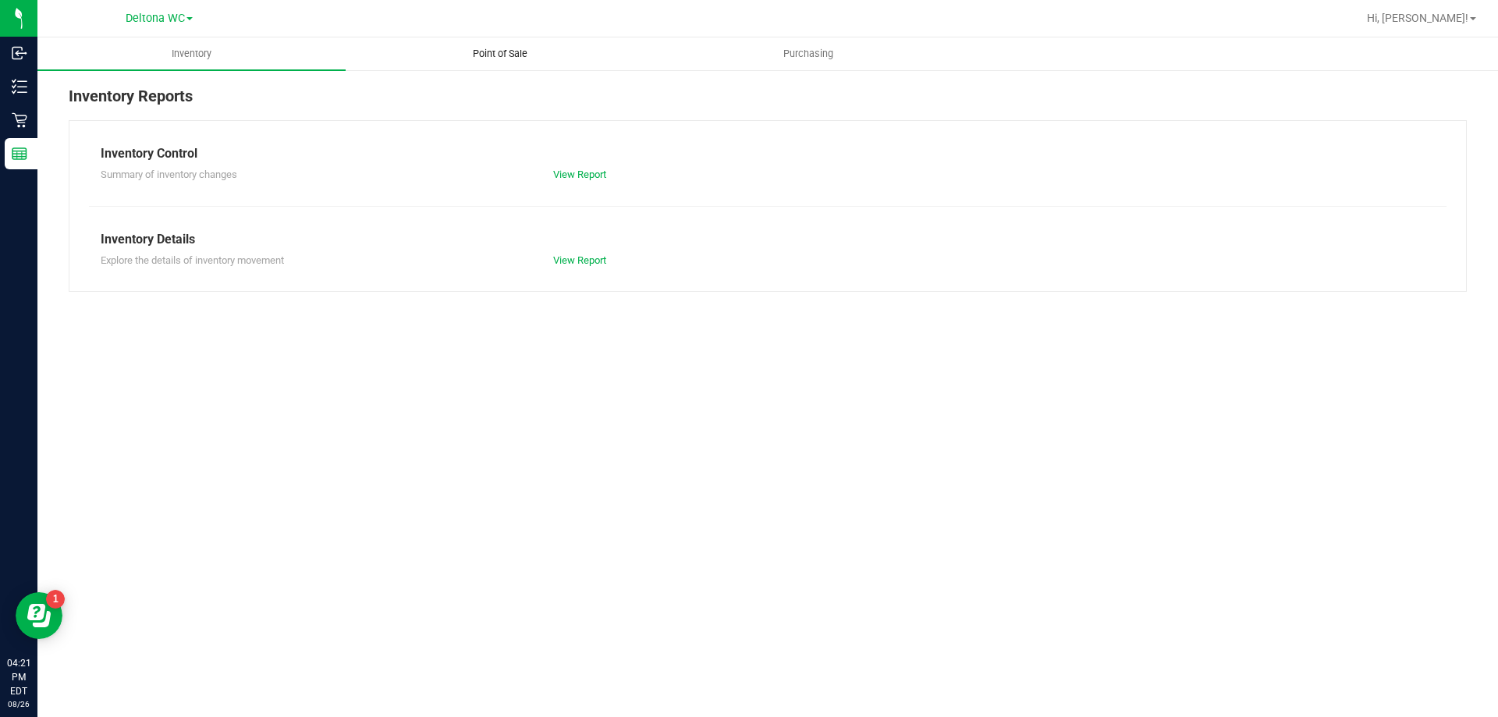
click at [508, 57] on span "Point of Sale" at bounding box center [500, 54] width 97 height 14
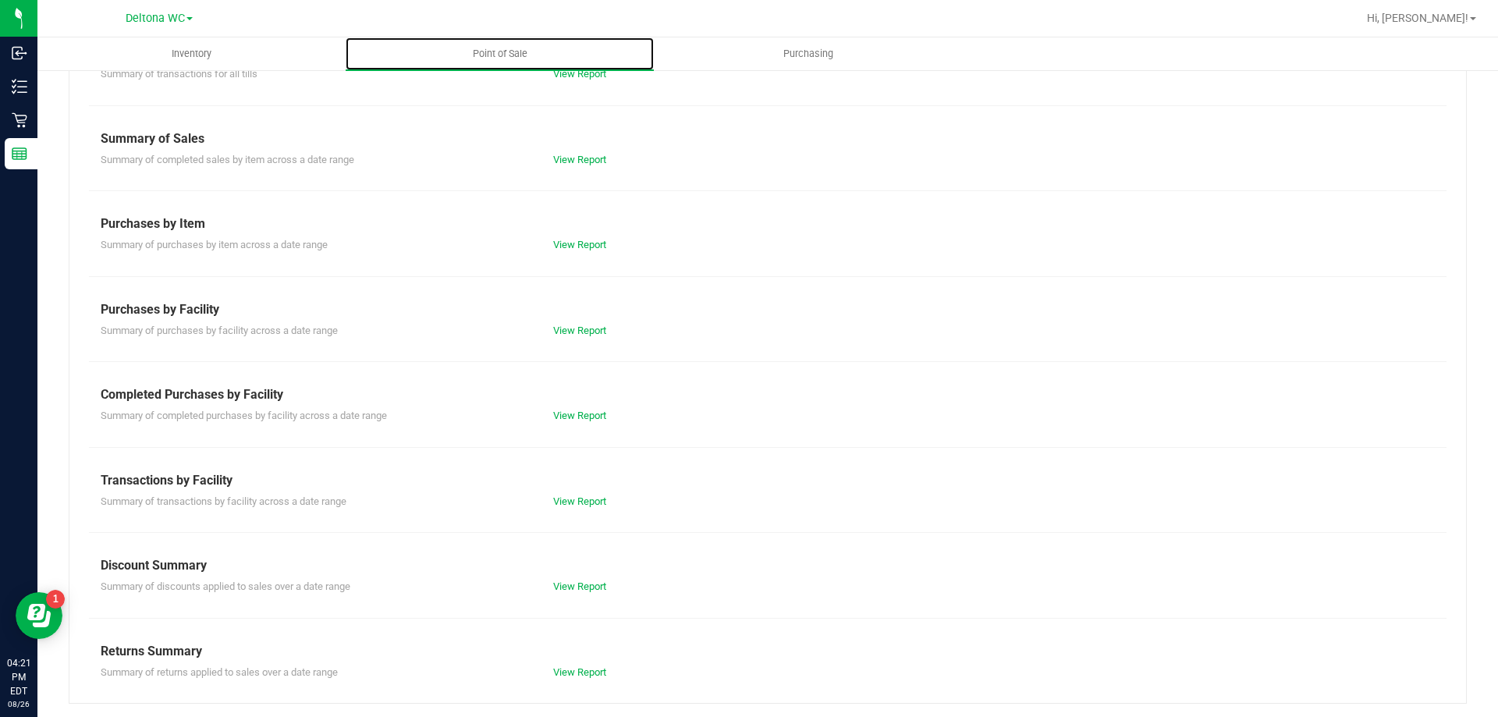
scroll to position [103, 0]
click at [588, 671] on link "View Report" at bounding box center [579, 670] width 53 height 12
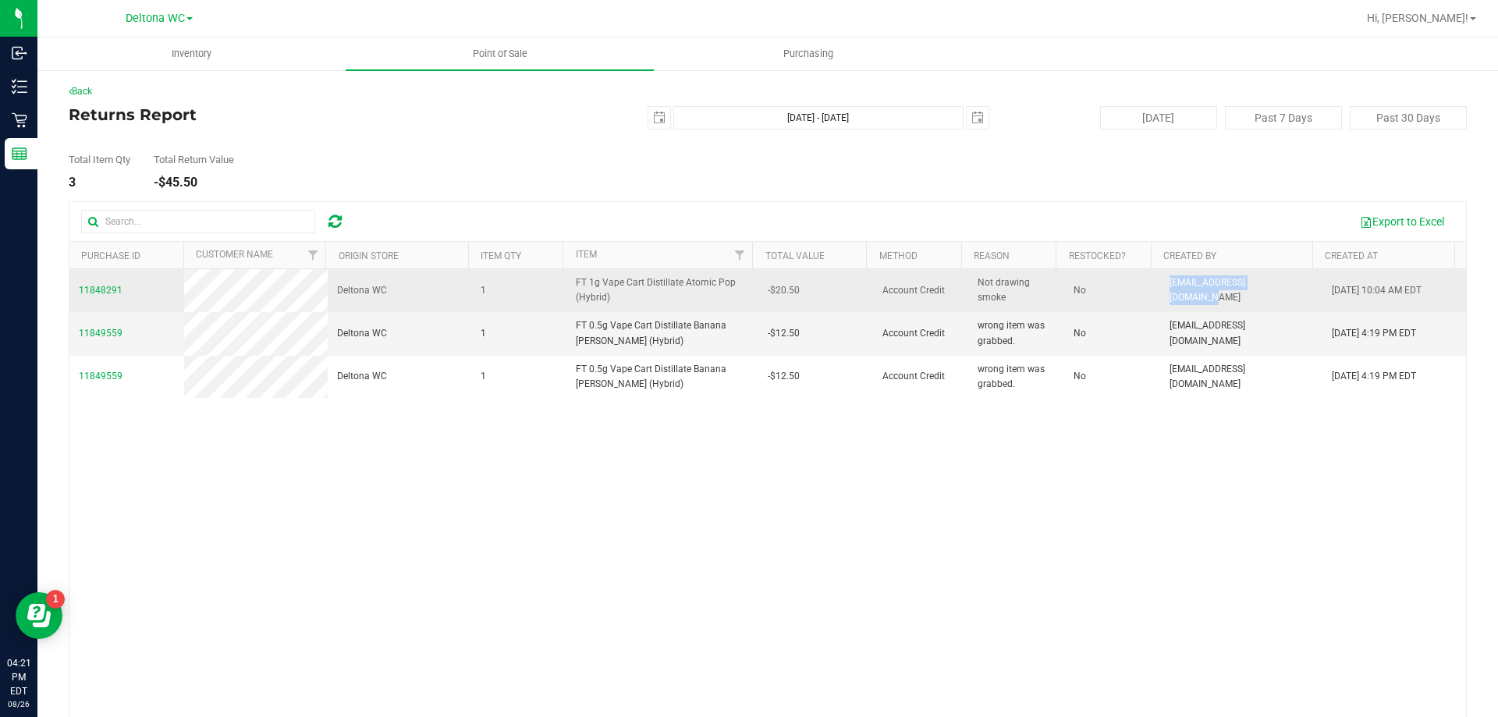
drag, startPoint x: 1151, startPoint y: 291, endPoint x: 1259, endPoint y: 289, distance: 107.7
click at [1259, 287] on td "[EMAIL_ADDRESS][DOMAIN_NAME]" at bounding box center [1241, 290] width 162 height 43
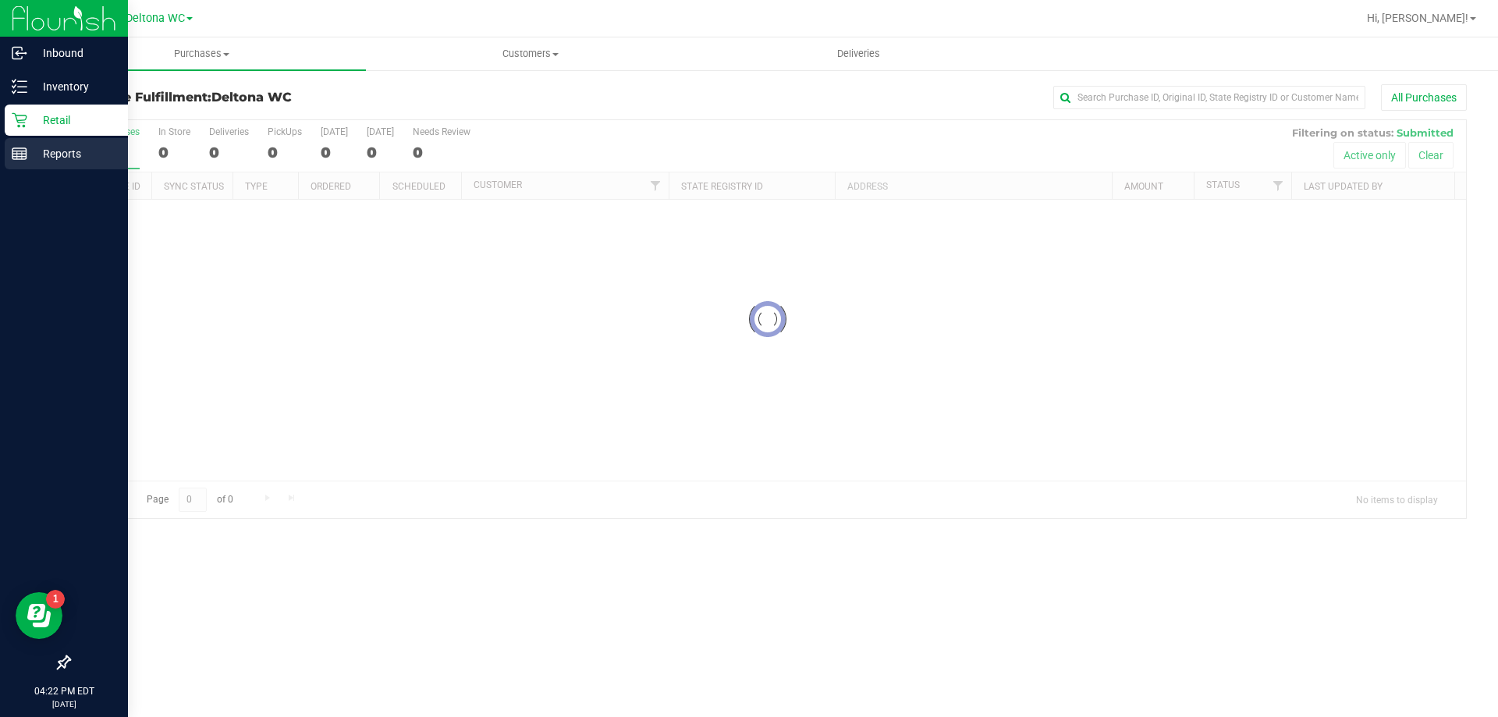
click at [20, 151] on line at bounding box center [19, 151] width 14 height 0
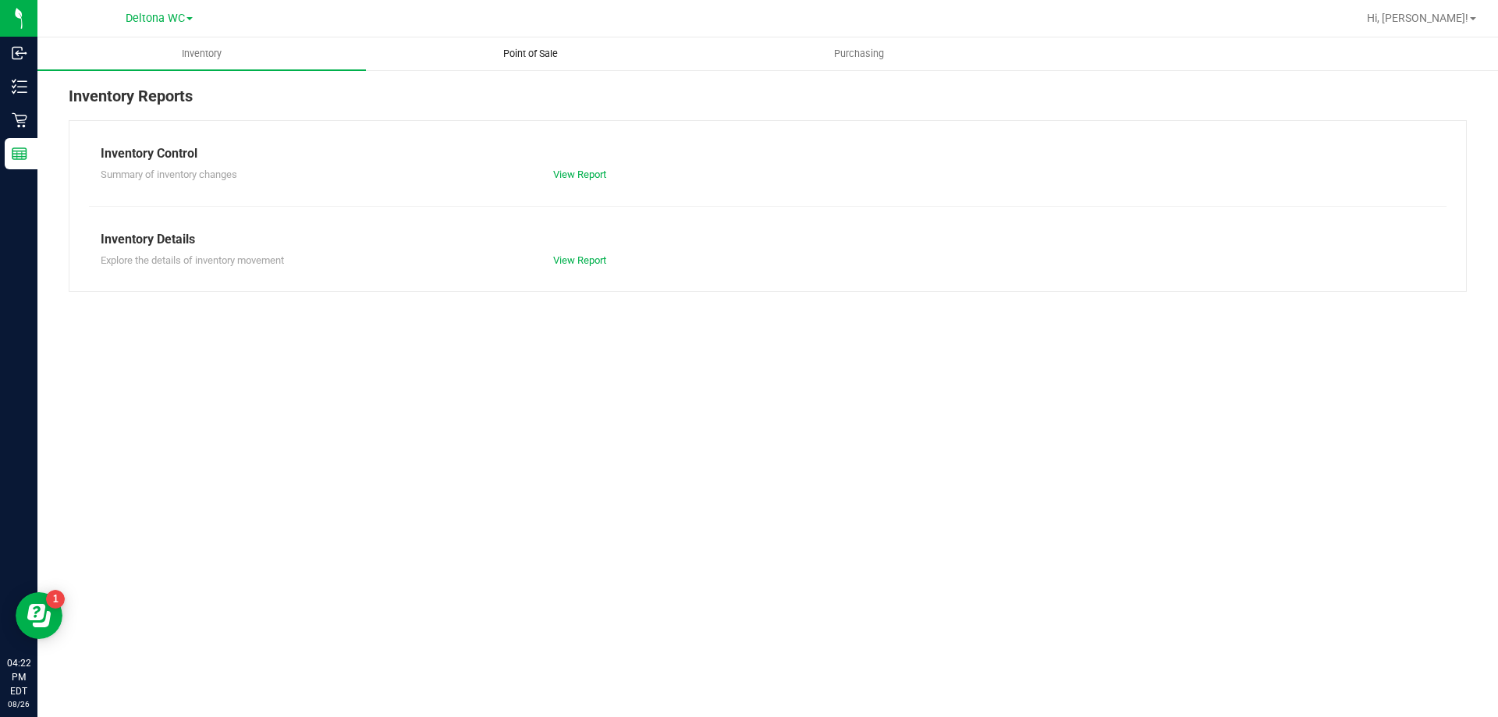
click at [548, 51] on span "Point of Sale" at bounding box center [530, 54] width 97 height 14
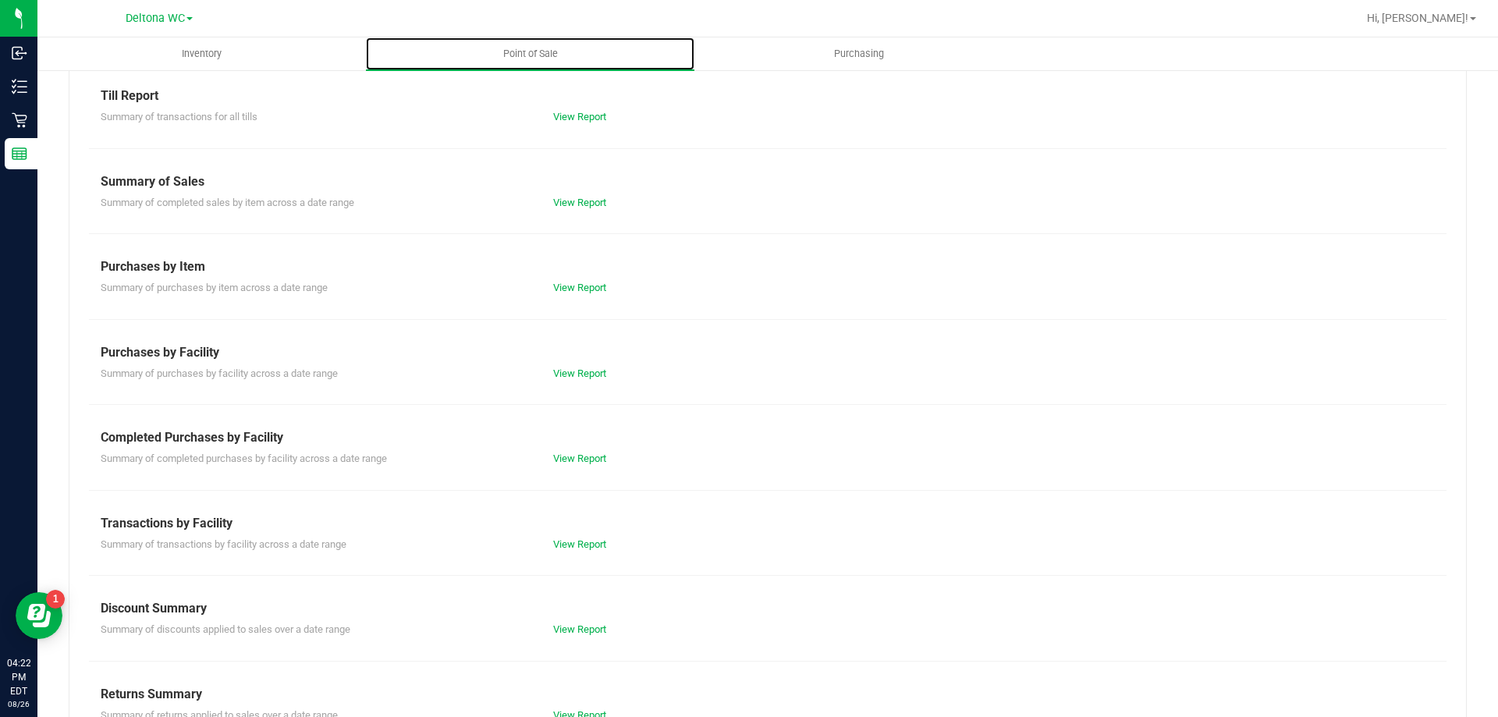
scroll to position [103, 0]
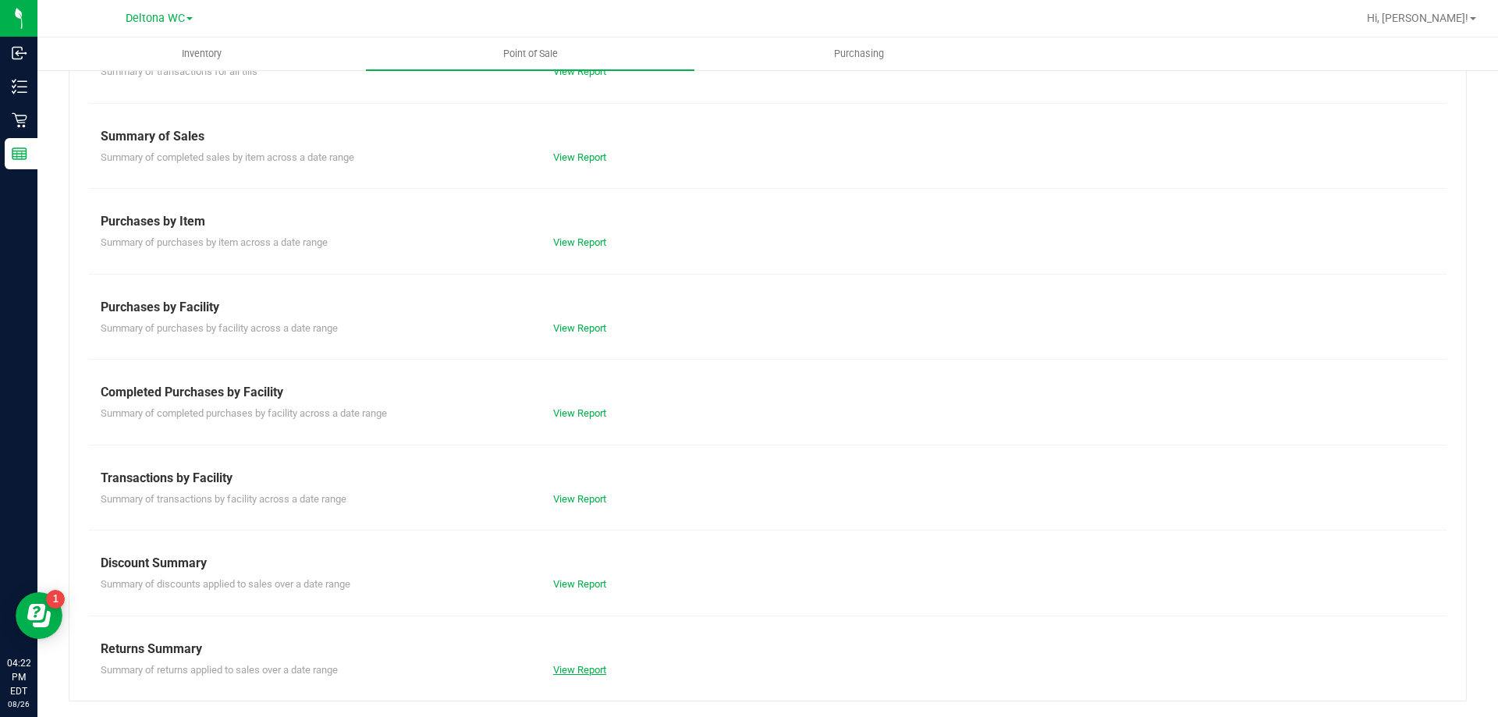
click at [580, 667] on link "View Report" at bounding box center [579, 670] width 53 height 12
